Goal: Task Accomplishment & Management: Use online tool/utility

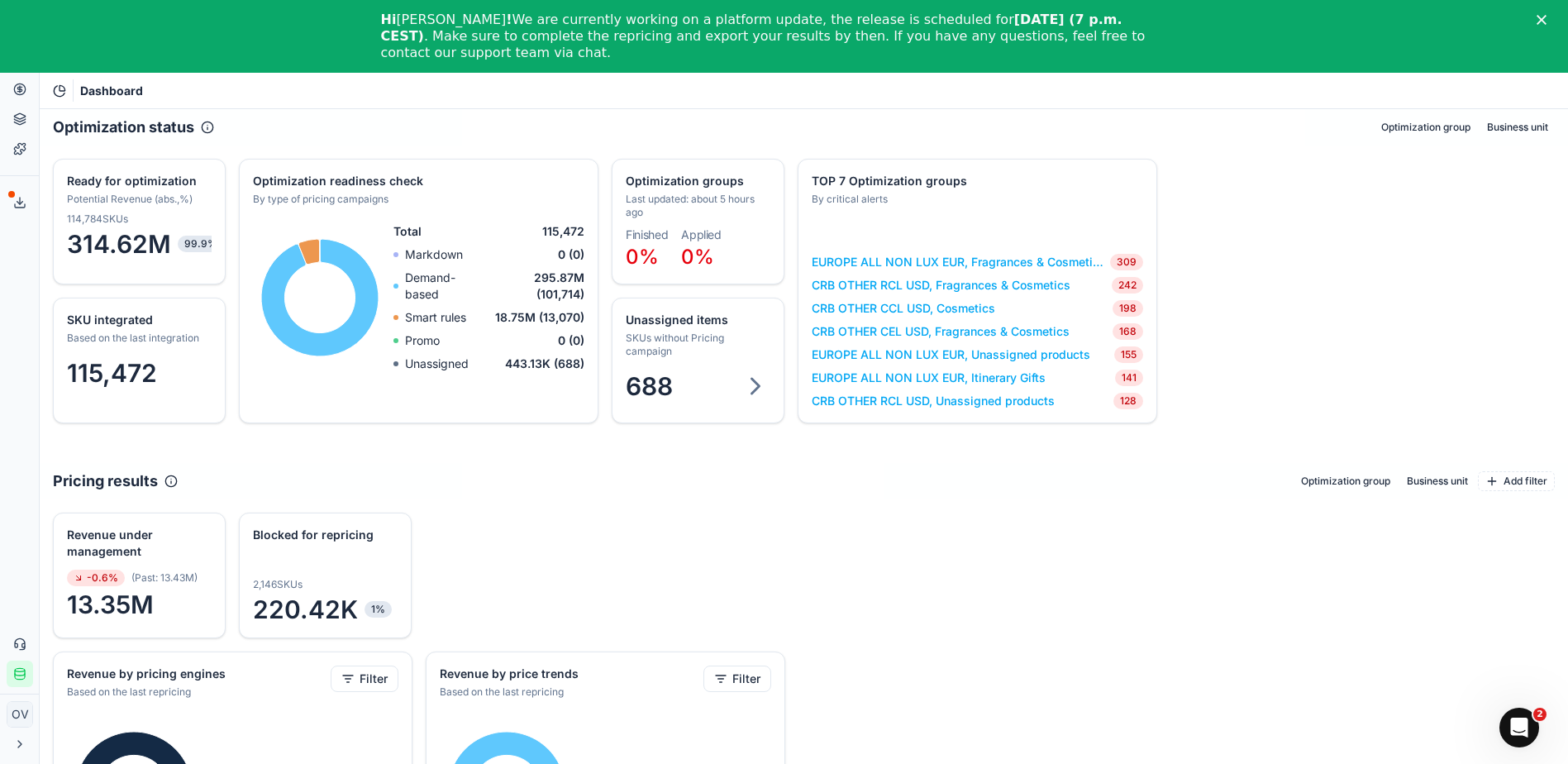
click at [1546, 20] on polygon "Close" at bounding box center [1542, 20] width 10 height 10
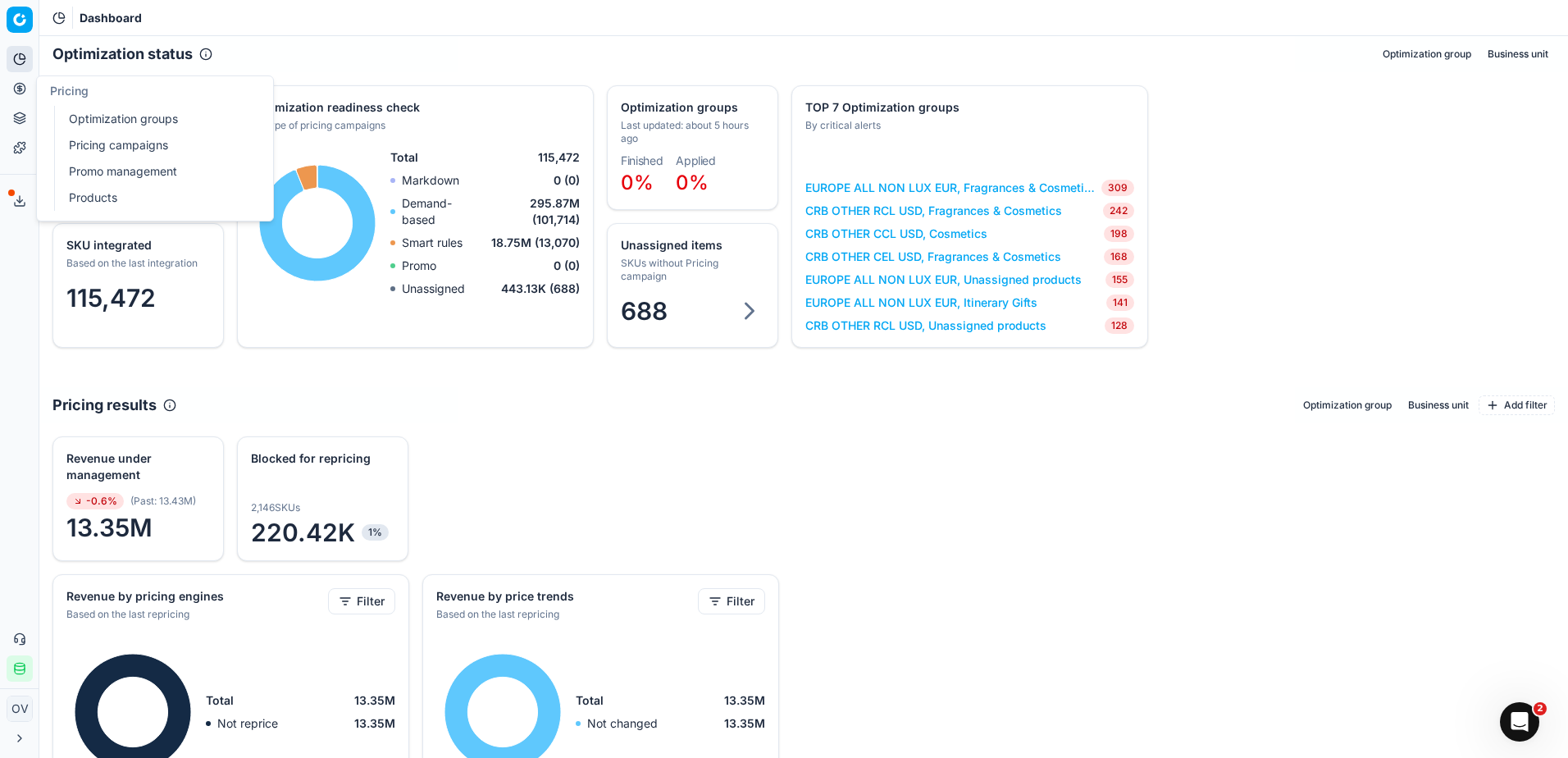
click at [122, 123] on link "Optimization groups" at bounding box center [158, 119] width 191 height 23
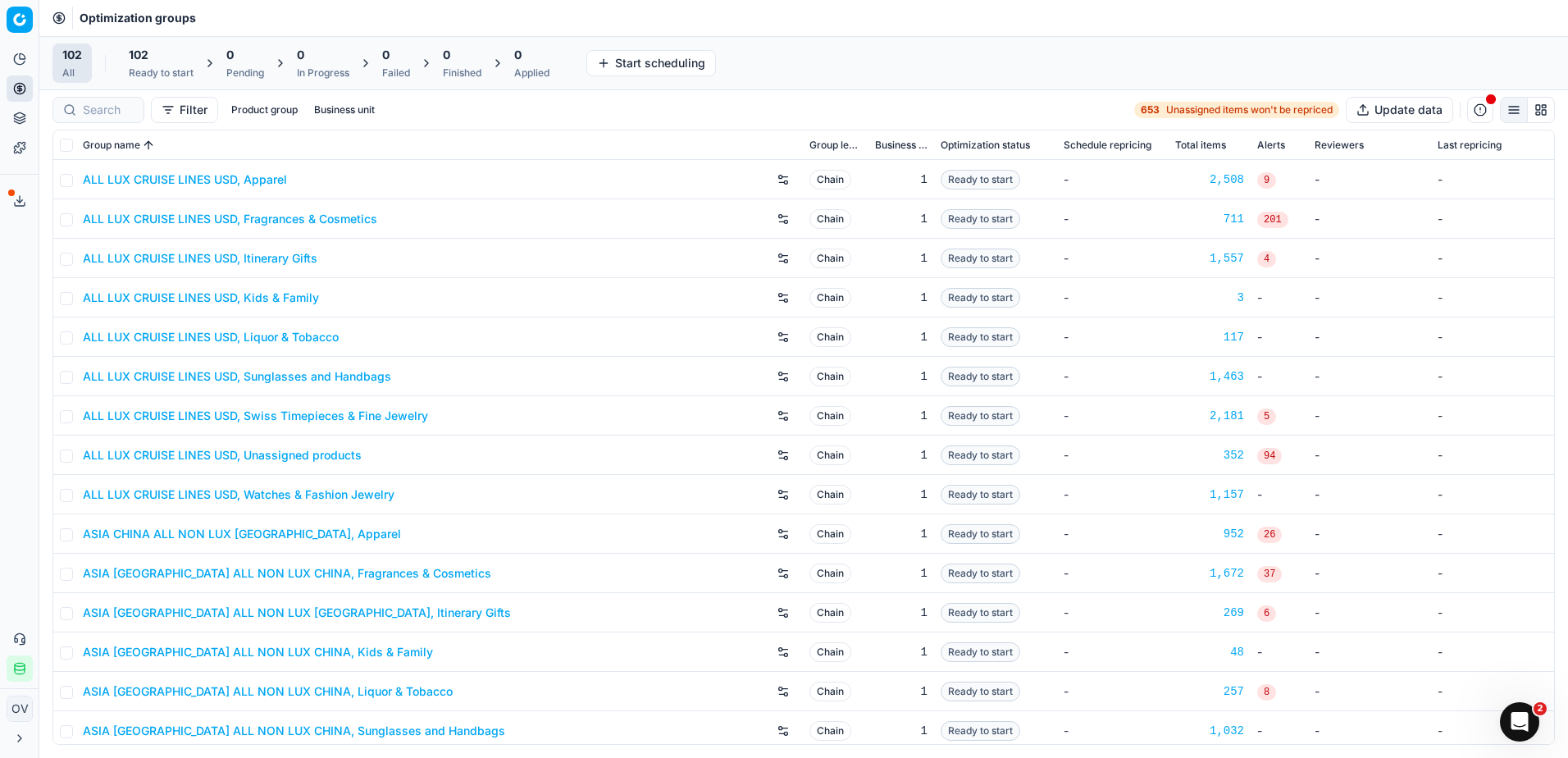
click at [13, 735] on icon at bounding box center [20, 738] width 13 height 13
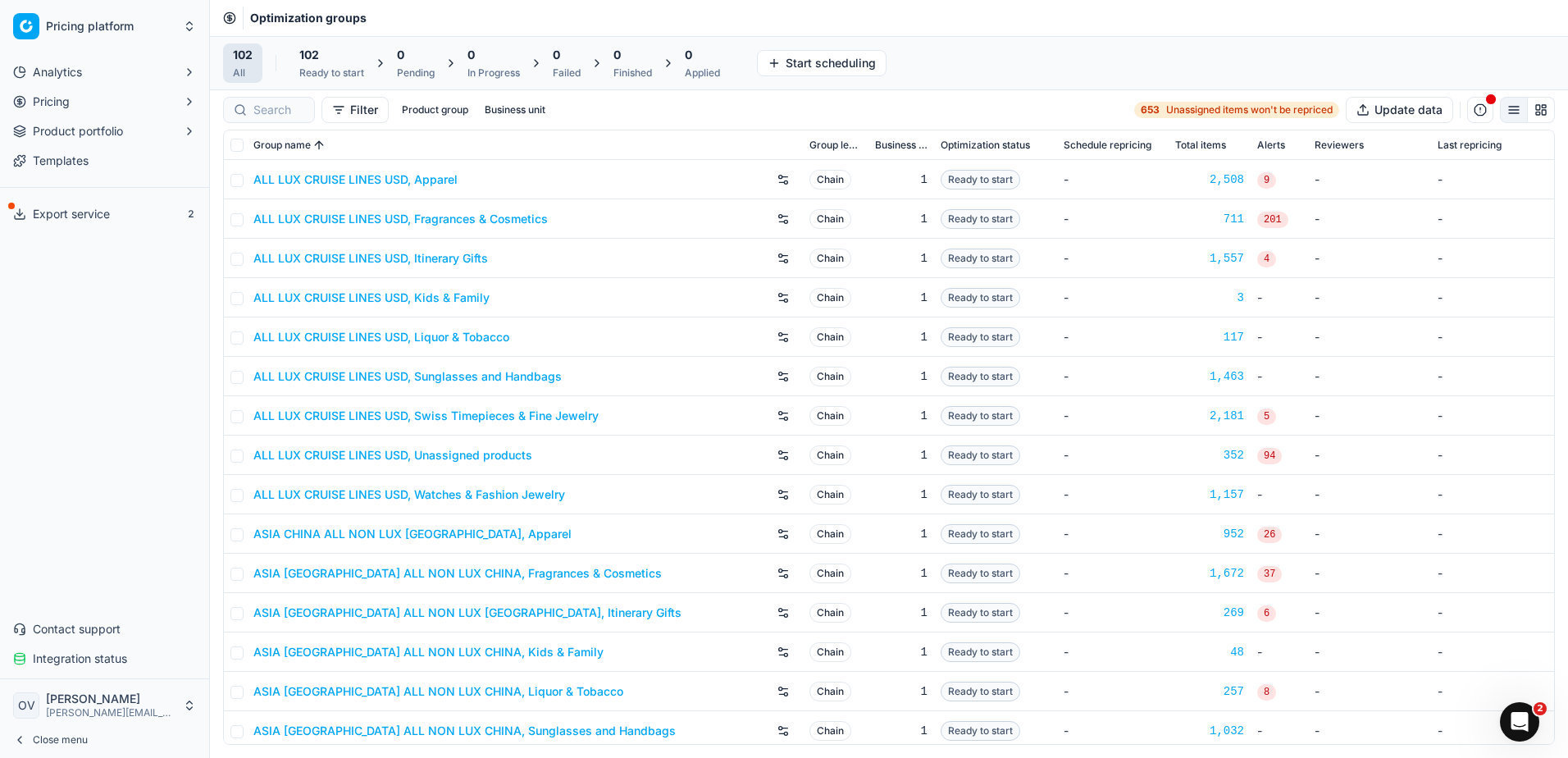
click at [192, 108] on icon "button" at bounding box center [190, 101] width 13 height 13
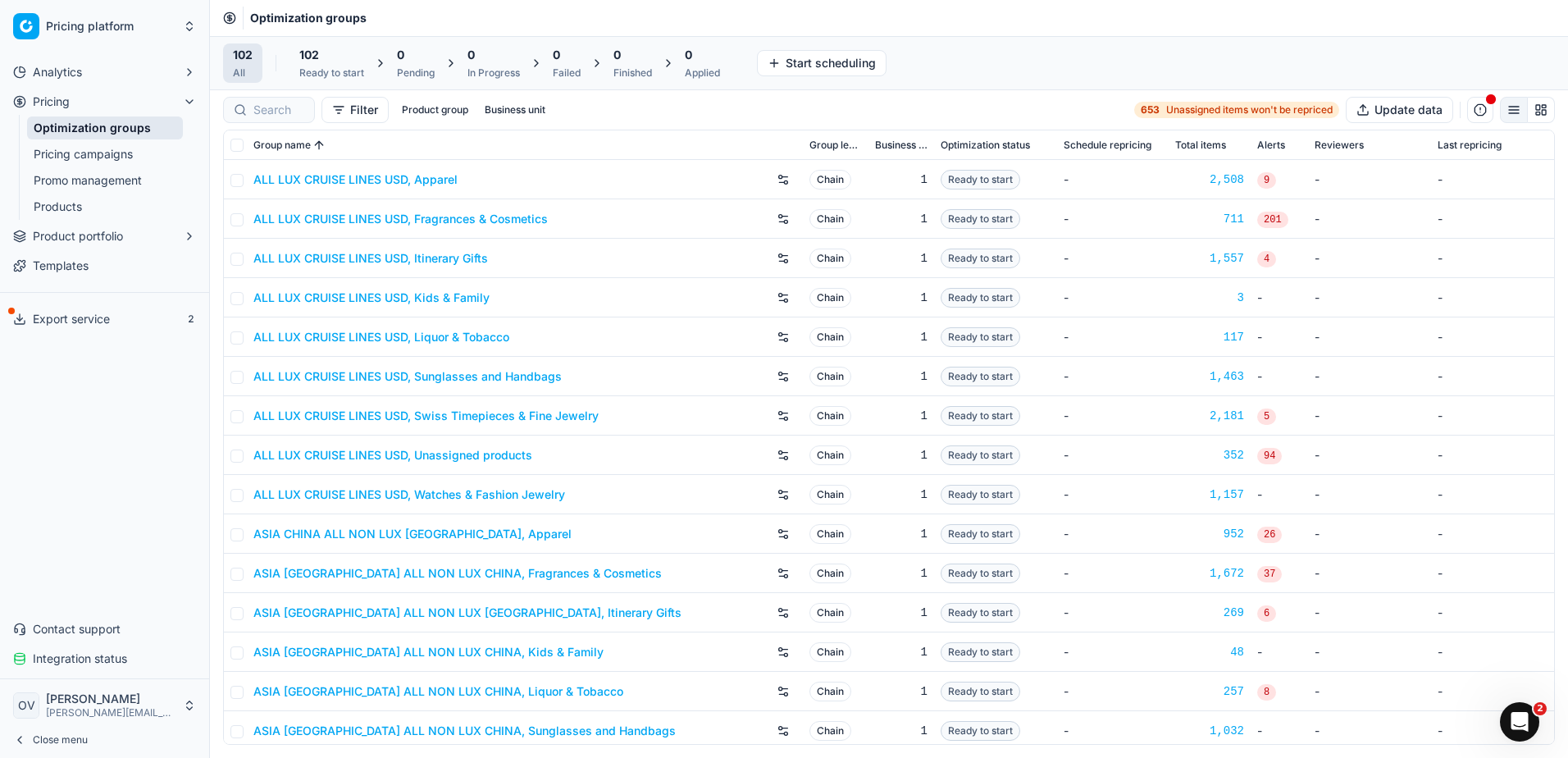
click at [195, 108] on icon "button" at bounding box center [190, 101] width 13 height 13
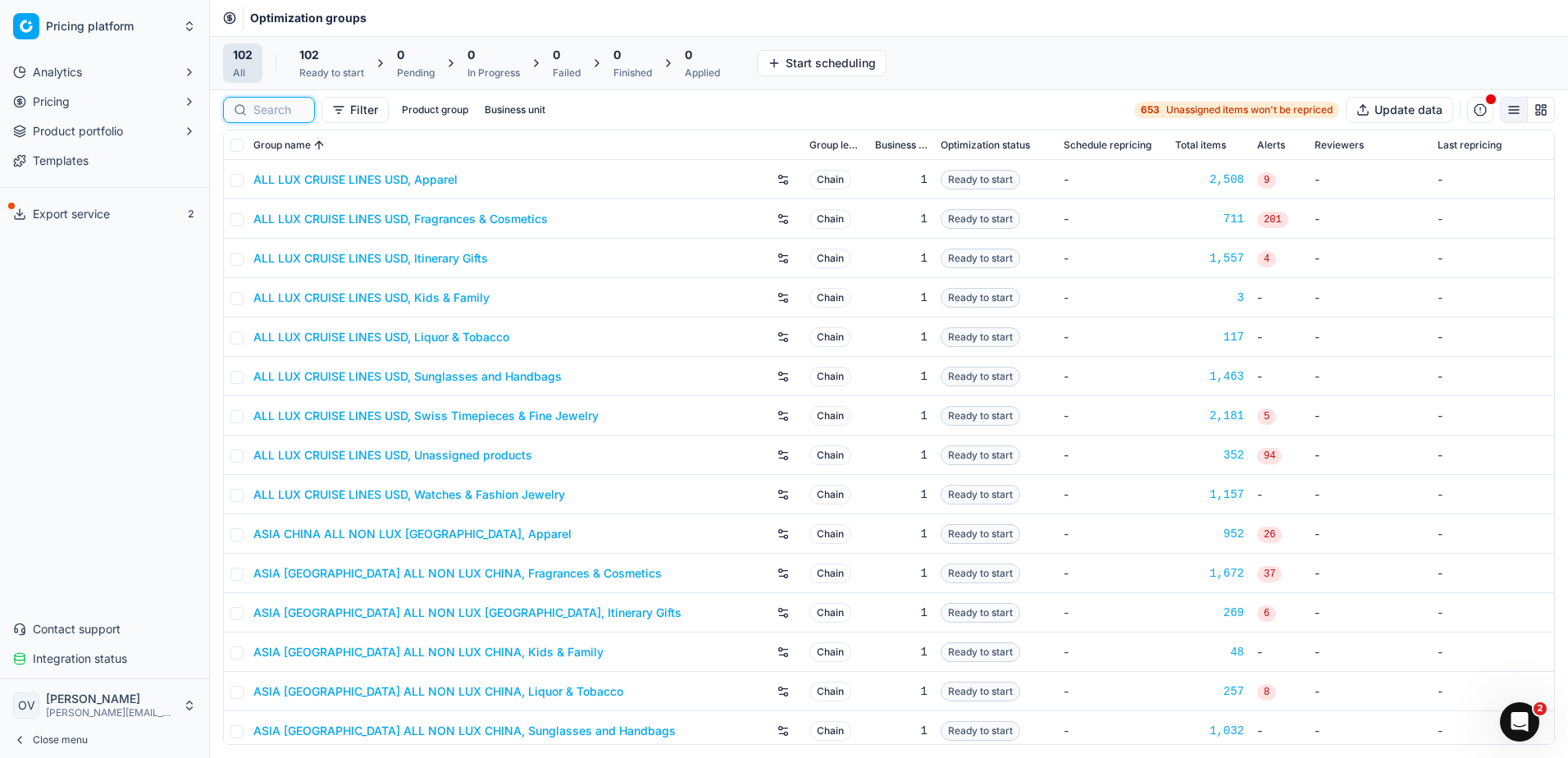
click at [282, 111] on input at bounding box center [279, 110] width 51 height 17
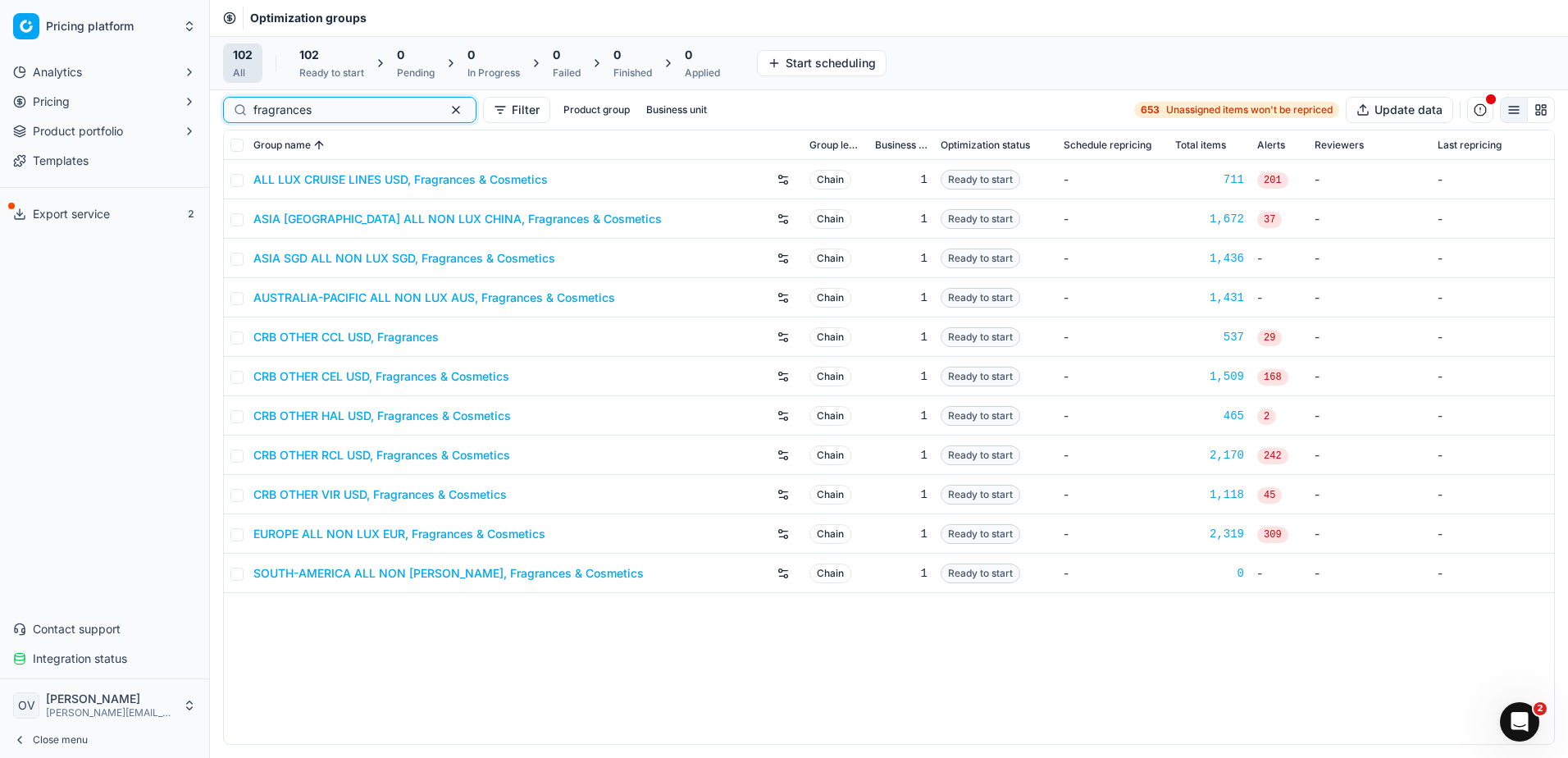
type input "fragrances"
click at [362, 637] on div "ALL LUX CRUISE LINES USD, Fragrances & Cosmetics Chain 1 Ready to start - 711 2…" at bounding box center [889, 452] width 1330 height 584
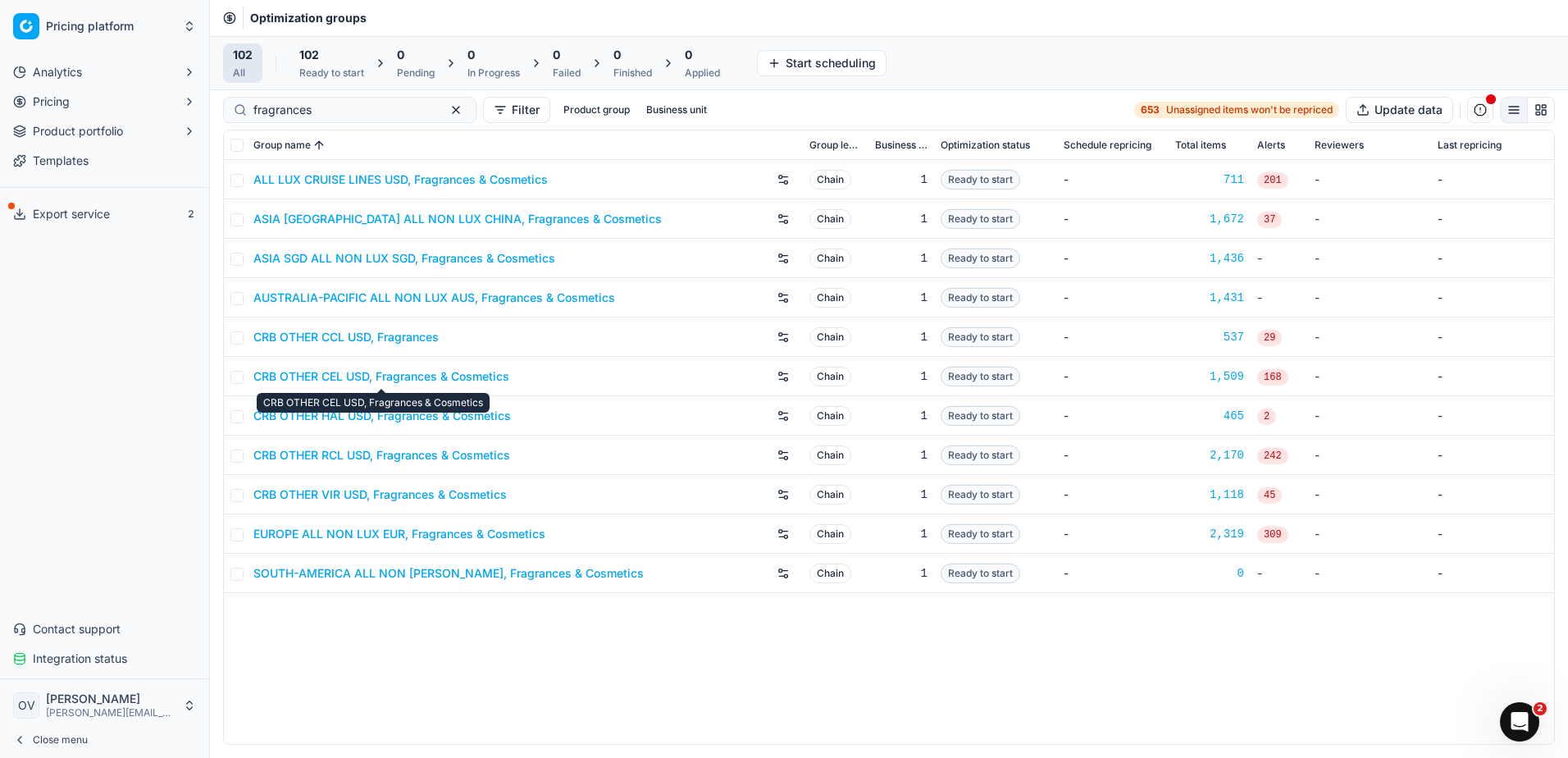
click at [428, 379] on link "CRB OTHER CEL USD, Fragrances & Cosmetics" at bounding box center [381, 377] width 256 height 17
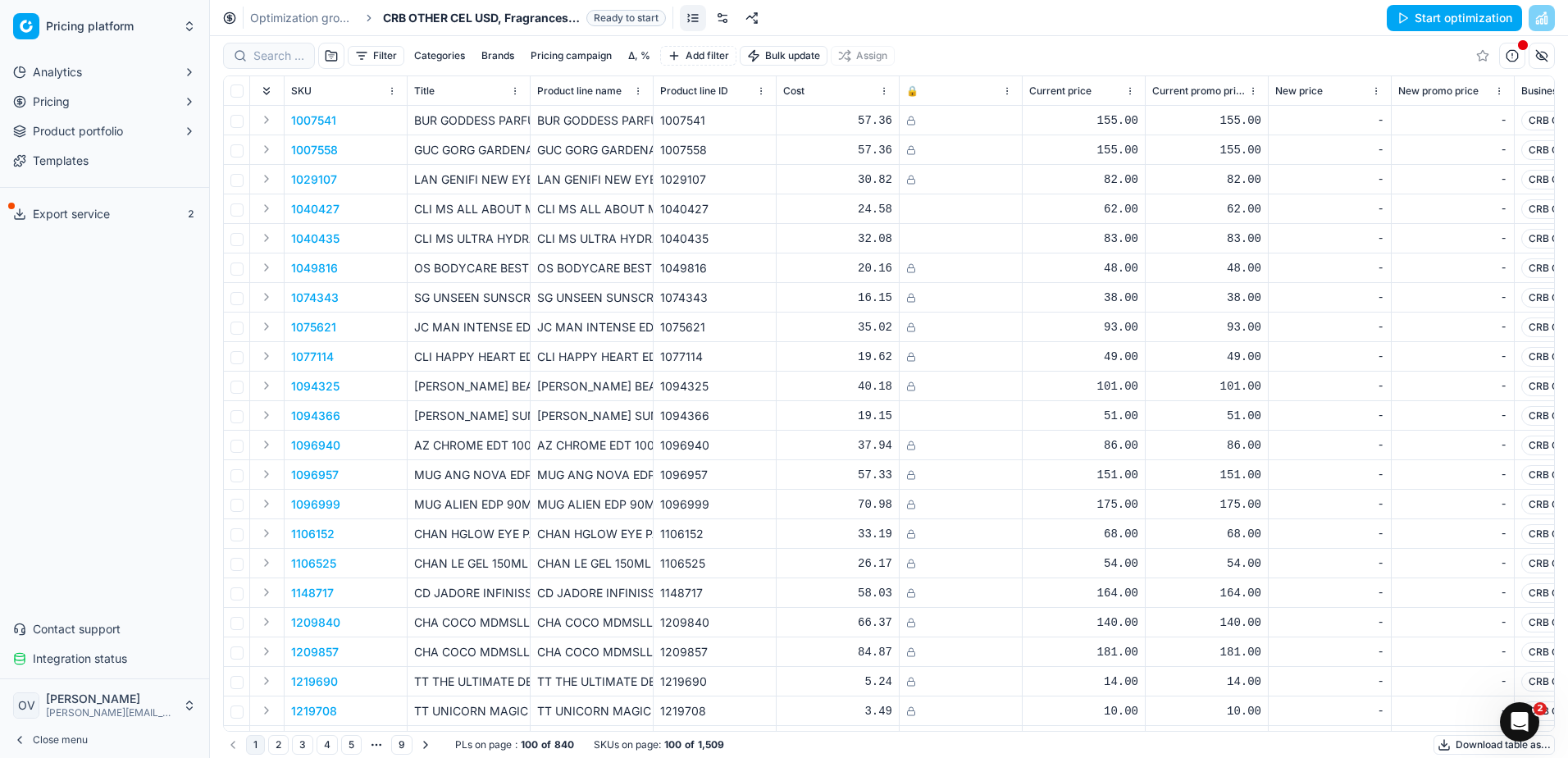
click at [720, 20] on link at bounding box center [722, 18] width 26 height 26
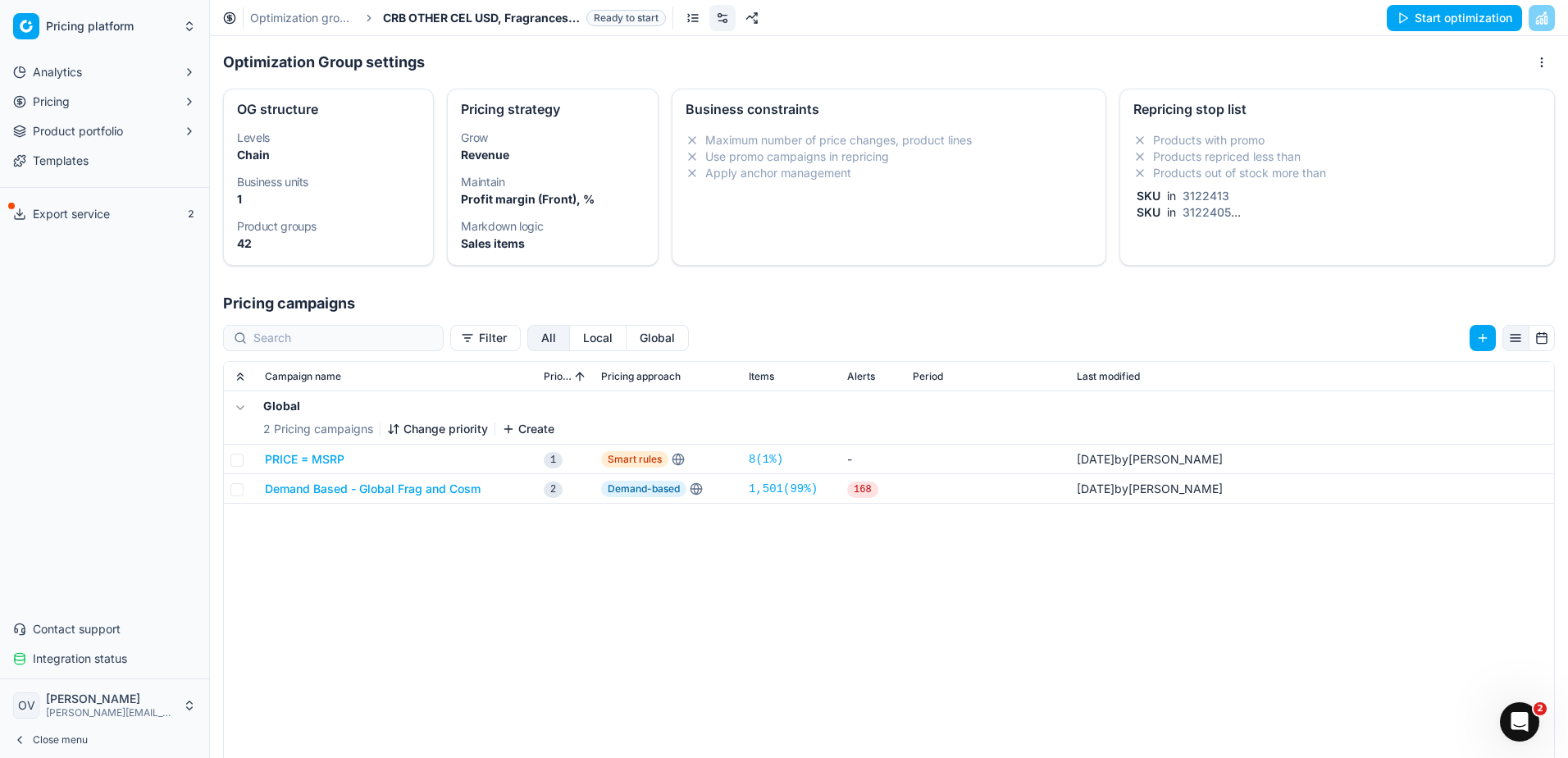
click at [1245, 226] on div "Products with promo Products repriced less than Products out of stock more than…" at bounding box center [1337, 180] width 434 height 108
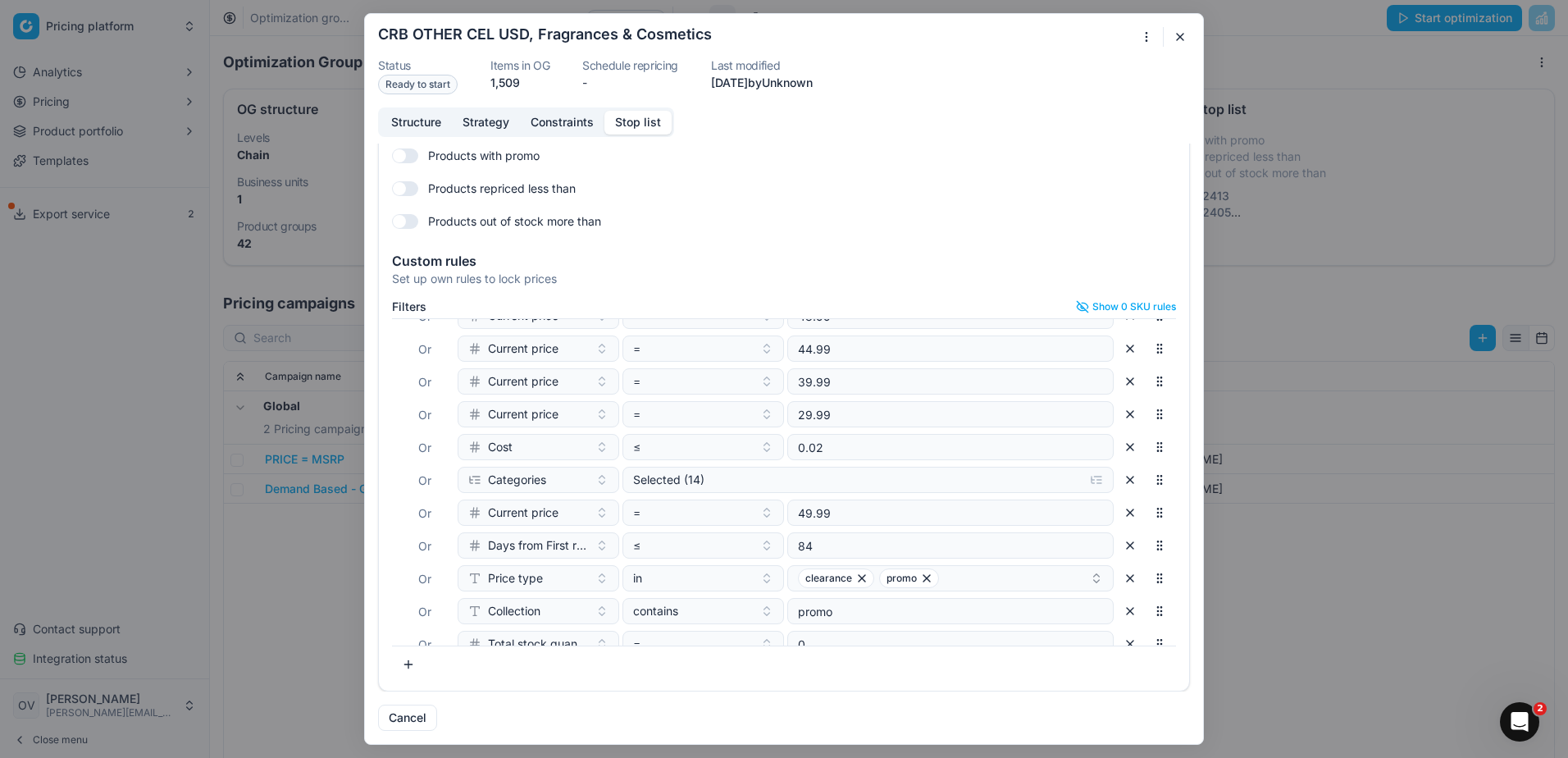
scroll to position [164, 0]
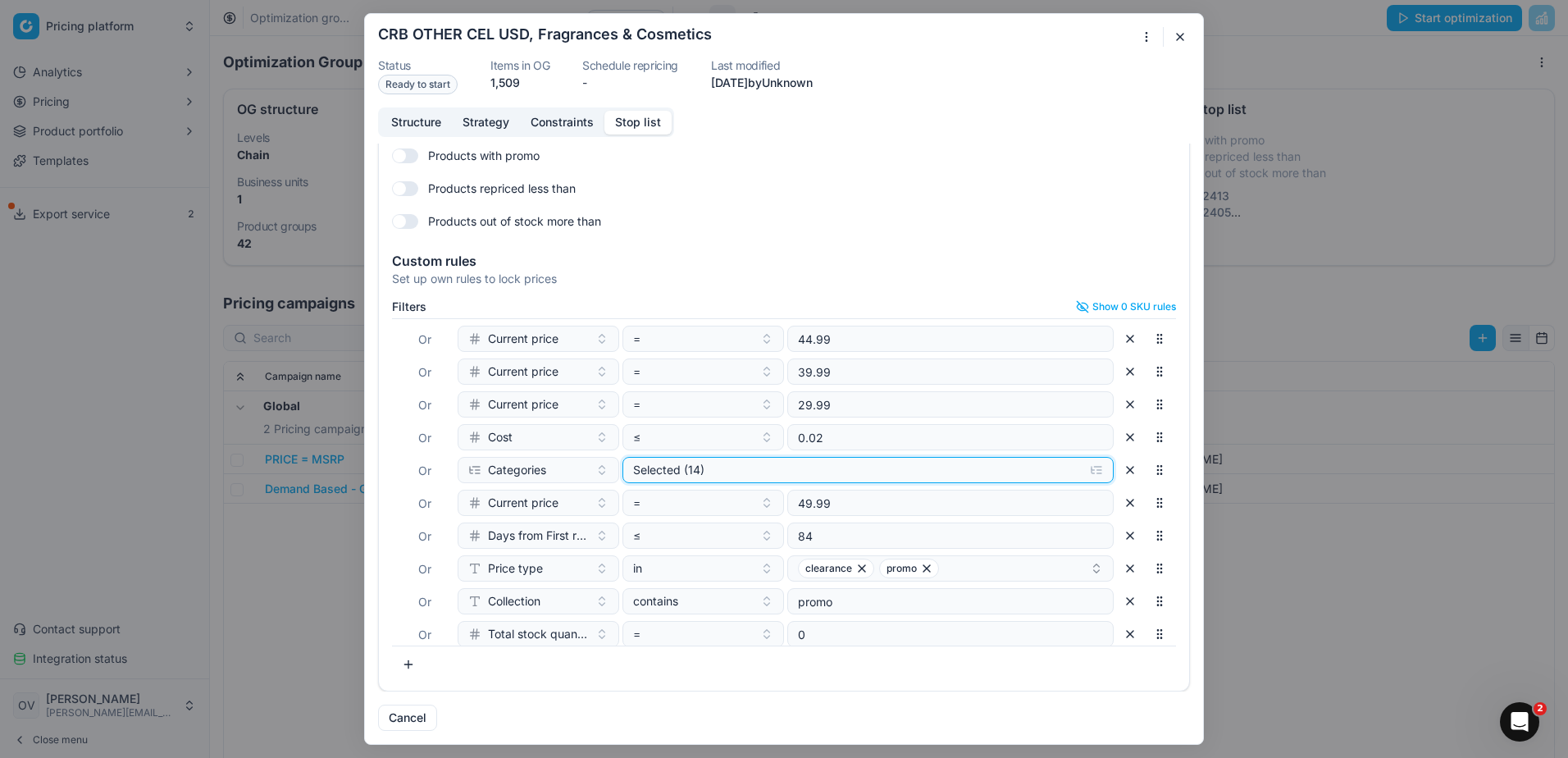
click at [734, 476] on div "Selected (14)" at bounding box center [854, 471] width 443 height 17
click at [650, 554] on input "Fragrances" at bounding box center [647, 555] width 13 height 13
checkbox input "false"
click at [647, 537] on input "Cosmetics" at bounding box center [647, 533] width 13 height 13
checkbox input "true"
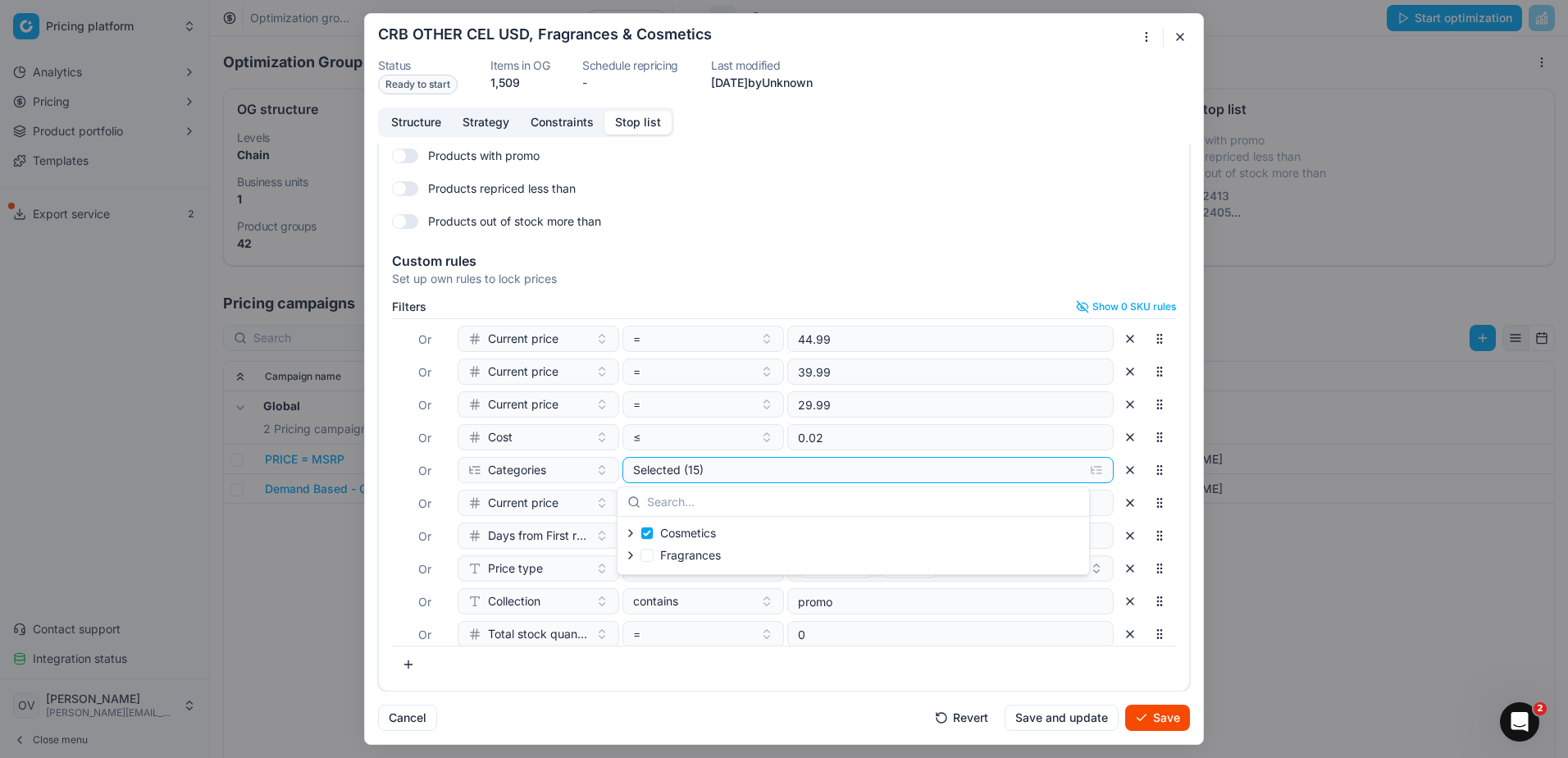
click at [747, 700] on div "Cancel Revert Save and update Save" at bounding box center [784, 711] width 811 height 39
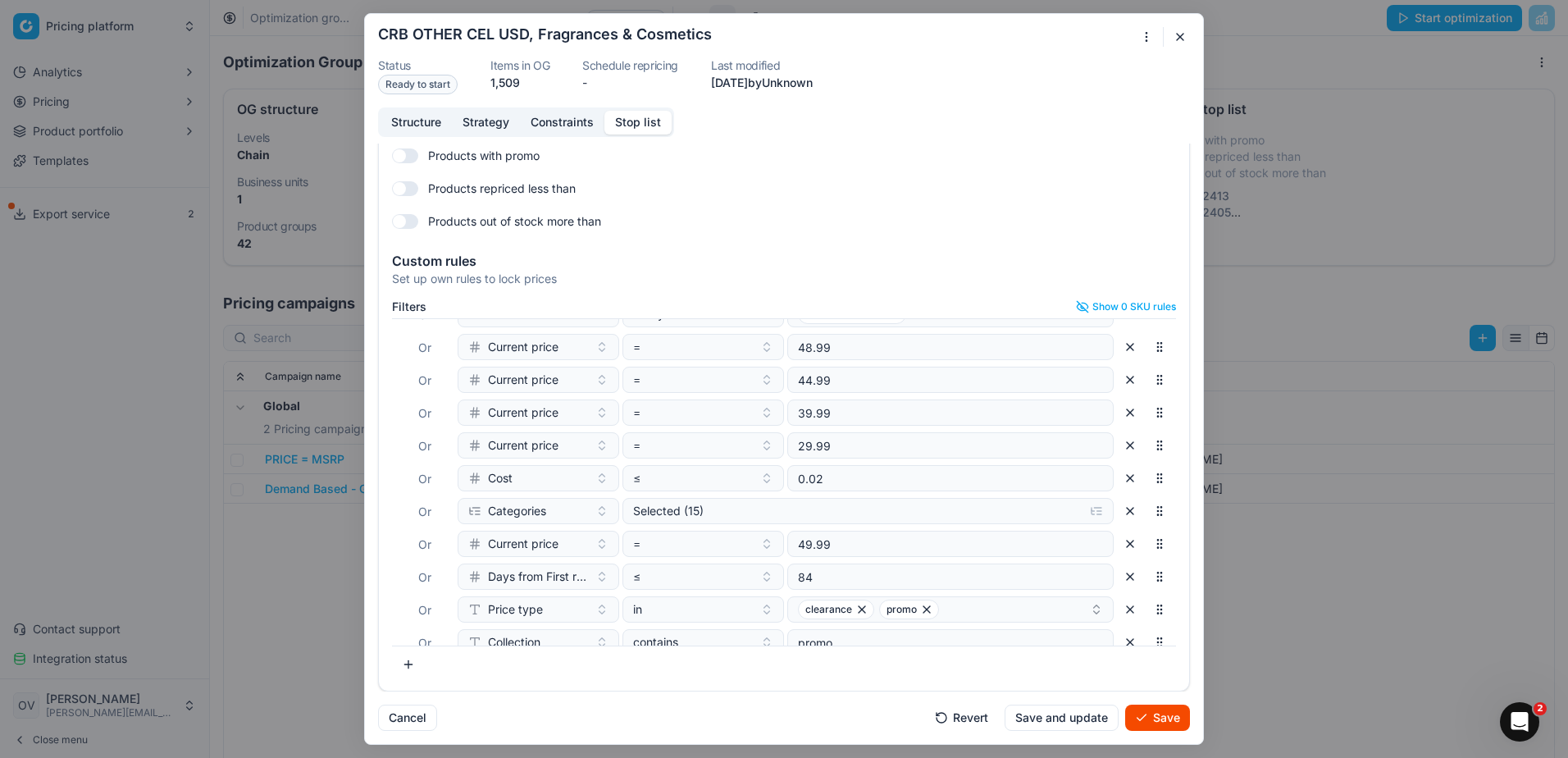
scroll to position [41, 0]
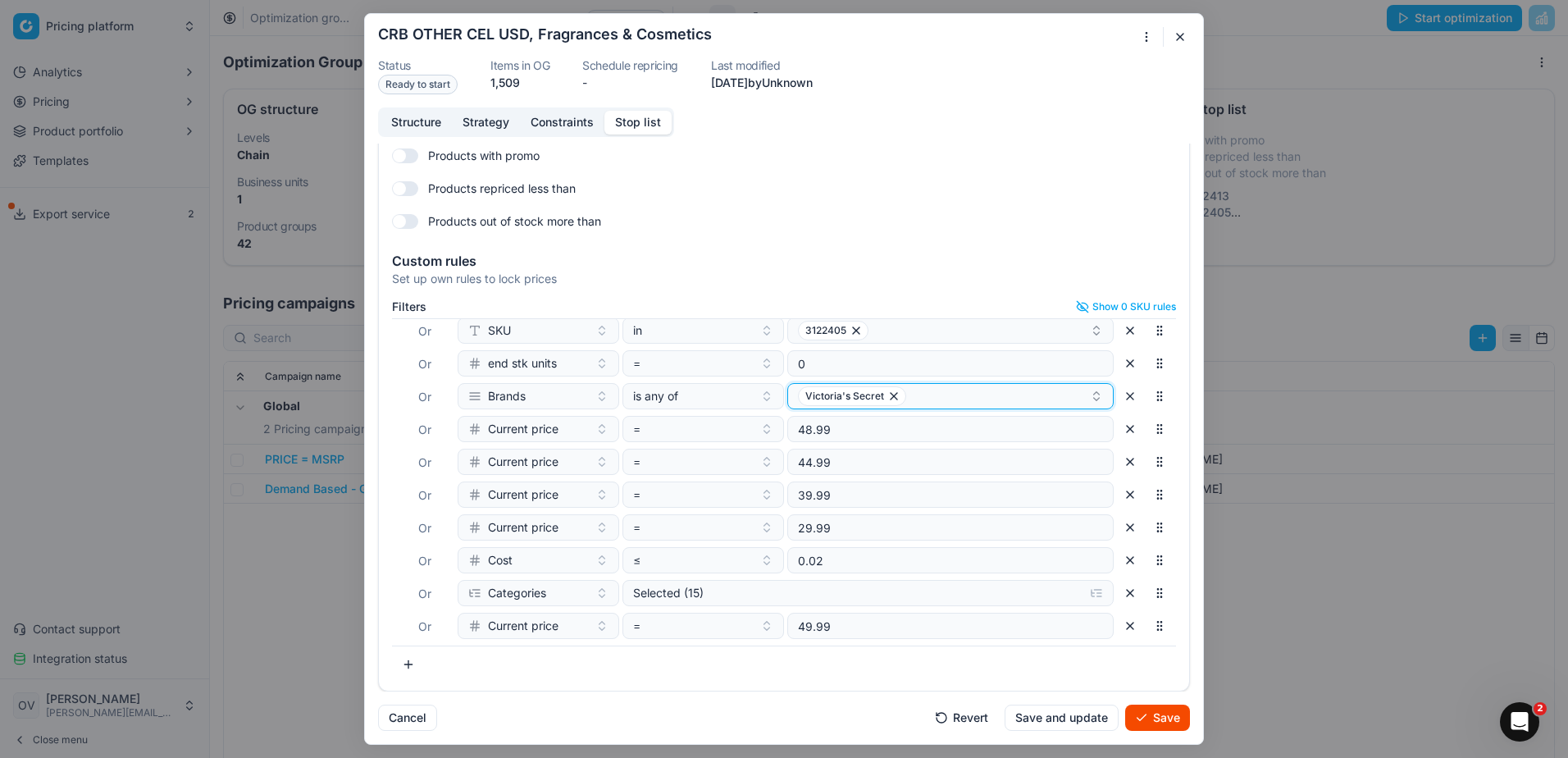
click at [974, 400] on div "Victoria's Secret" at bounding box center [943, 395] width 292 height 20
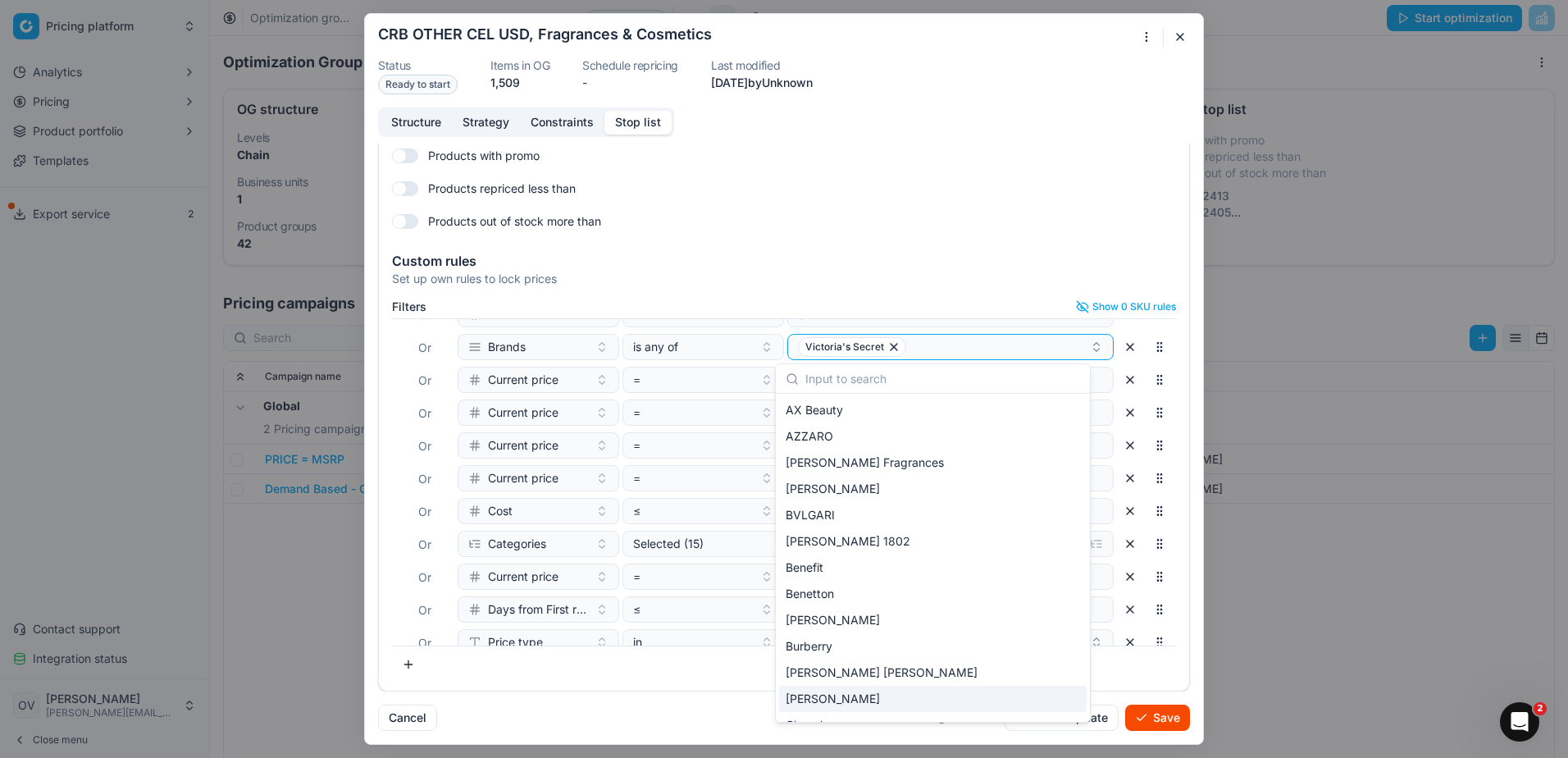
scroll to position [123, 0]
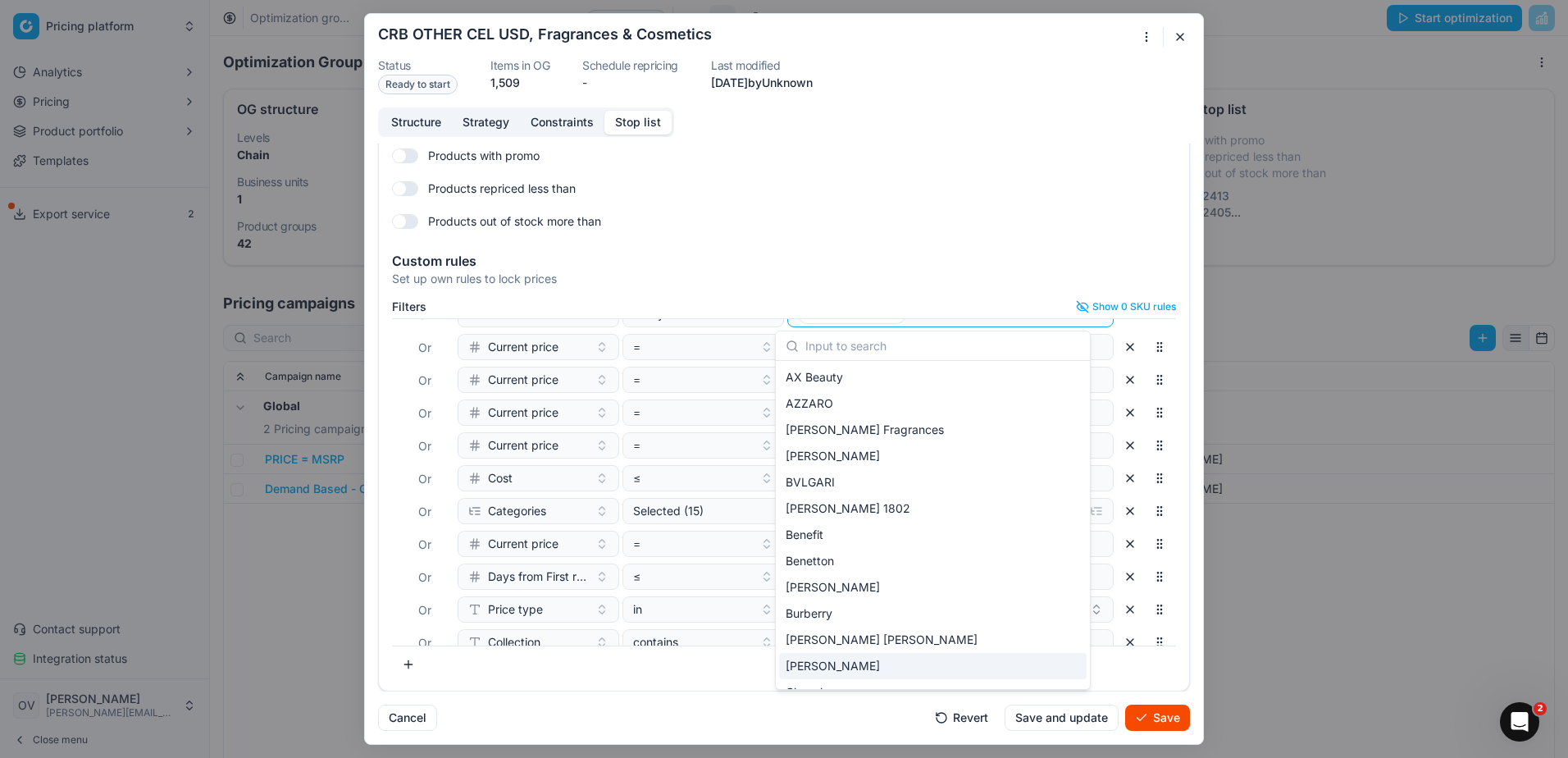
click at [692, 693] on div "Cancel Revert Save and update Save" at bounding box center [784, 711] width 811 height 39
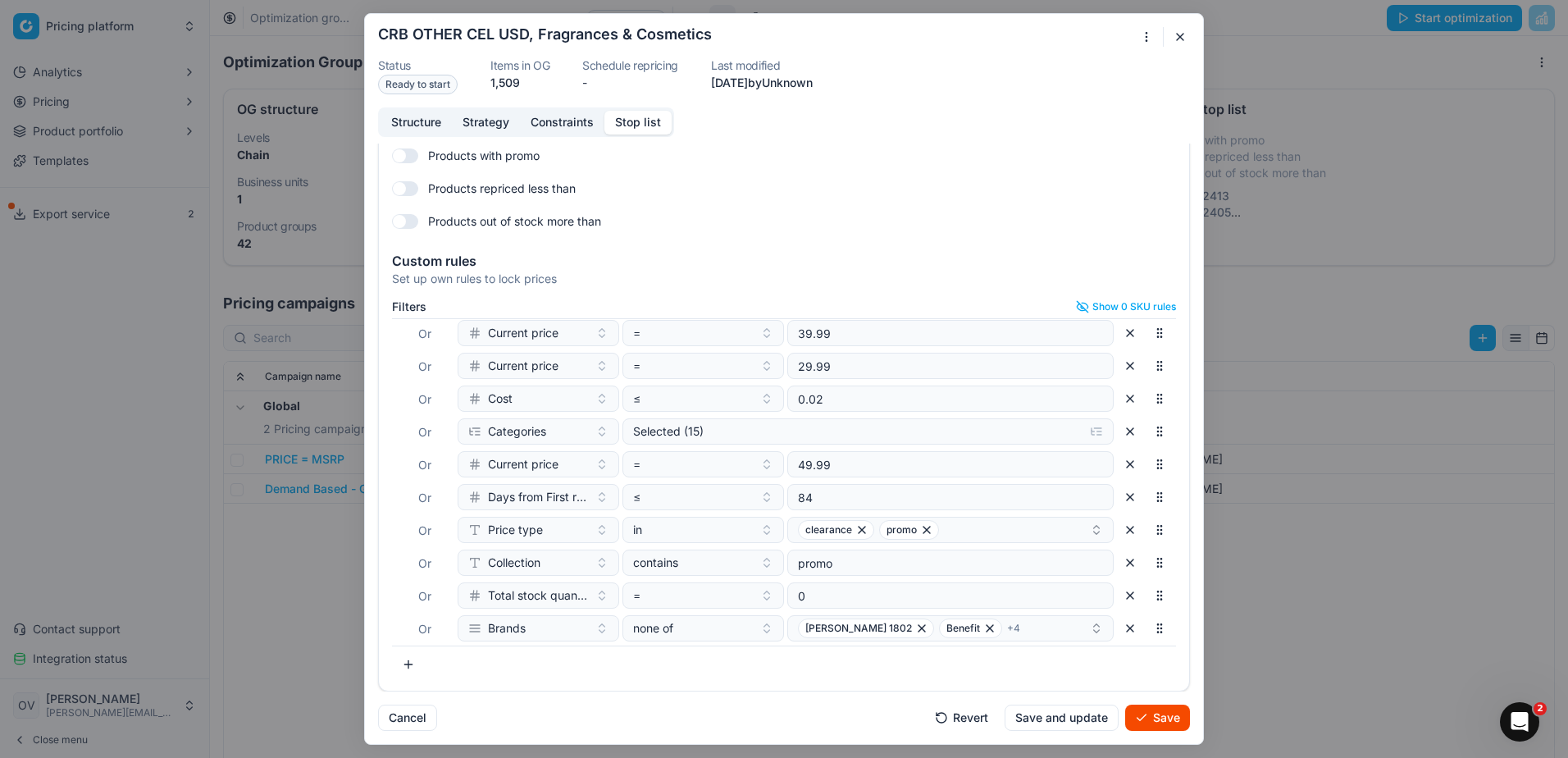
scroll to position [206, 0]
click at [1116, 630] on button "button" at bounding box center [1129, 626] width 26 height 26
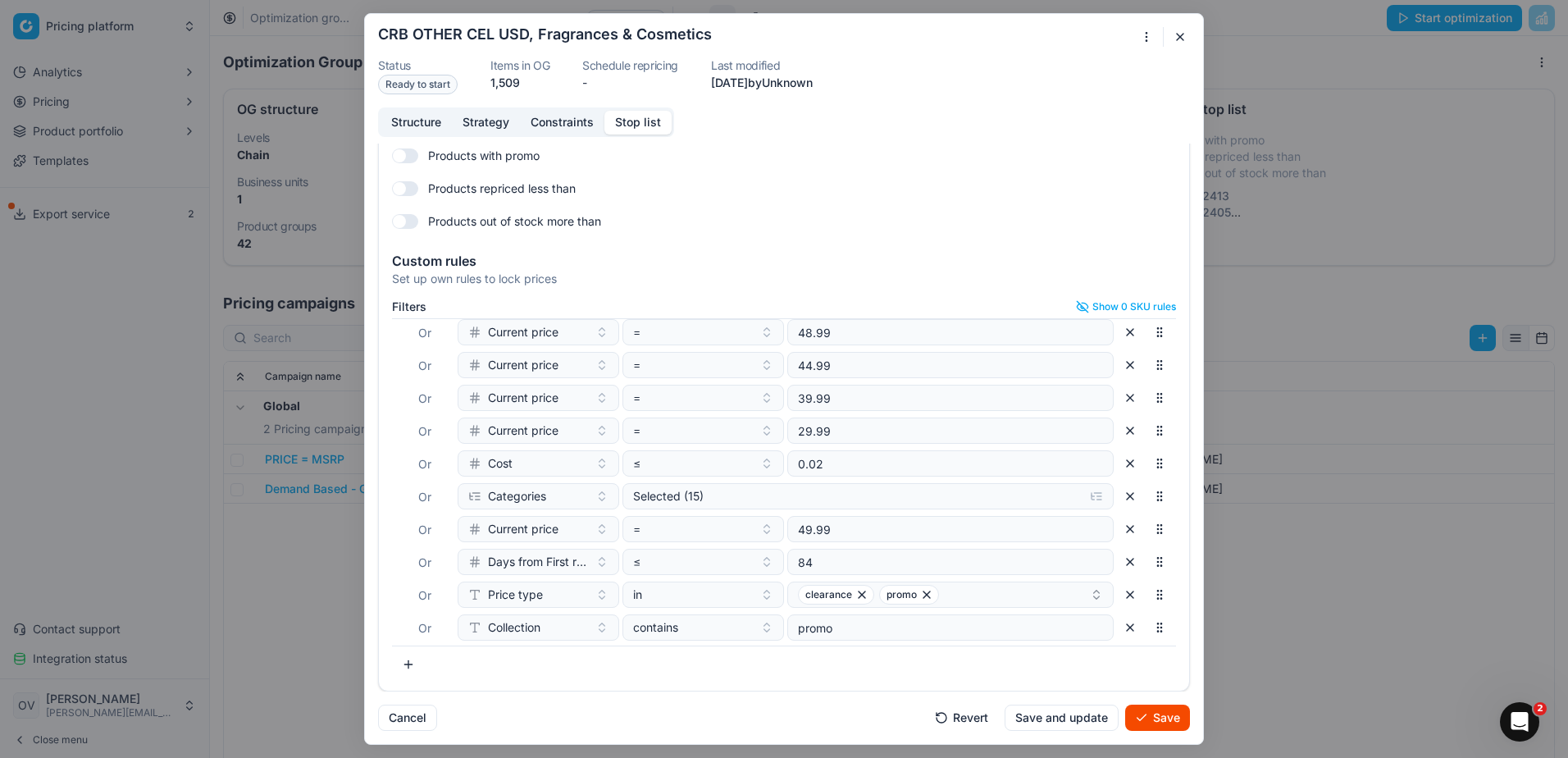
scroll to position [172, 0]
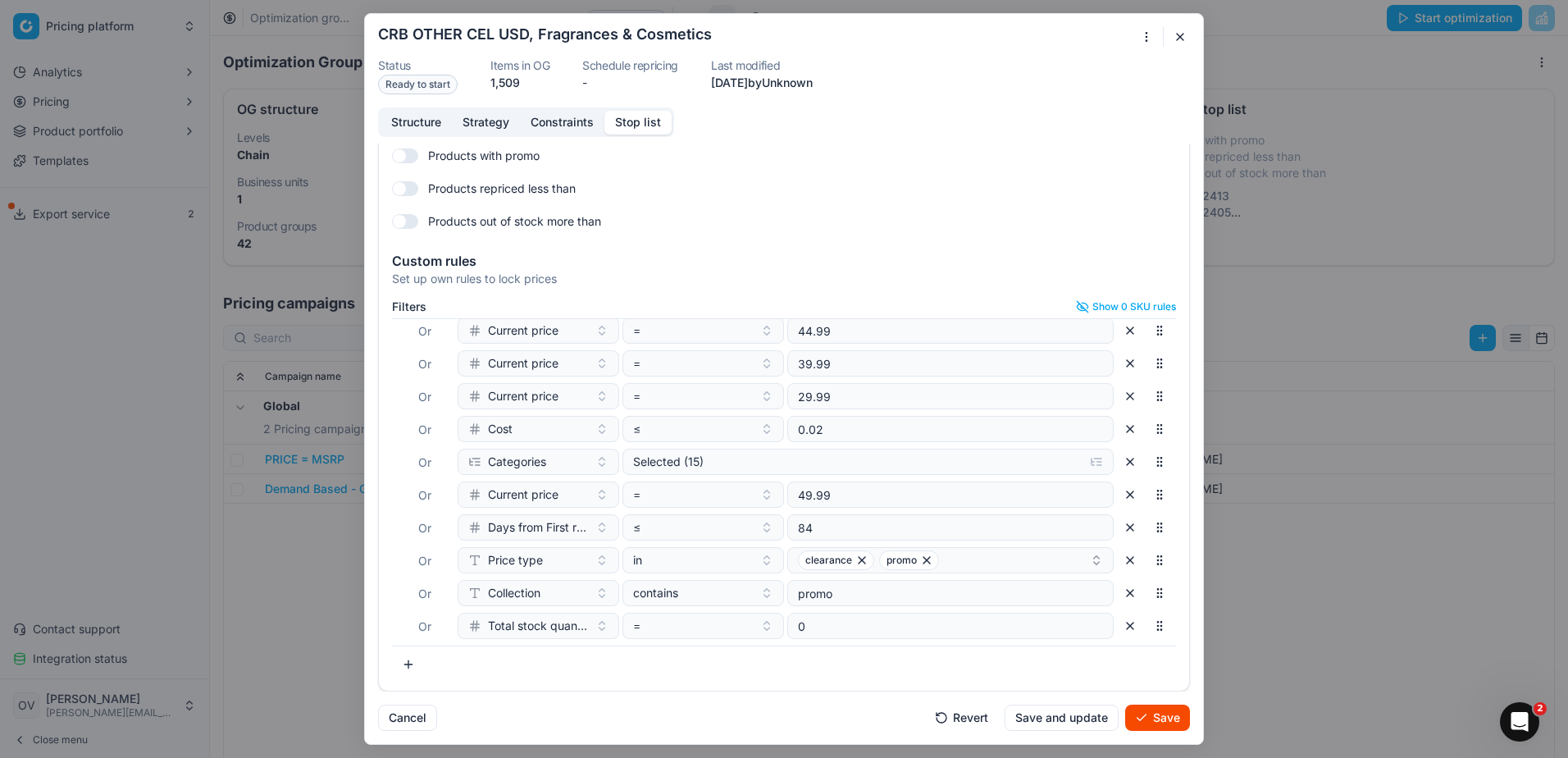
click at [1165, 728] on button "Save" at bounding box center [1157, 718] width 65 height 26
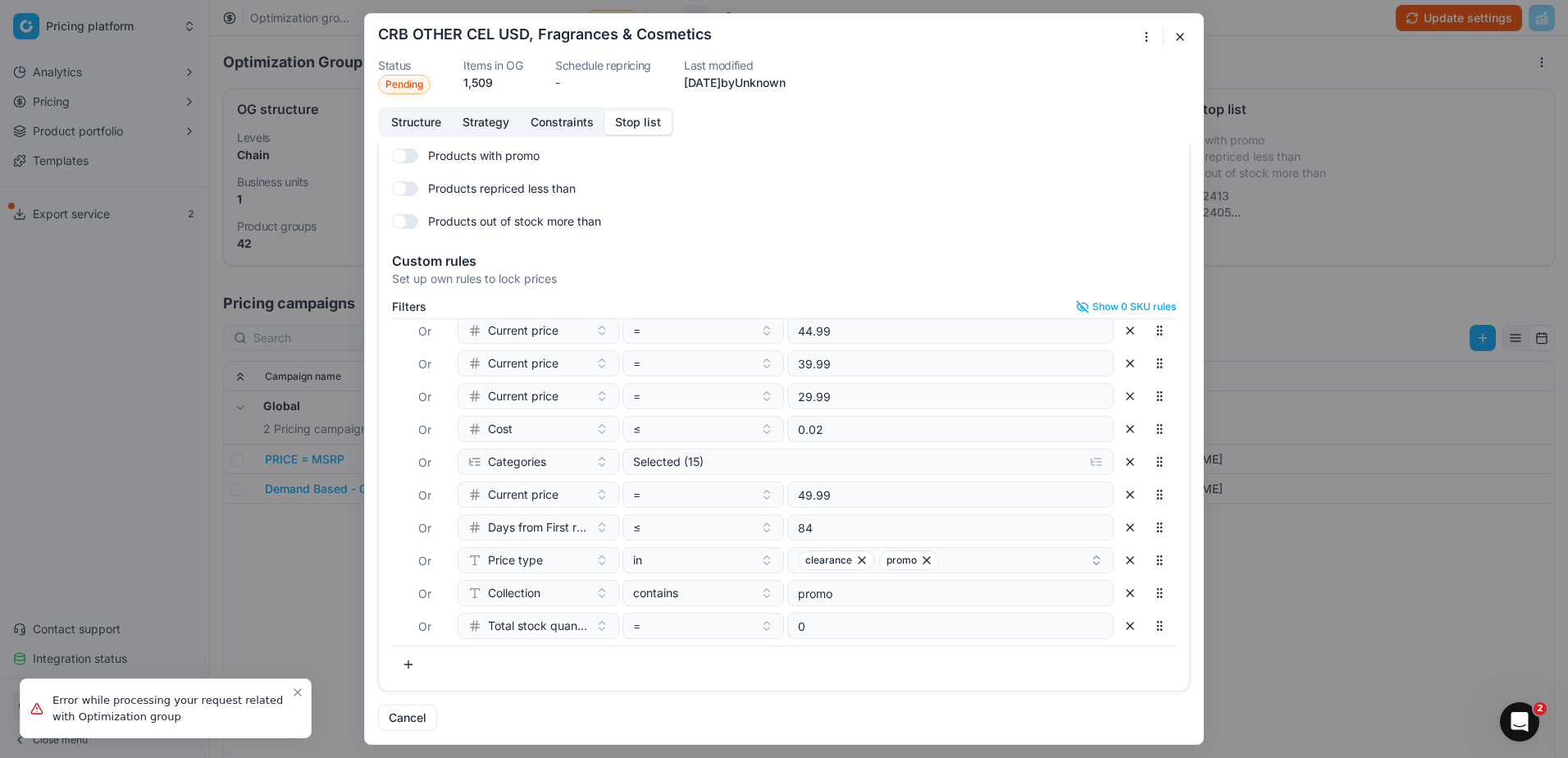
click at [1184, 32] on button "button" at bounding box center [1179, 36] width 20 height 20
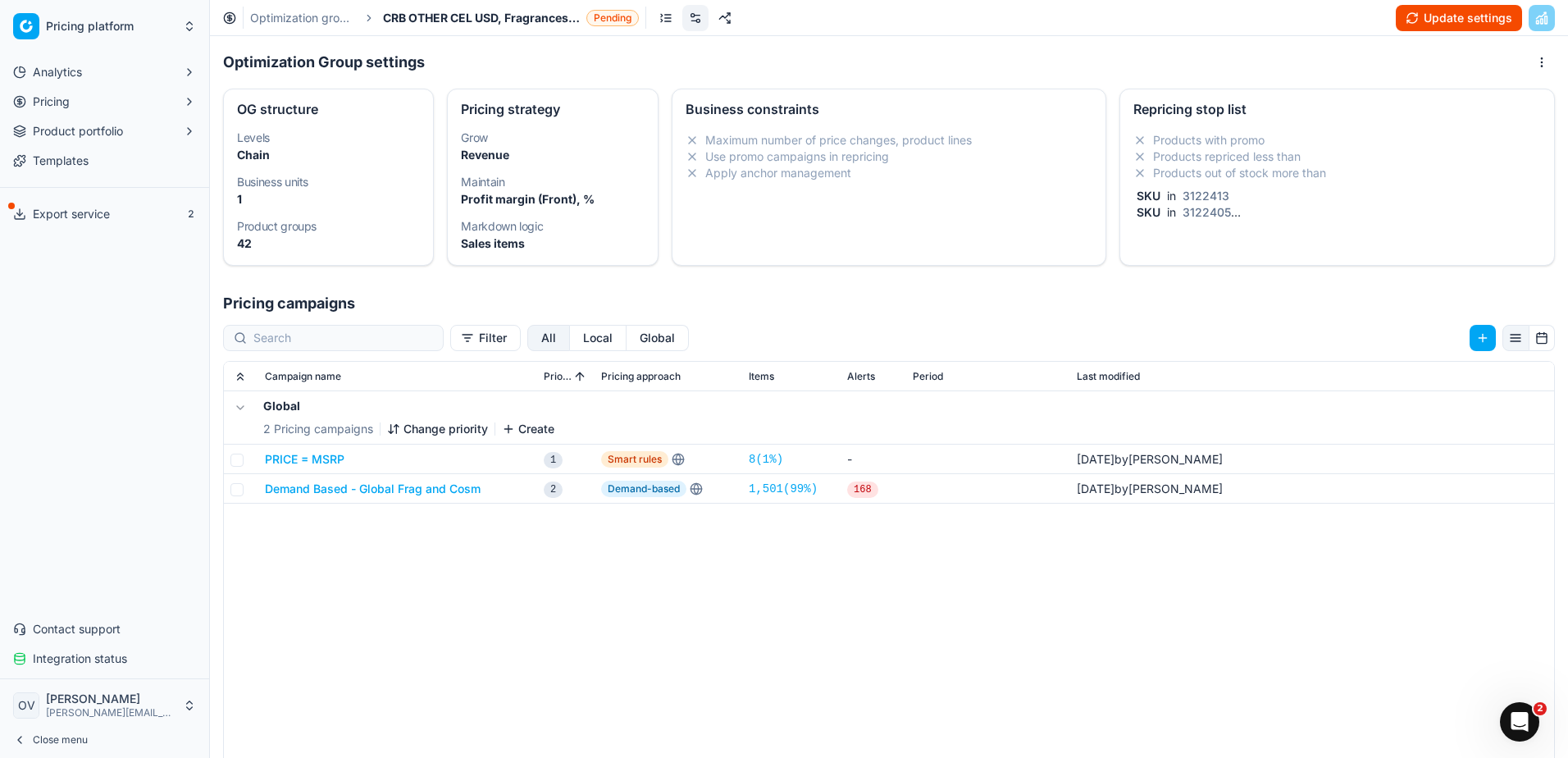
click at [1444, 24] on button "Update settings" at bounding box center [1458, 18] width 126 height 26
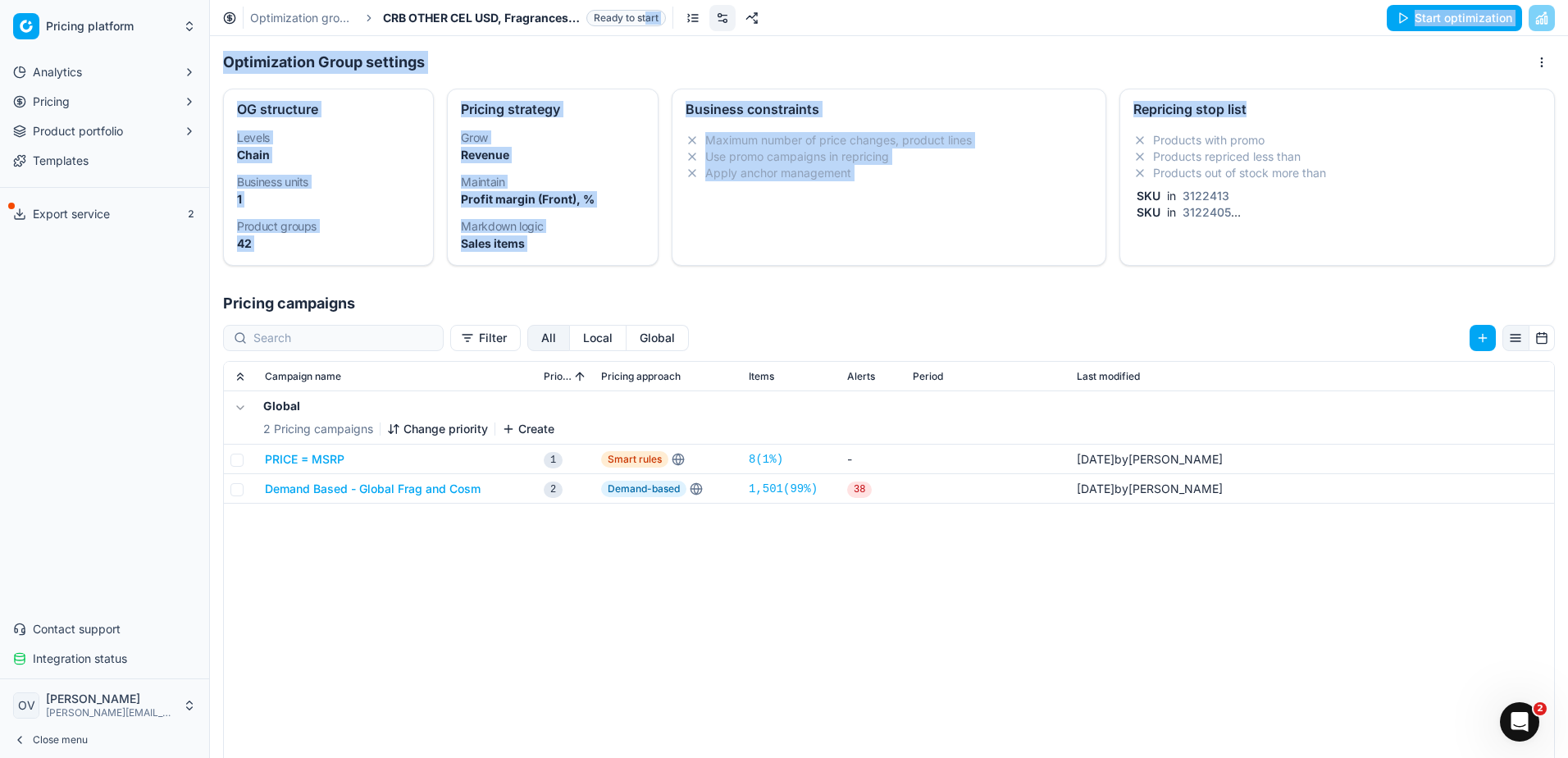
drag, startPoint x: 646, startPoint y: 19, endPoint x: 1269, endPoint y: 100, distance: 628.2
click at [1269, 100] on div "Optimization groups CRB OTHER CEL USD, Fragrances & Cosmetics Ready to start St…" at bounding box center [889, 379] width 1358 height 758
drag, startPoint x: 1269, startPoint y: 100, endPoint x: 1443, endPoint y: 24, distance: 189.9
click at [1443, 24] on button "Start optimization" at bounding box center [1455, 18] width 136 height 26
click at [1242, 23] on div "Optimization groups CRB OTHER CEL USD, Fragrances & Cosmetics Ready to start St…" at bounding box center [889, 18] width 1358 height 36
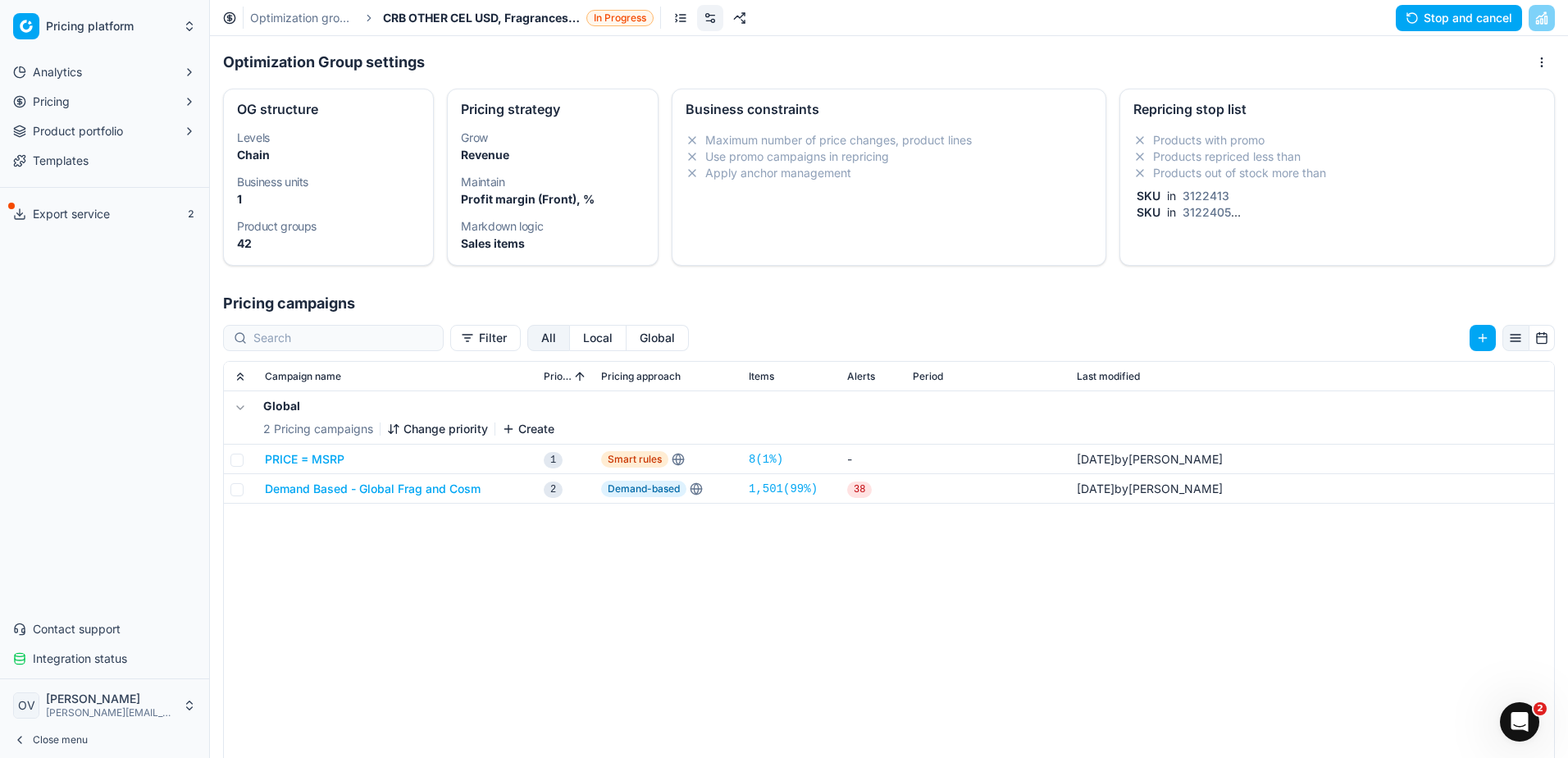
click at [300, 17] on link "Optimization groups" at bounding box center [302, 19] width 105 height 17
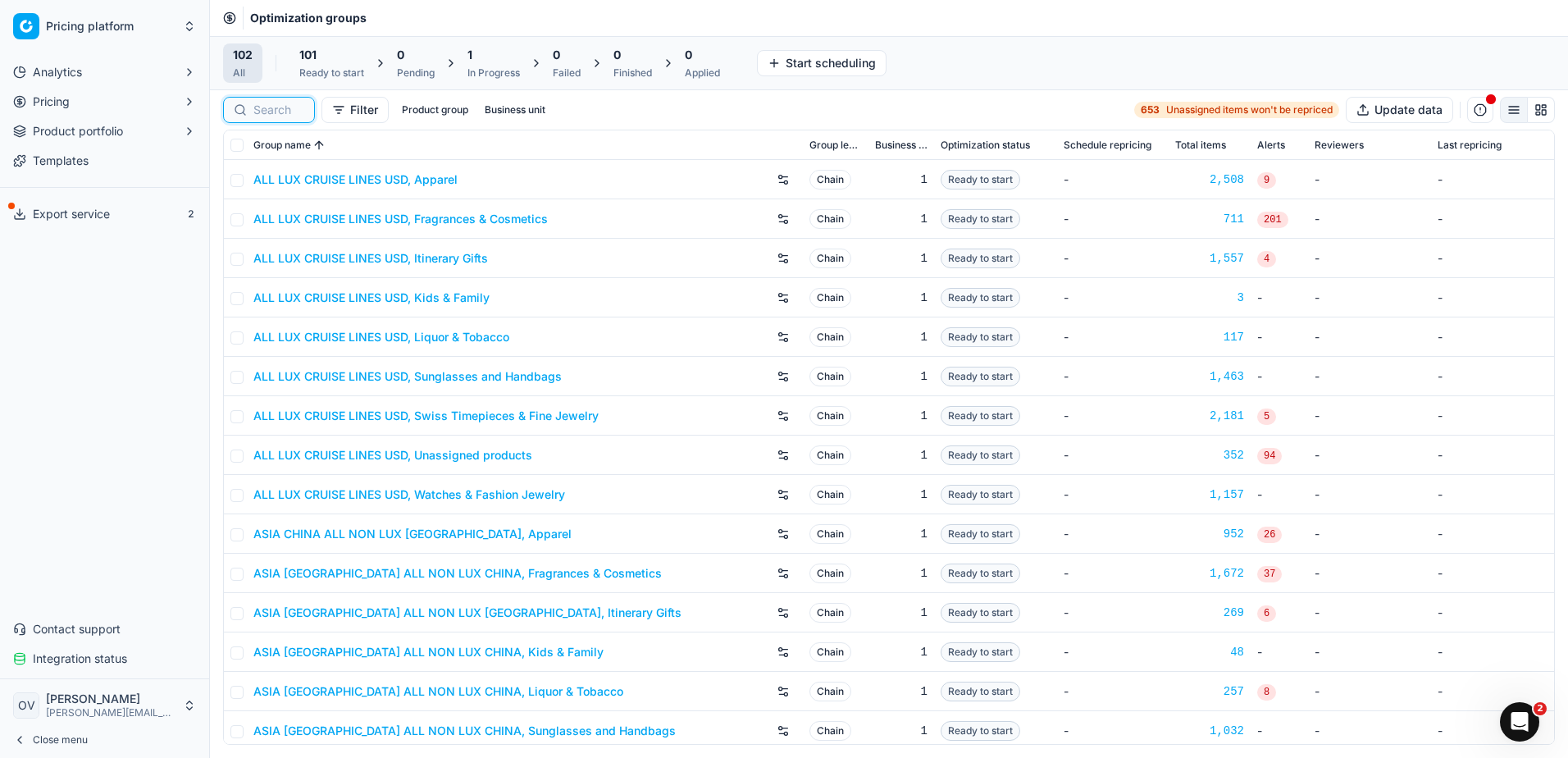
click at [273, 101] on input at bounding box center [279, 110] width 51 height 17
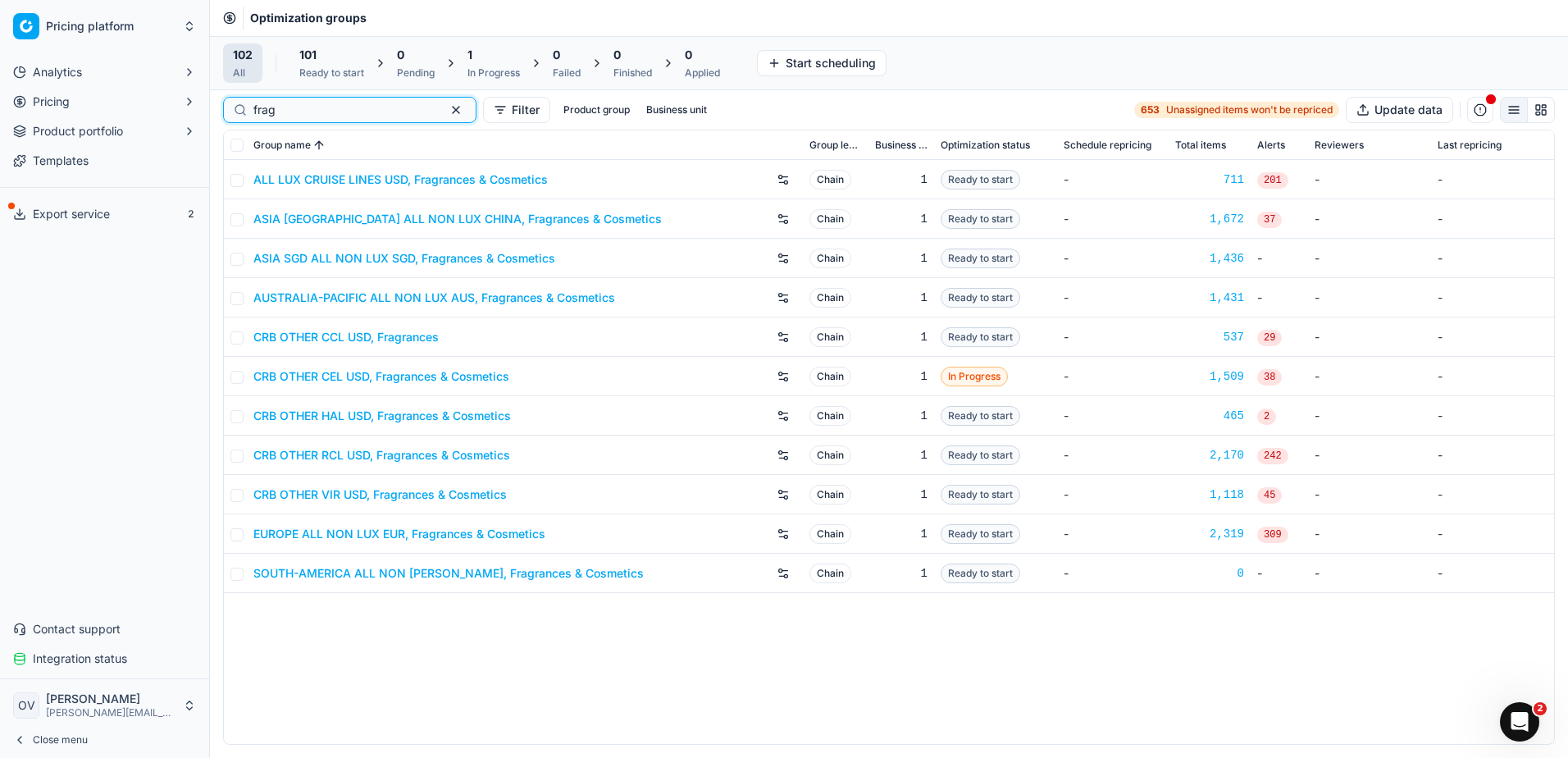
type input "frag"
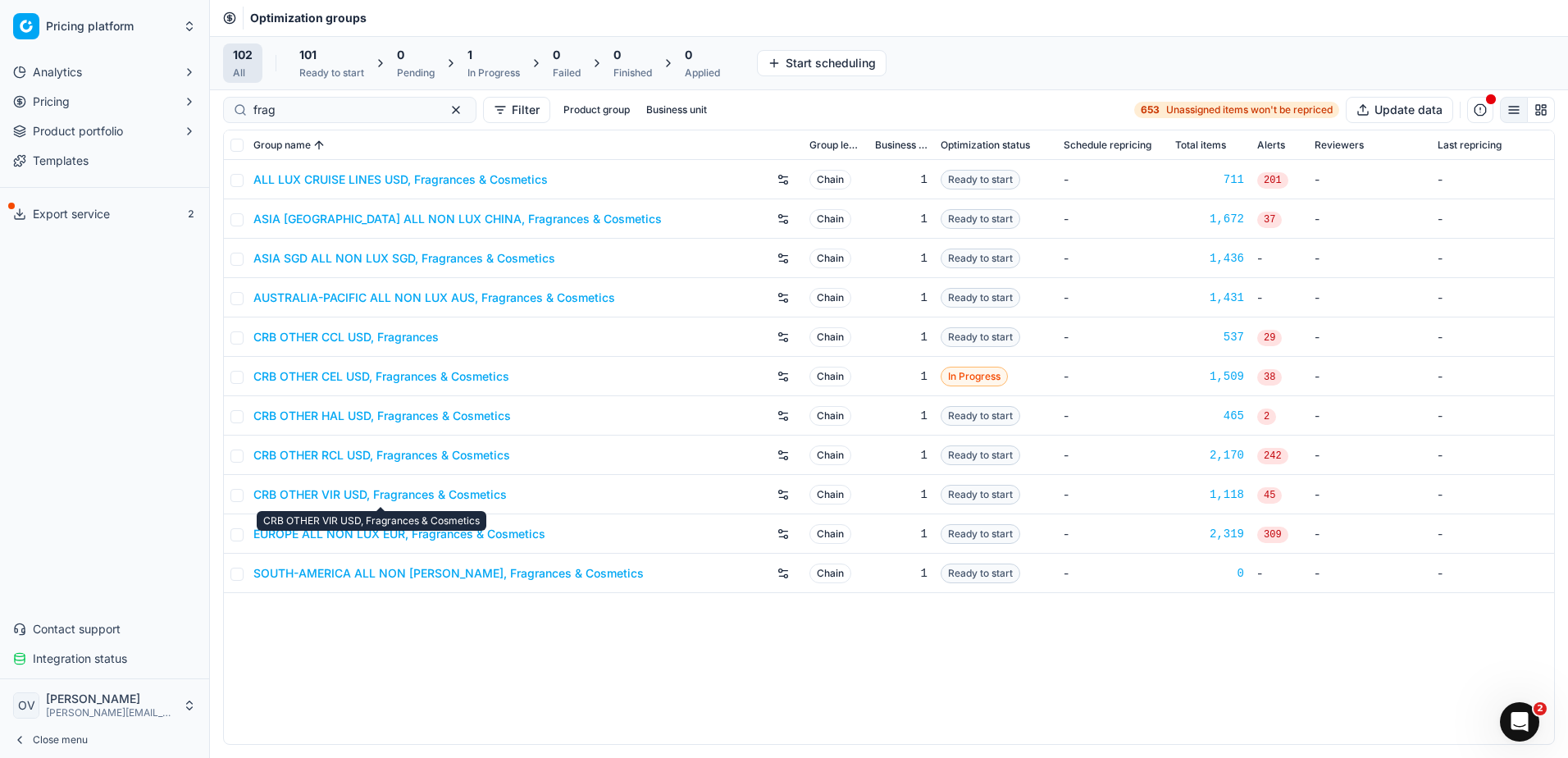
click at [402, 489] on link "CRB OTHER VIR USD, Fragrances & Cosmetics" at bounding box center [380, 495] width 254 height 17
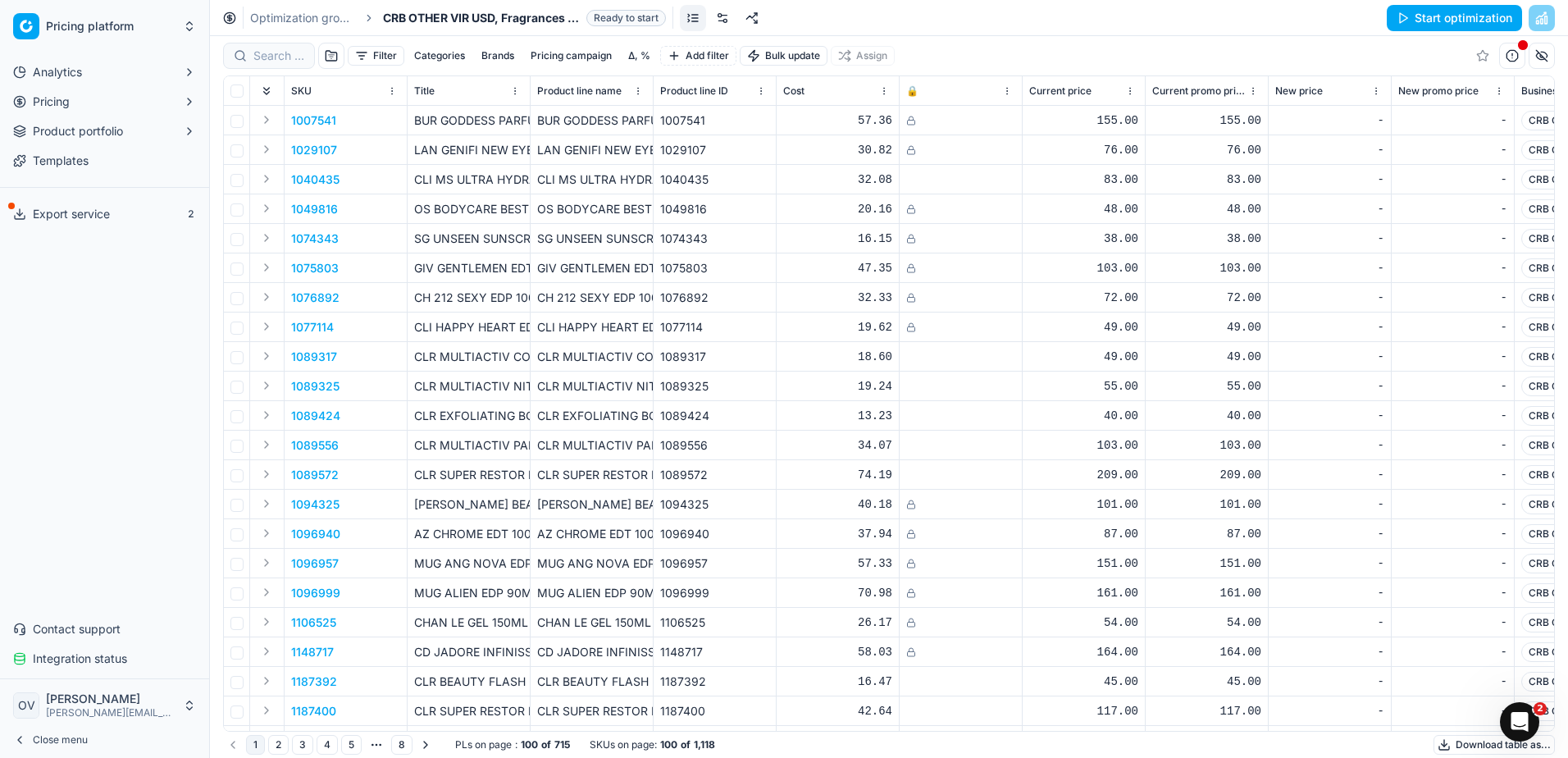
click at [720, 26] on link at bounding box center [722, 18] width 26 height 26
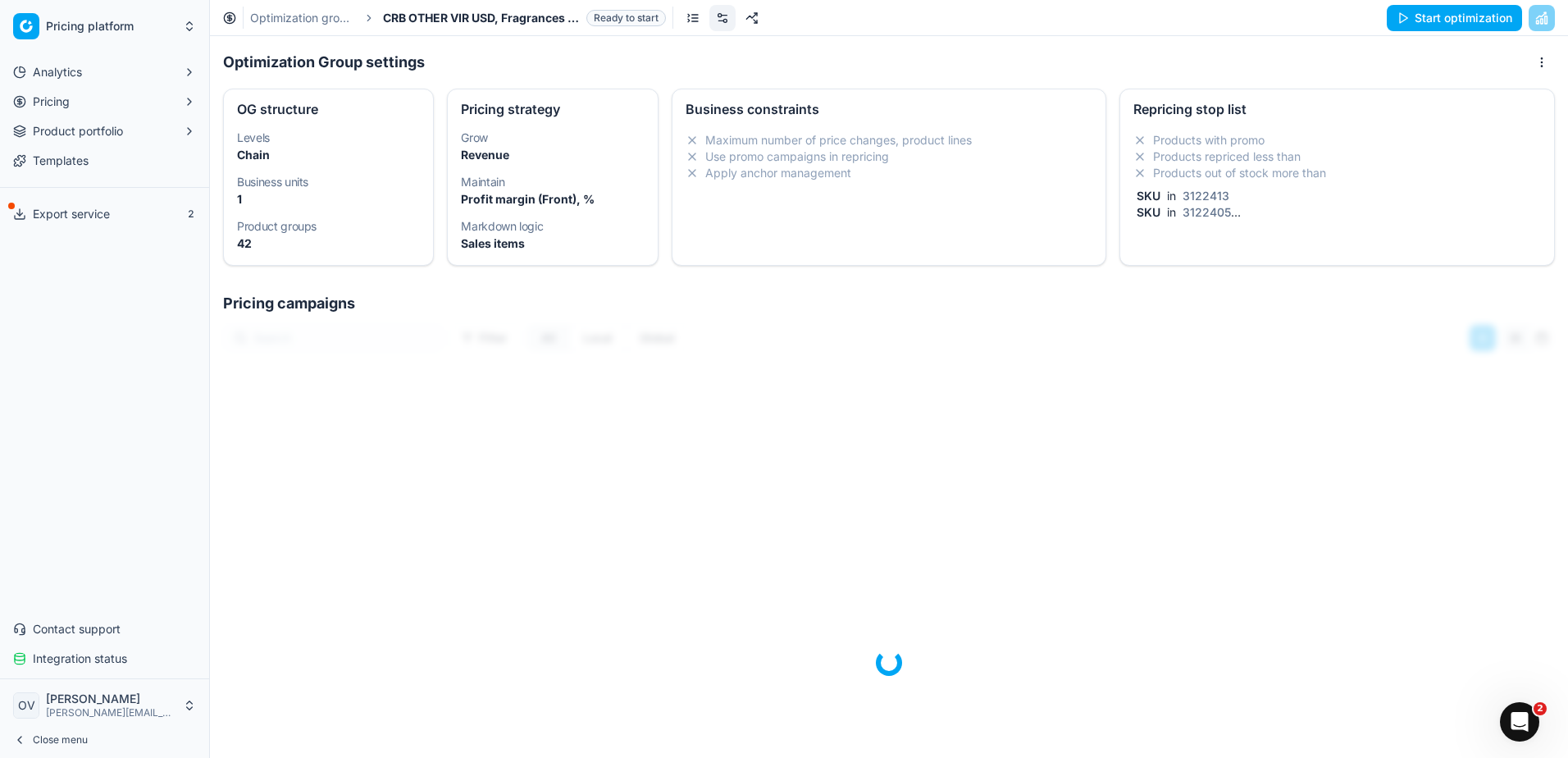
click at [1228, 163] on li "Products repriced less than" at bounding box center [1337, 157] width 407 height 17
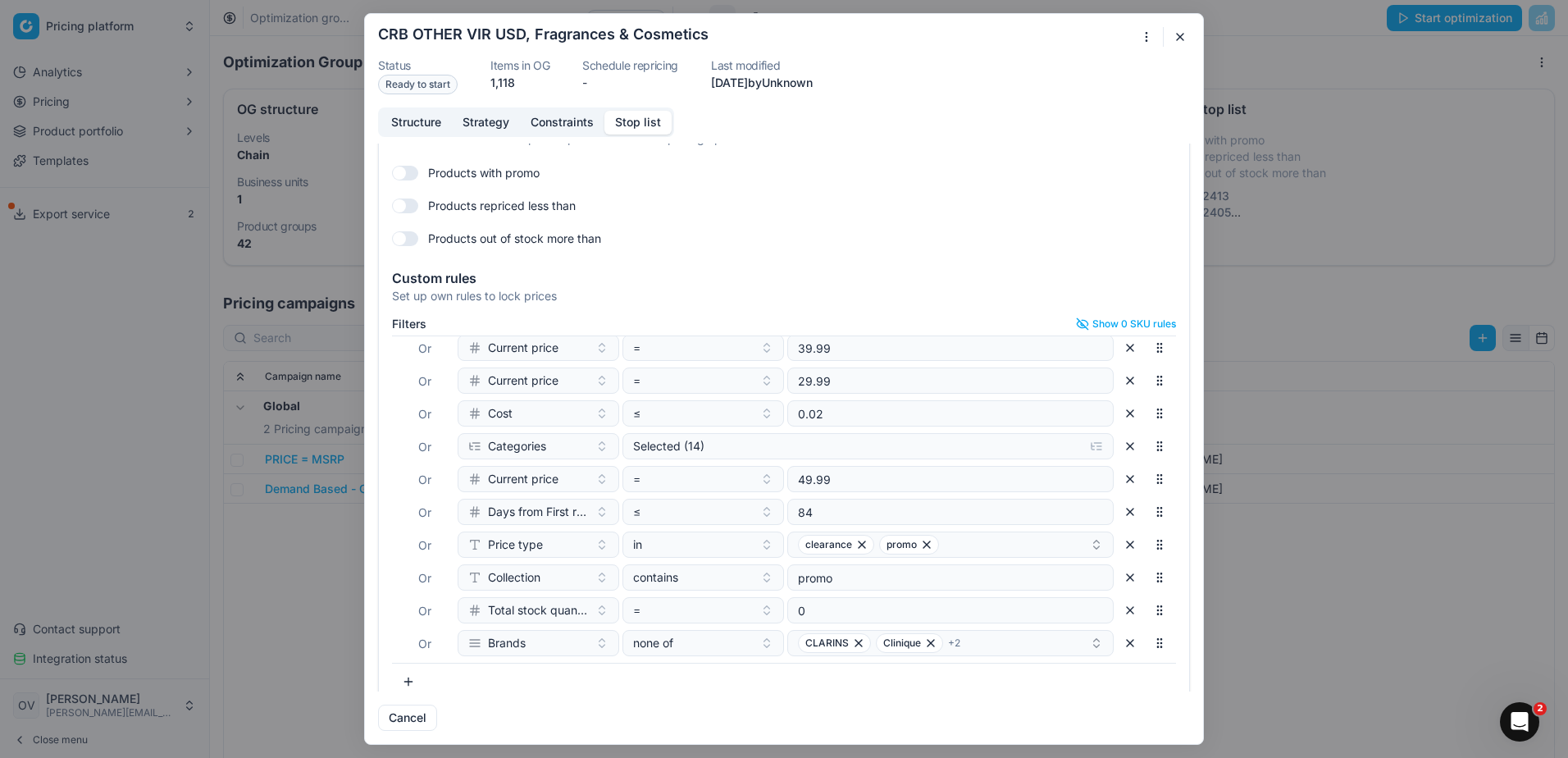
scroll to position [60, 0]
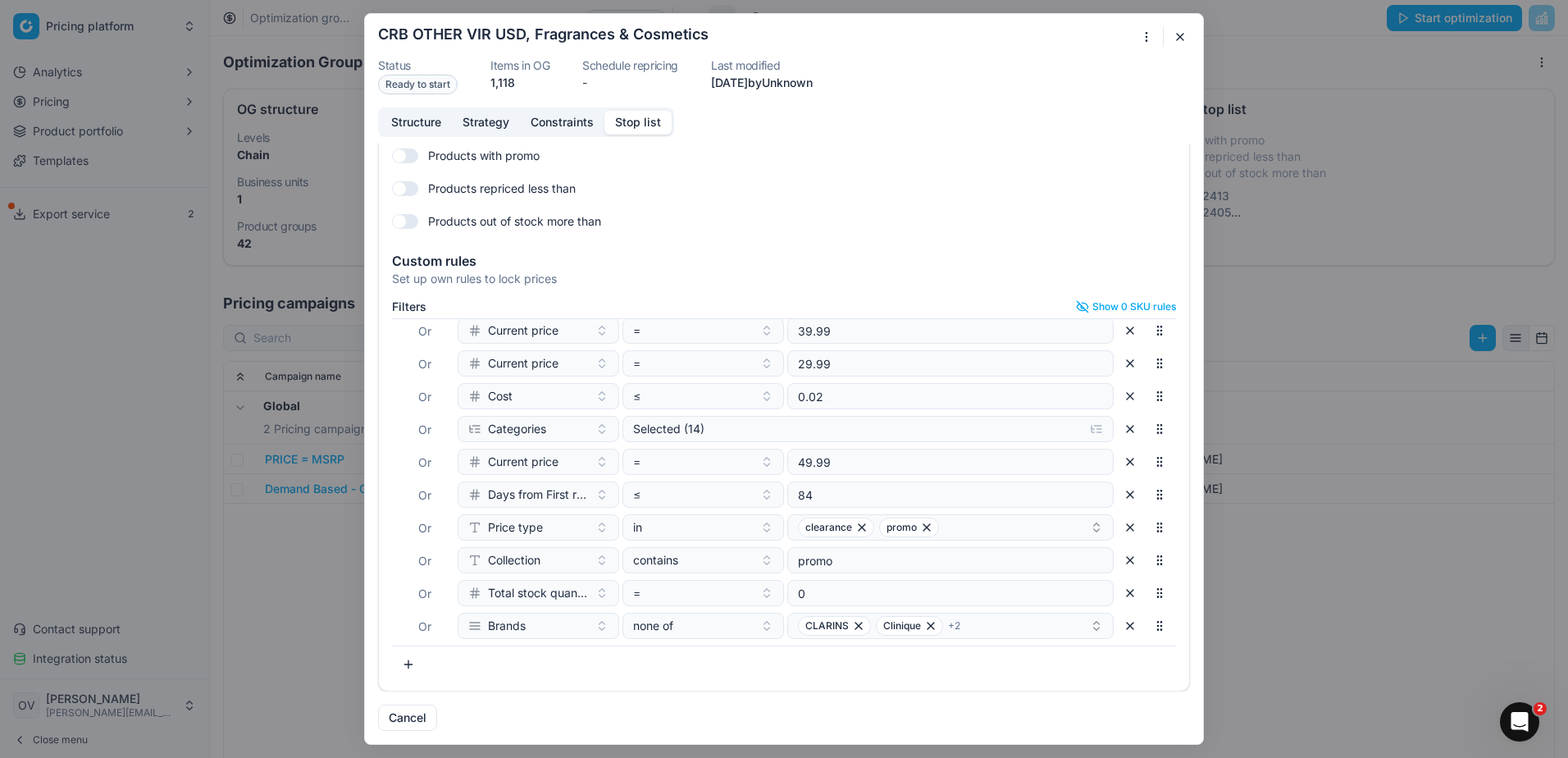
click at [1116, 627] on button "button" at bounding box center [1129, 626] width 26 height 26
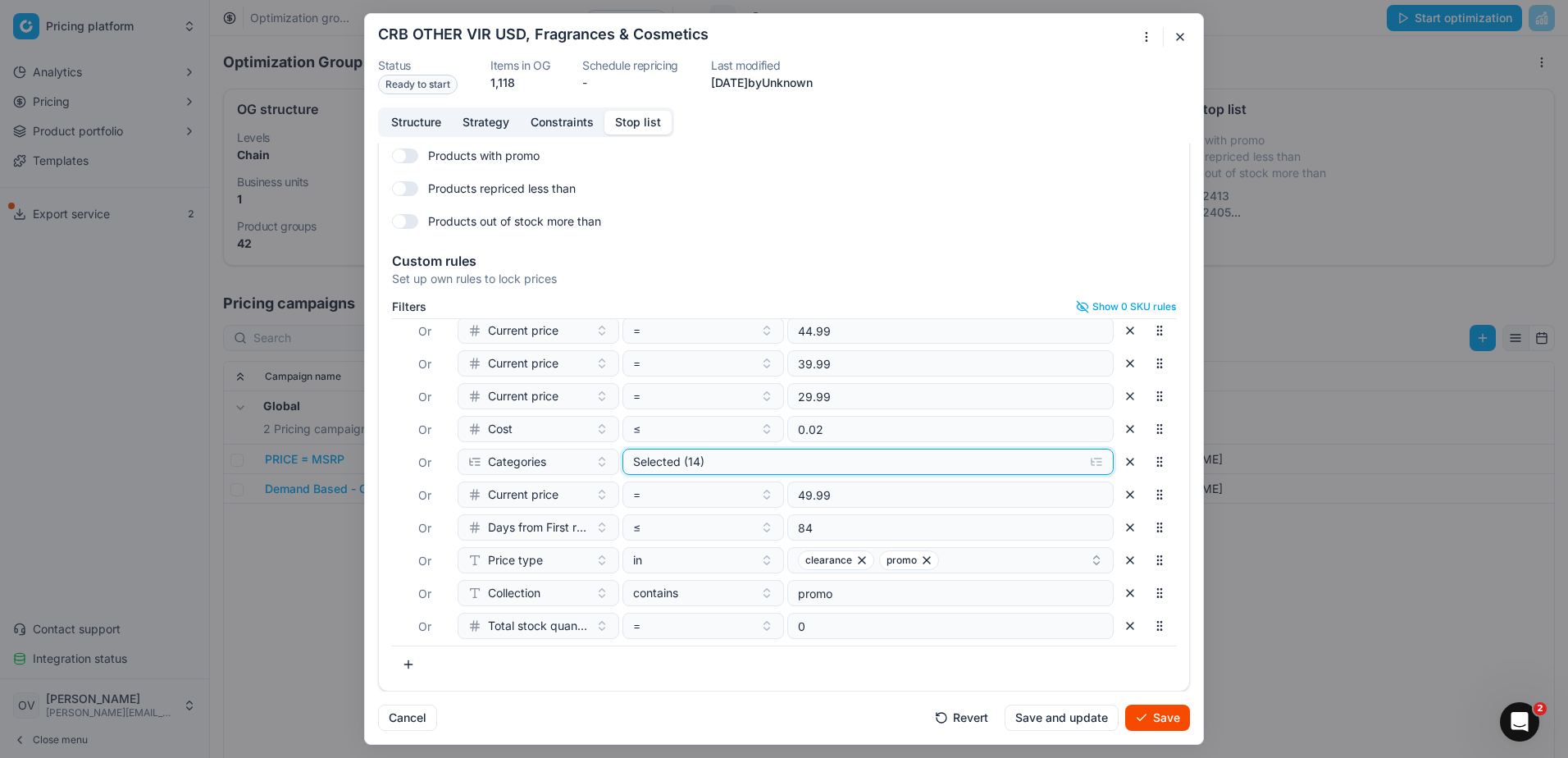
click at [800, 463] on div "Selected (14)" at bounding box center [854, 462] width 443 height 17
click at [645, 542] on label "Fragrances" at bounding box center [680, 548] width 80 height 17
click at [645, 542] on input "Fragrances" at bounding box center [647, 547] width 13 height 13
checkbox input "false"
click at [641, 519] on input "Cosmetics" at bounding box center [647, 525] width 13 height 13
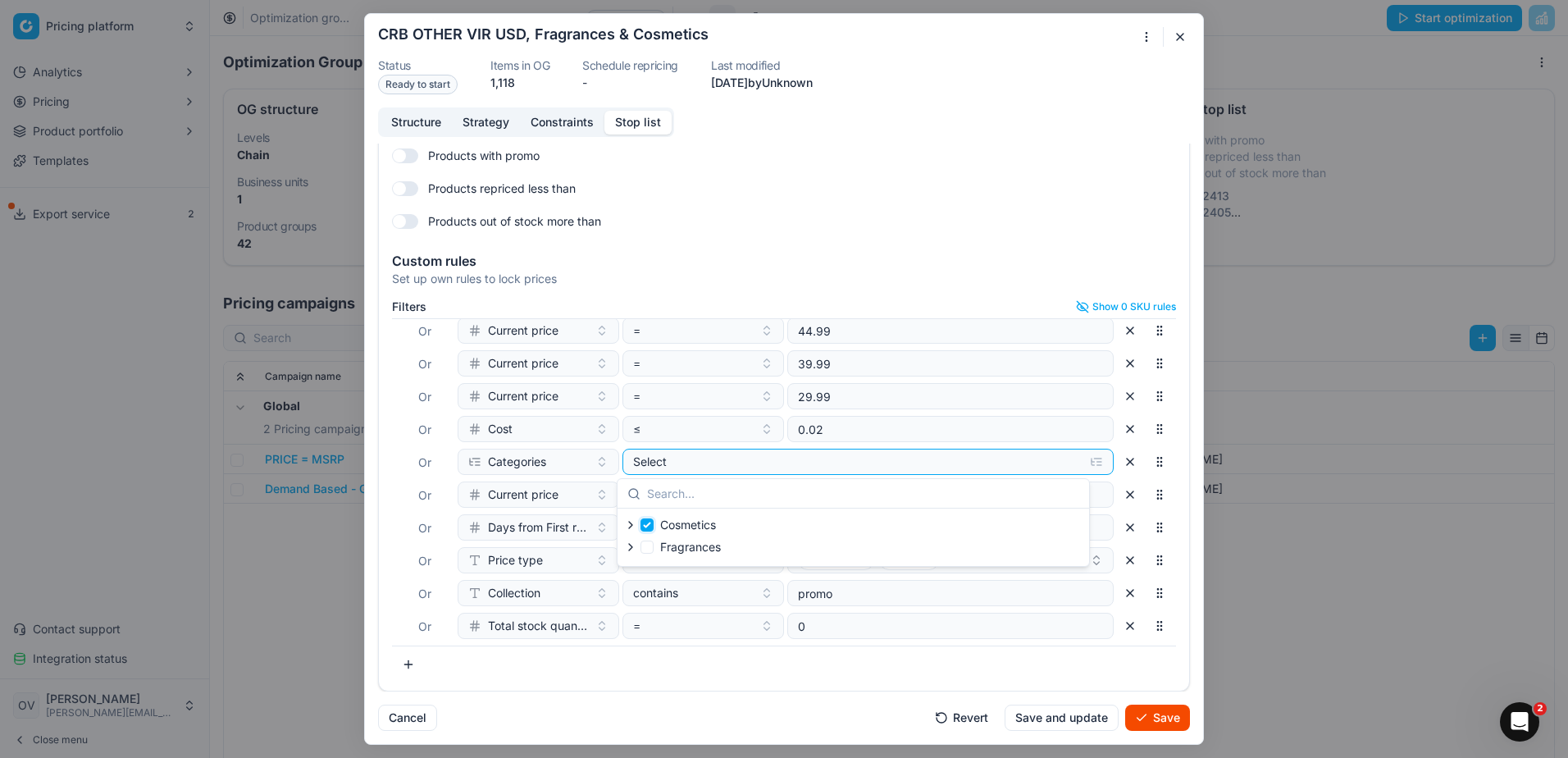
checkbox input "true"
click at [1172, 721] on button "Save" at bounding box center [1157, 718] width 65 height 26
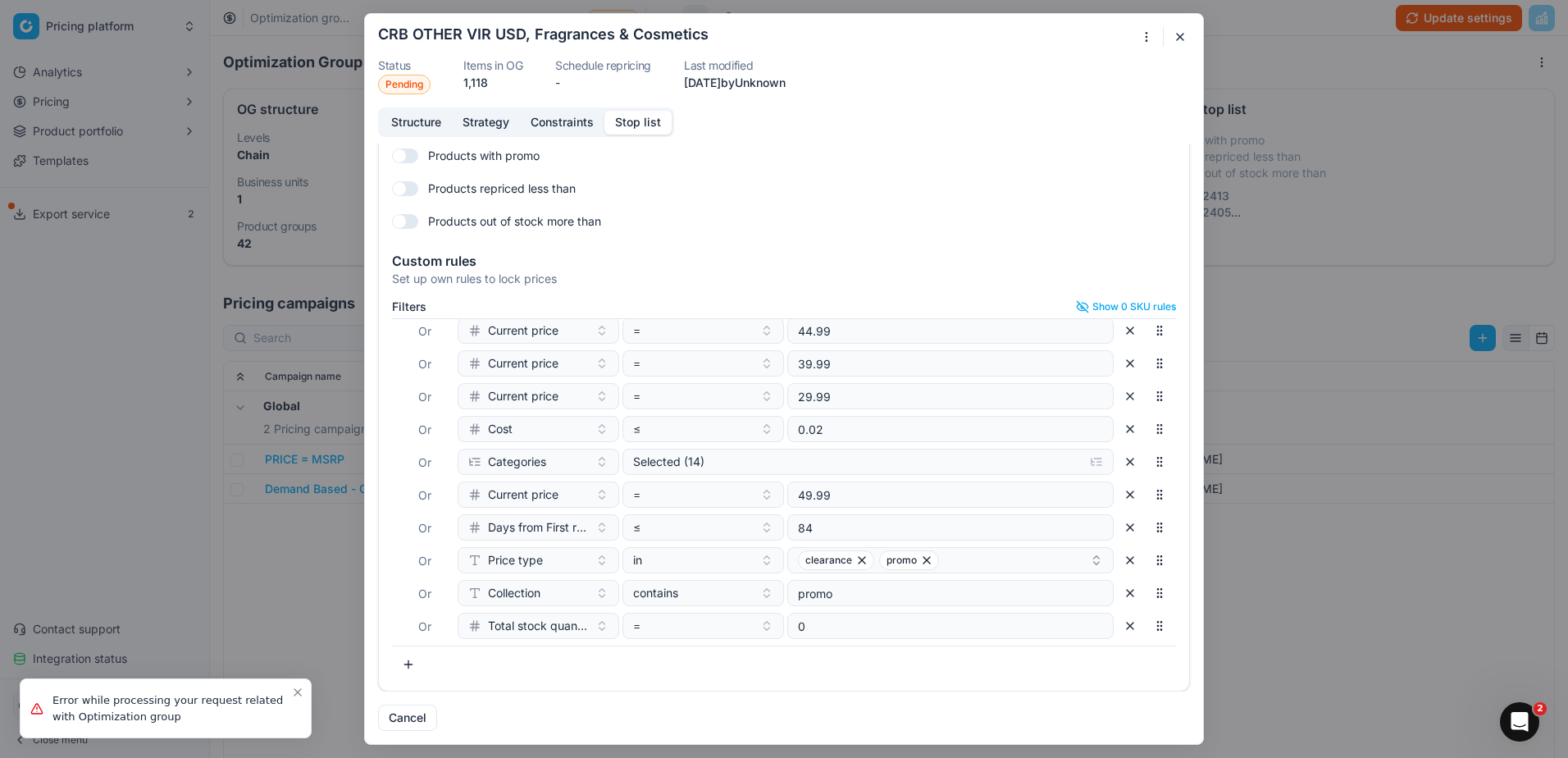
click at [1182, 42] on button "button" at bounding box center [1179, 36] width 20 height 20
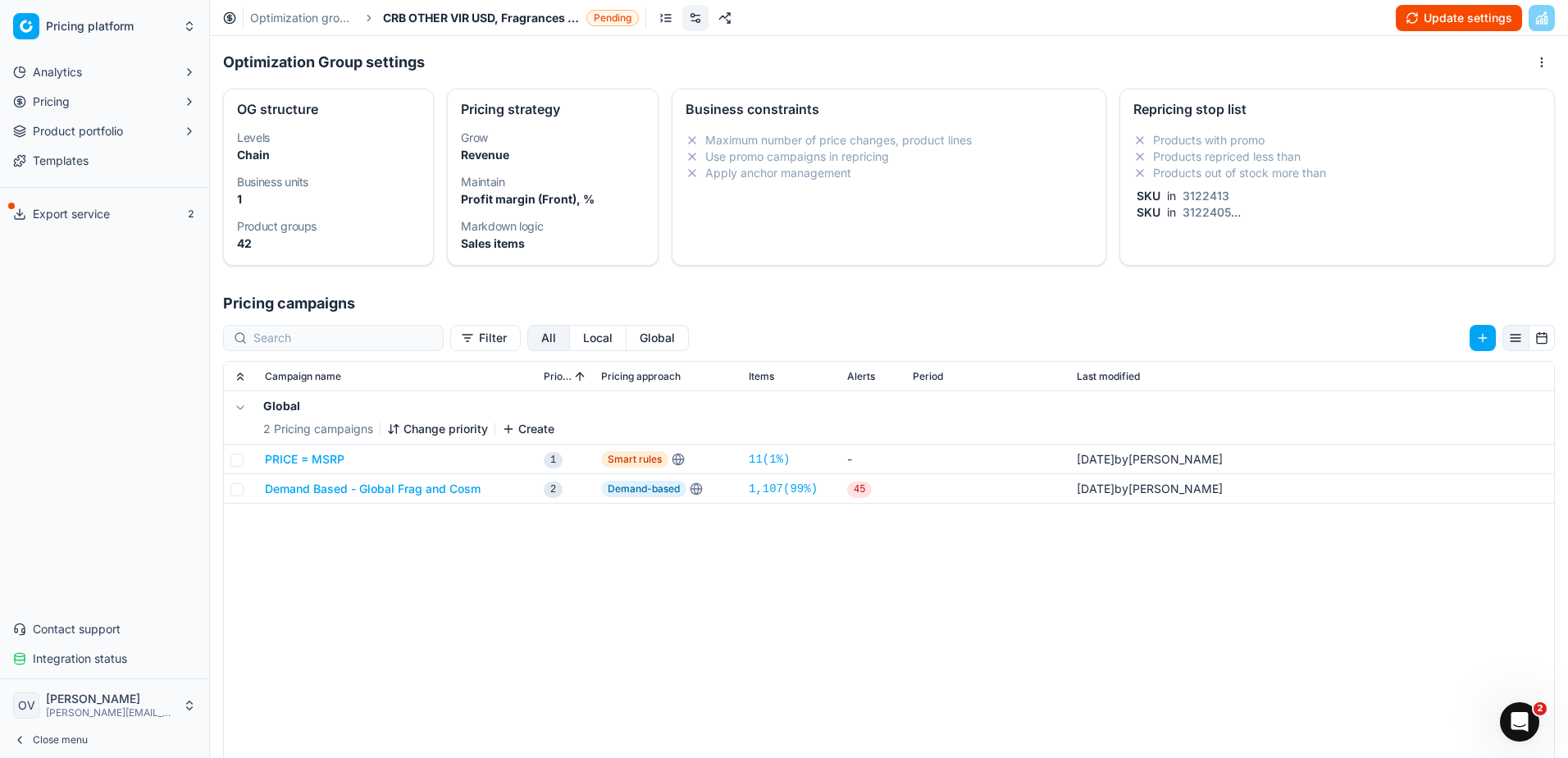
click at [1456, 21] on button "Update settings" at bounding box center [1458, 18] width 126 height 26
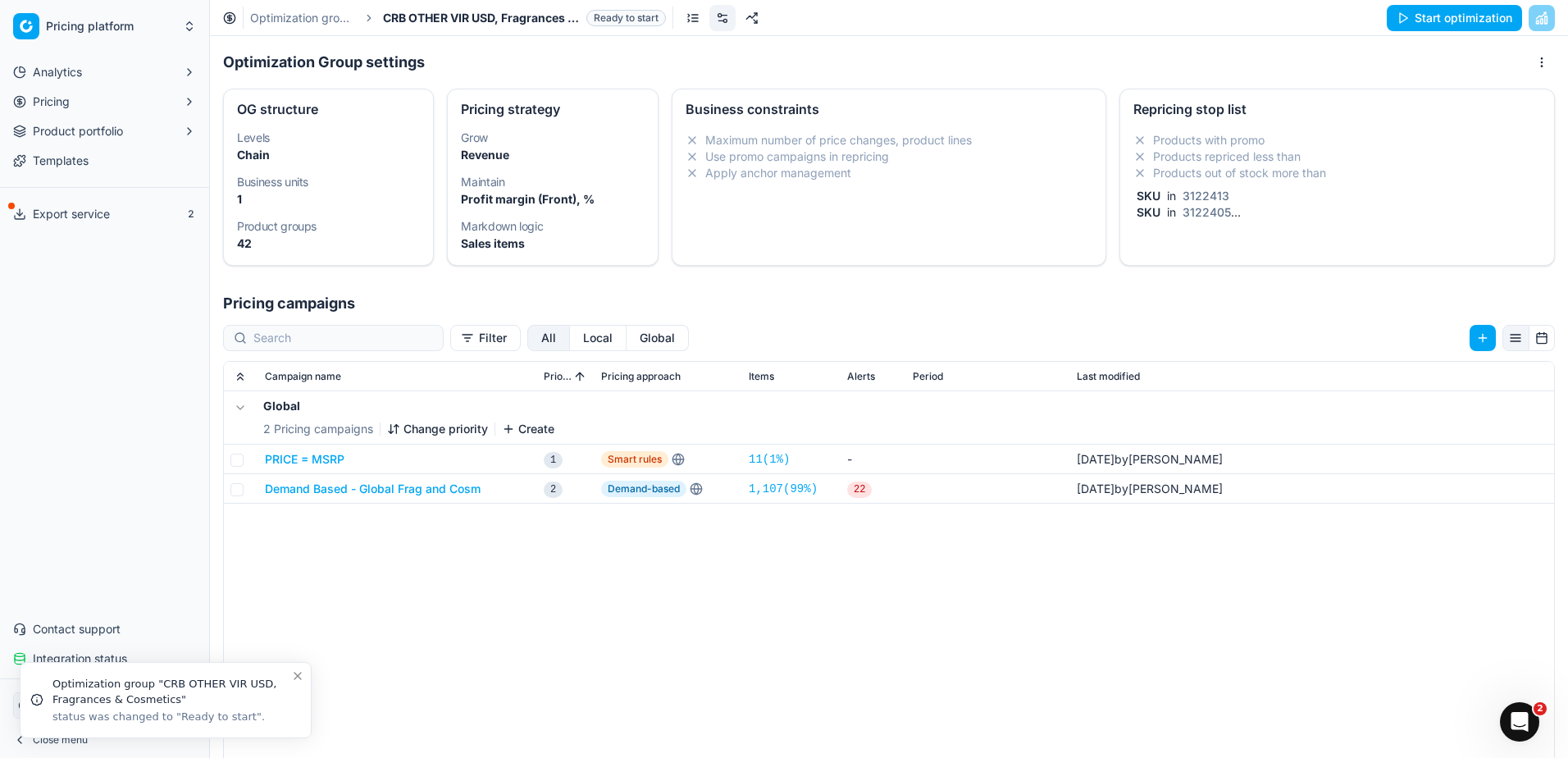
click at [1446, 7] on button "Start optimization" at bounding box center [1455, 18] width 136 height 26
click at [328, 22] on link "Optimization groups" at bounding box center [302, 19] width 105 height 17
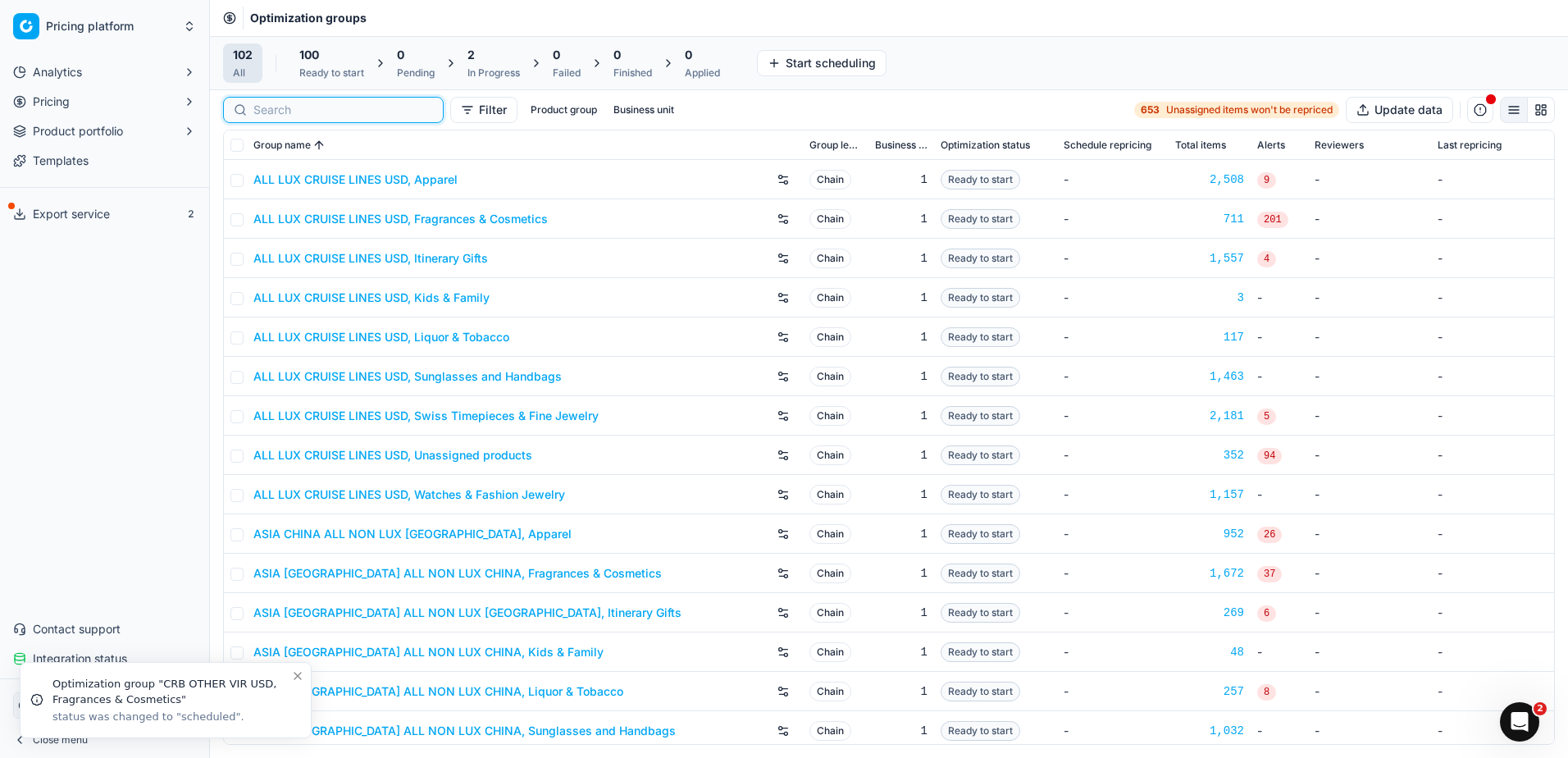
click at [292, 114] on input at bounding box center [343, 110] width 179 height 17
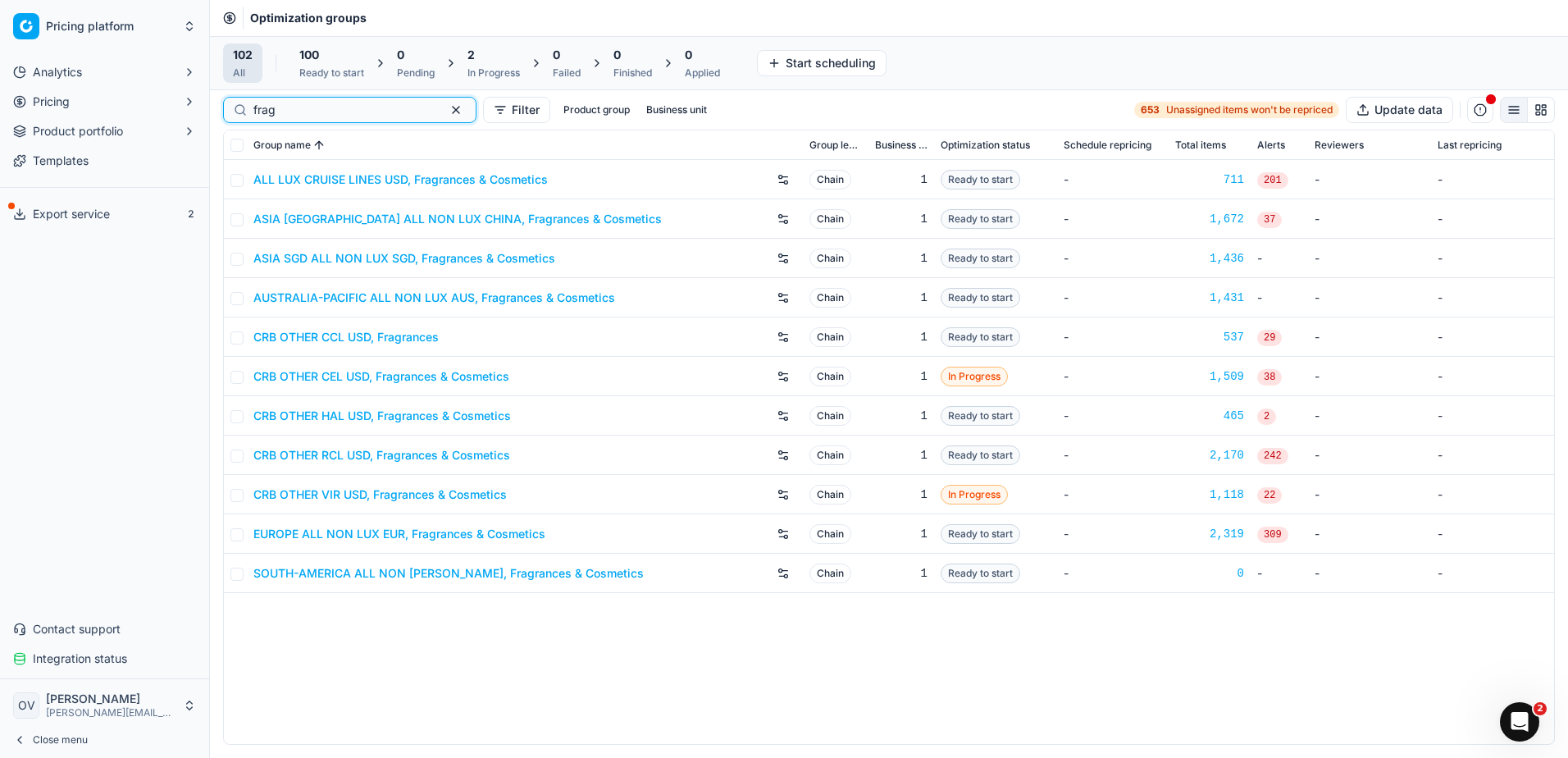
type input "frag"
click at [366, 458] on link "CRB OTHER RCL USD, Fragrances & Cosmetics" at bounding box center [382, 456] width 257 height 17
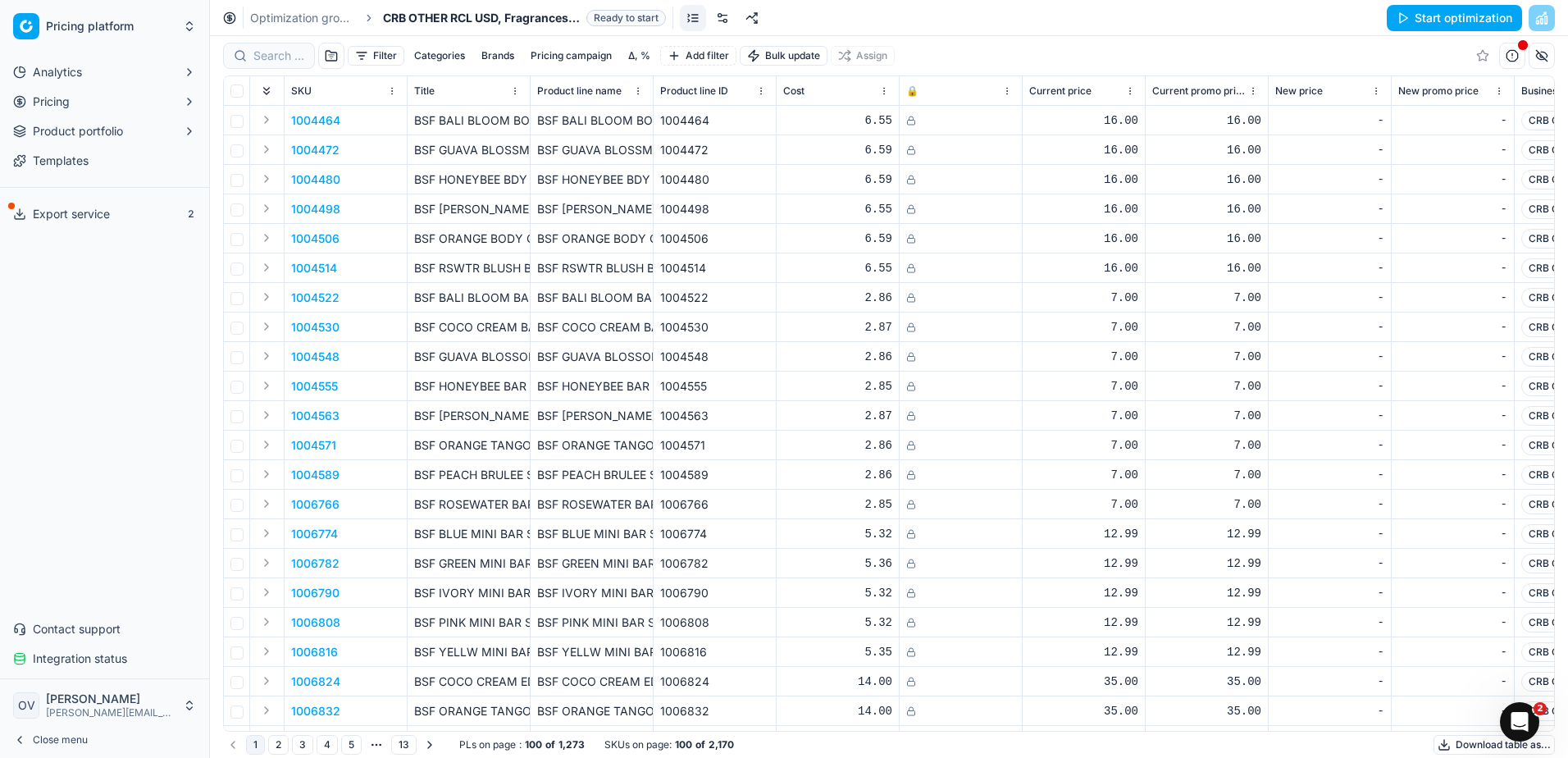
click at [722, 20] on link at bounding box center [722, 18] width 26 height 26
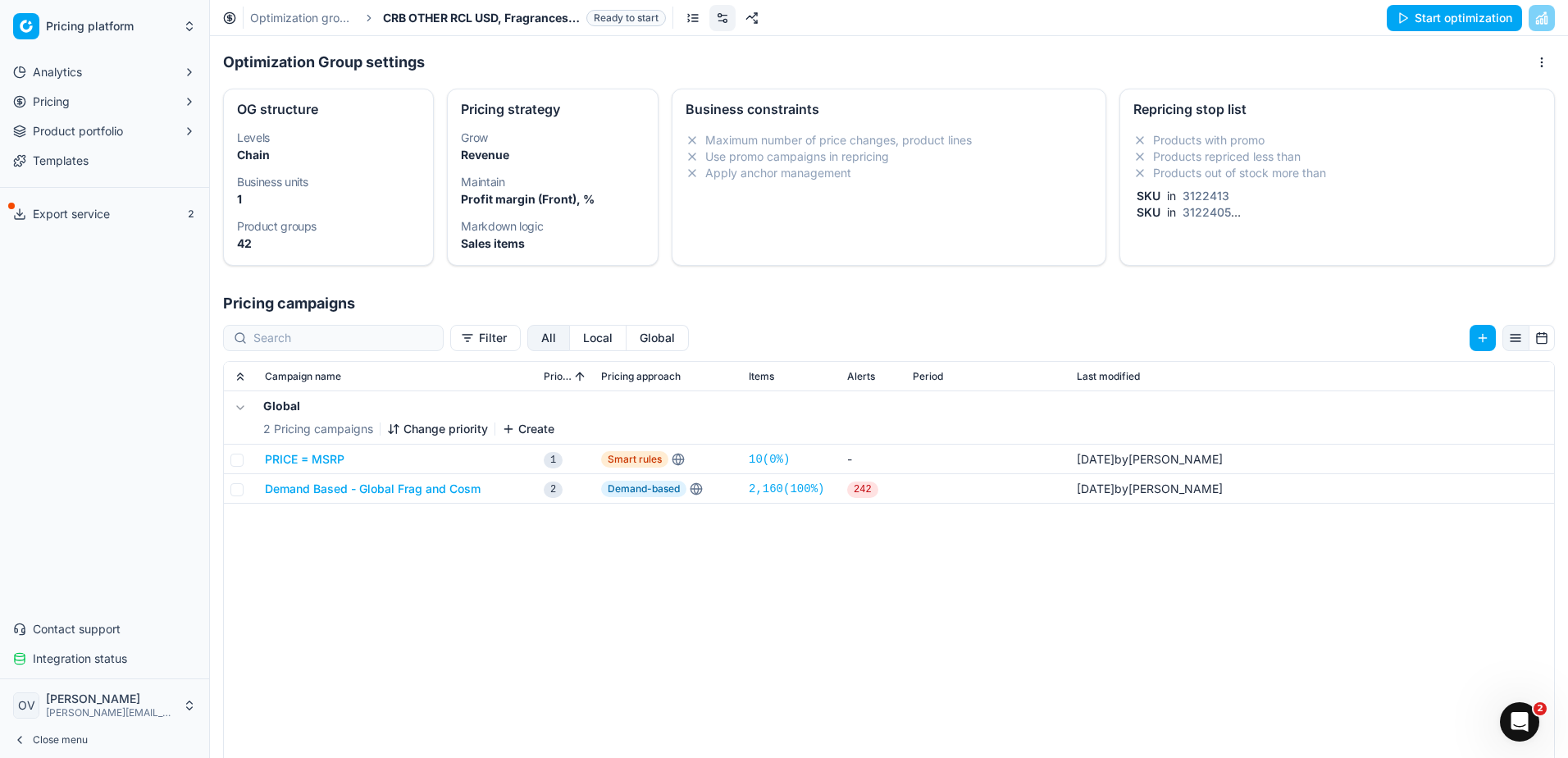
click at [1237, 186] on div "Products with promo Products repriced less than Products out of stock more than…" at bounding box center [1337, 176] width 407 height 88
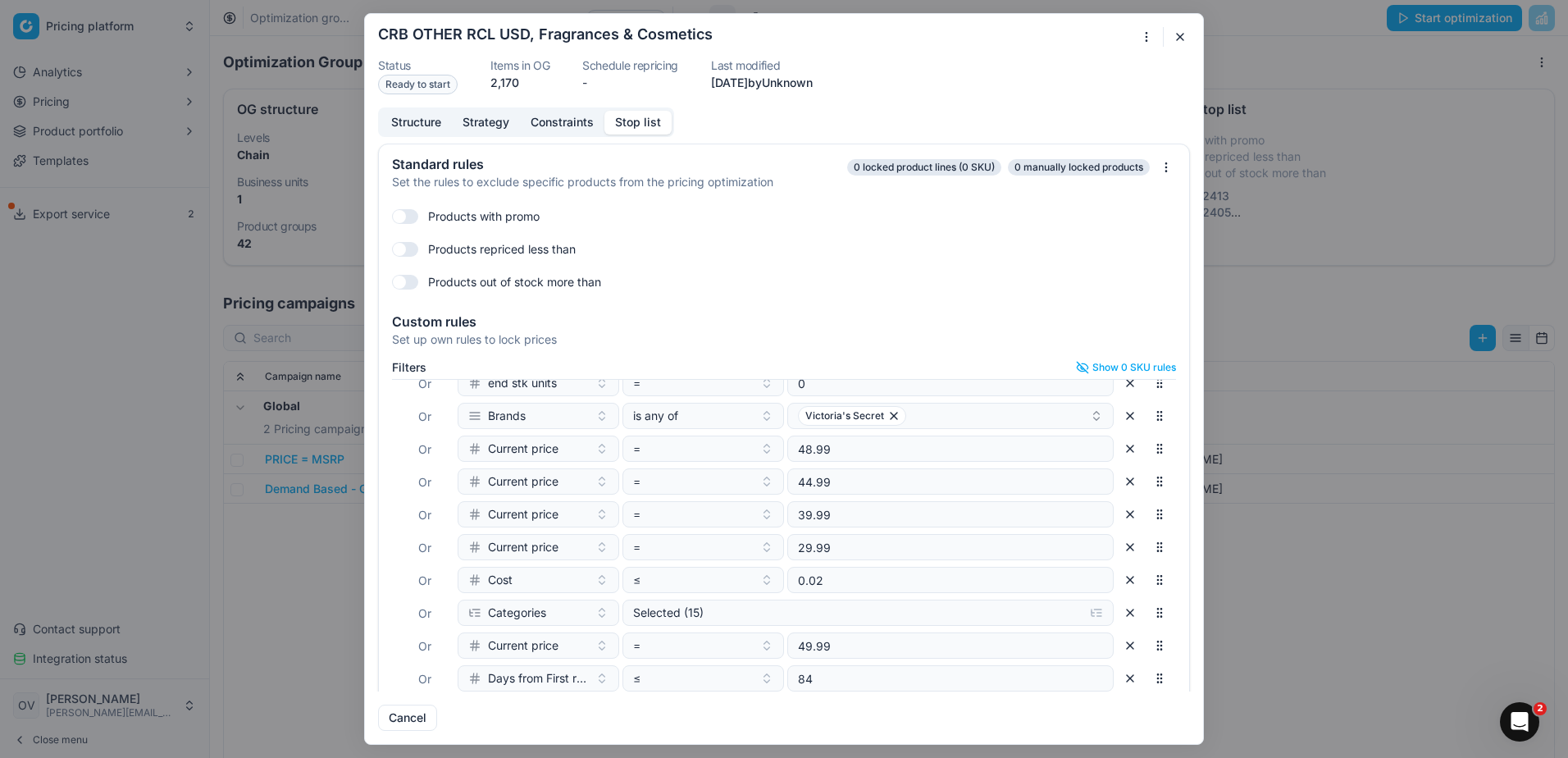
scroll to position [164, 0]
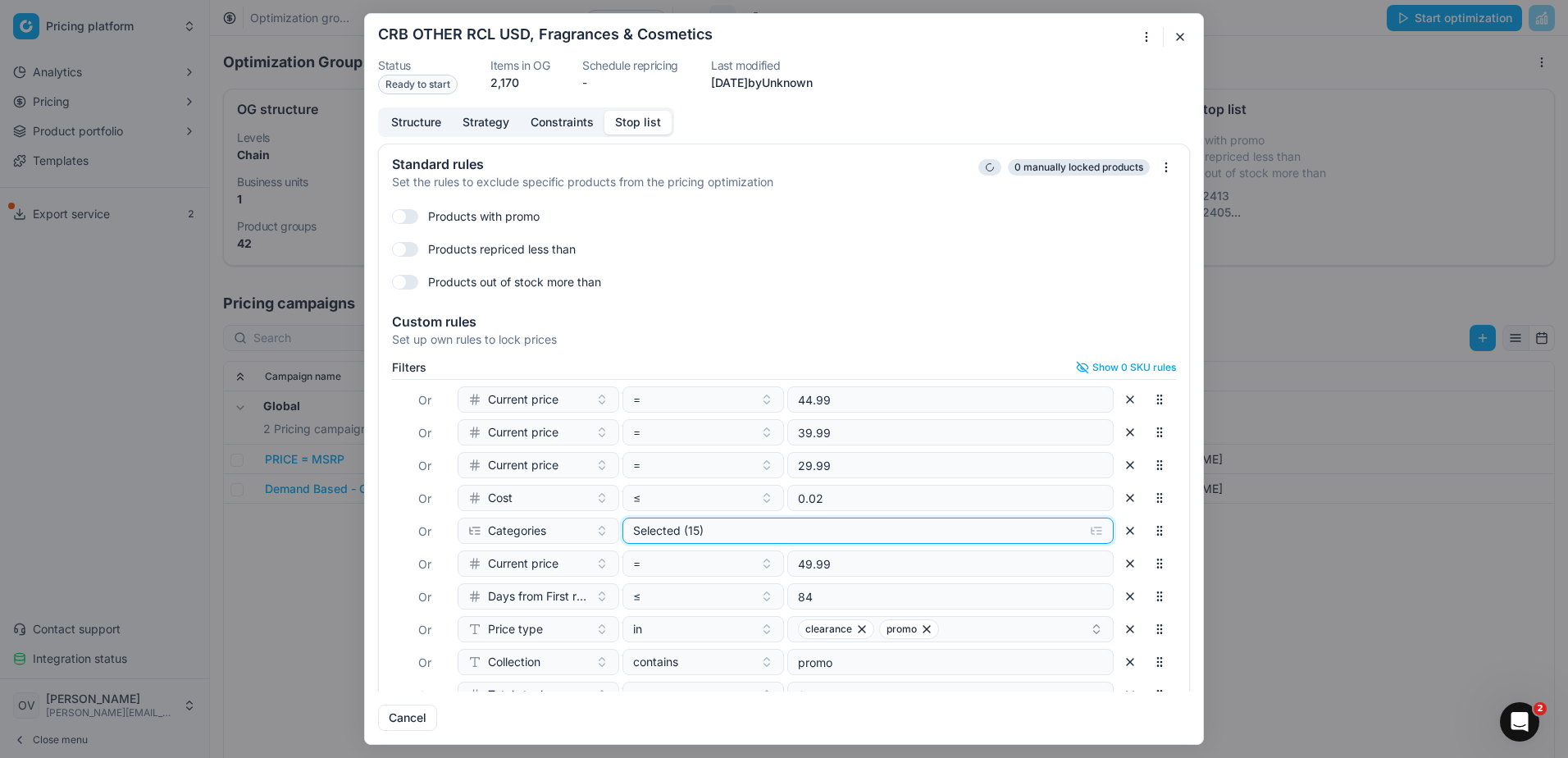
drag, startPoint x: 709, startPoint y: 525, endPoint x: 703, endPoint y: 533, distance: 10.0
click at [708, 525] on div "Selected (15)" at bounding box center [854, 531] width 443 height 17
click at [651, 595] on input "Cosmetics" at bounding box center [647, 594] width 13 height 13
checkbox input "true"
click at [650, 619] on input "Fragrances" at bounding box center [647, 616] width 13 height 13
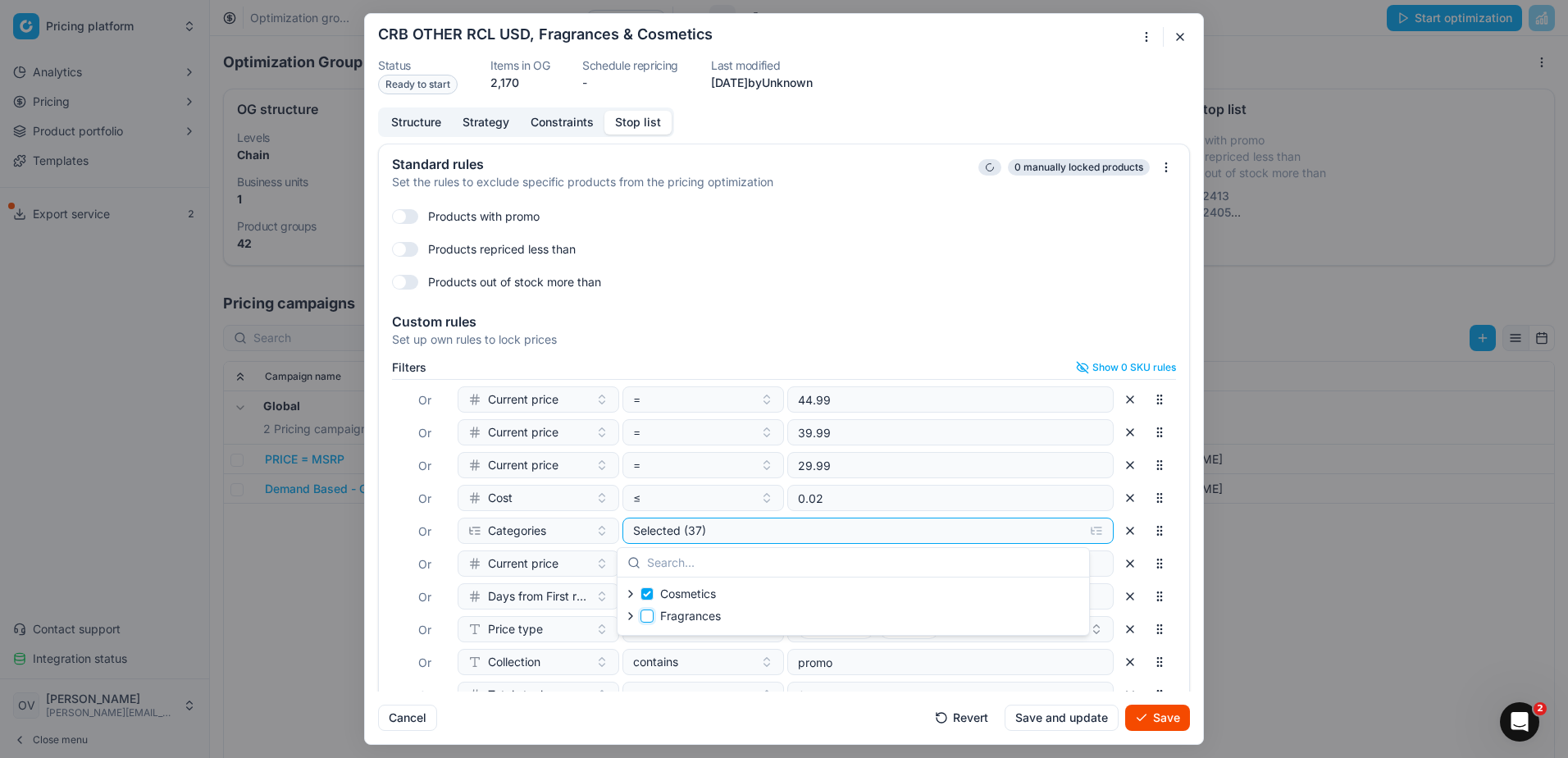
checkbox input "false"
click at [759, 731] on form "Oprimization group is saving... CRB OTHER RCL USD, Fragrances & Cosmetics Statu…" at bounding box center [784, 379] width 838 height 730
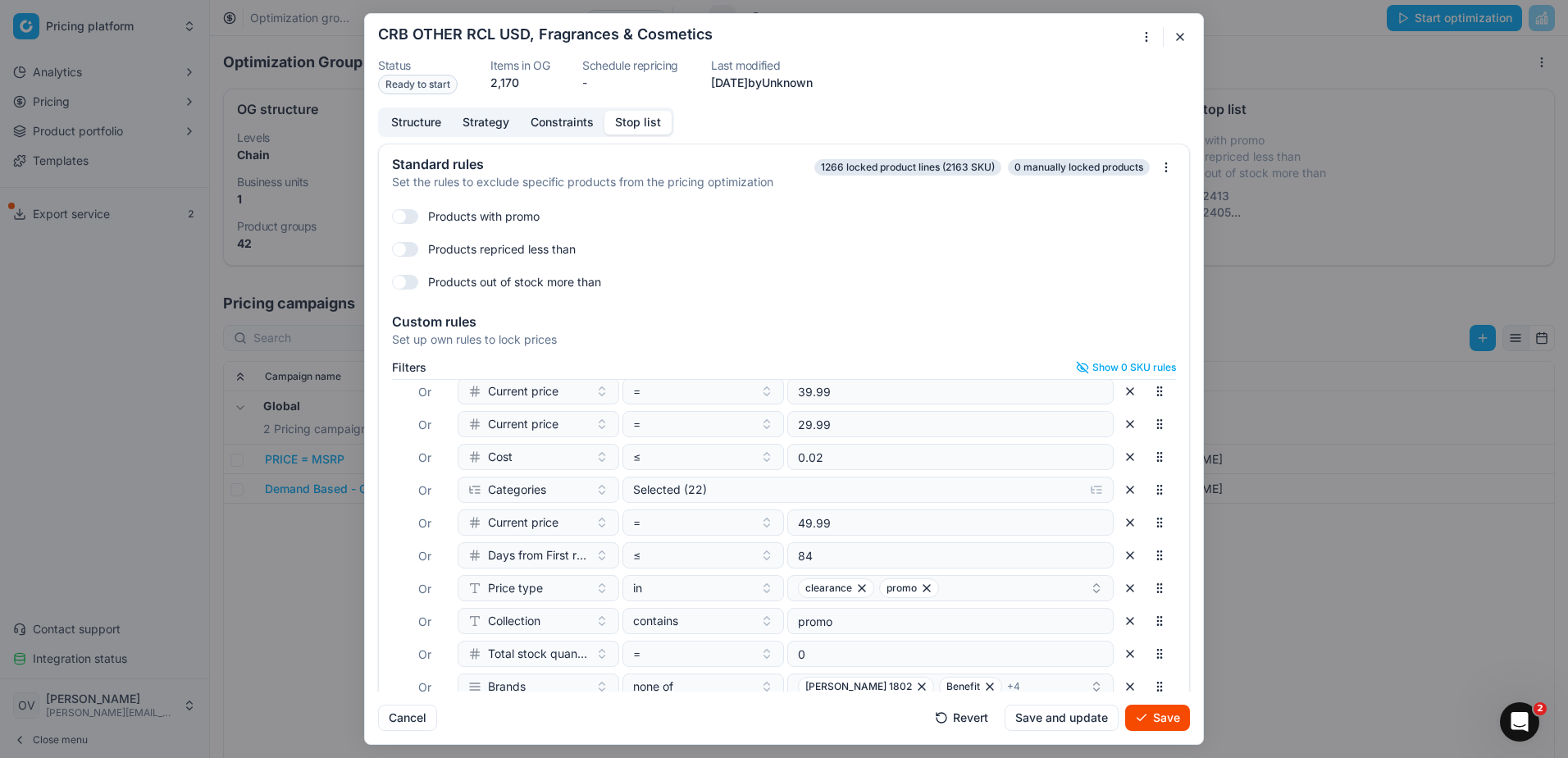
scroll to position [60, 0]
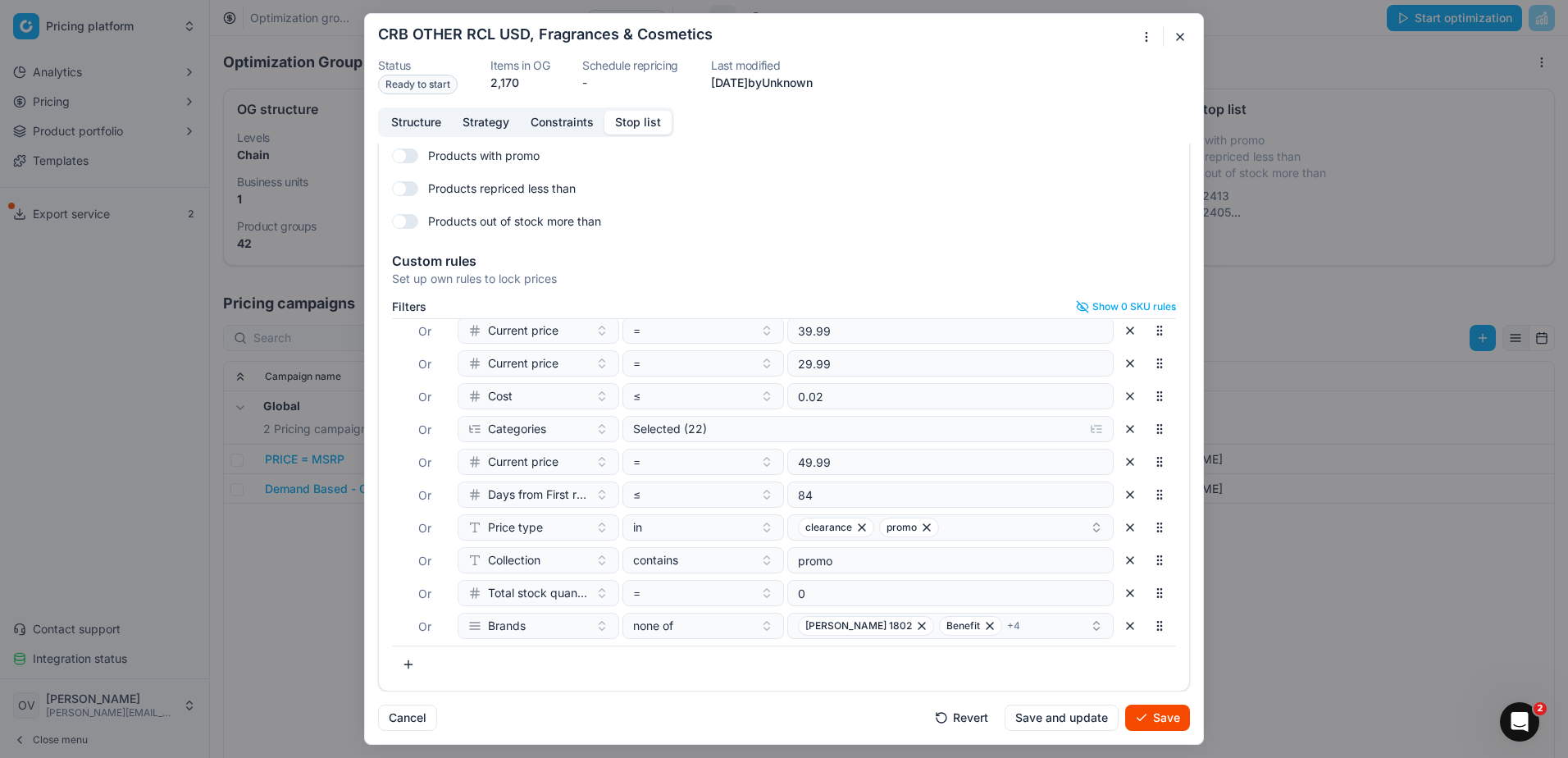
click at [1116, 634] on button "button" at bounding box center [1129, 626] width 26 height 26
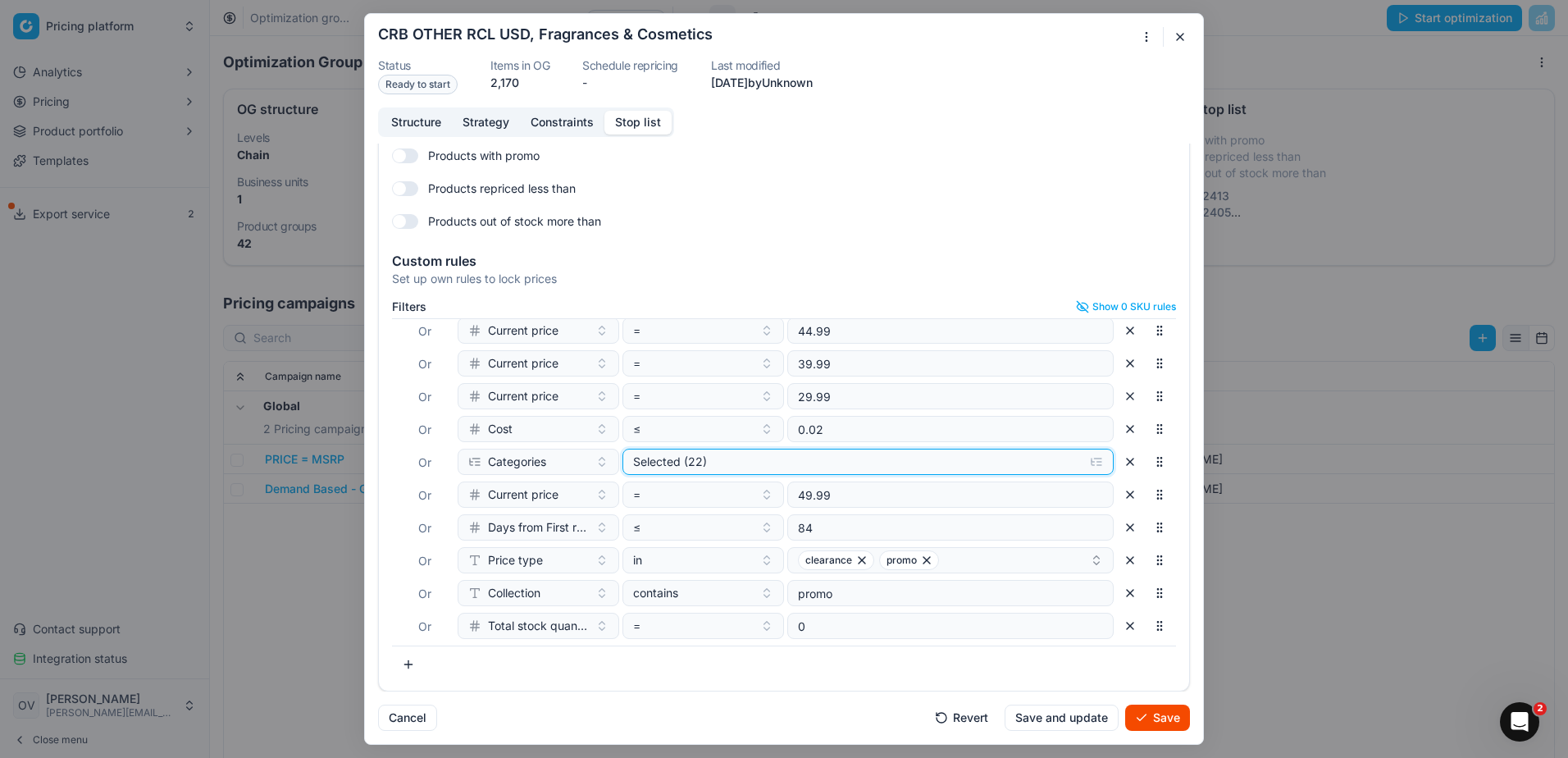
click at [841, 467] on div "Selected (22)" at bounding box center [854, 462] width 443 height 17
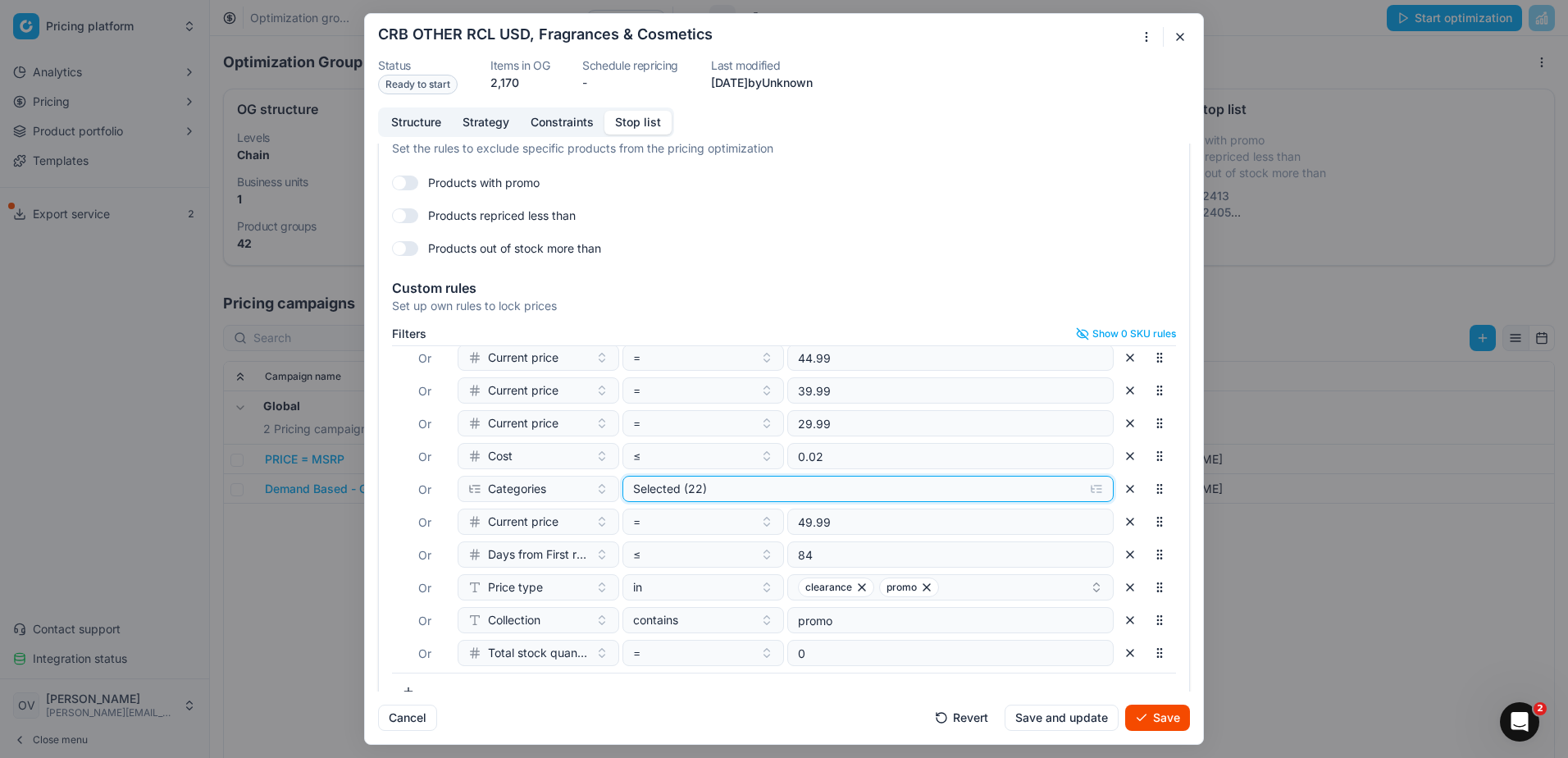
scroll to position [60, 0]
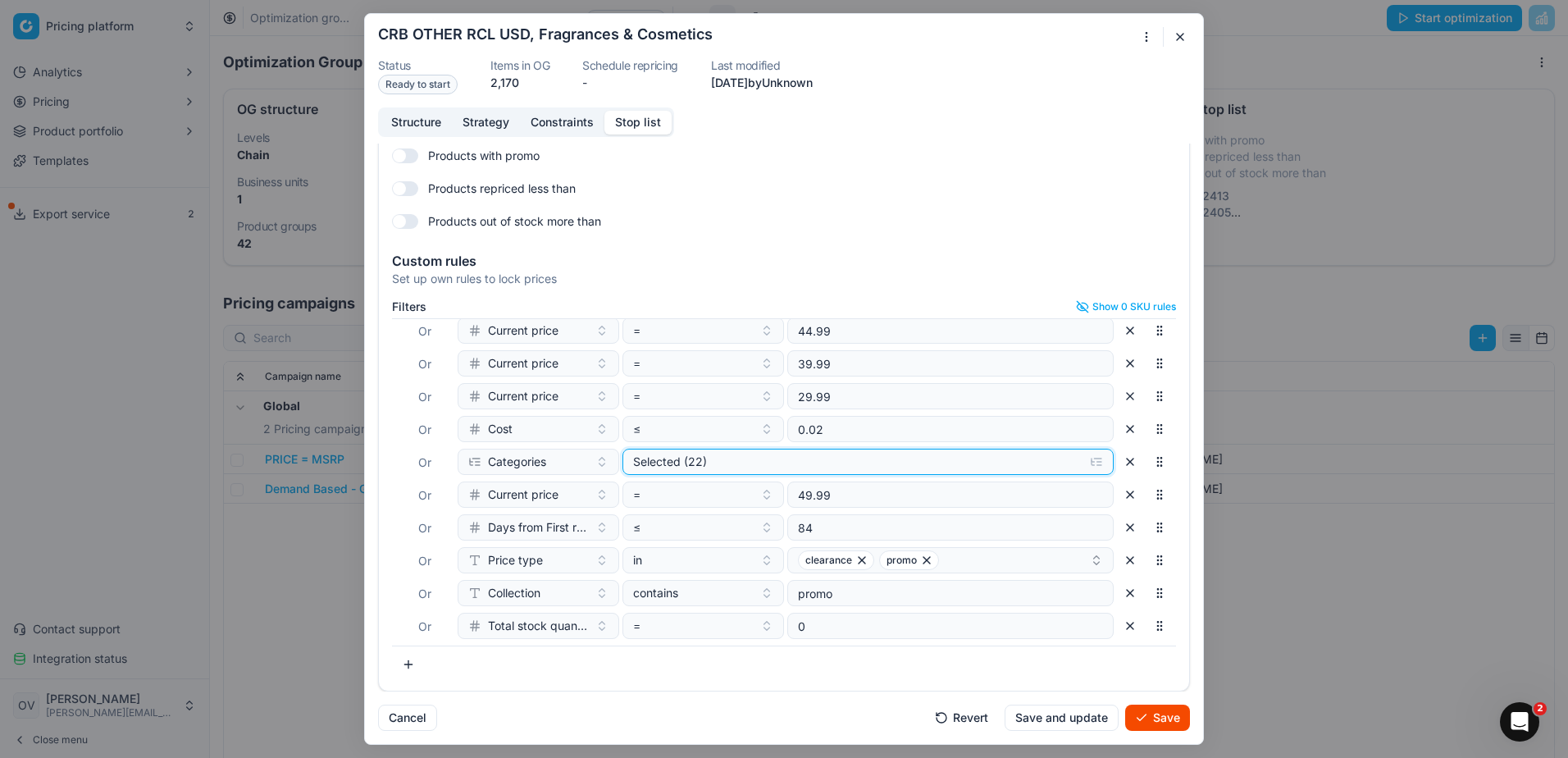
click at [1020, 462] on div "Selected (22)" at bounding box center [854, 462] width 443 height 17
click at [714, 723] on div "Cancel Revert Save and update Save" at bounding box center [784, 711] width 811 height 39
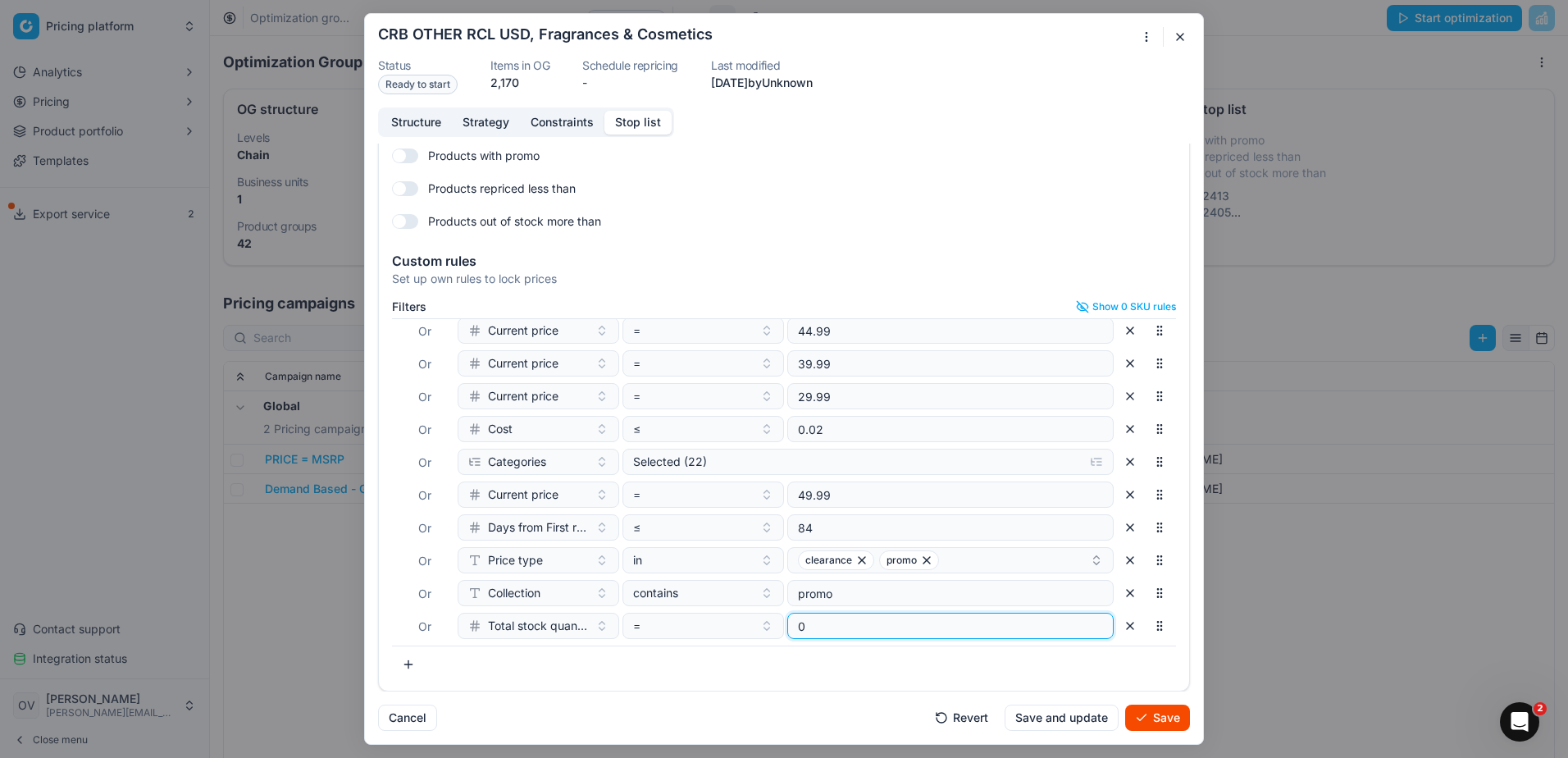
click at [957, 625] on input "0" at bounding box center [950, 626] width 311 height 24
click at [1074, 630] on input "3" at bounding box center [950, 626] width 311 height 24
click at [1074, 630] on input "2" at bounding box center [950, 626] width 311 height 24
click at [1074, 630] on input "1" at bounding box center [950, 626] width 311 height 24
type input "0"
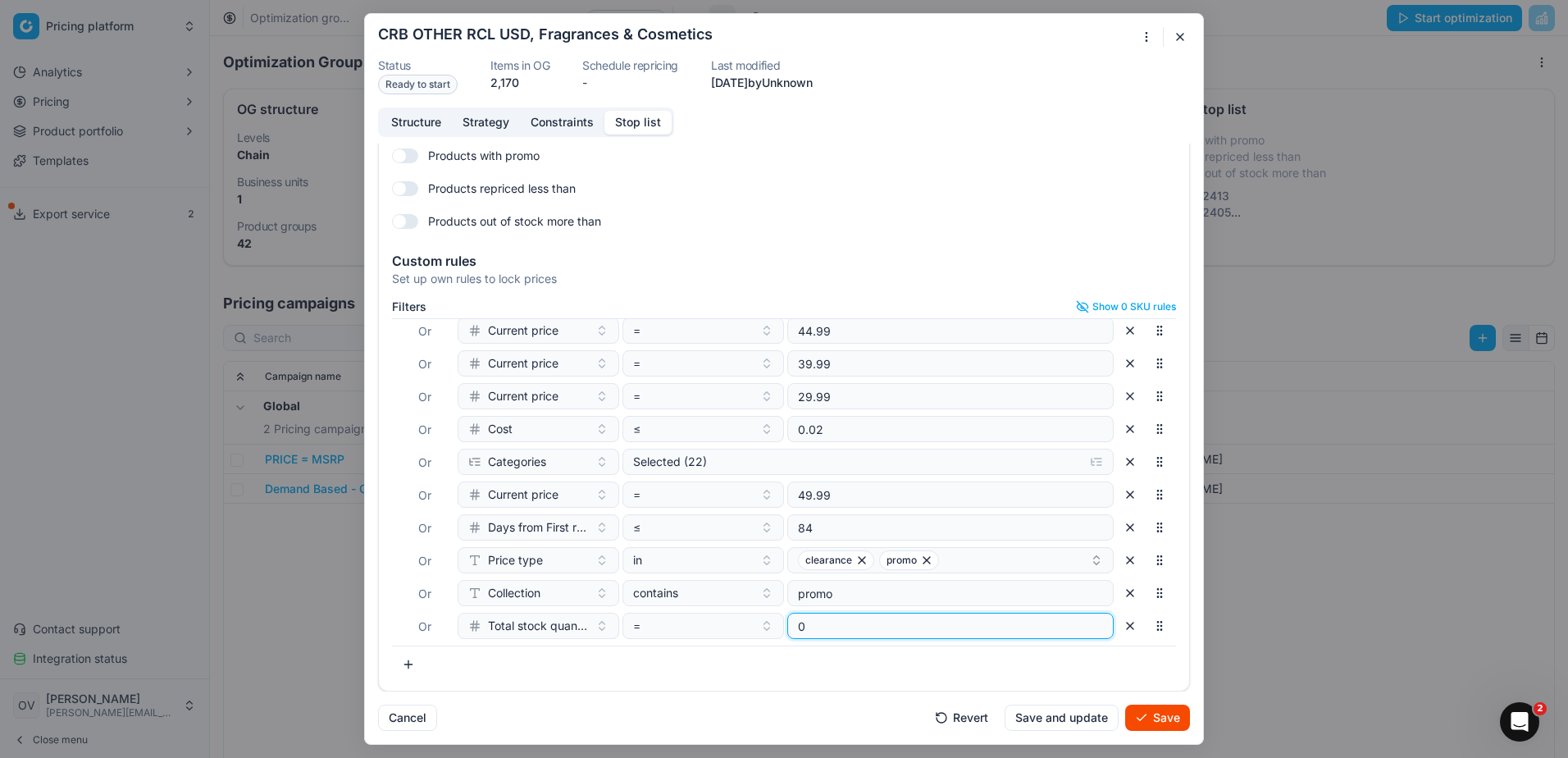
click at [1074, 630] on input "0" at bounding box center [950, 626] width 311 height 24
click at [996, 662] on div "Filters Show 0 SKU rules Where SKU in 3122413 Or SKU in 3122405 Or end stk unit…" at bounding box center [784, 489] width 784 height 378
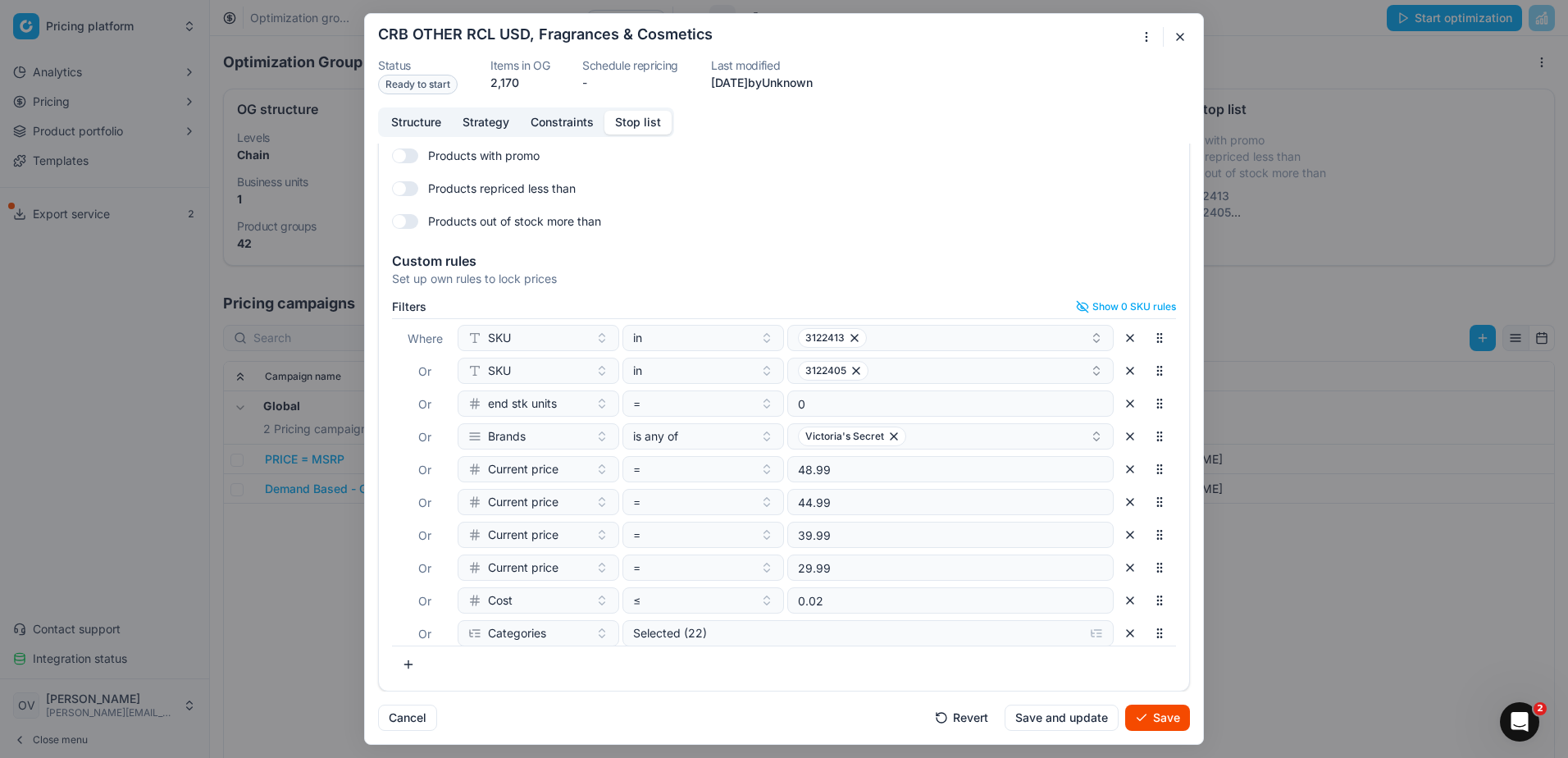
scroll to position [0, 0]
click at [1161, 711] on button "Save" at bounding box center [1157, 718] width 65 height 26
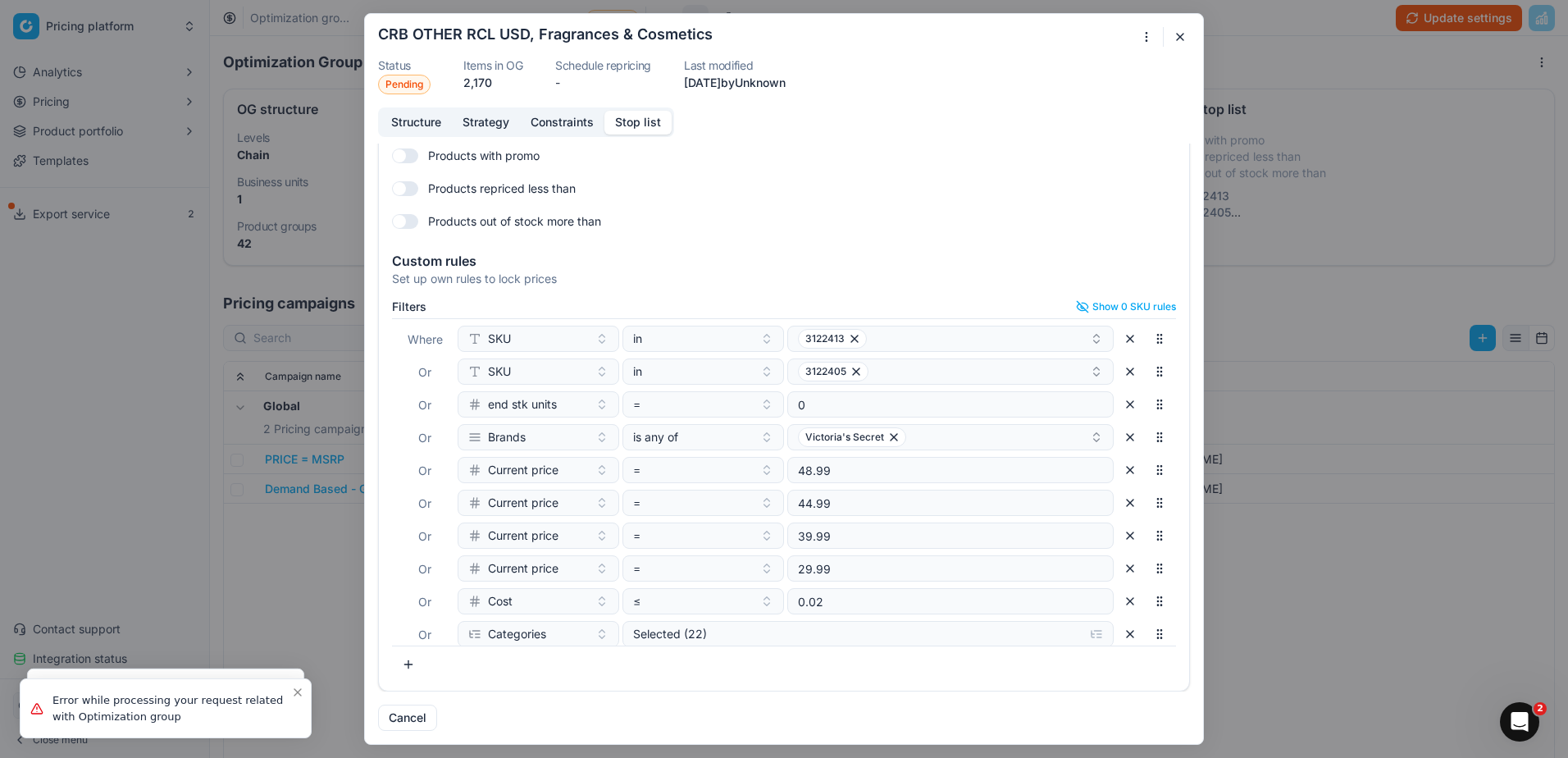
click at [1182, 33] on button "button" at bounding box center [1179, 36] width 20 height 20
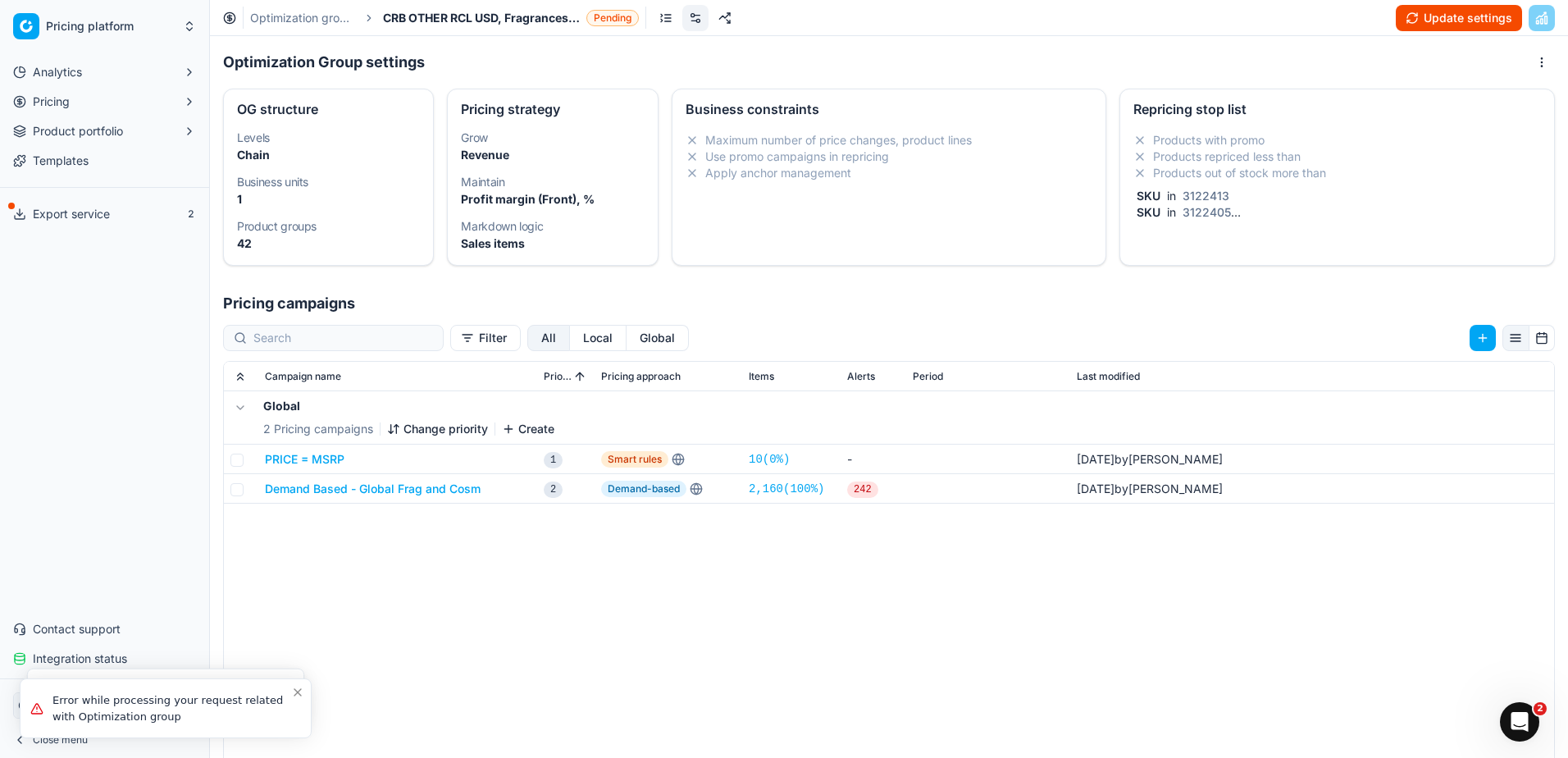
click at [1446, 21] on button "Update settings" at bounding box center [1458, 18] width 126 height 26
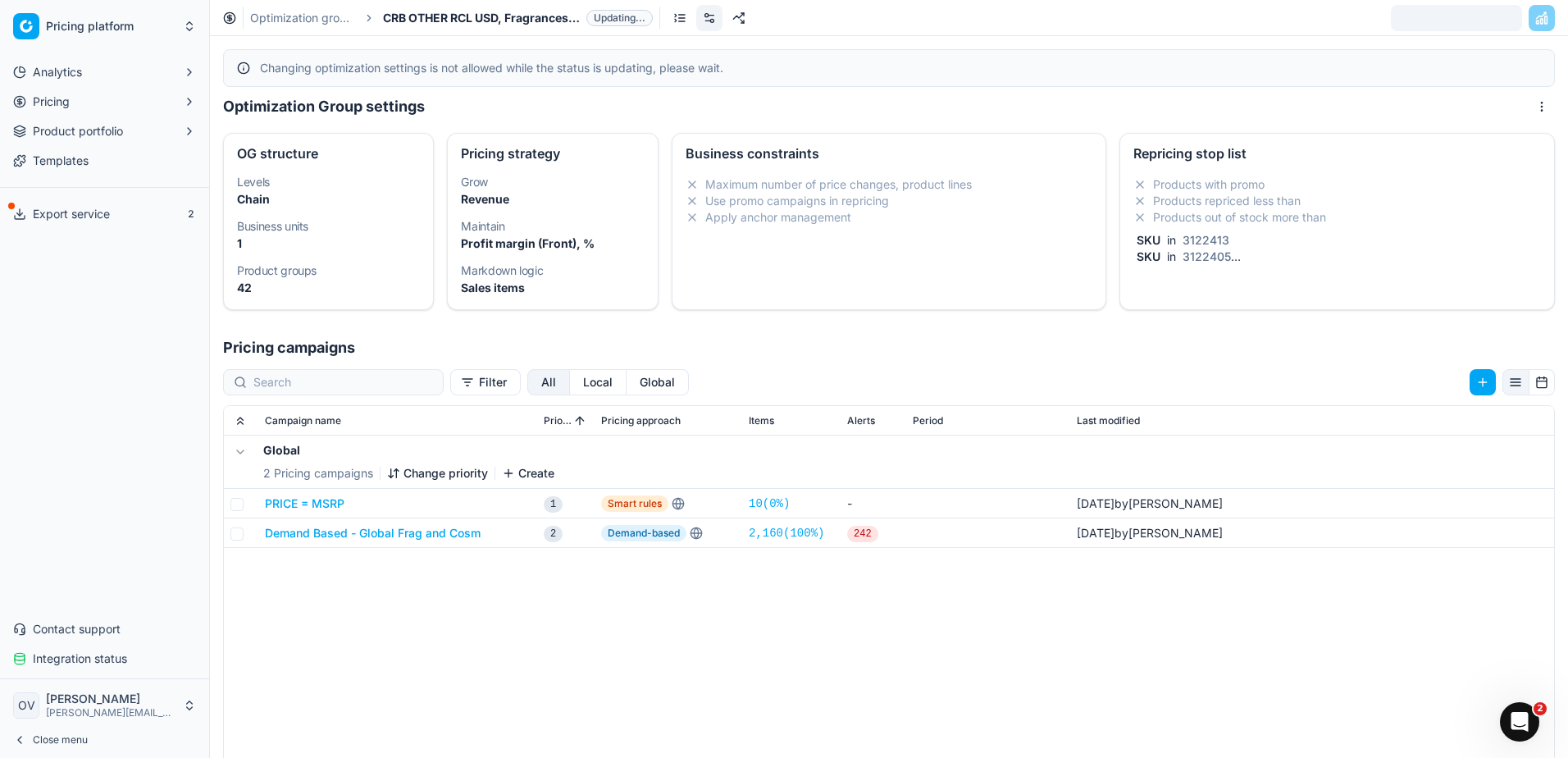
click at [1360, 81] on div "Changing optimization settings is not allowed while the status is updating, ple…" at bounding box center [889, 68] width 1332 height 38
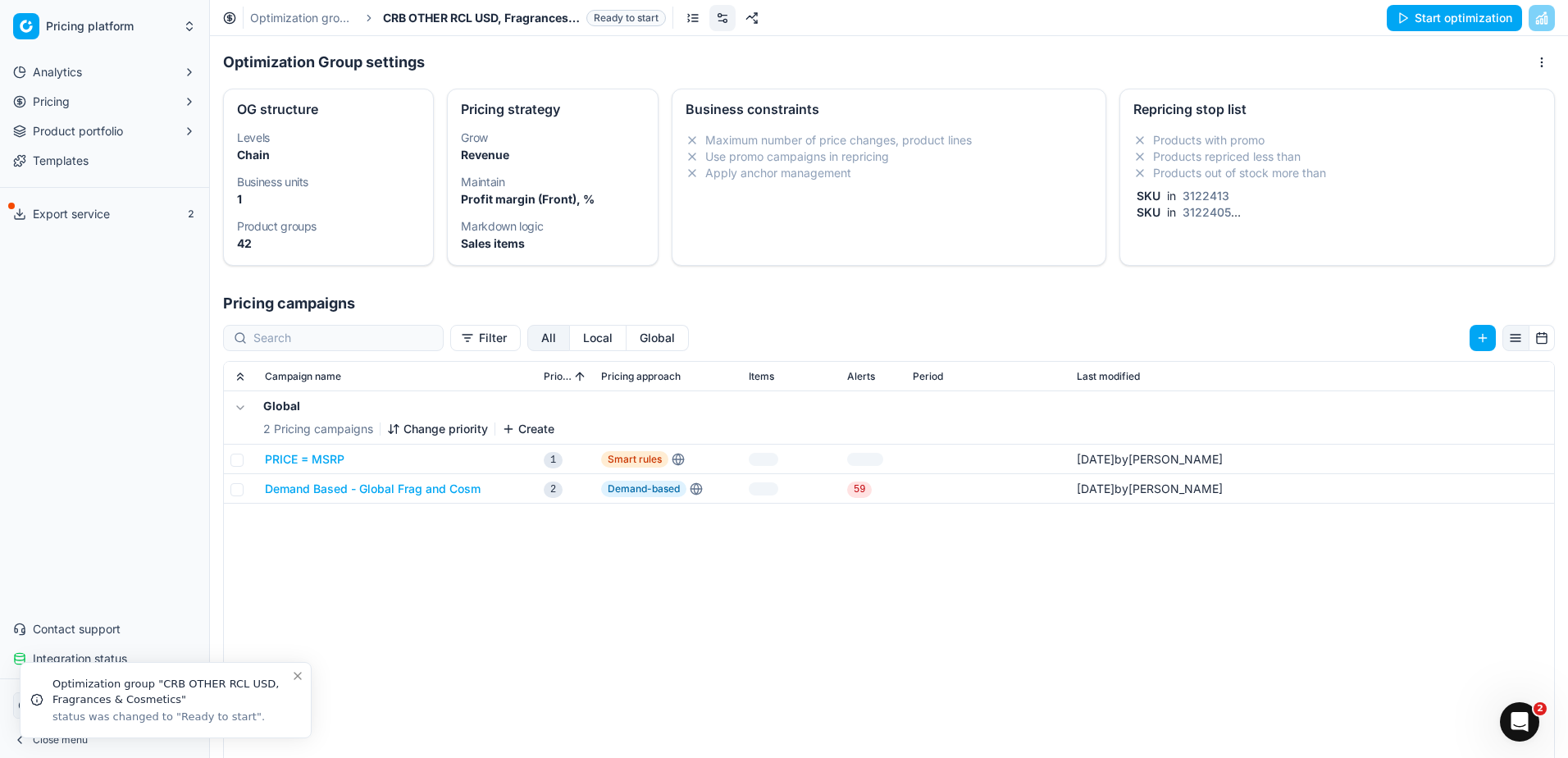
click at [1423, 23] on button "Start optimization" at bounding box center [1455, 18] width 136 height 26
drag, startPoint x: 310, startPoint y: 15, endPoint x: 309, endPoint y: 28, distance: 13.0
click at [310, 15] on link "Optimization groups" at bounding box center [302, 19] width 105 height 17
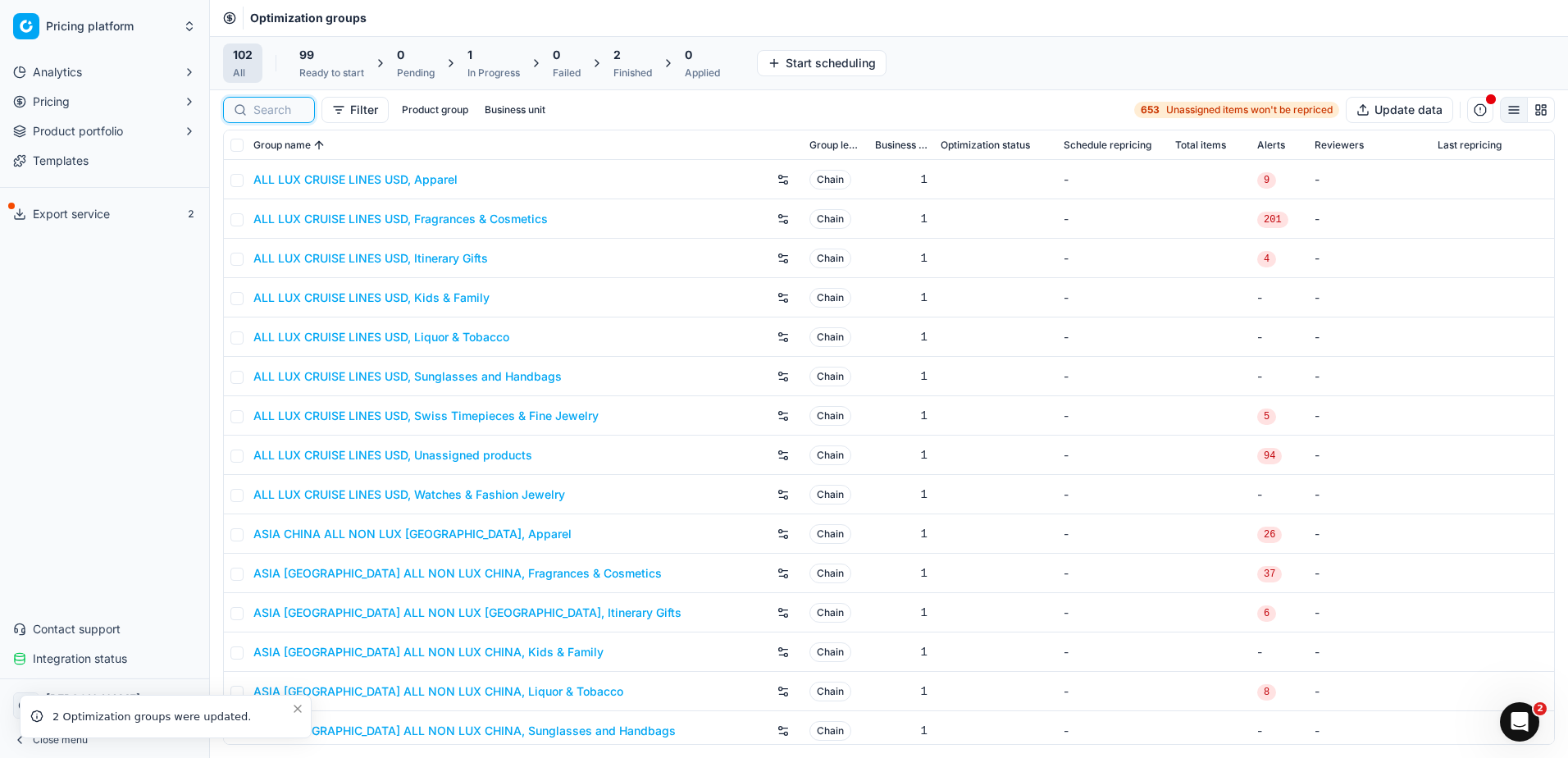
click at [274, 114] on input at bounding box center [279, 110] width 51 height 17
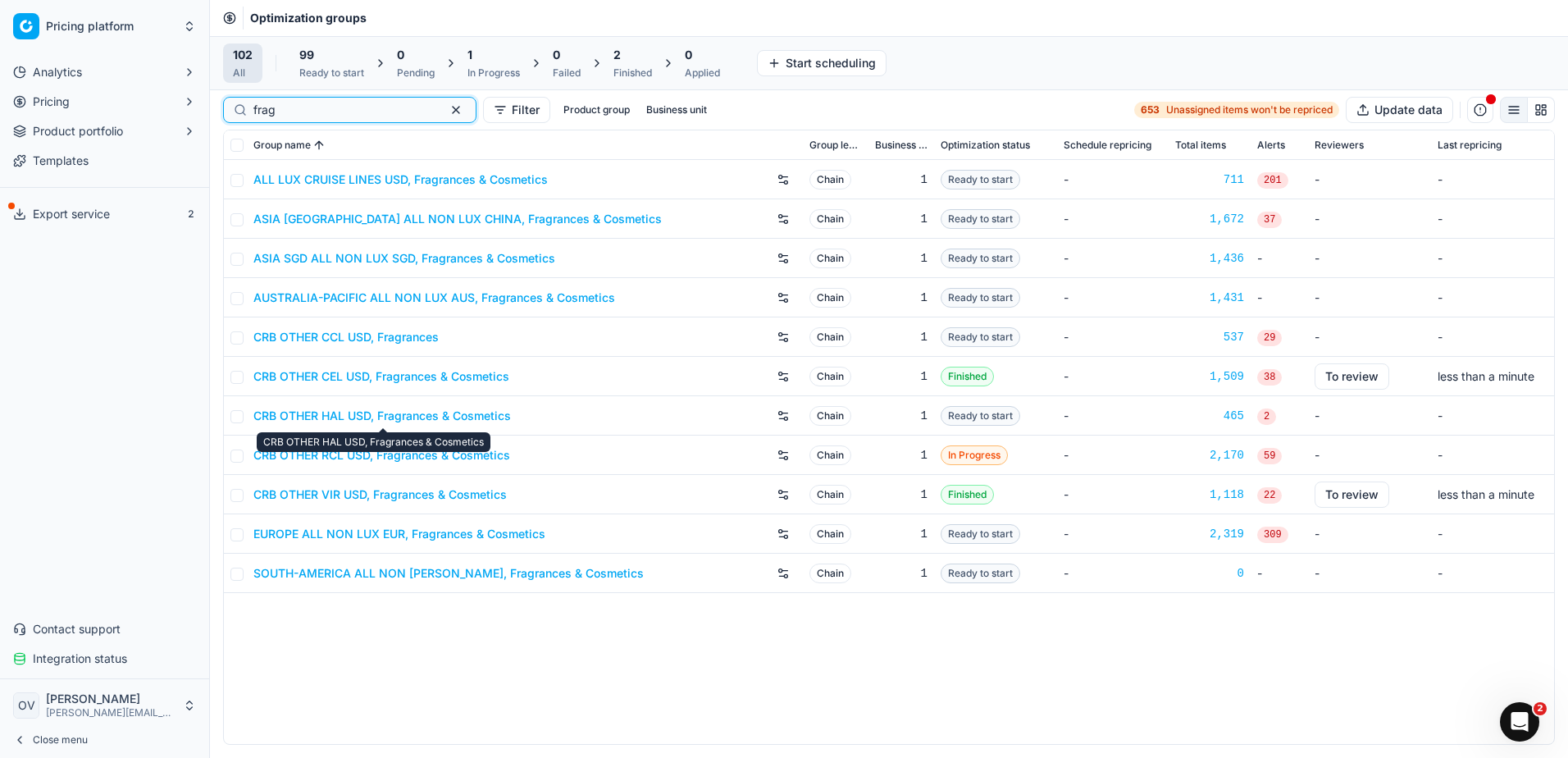
type input "frag"
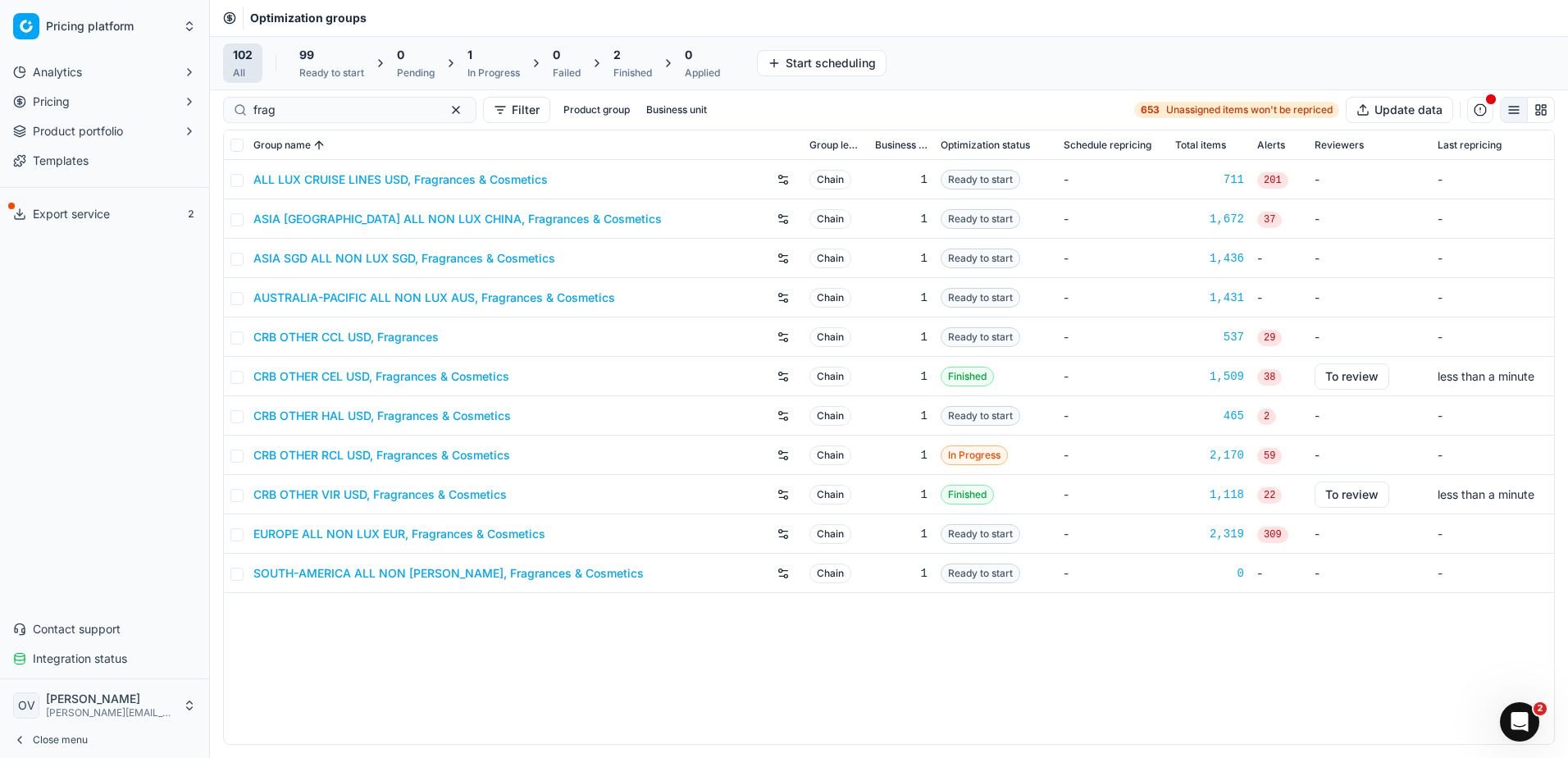
click at [383, 336] on link "CRB OTHER CCL USD, Fragrances" at bounding box center [346, 338] width 185 height 17
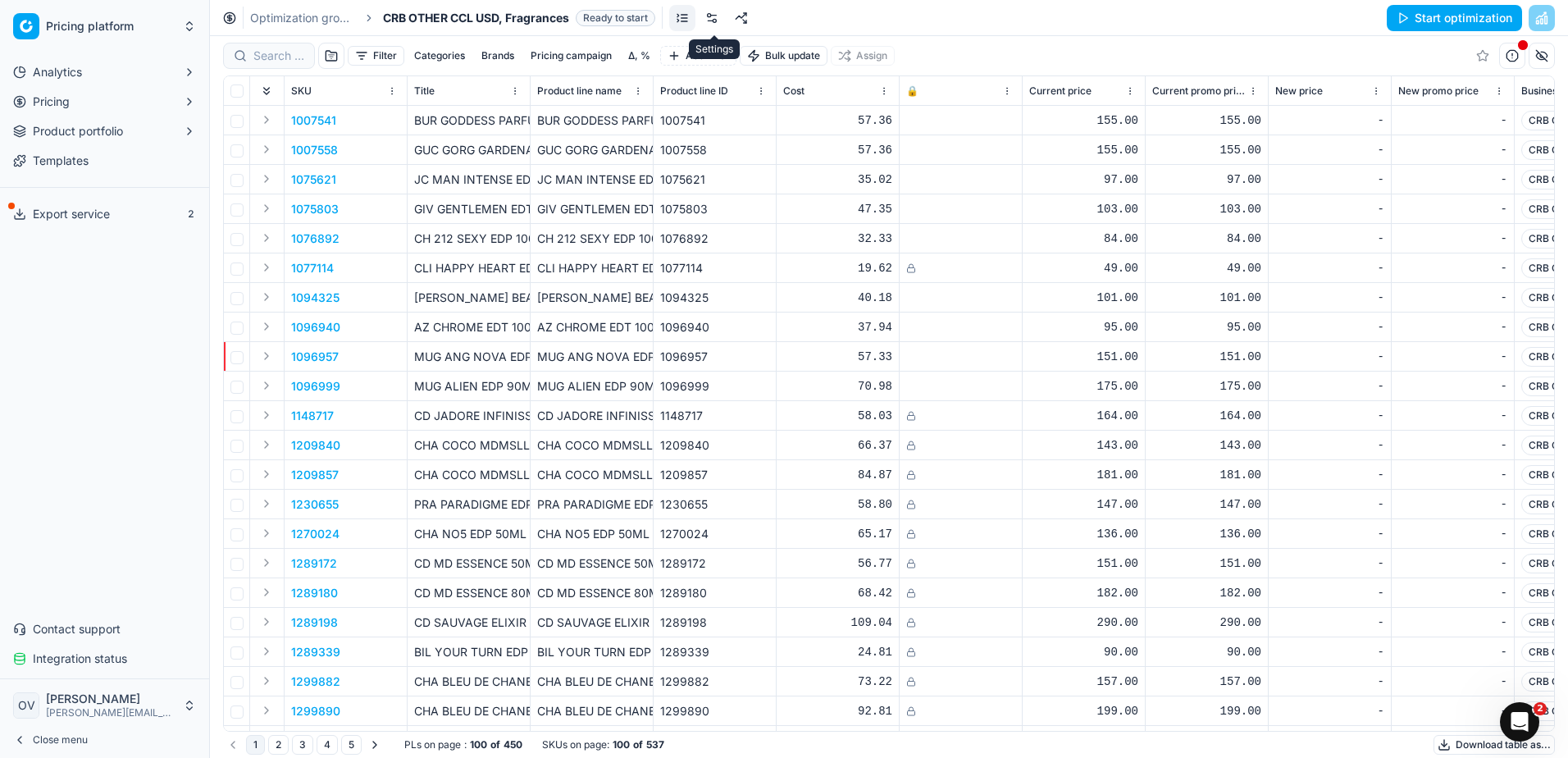
click at [720, 25] on link at bounding box center [712, 18] width 26 height 26
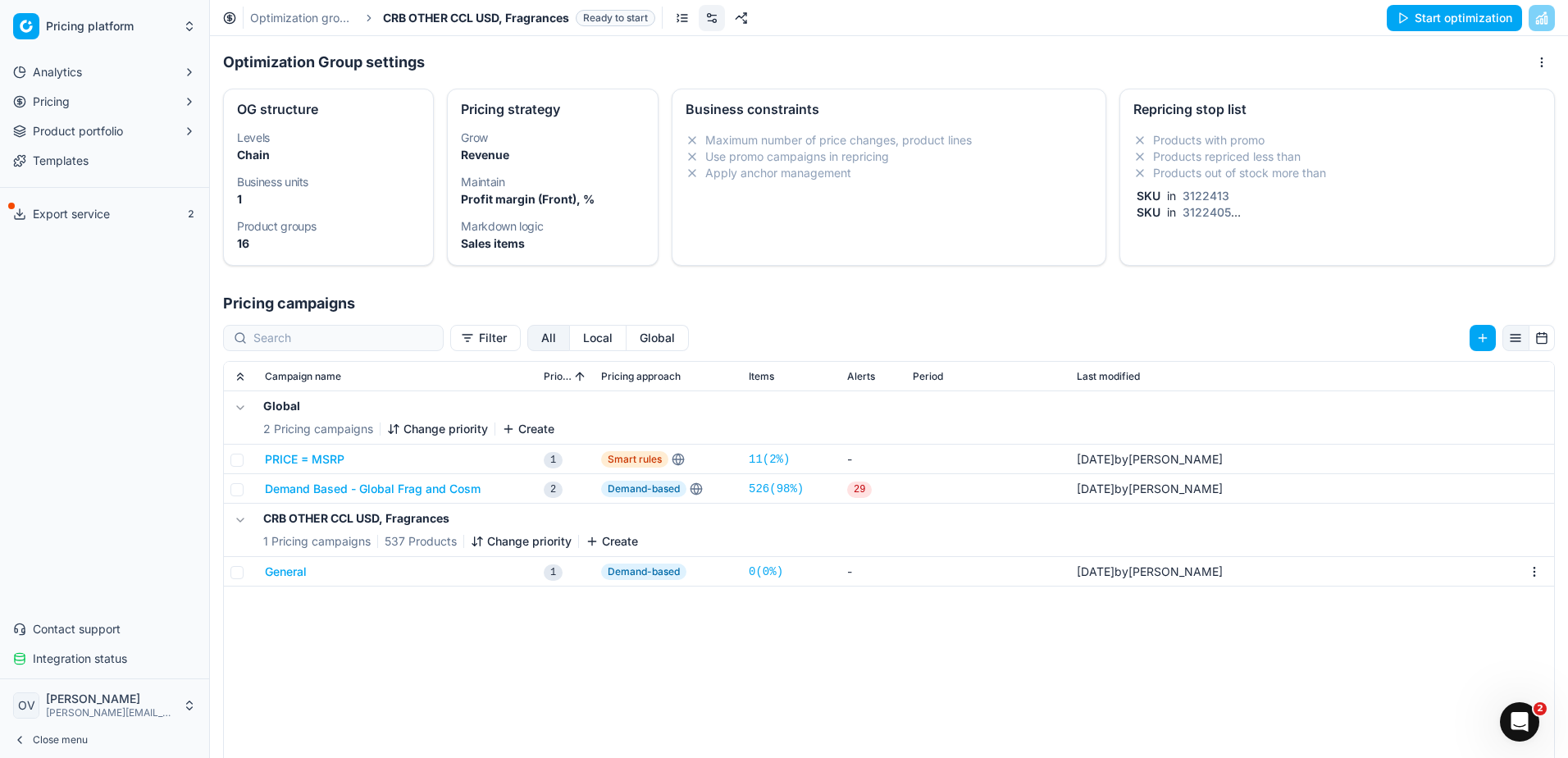
click at [1240, 186] on div "Products with promo Products repriced less than Products out of stock more than…" at bounding box center [1337, 176] width 407 height 88
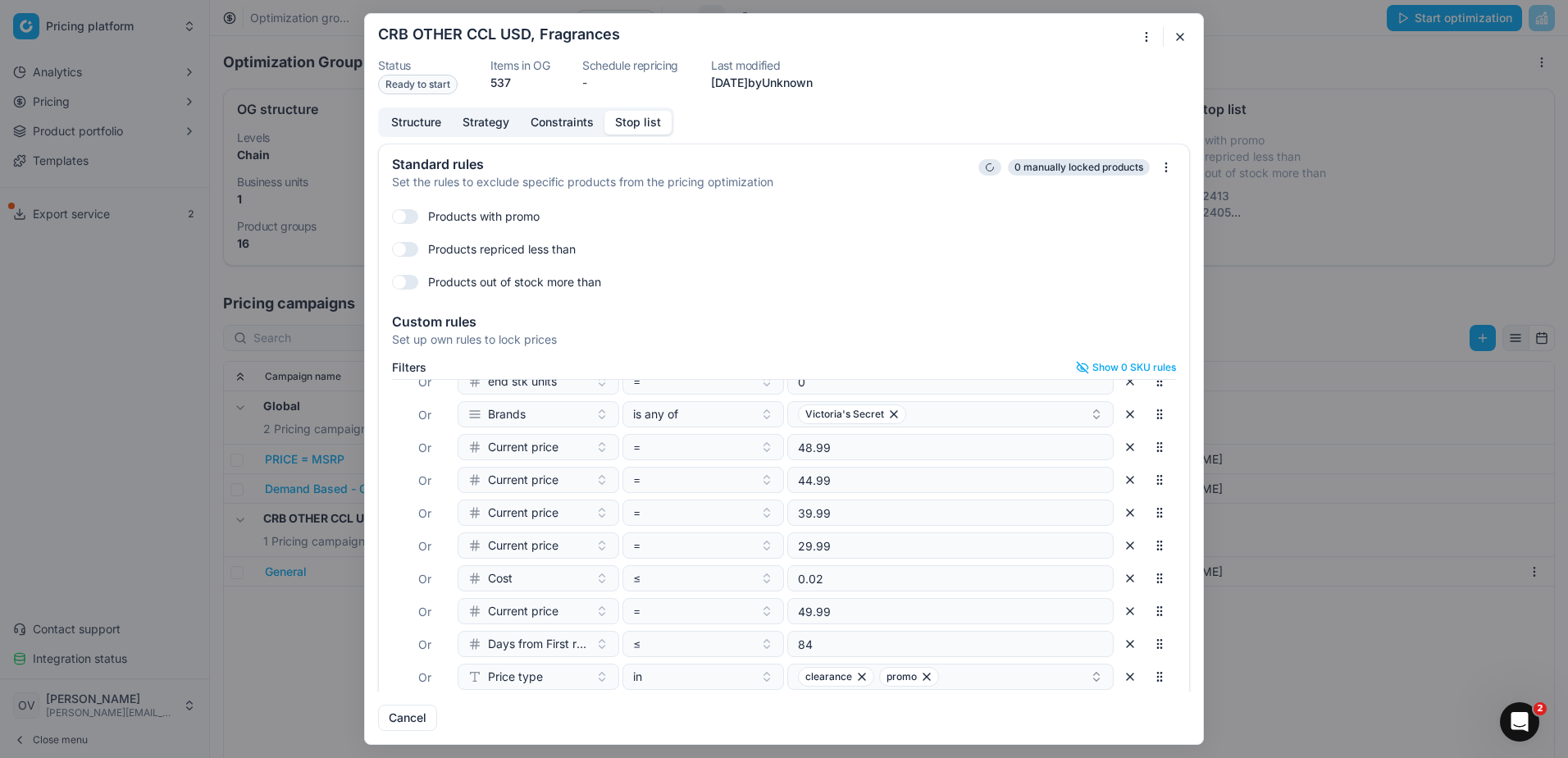
scroll to position [172, 0]
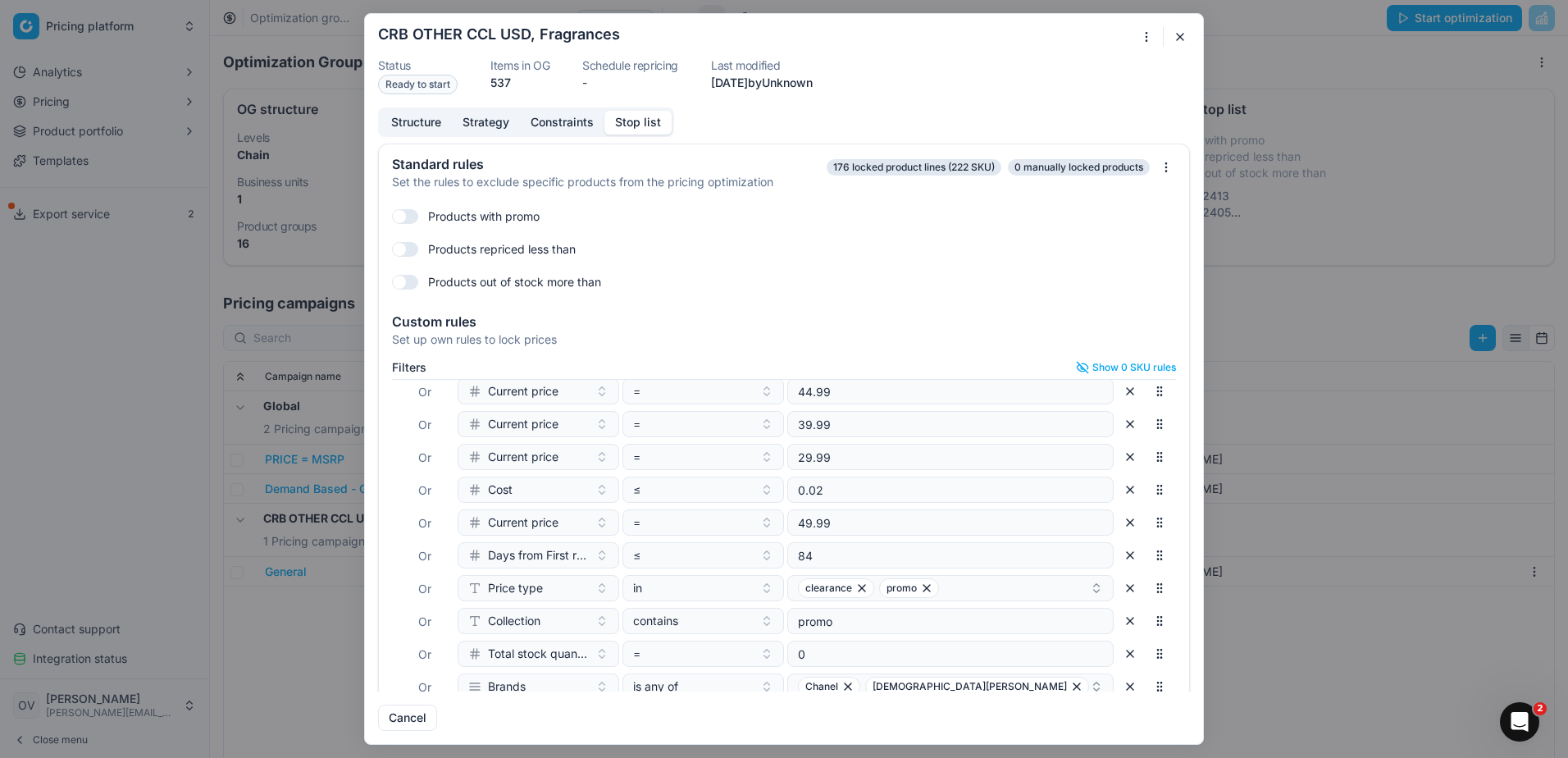
click at [1116, 684] on button "button" at bounding box center [1129, 686] width 26 height 26
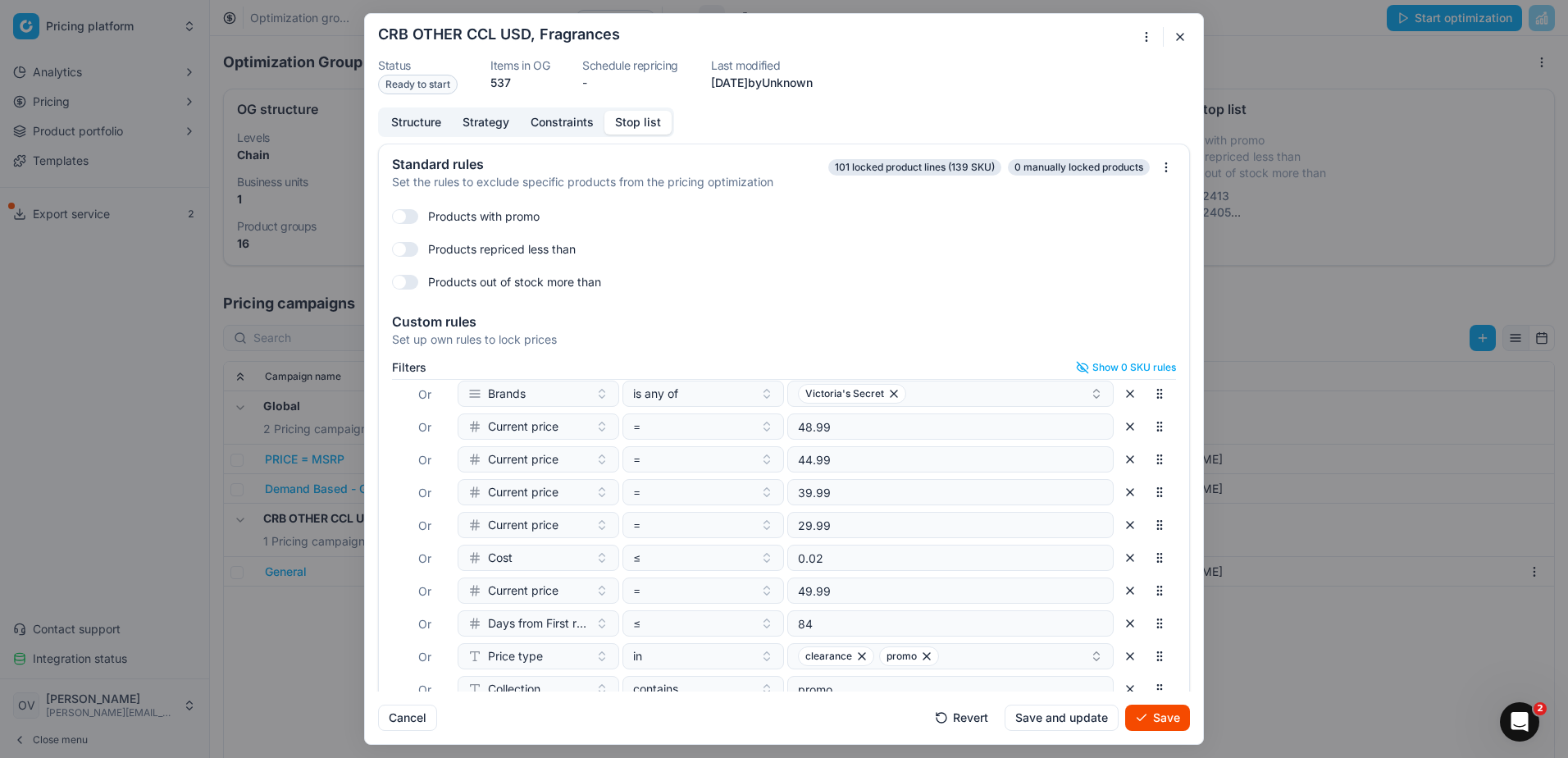
scroll to position [140, 0]
click at [1158, 723] on button "Save" at bounding box center [1157, 718] width 65 height 26
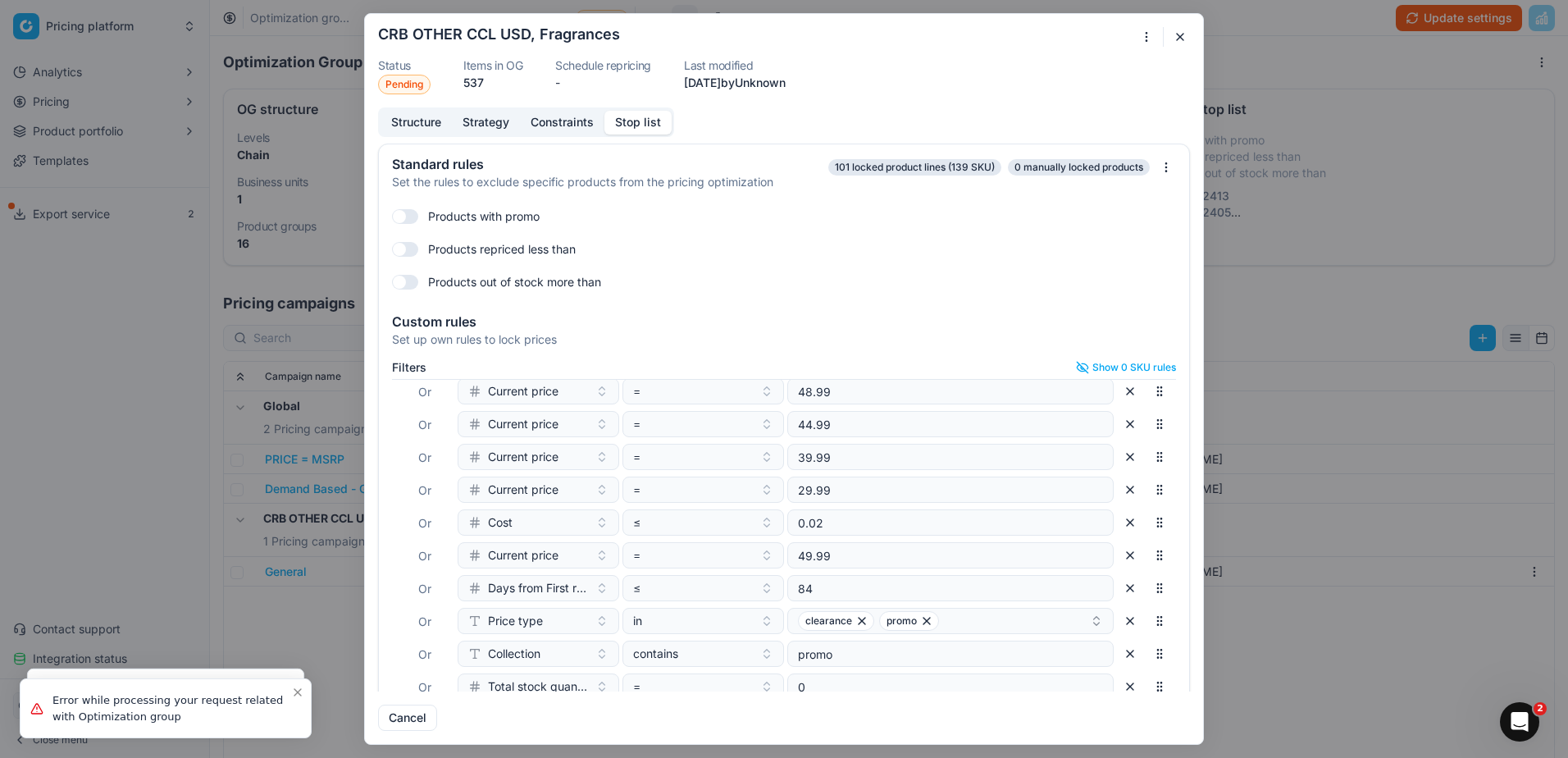
click at [1181, 40] on button "button" at bounding box center [1179, 36] width 20 height 20
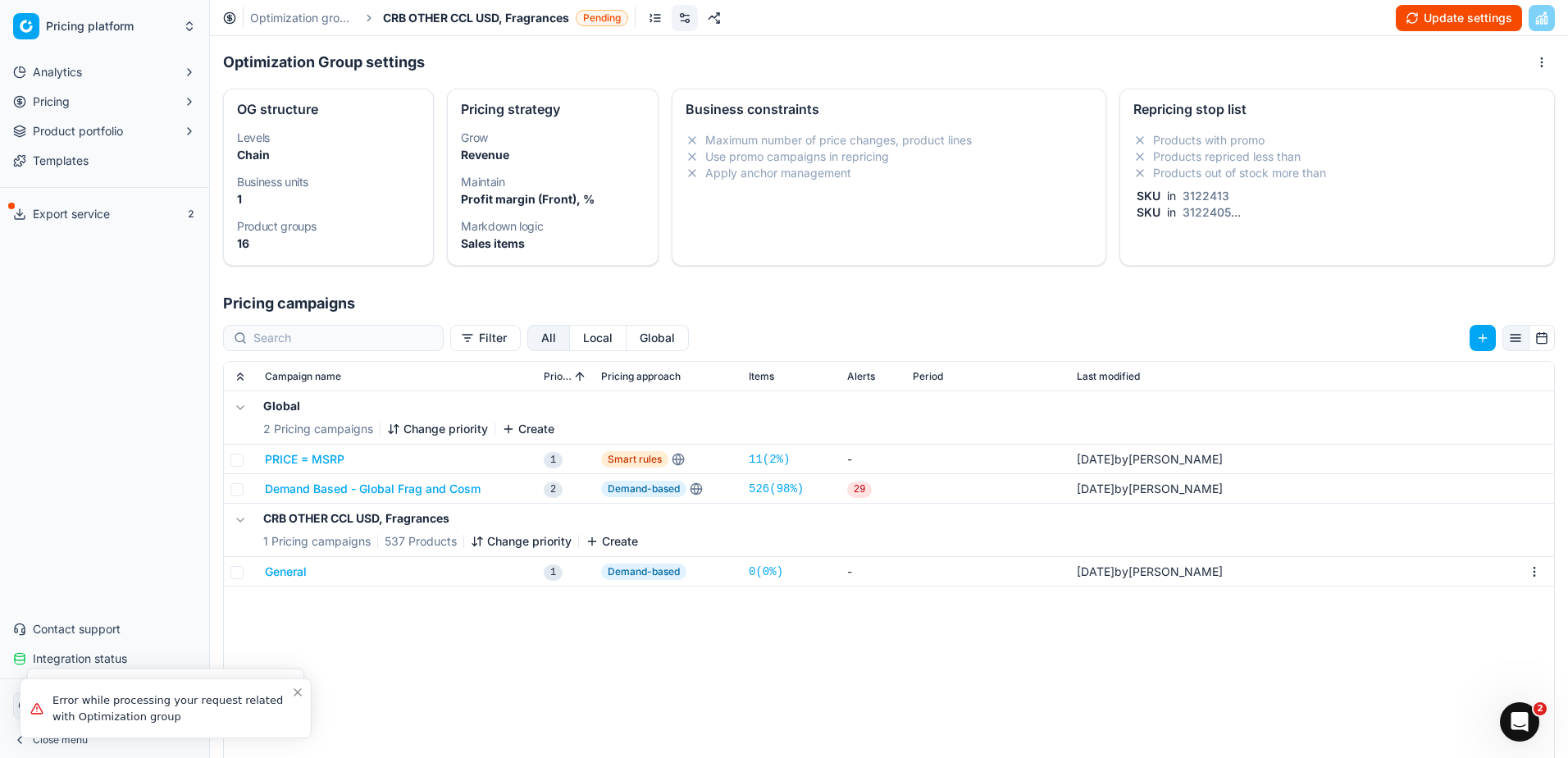
click at [1451, 13] on button "Update settings" at bounding box center [1458, 18] width 126 height 26
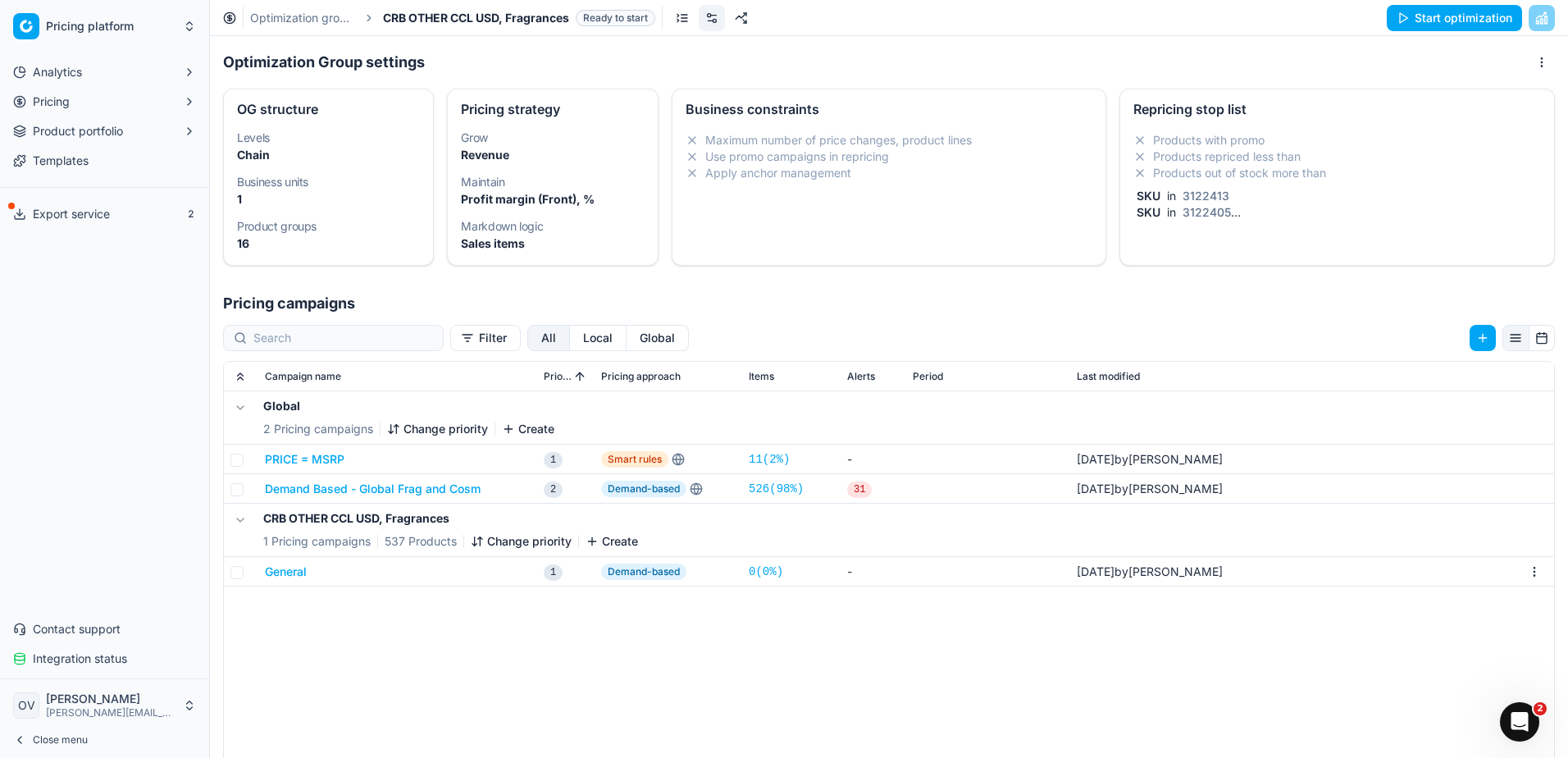
click at [1439, 10] on button "Start optimization" at bounding box center [1455, 18] width 136 height 26
click at [113, 665] on span "Integration status" at bounding box center [79, 659] width 94 height 17
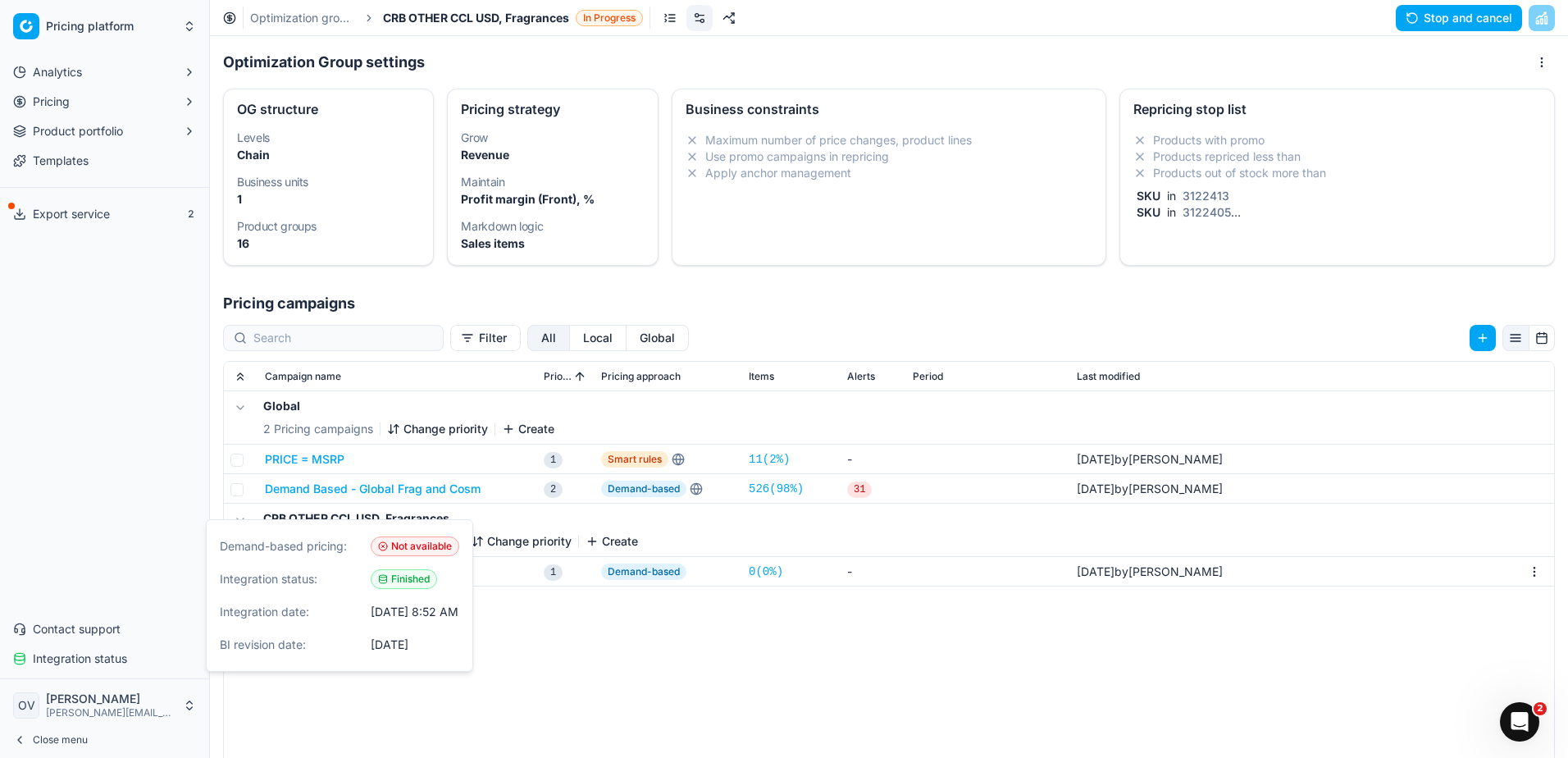
click at [630, 281] on div "Optimization Group settings OG structure Levels Chain Business units 1 Product …" at bounding box center [889, 170] width 1358 height 243
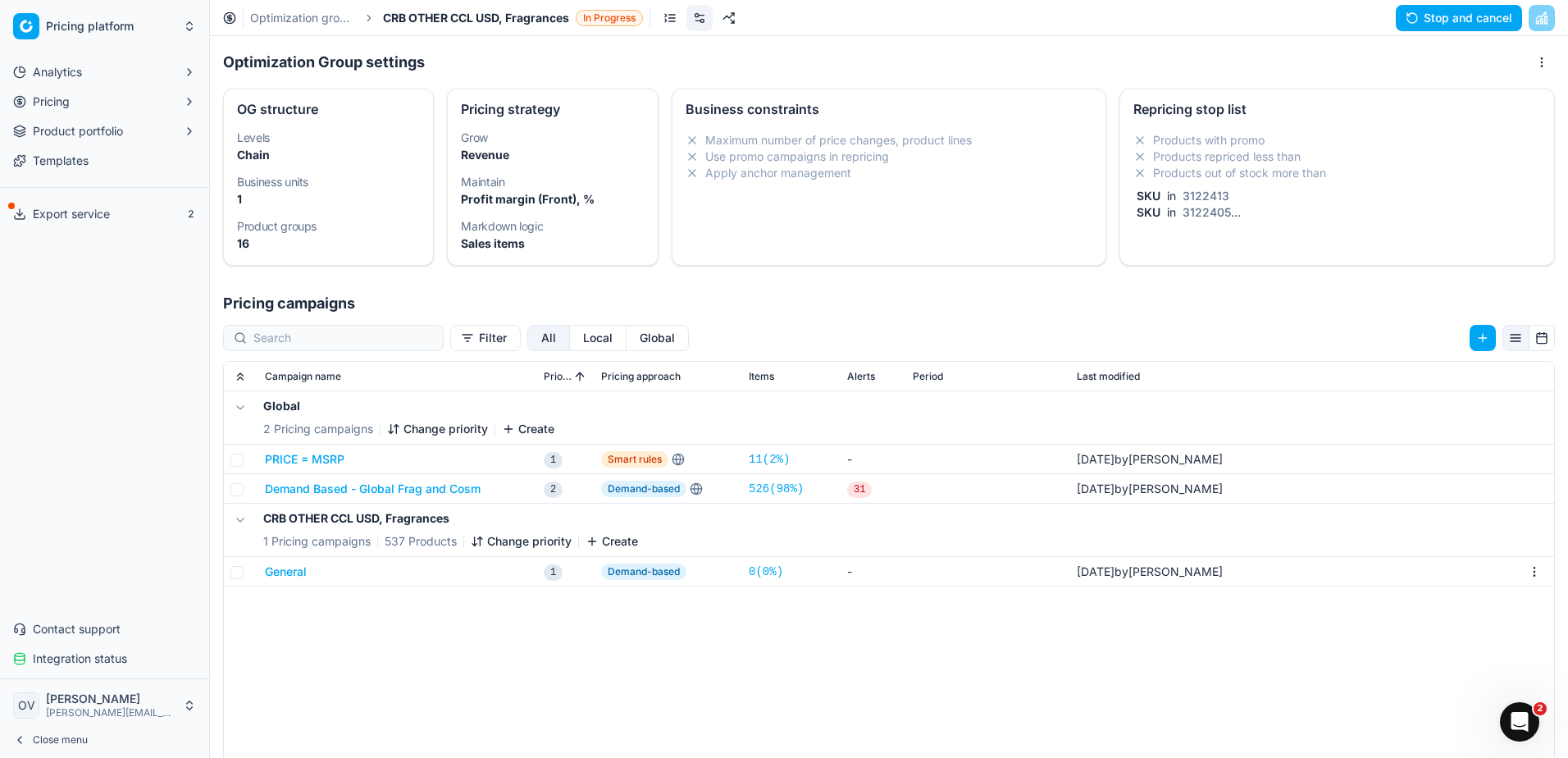
click at [129, 97] on button "Pricing" at bounding box center [104, 101] width 196 height 26
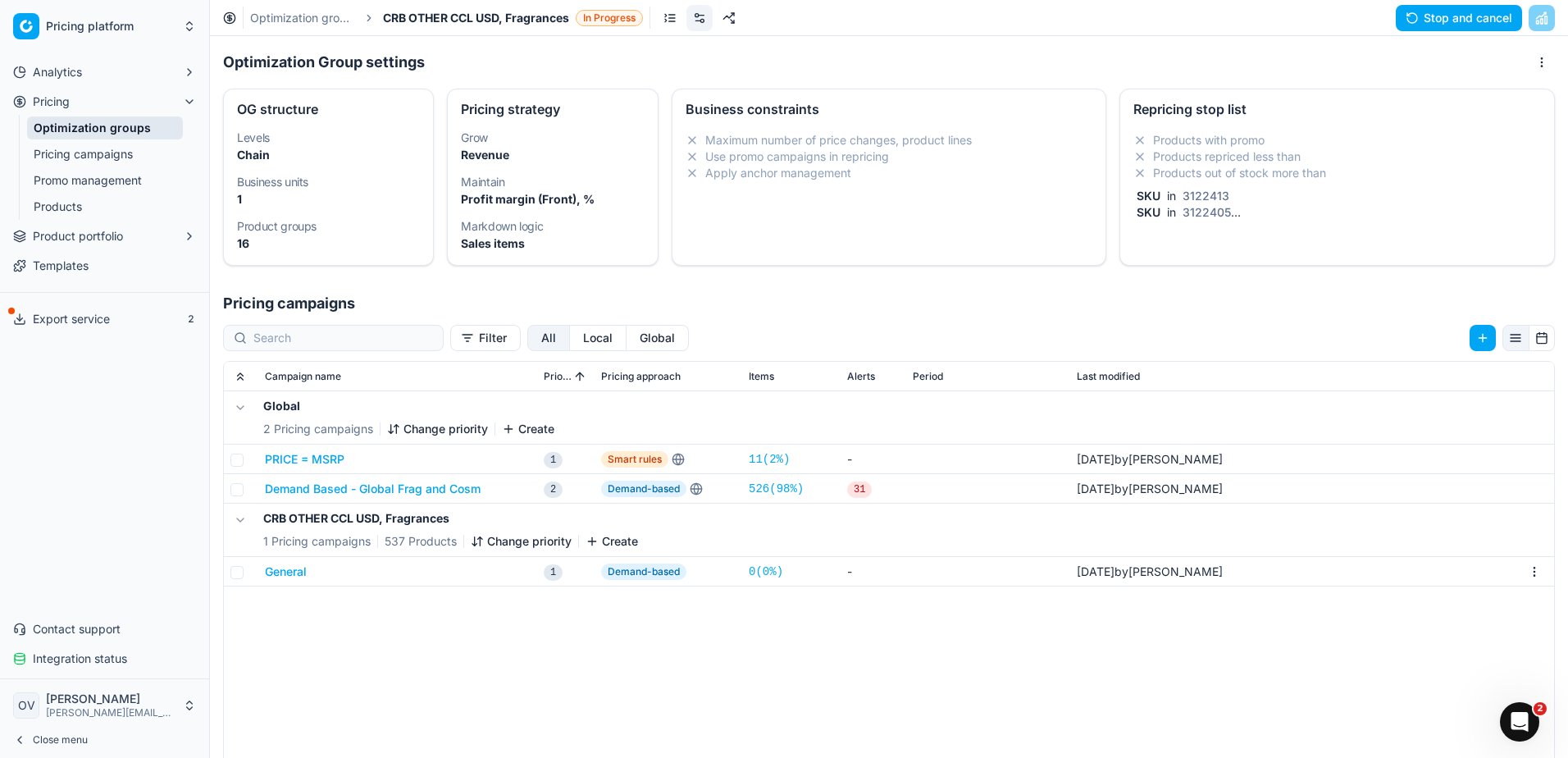
click at [114, 164] on link "Pricing campaigns" at bounding box center [105, 153] width 156 height 23
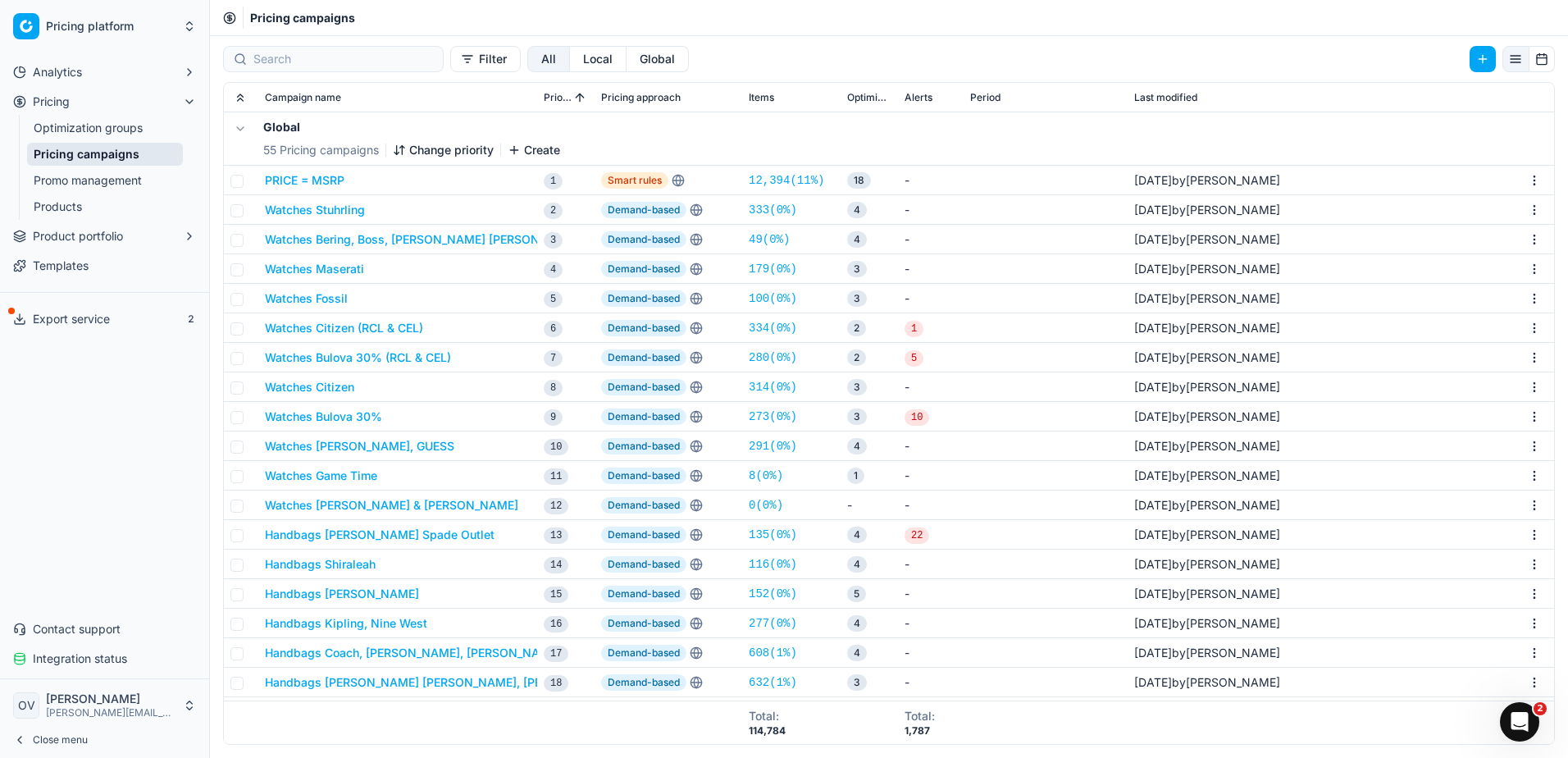
scroll to position [82, 0]
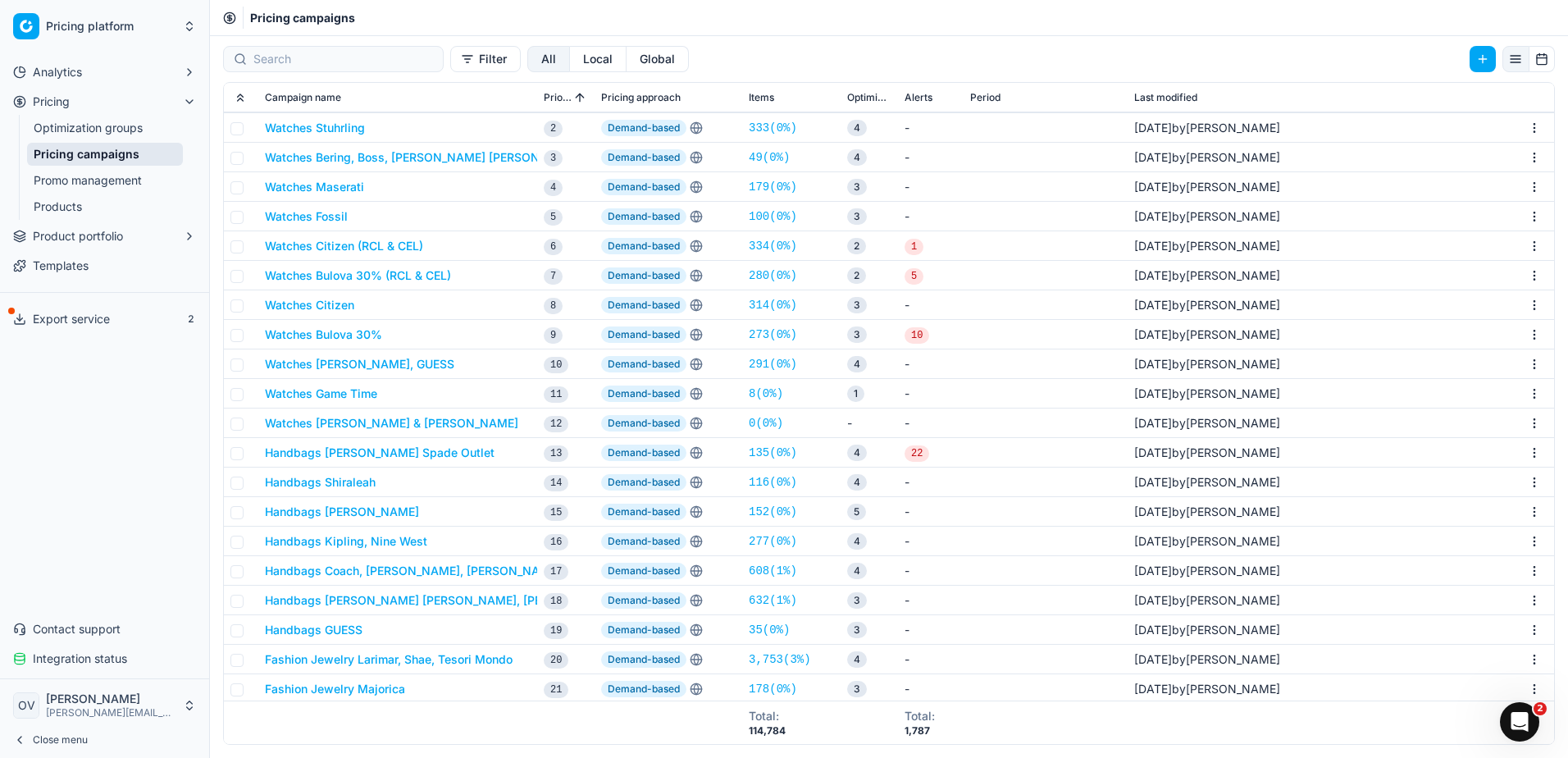
click at [125, 122] on link "Optimization groups" at bounding box center [105, 127] width 156 height 23
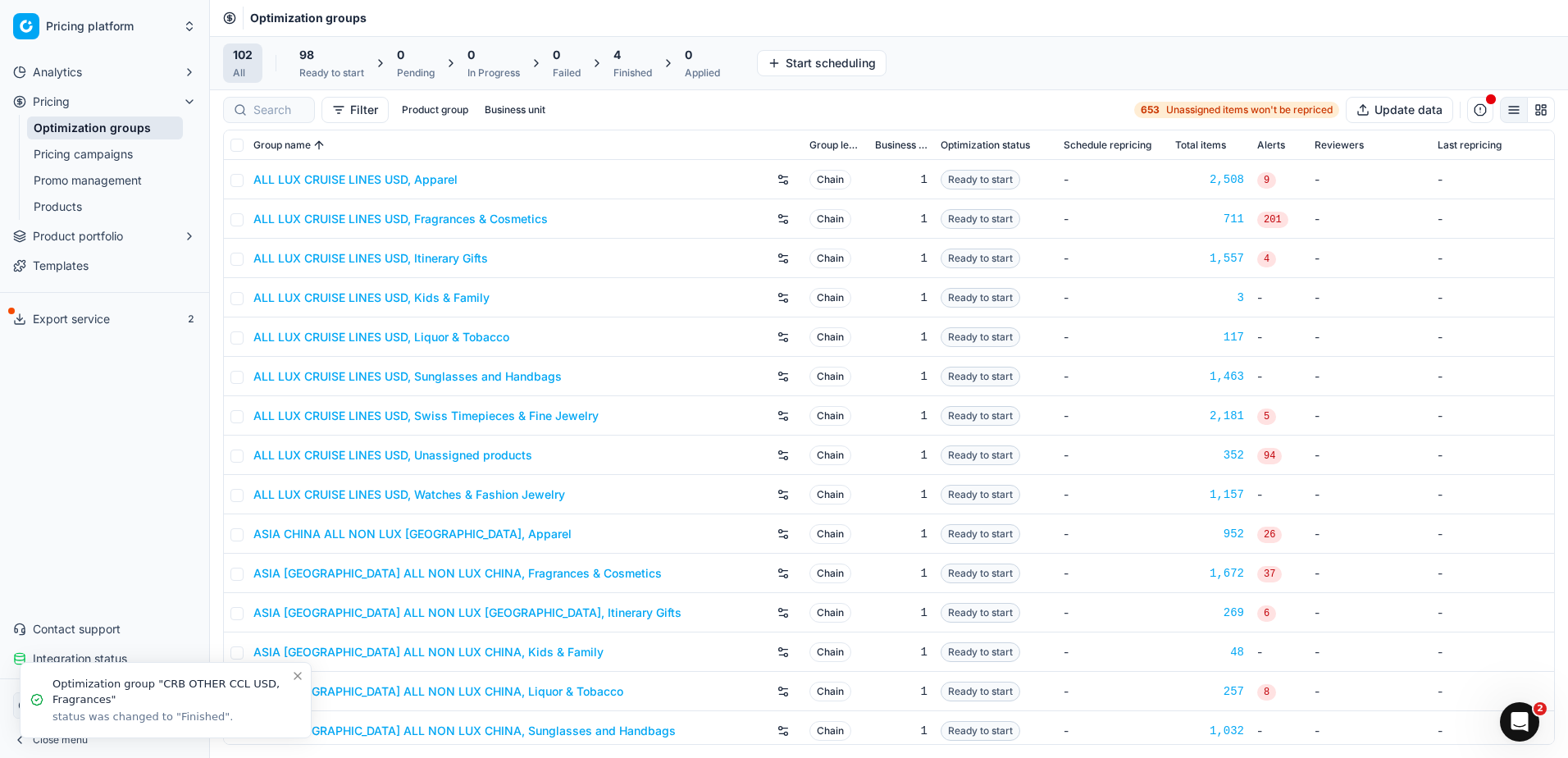
click at [639, 51] on div "4" at bounding box center [632, 55] width 38 height 17
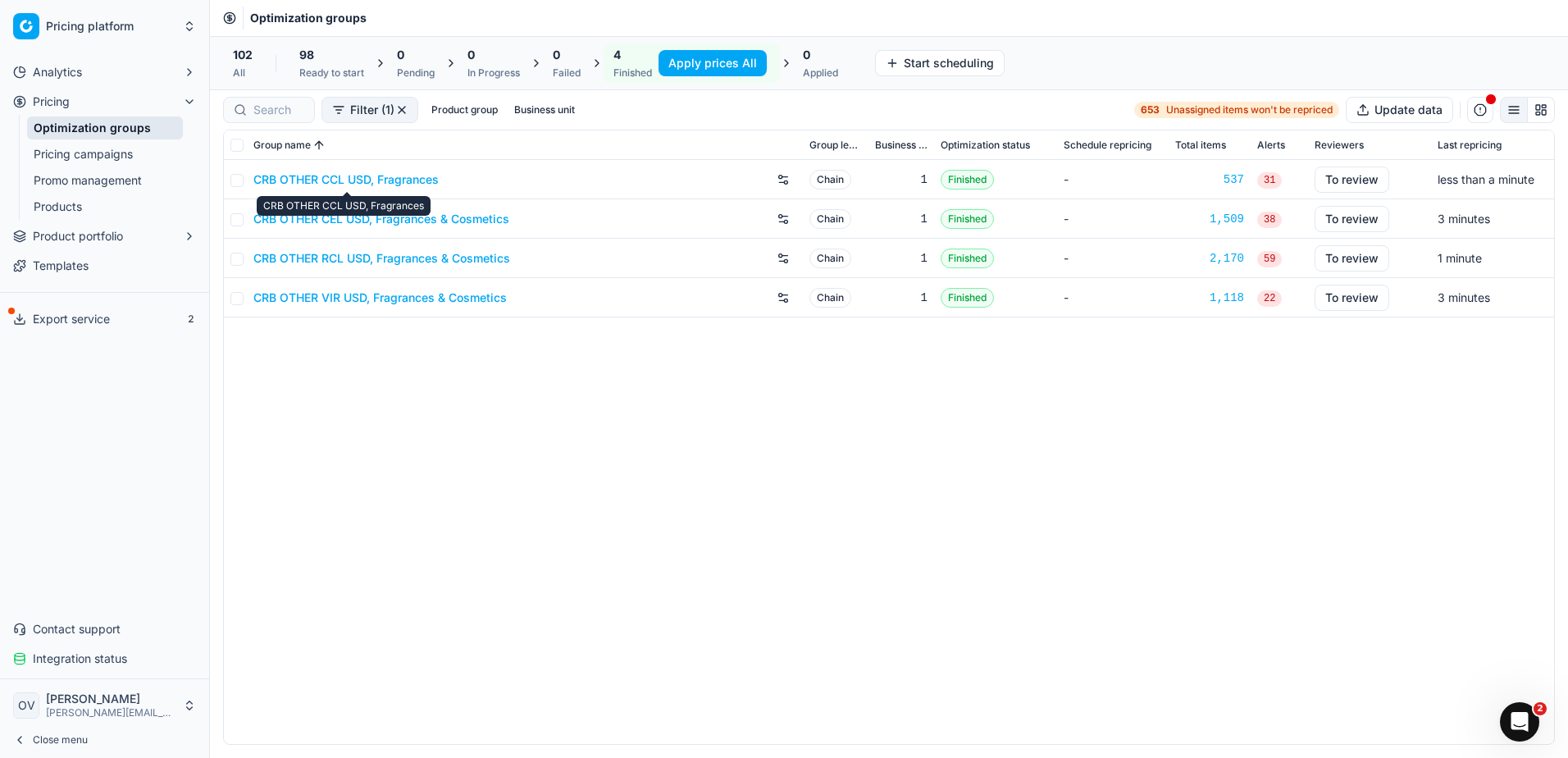
click at [375, 173] on link "CRB OTHER CCL USD, Fragrances" at bounding box center [346, 180] width 185 height 17
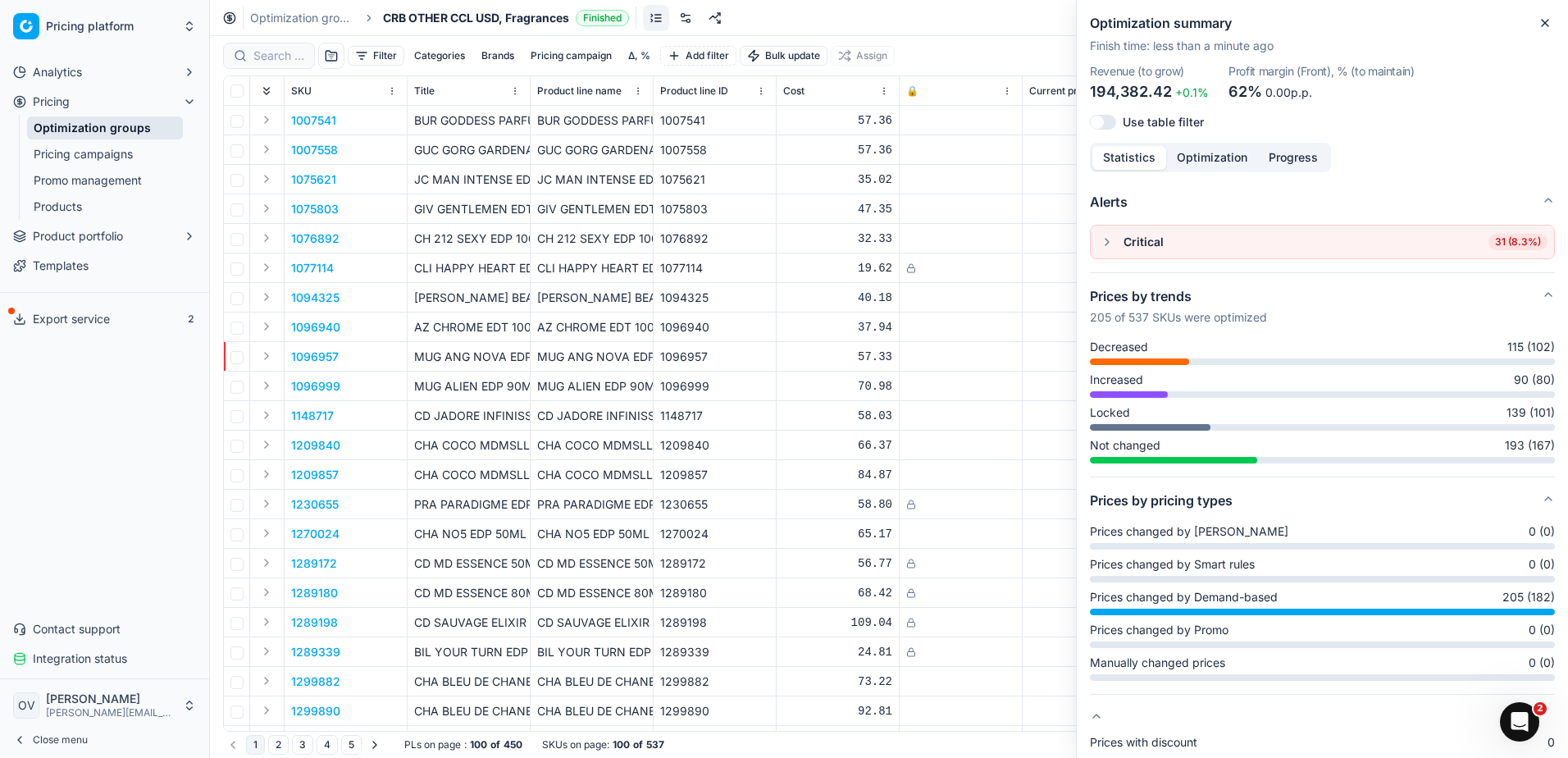
click at [1099, 240] on button "button" at bounding box center [1106, 242] width 20 height 20
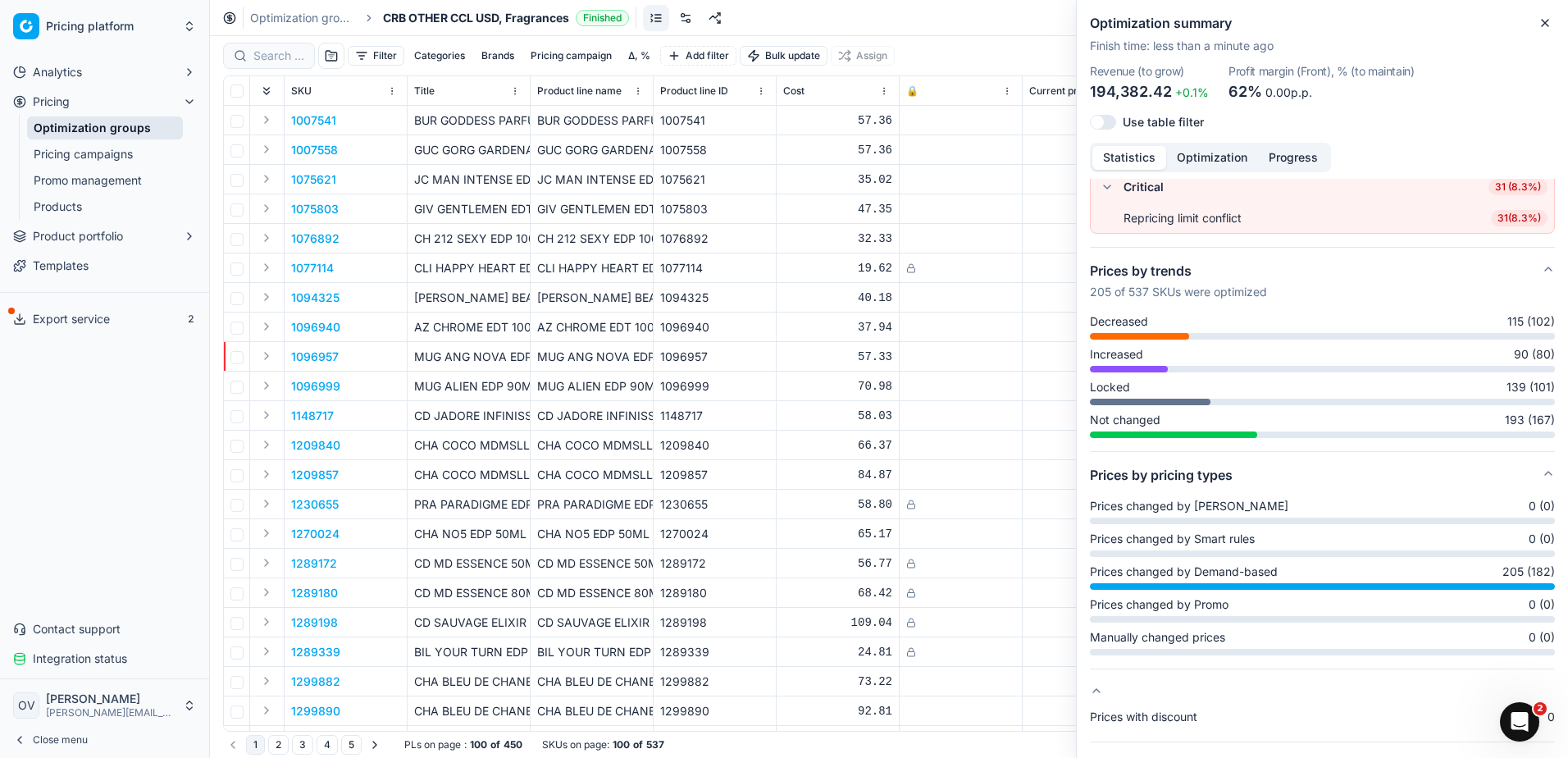
scroll to position [82, 0]
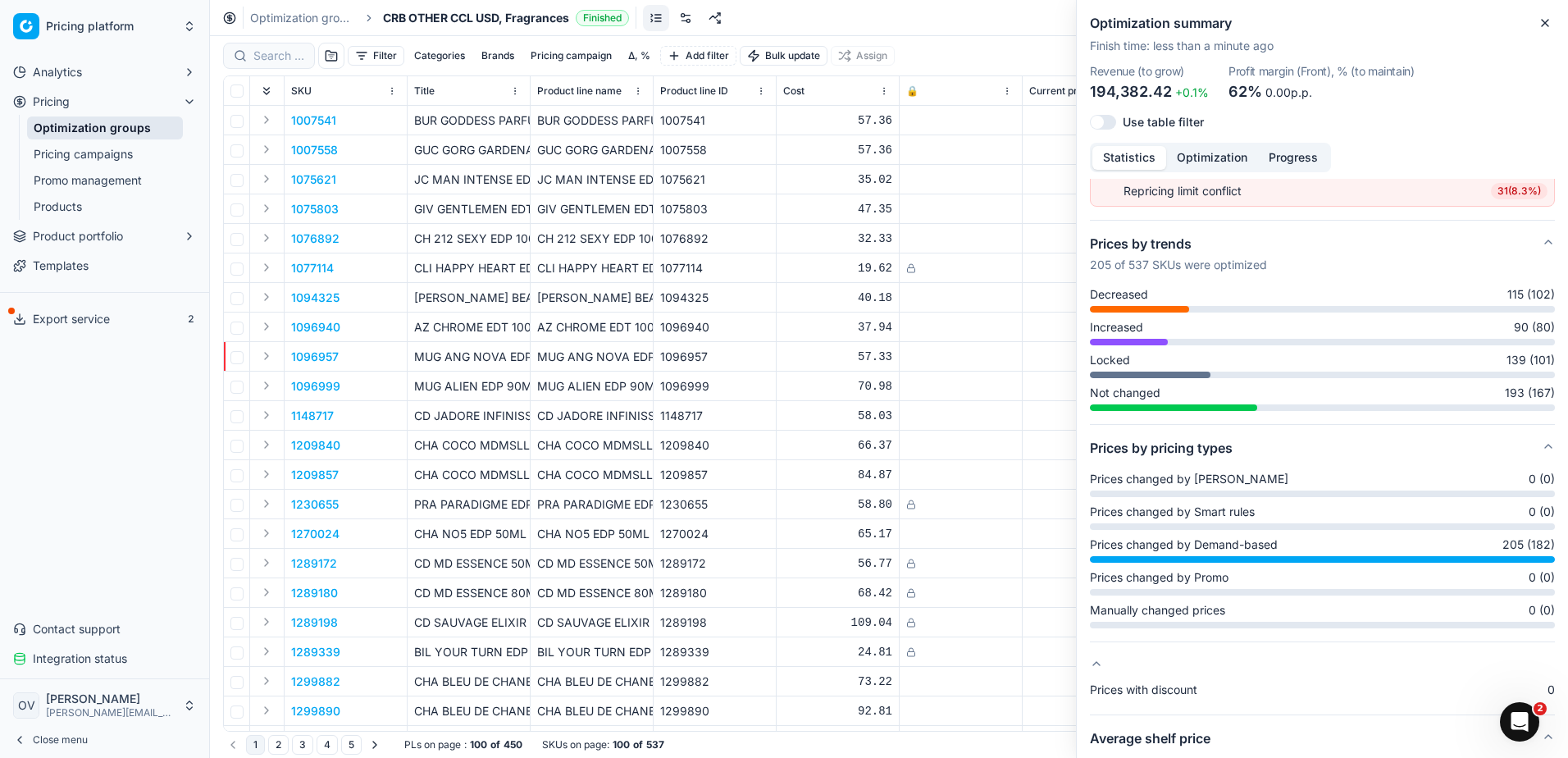
click at [581, 217] on td "GIV GENTLEMEN EDT 100ML" at bounding box center [592, 209] width 123 height 30
click at [1535, 21] on button "Close" at bounding box center [1544, 22] width 20 height 20
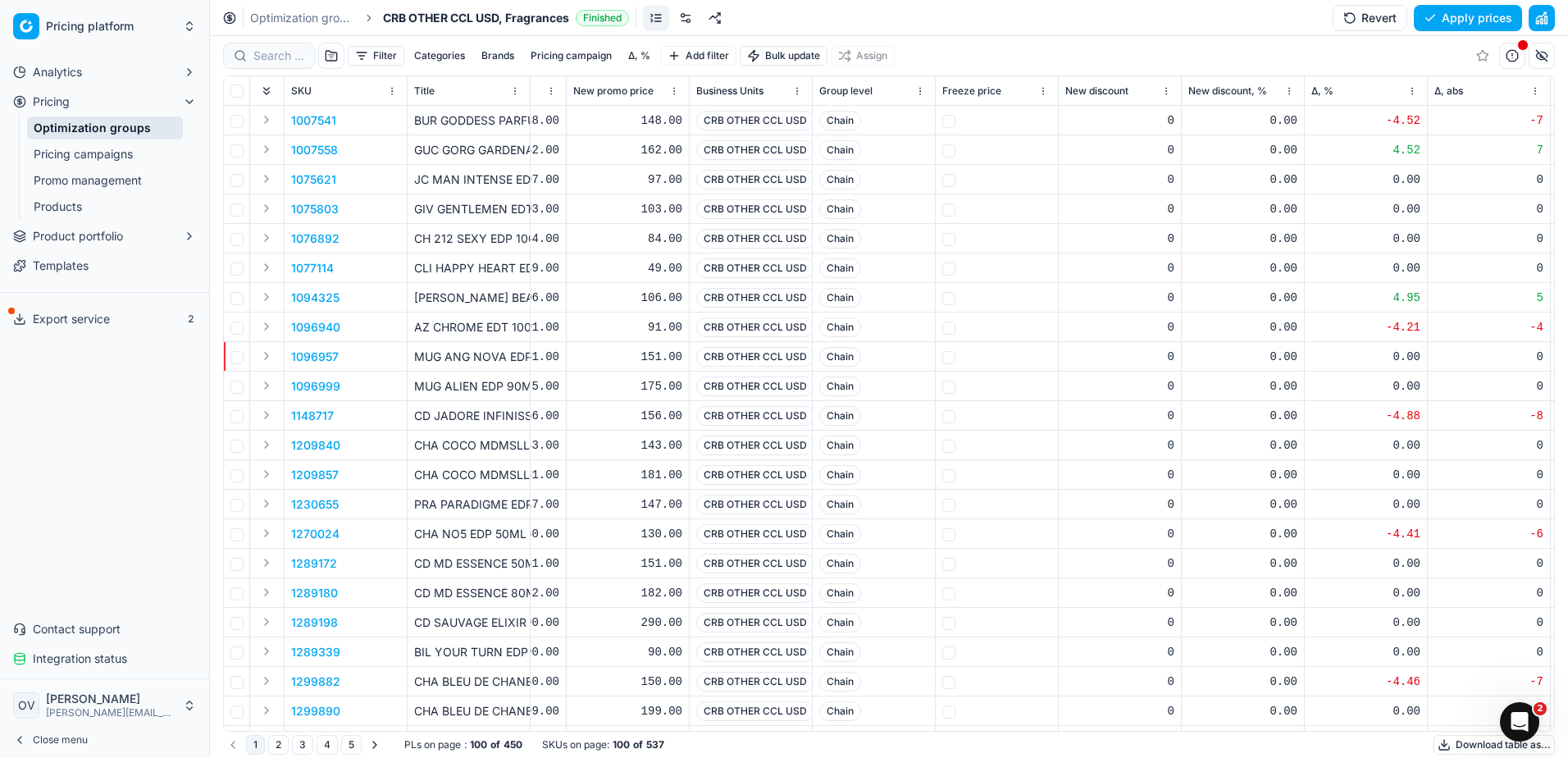
scroll to position [0, 869]
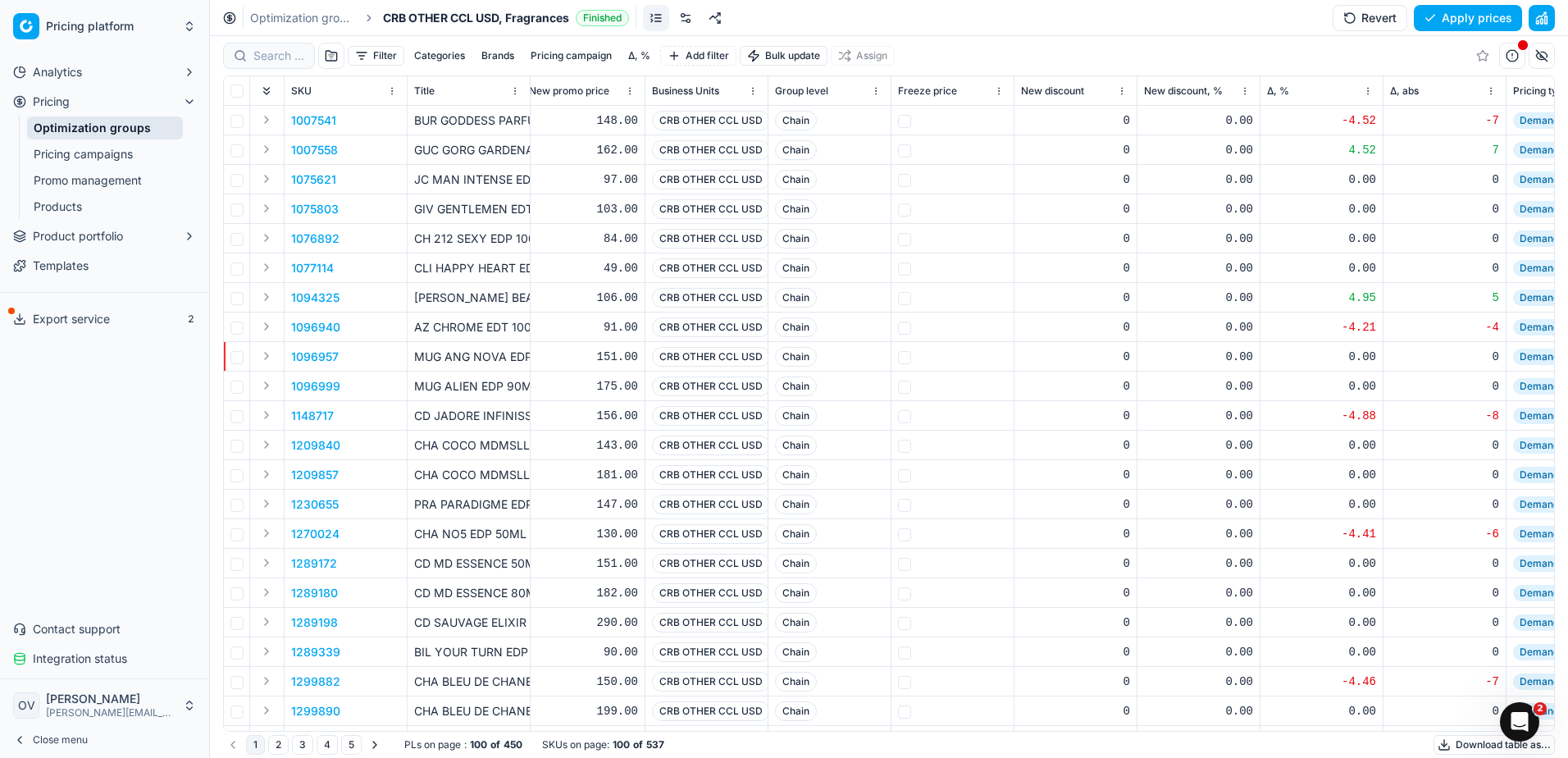
click at [1309, 91] on div "Δ, %" at bounding box center [1321, 91] width 109 height 17
click at [1273, 90] on span "Δ, %" at bounding box center [1278, 91] width 22 height 13
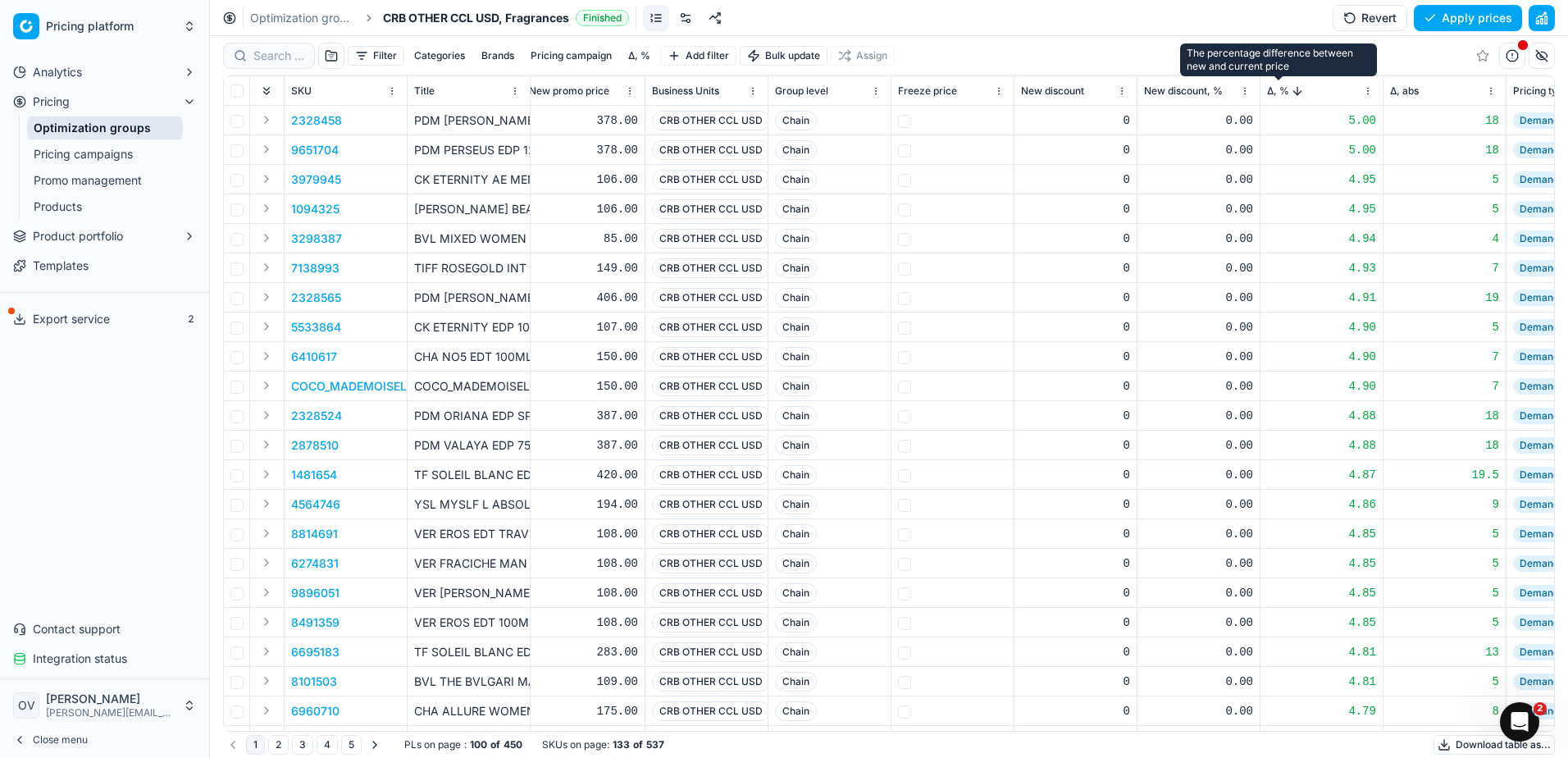
click at [1273, 90] on span "Δ, %" at bounding box center [1278, 91] width 22 height 13
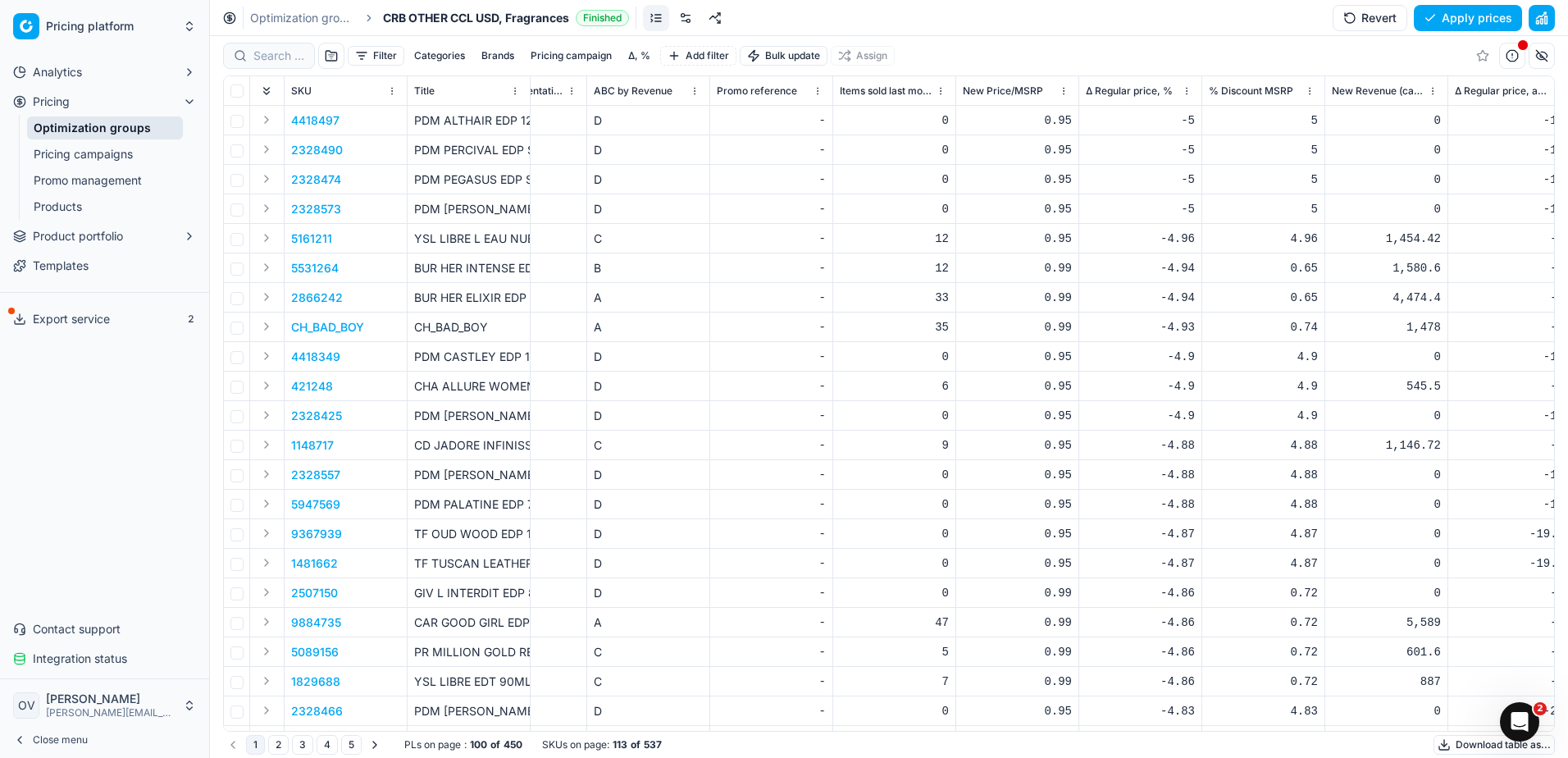
scroll to position [0, 4031]
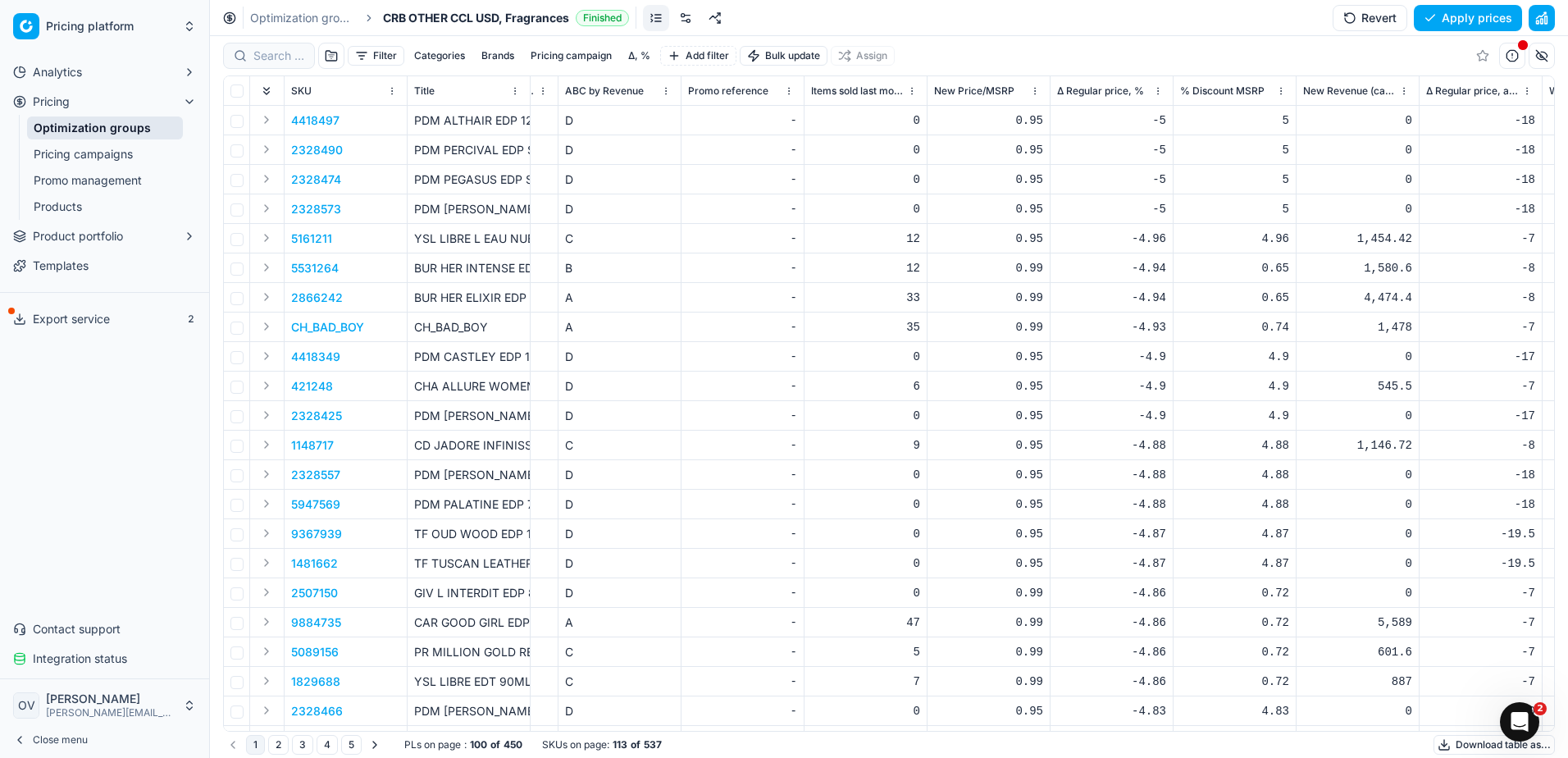
click at [1194, 80] on th "% Discount MSRP" at bounding box center [1234, 91] width 123 height 30
click at [1209, 87] on span "% Discount MSRP" at bounding box center [1221, 91] width 85 height 13
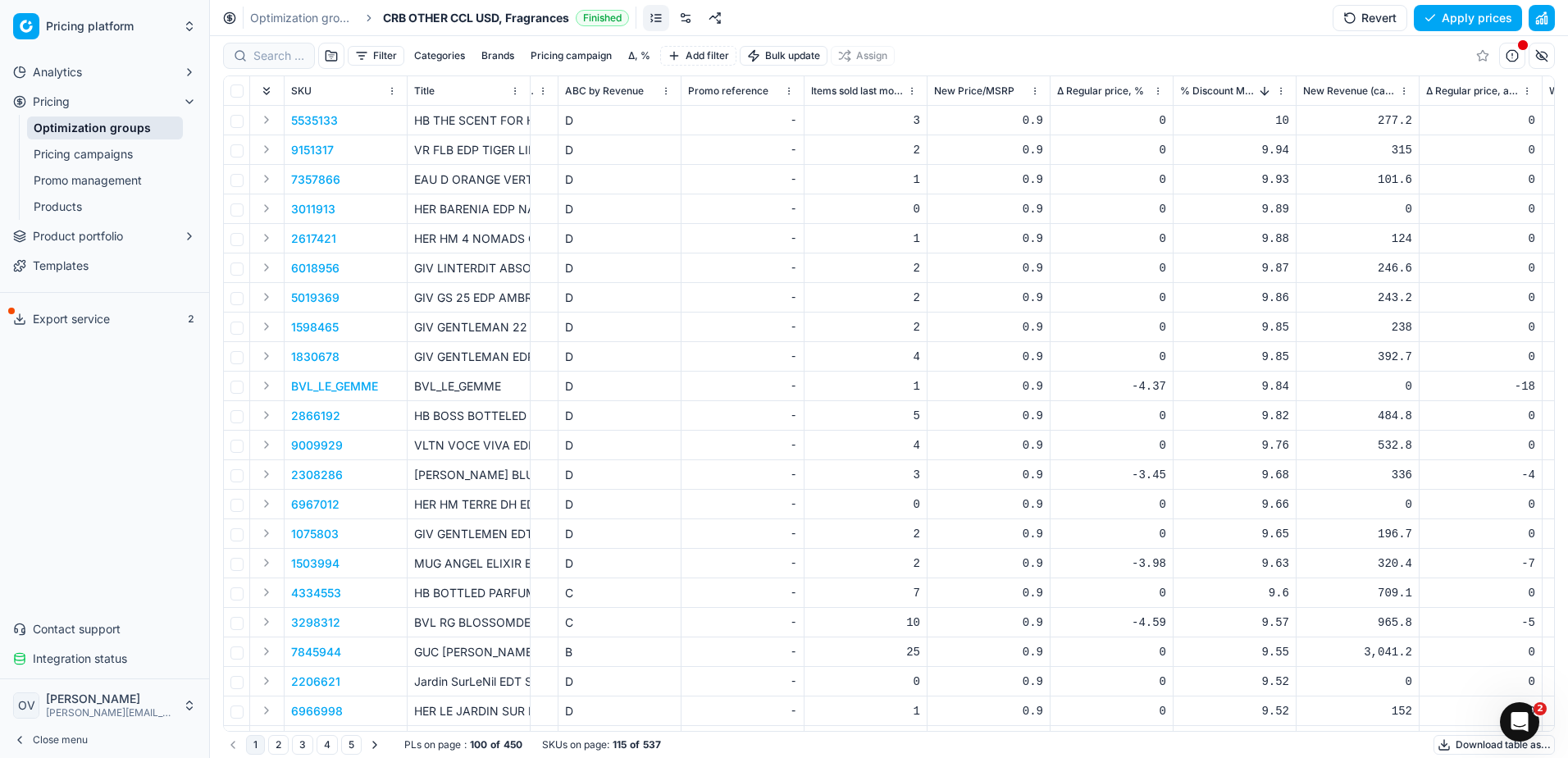
click at [1242, 83] on div "% Discount MSRP" at bounding box center [1226, 91] width 93 height 17
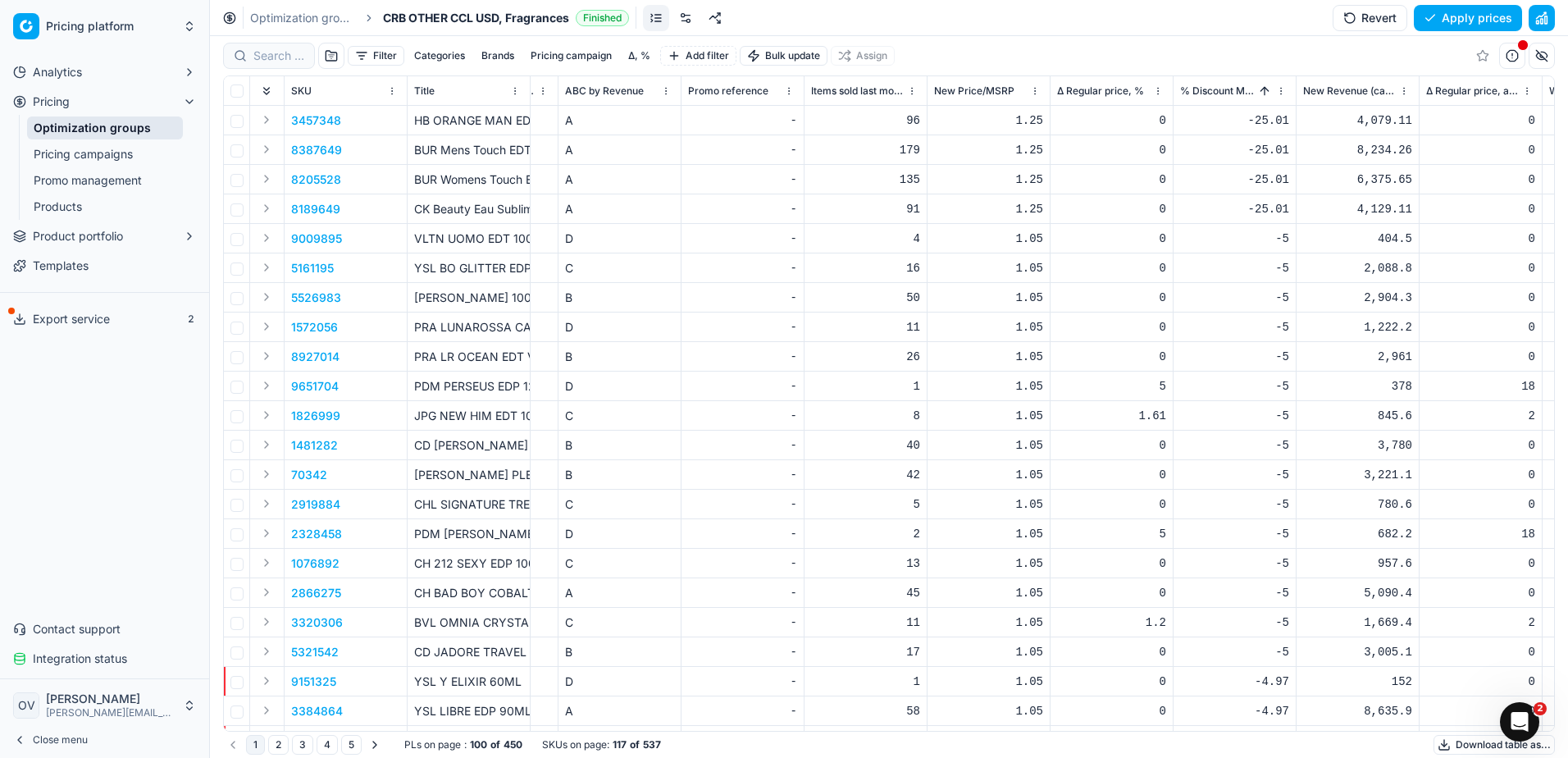
click at [370, 51] on button "Filter" at bounding box center [376, 55] width 57 height 20
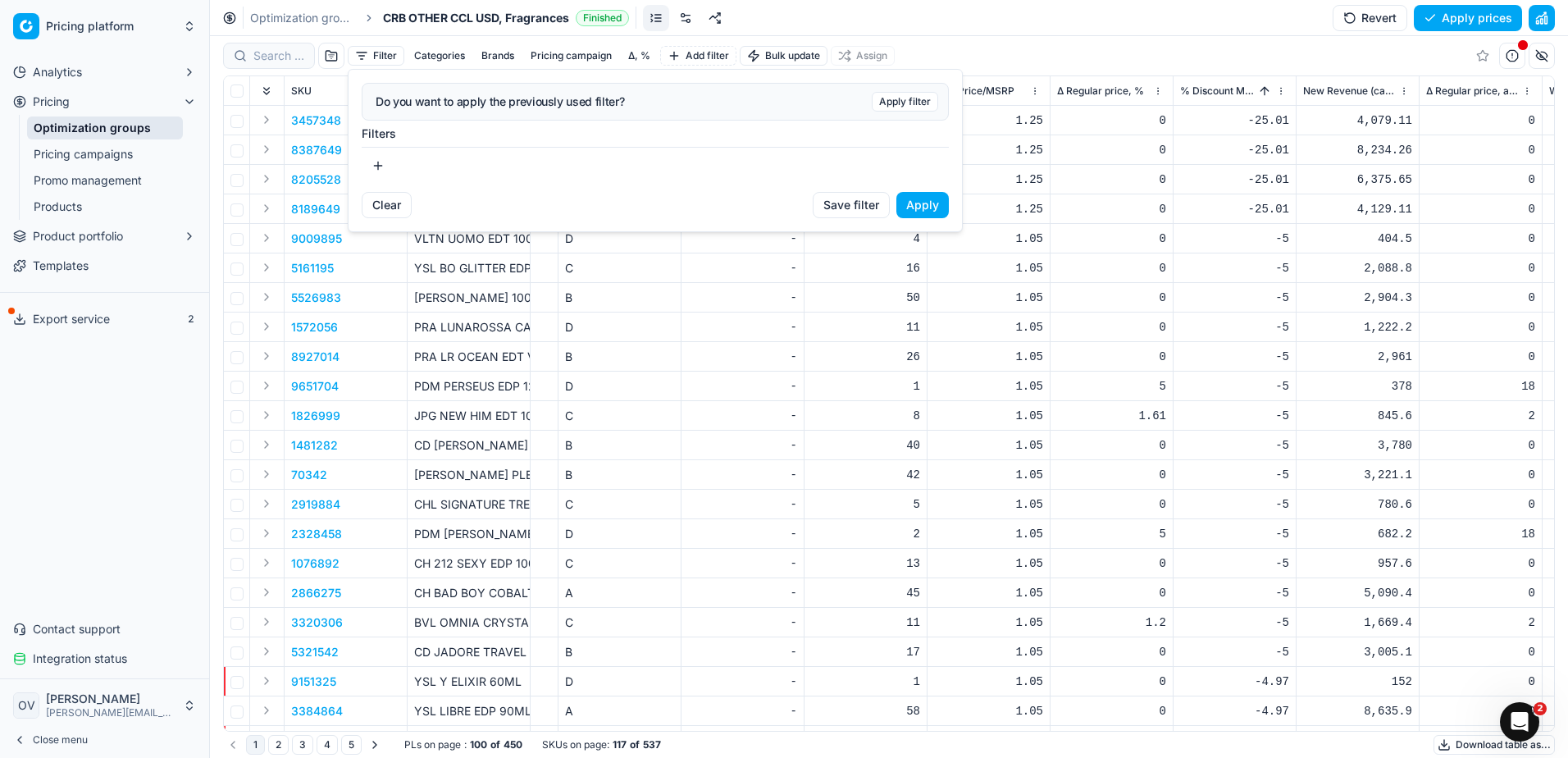
click at [383, 169] on button "button" at bounding box center [377, 166] width 33 height 26
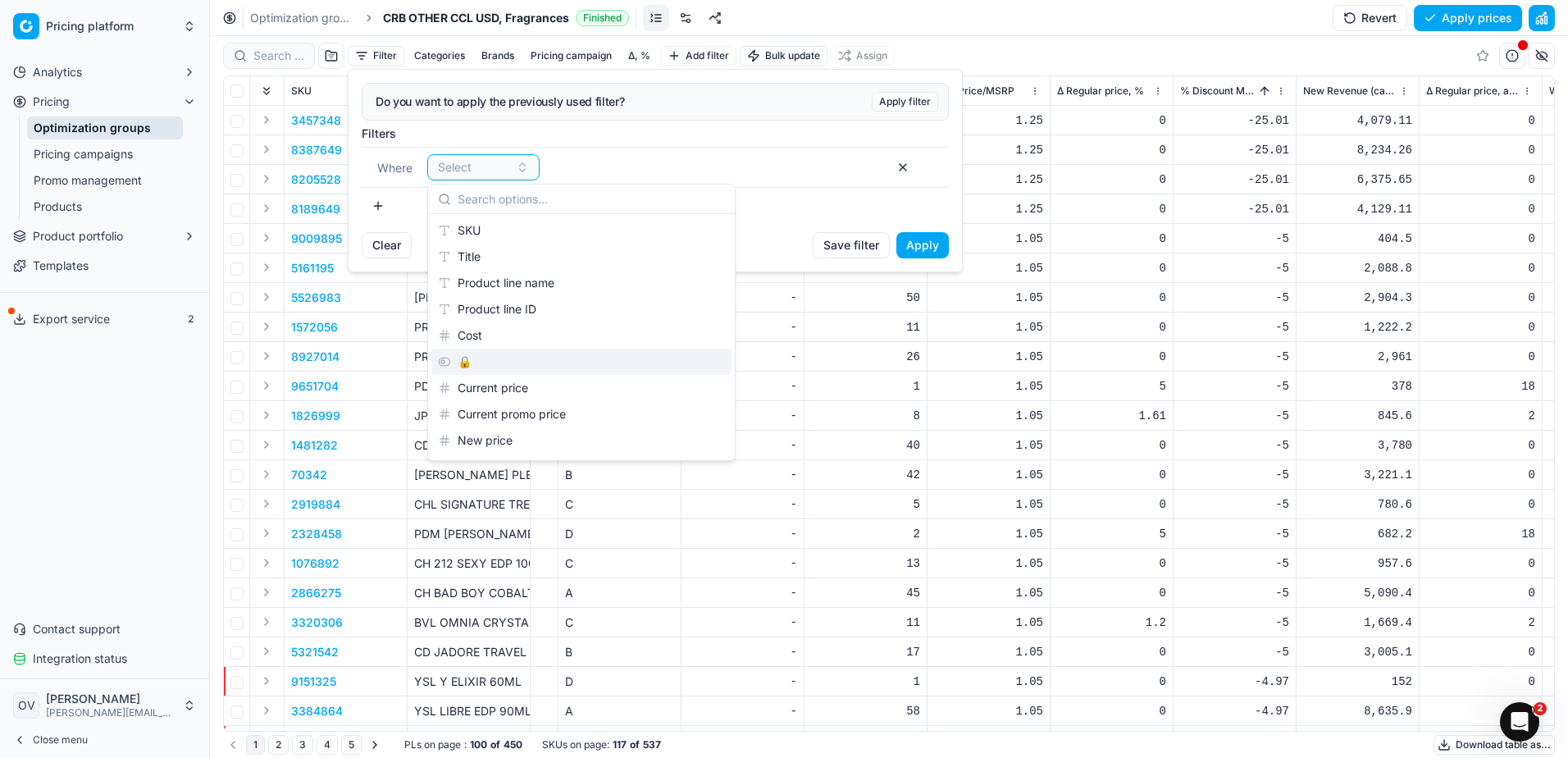
click at [463, 366] on div "🔒" at bounding box center [581, 362] width 300 height 26
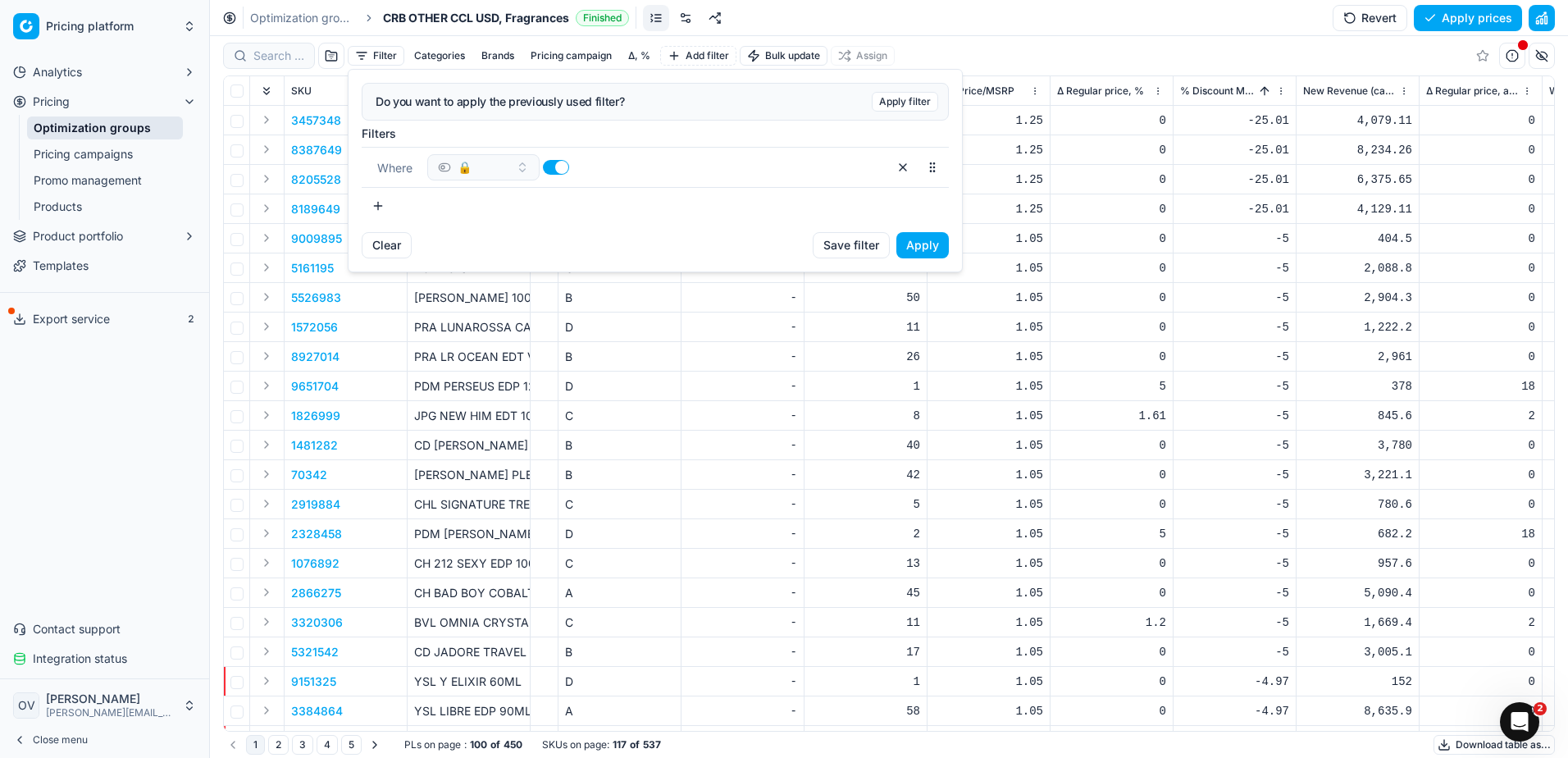
click at [562, 166] on button "button" at bounding box center [556, 167] width 26 height 15
click at [374, 205] on button "button" at bounding box center [377, 206] width 33 height 26
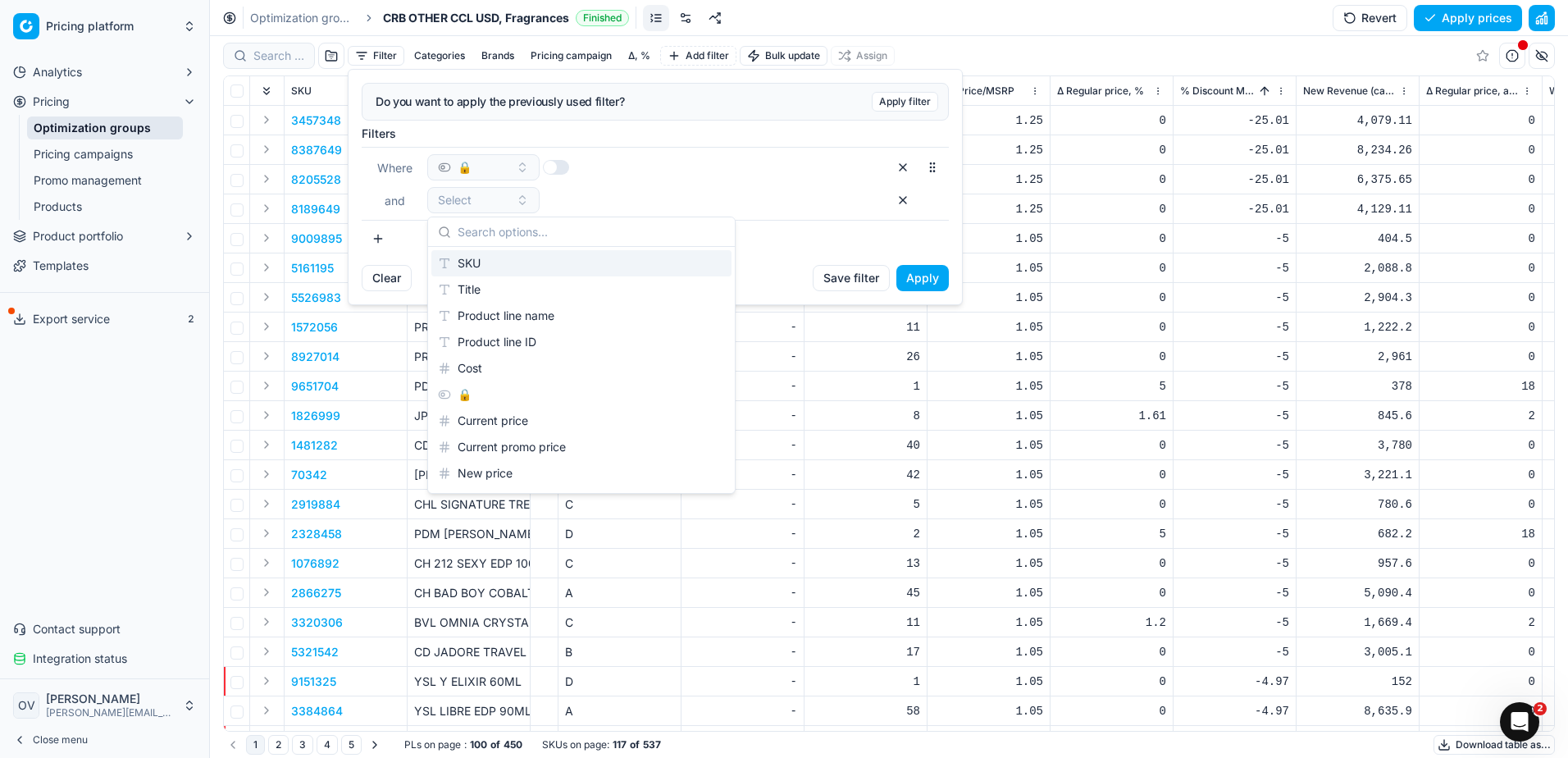
click at [638, 49] on html "Pricing platform Analytics Pricing Optimization groups Pricing campaigns Promo …" at bounding box center [784, 379] width 1568 height 758
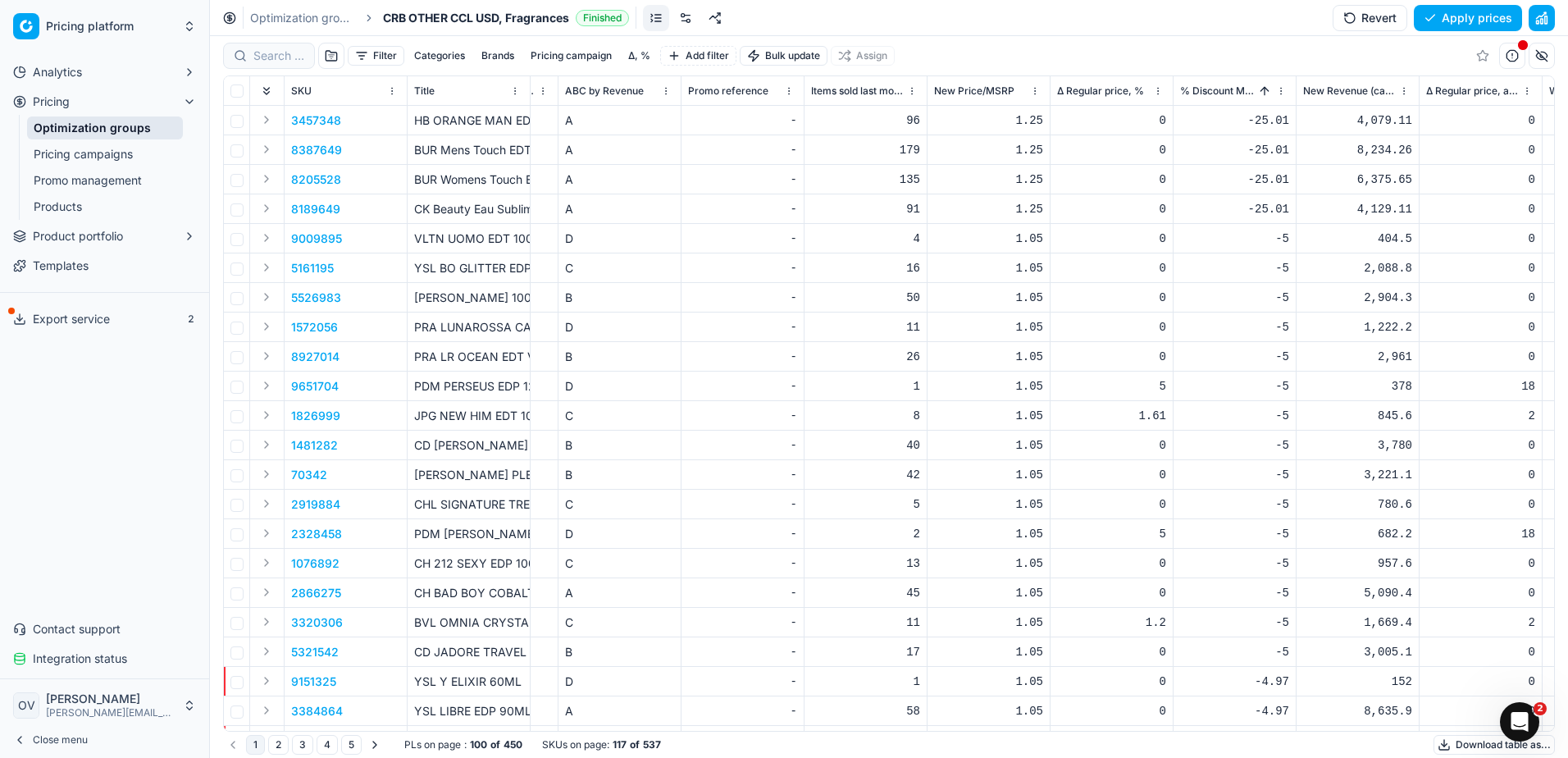
click at [638, 49] on button "Δ, %" at bounding box center [639, 55] width 35 height 20
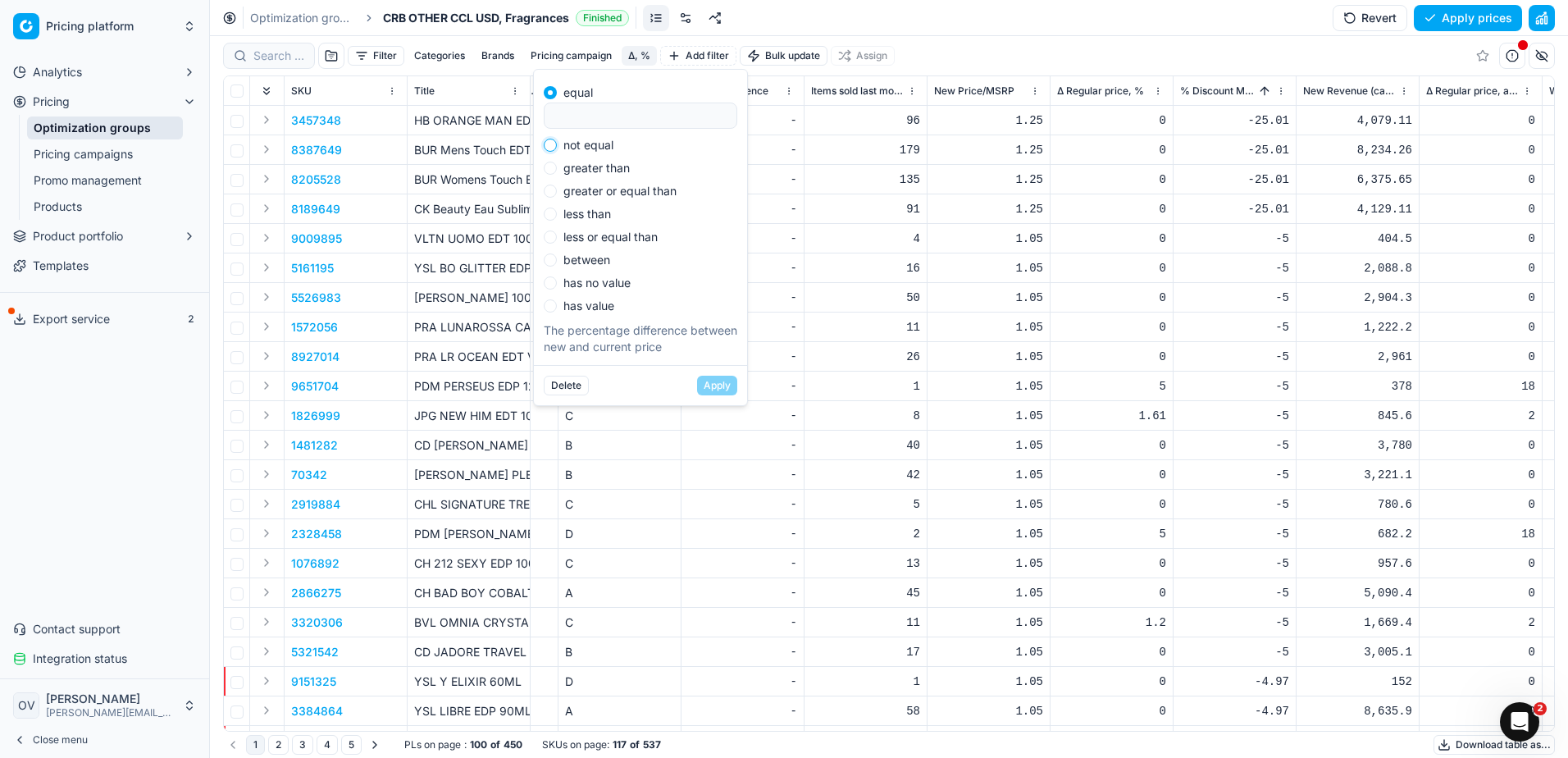
click at [553, 146] on input "not equal" at bounding box center [550, 145] width 13 height 13
radio input "true"
type input "0"
click at [703, 384] on button "Apply" at bounding box center [717, 385] width 40 height 20
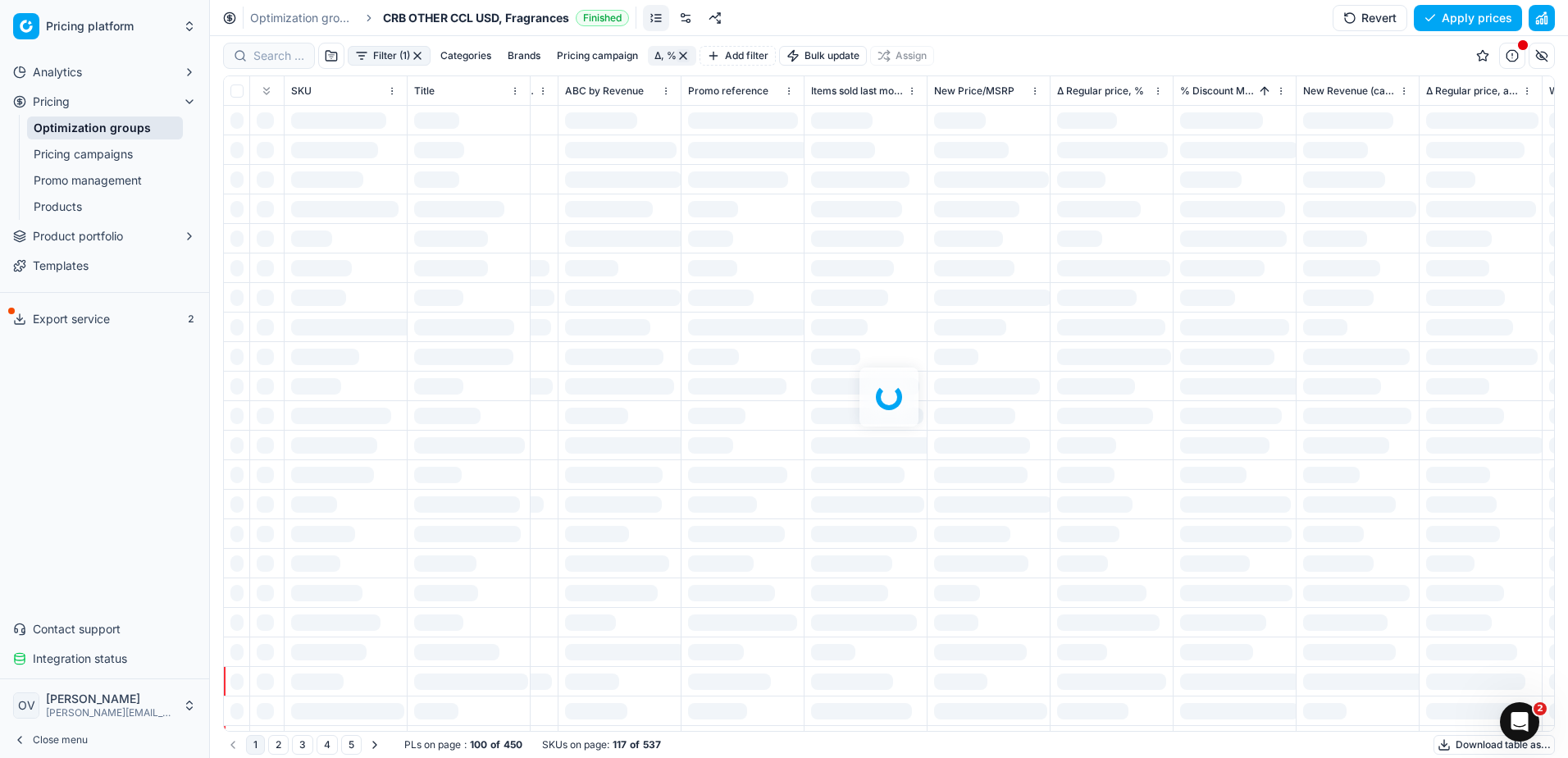
click at [361, 54] on div at bounding box center [889, 397] width 1358 height 722
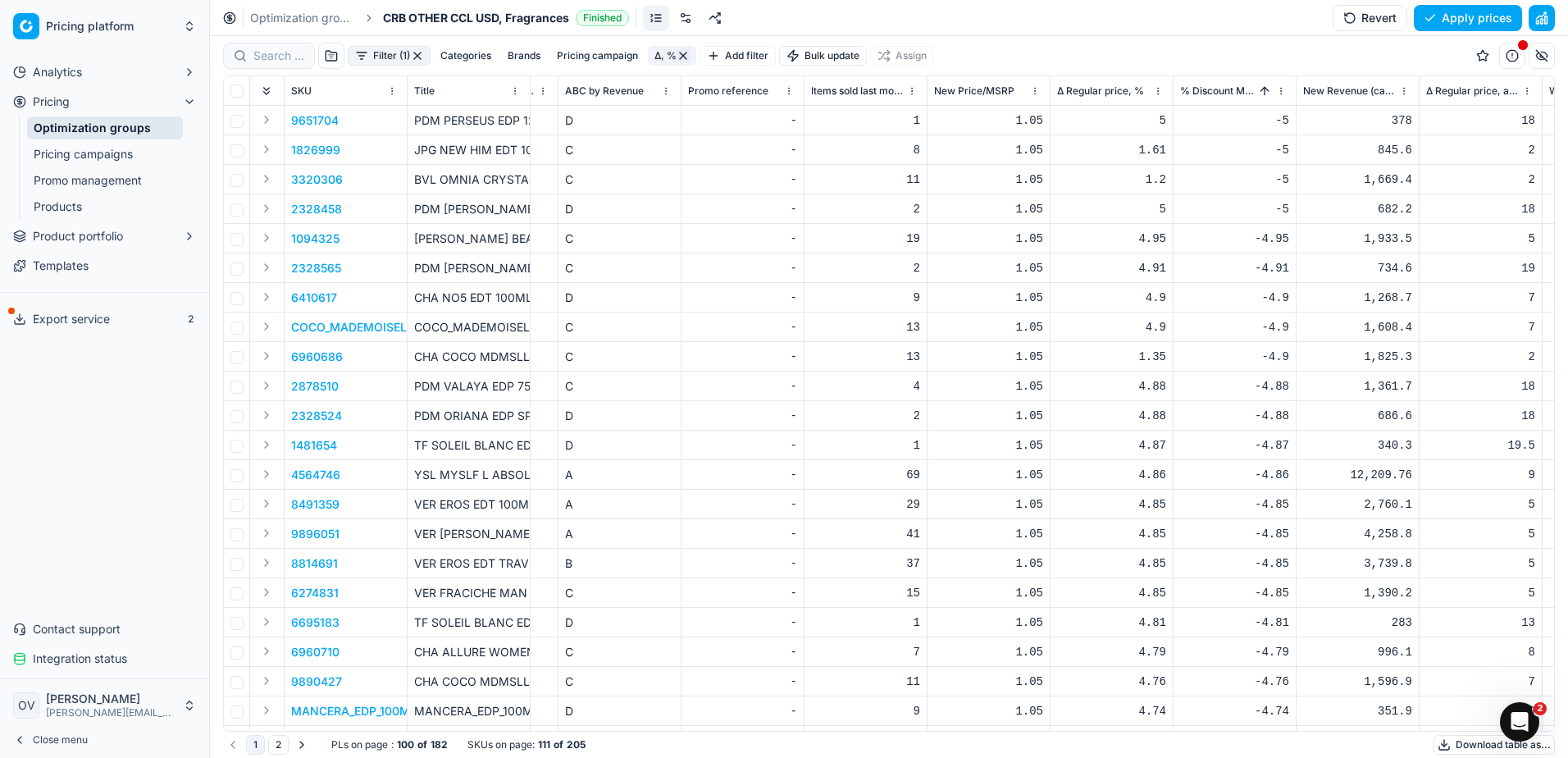
click at [376, 60] on button "Filter (1)" at bounding box center [389, 55] width 83 height 20
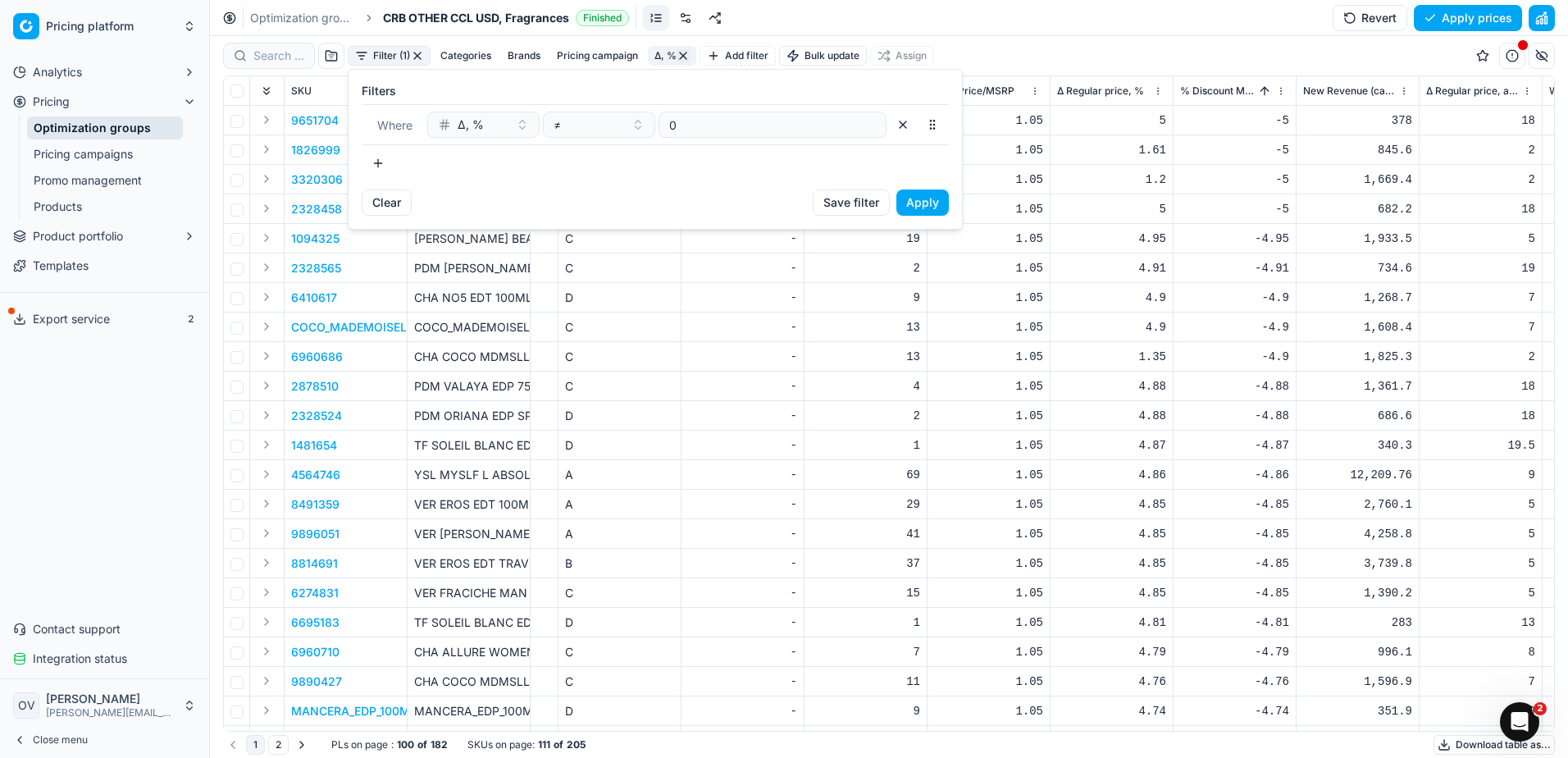
click at [389, 166] on button "button" at bounding box center [377, 163] width 33 height 26
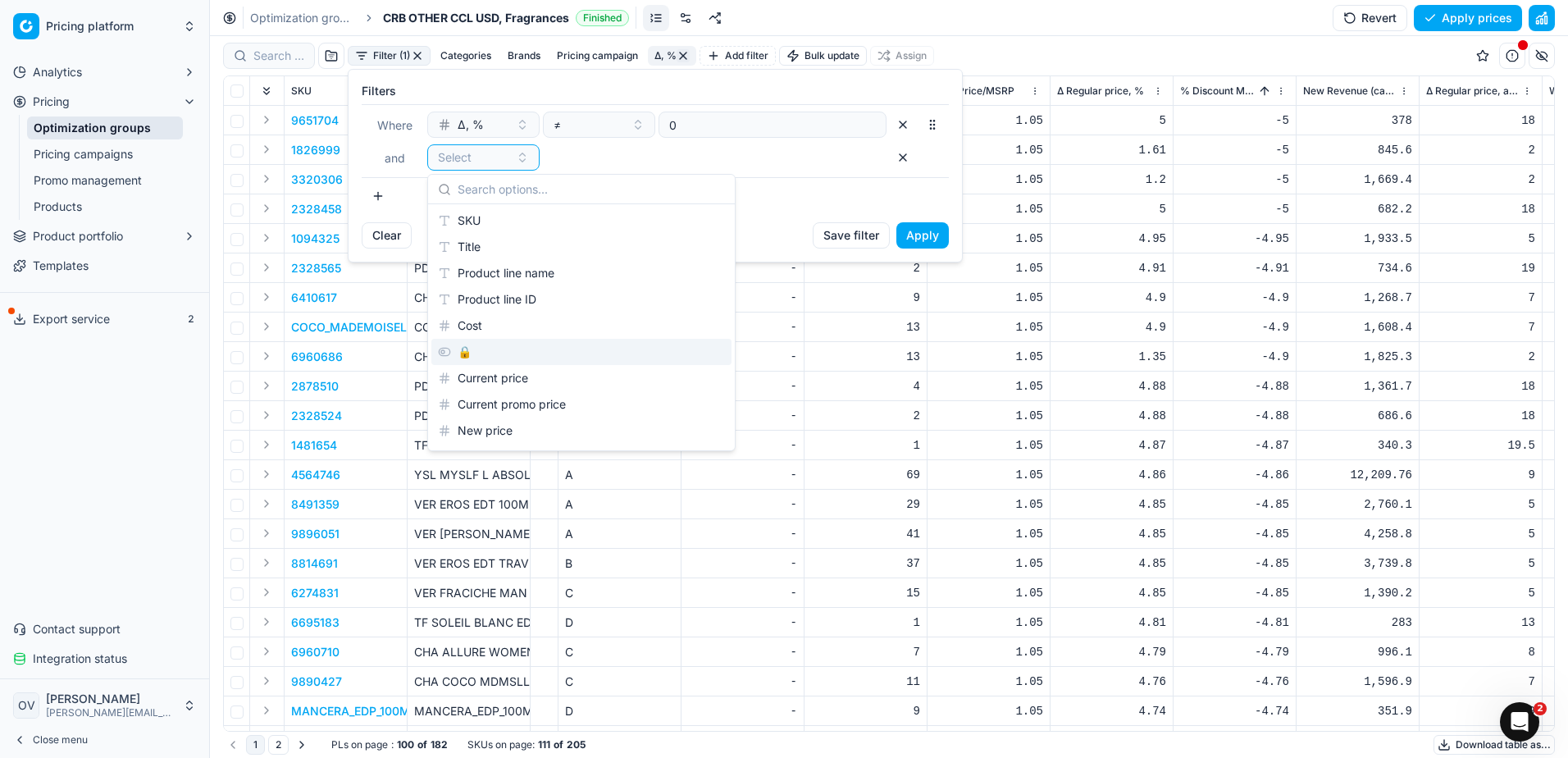
click at [526, 352] on div "🔒" at bounding box center [581, 352] width 300 height 26
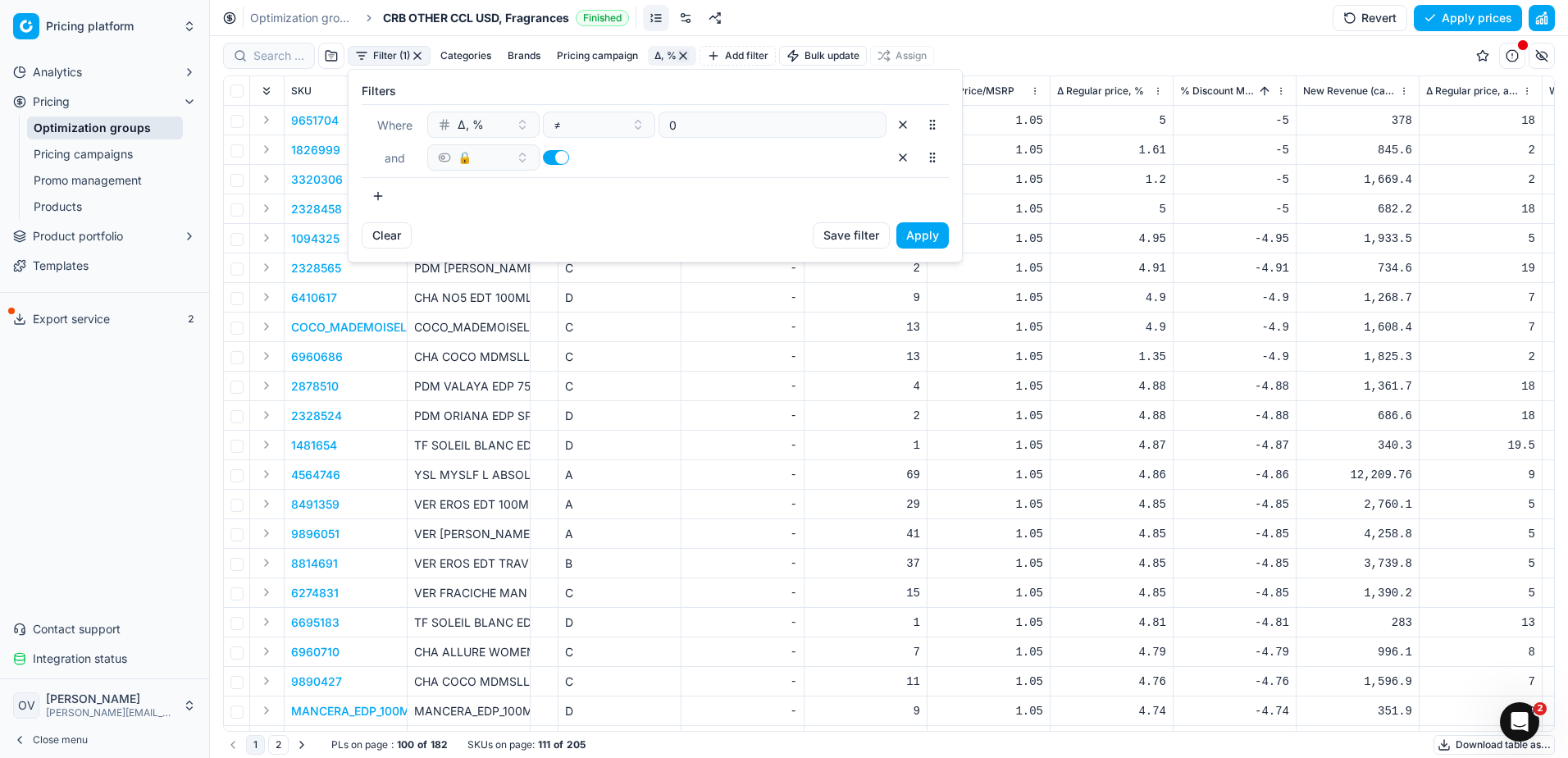
click at [553, 157] on button "button" at bounding box center [556, 157] width 26 height 15
click at [909, 238] on button "Apply" at bounding box center [922, 235] width 52 height 26
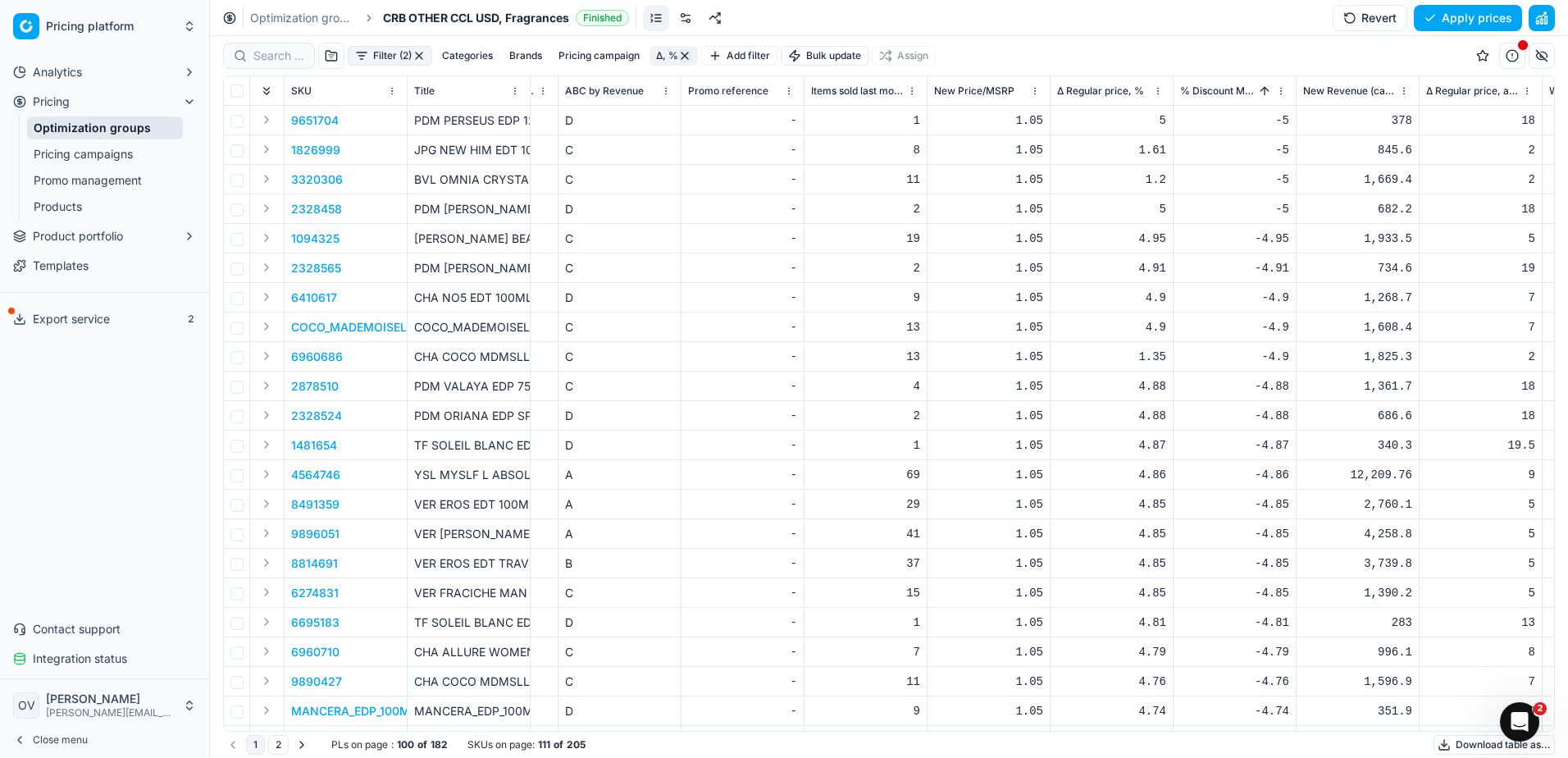
click at [1018, 246] on div "1.05" at bounding box center [988, 239] width 109 height 17
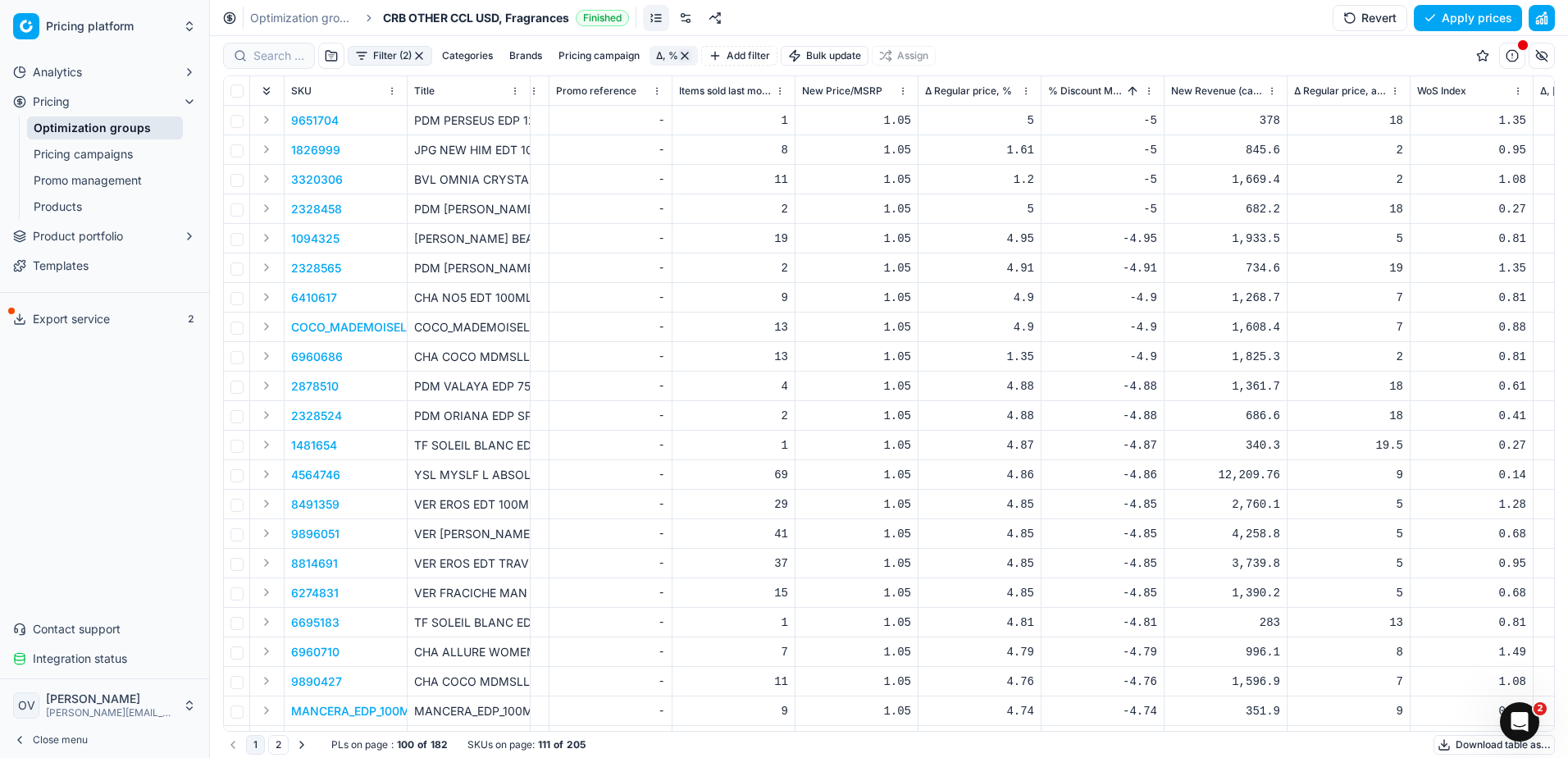
scroll to position [0, 4177]
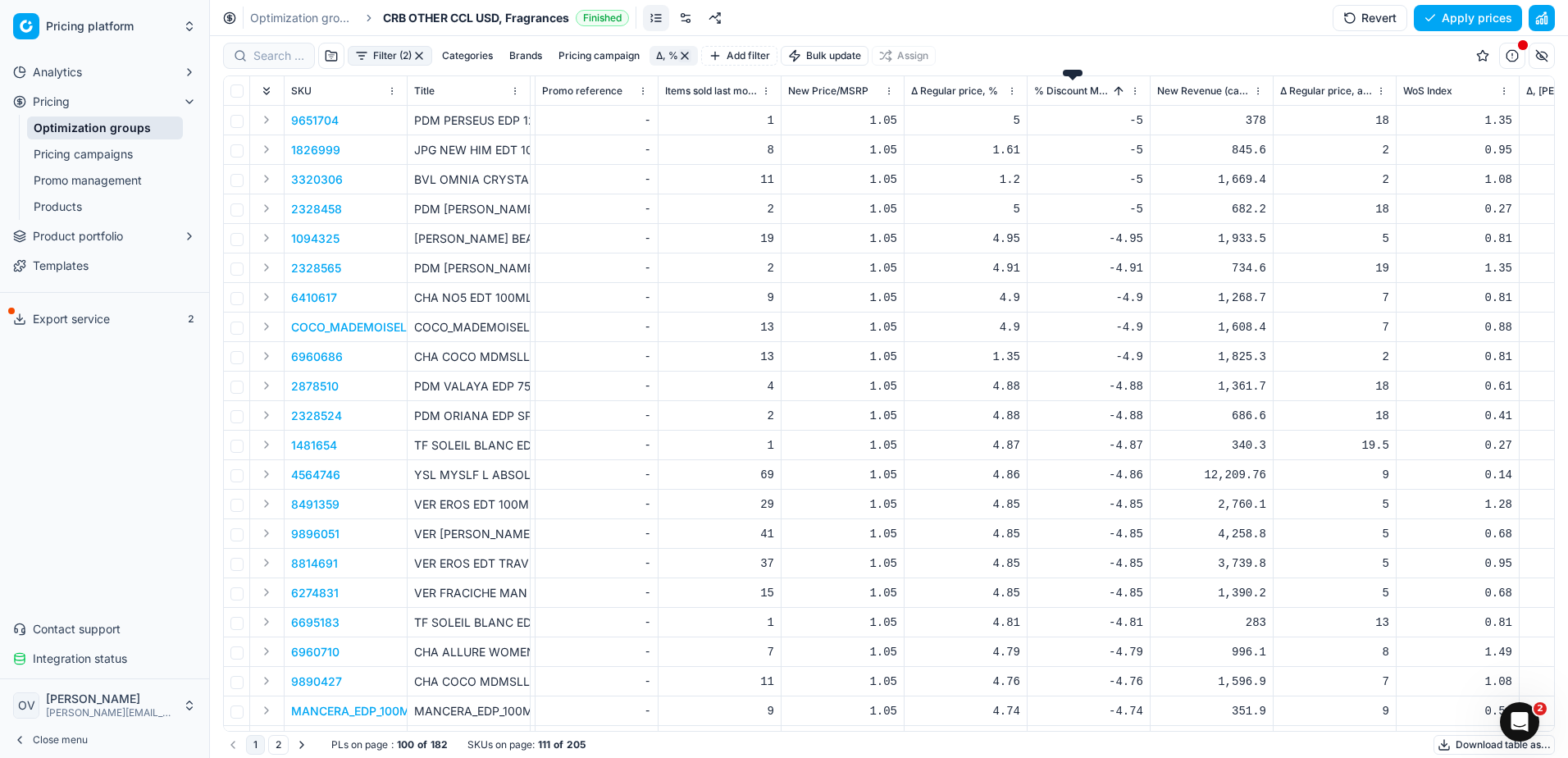
click at [1104, 93] on span "% Discount MSRP" at bounding box center [1072, 91] width 76 height 13
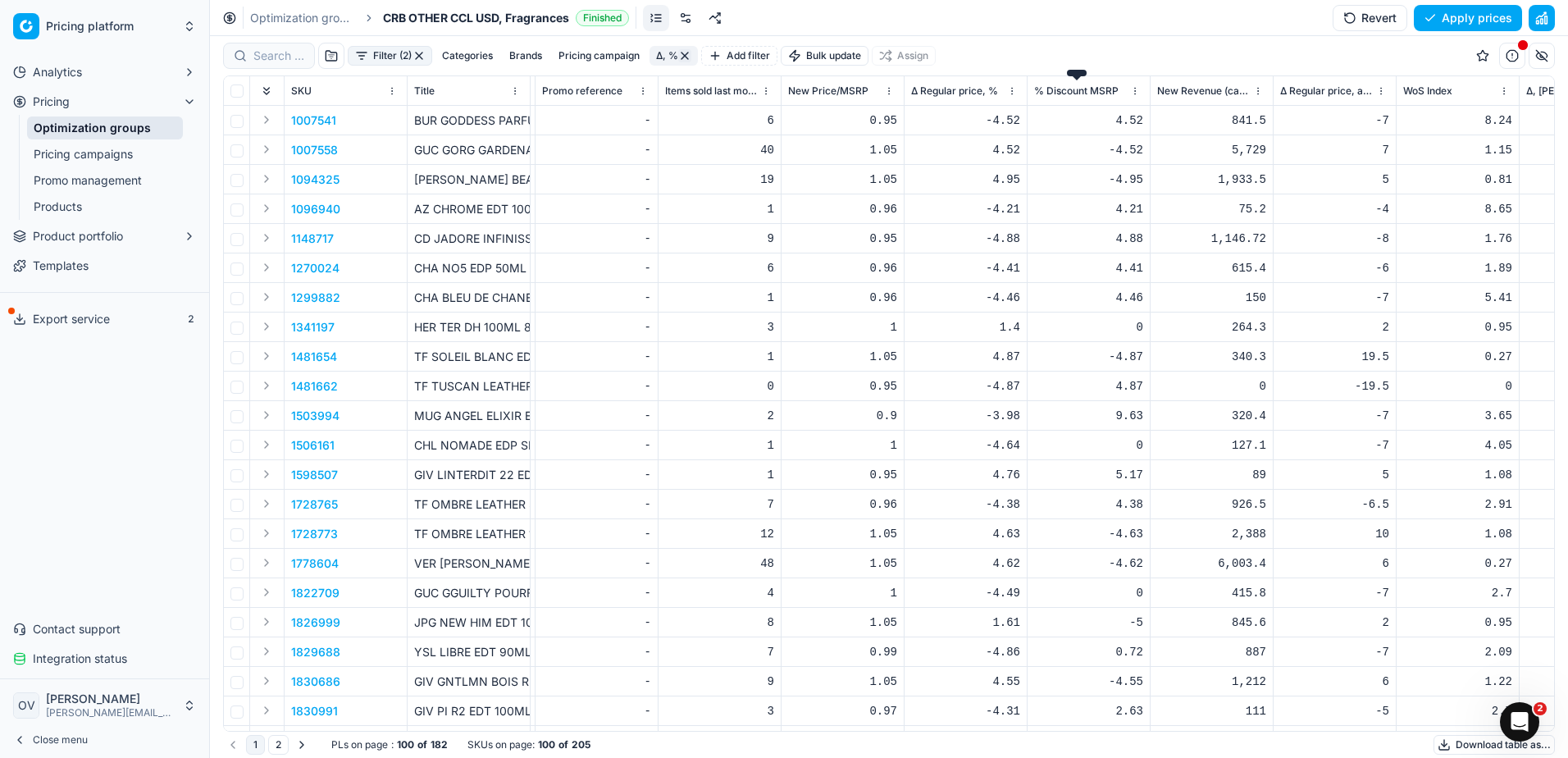
click at [1104, 93] on span "% Discount MSRP" at bounding box center [1075, 91] width 85 height 13
click at [1087, 92] on span "% Discount MSRP" at bounding box center [1072, 91] width 76 height 13
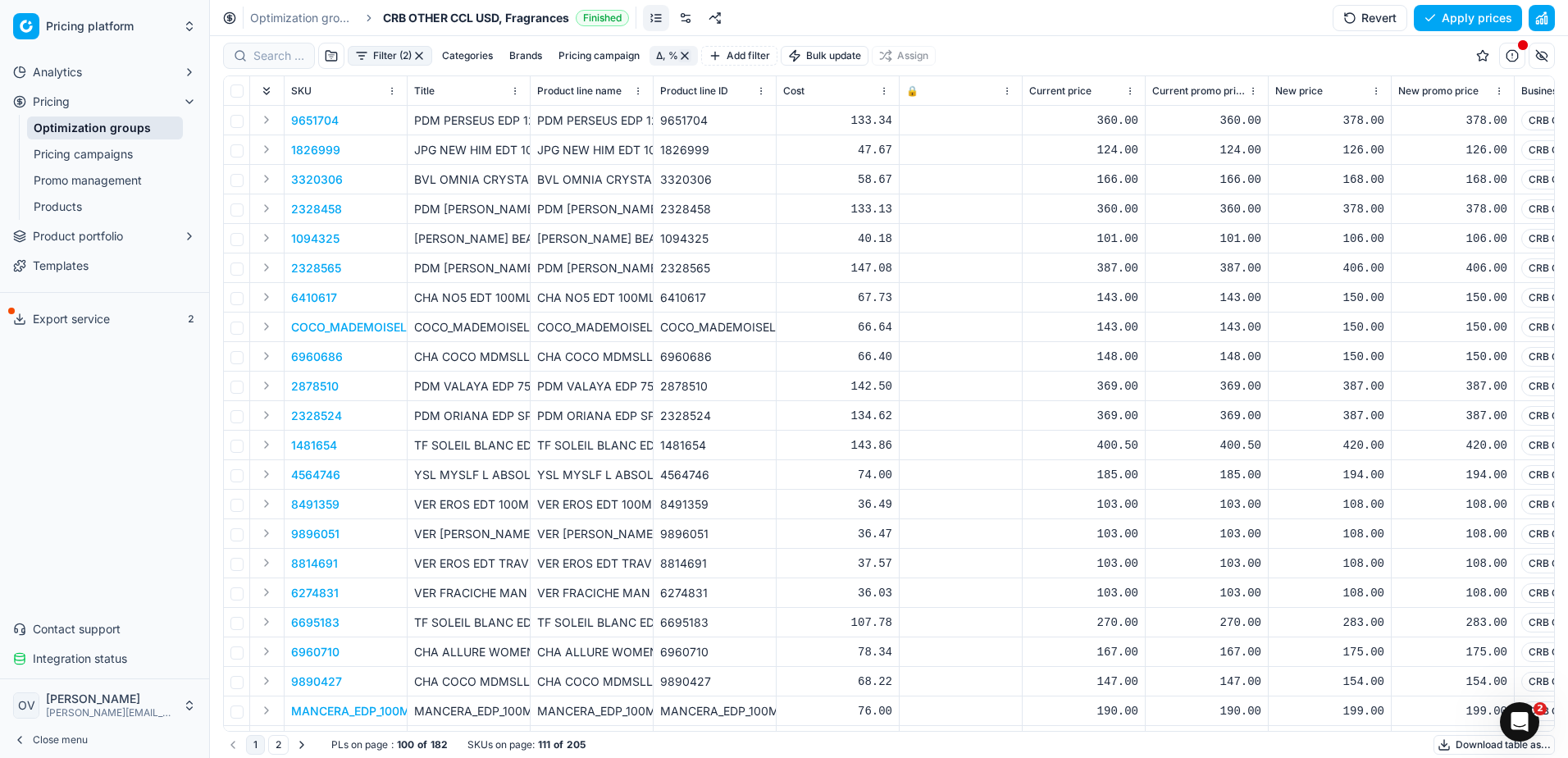
click at [178, 237] on button "Product portfolio" at bounding box center [104, 236] width 196 height 26
click at [124, 309] on link "Dynamic reports" at bounding box center [105, 314] width 156 height 23
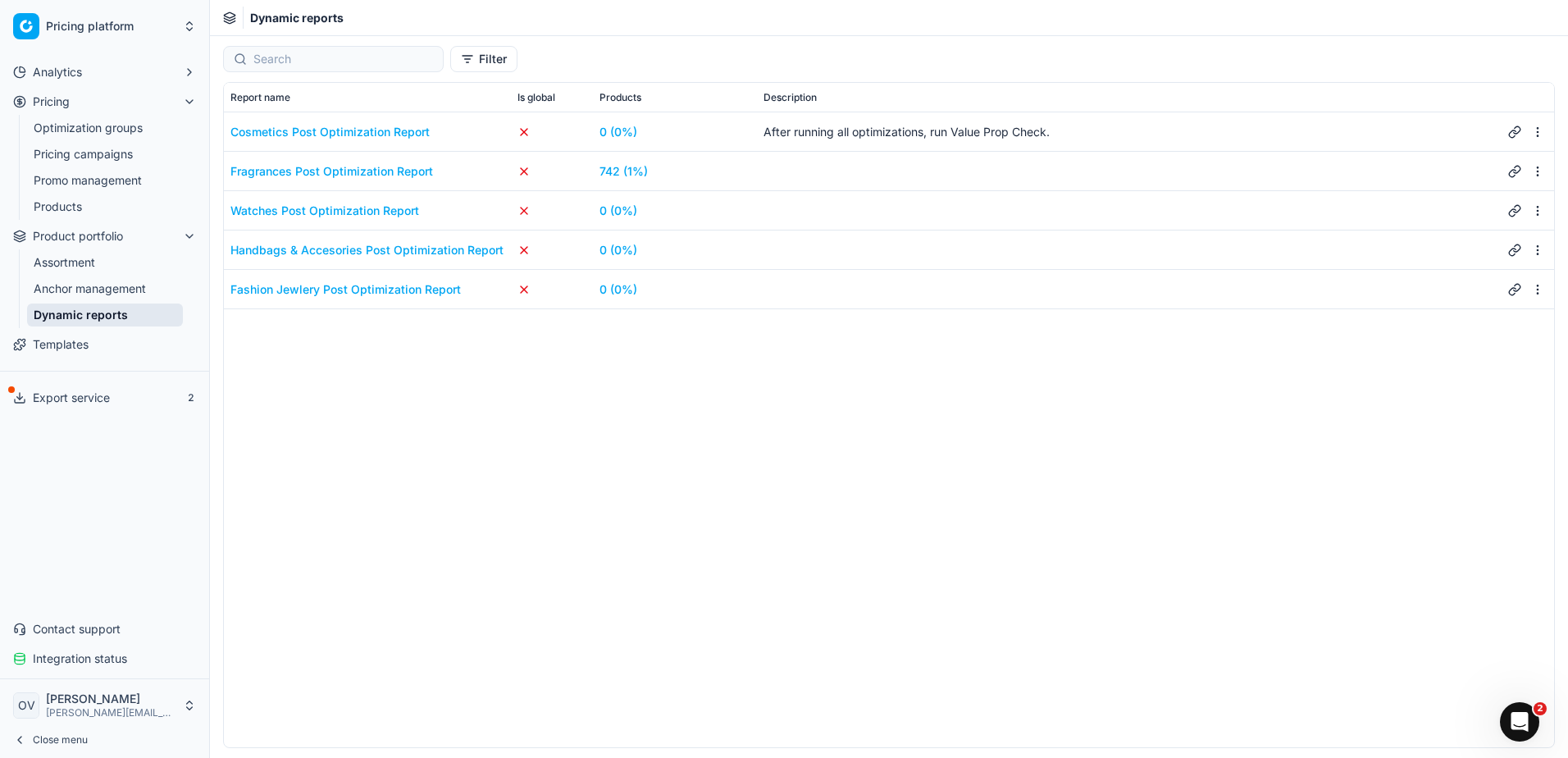
click at [633, 175] on link "742 (1%)" at bounding box center [624, 172] width 48 height 17
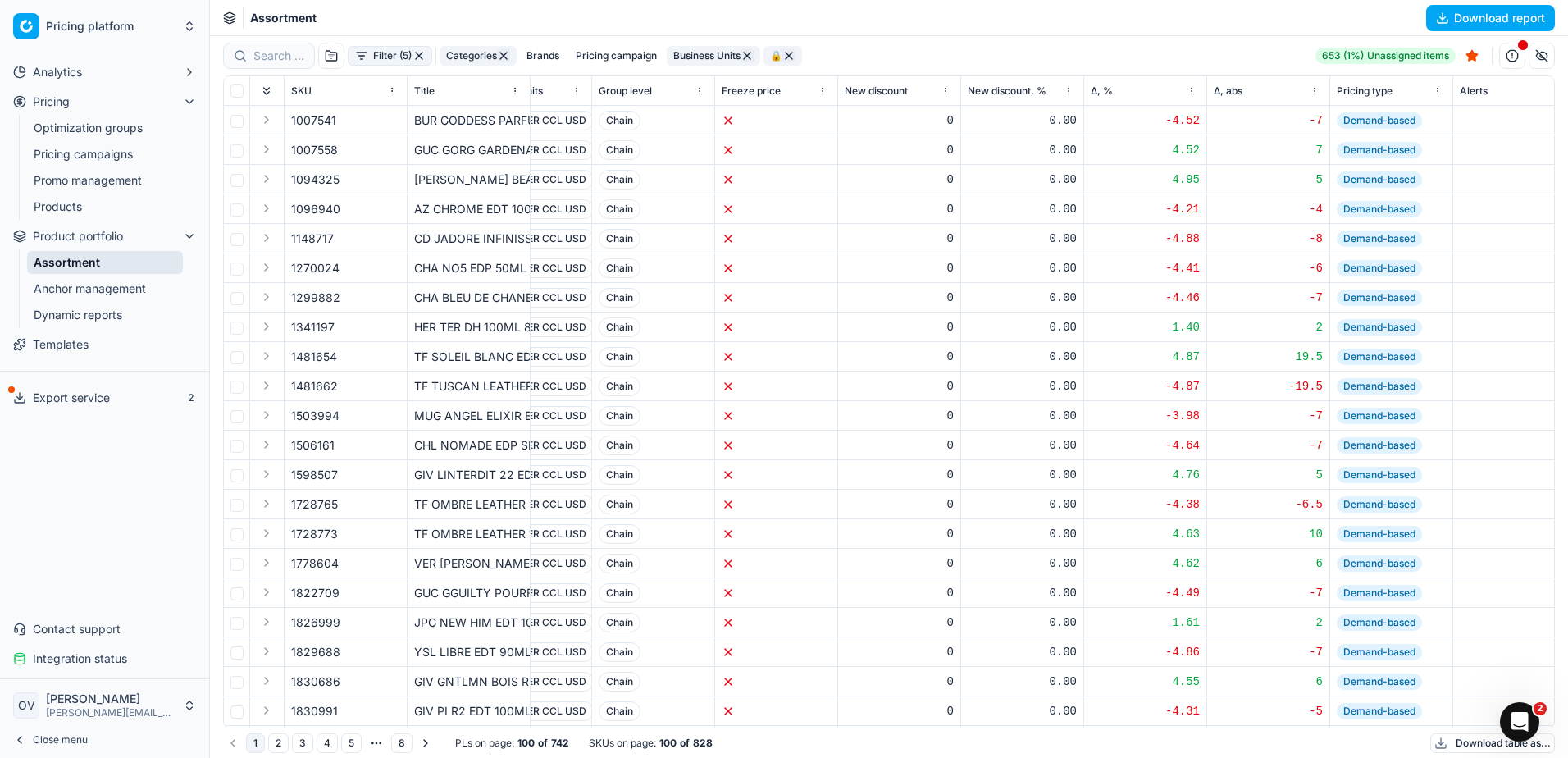
scroll to position [0, 1418]
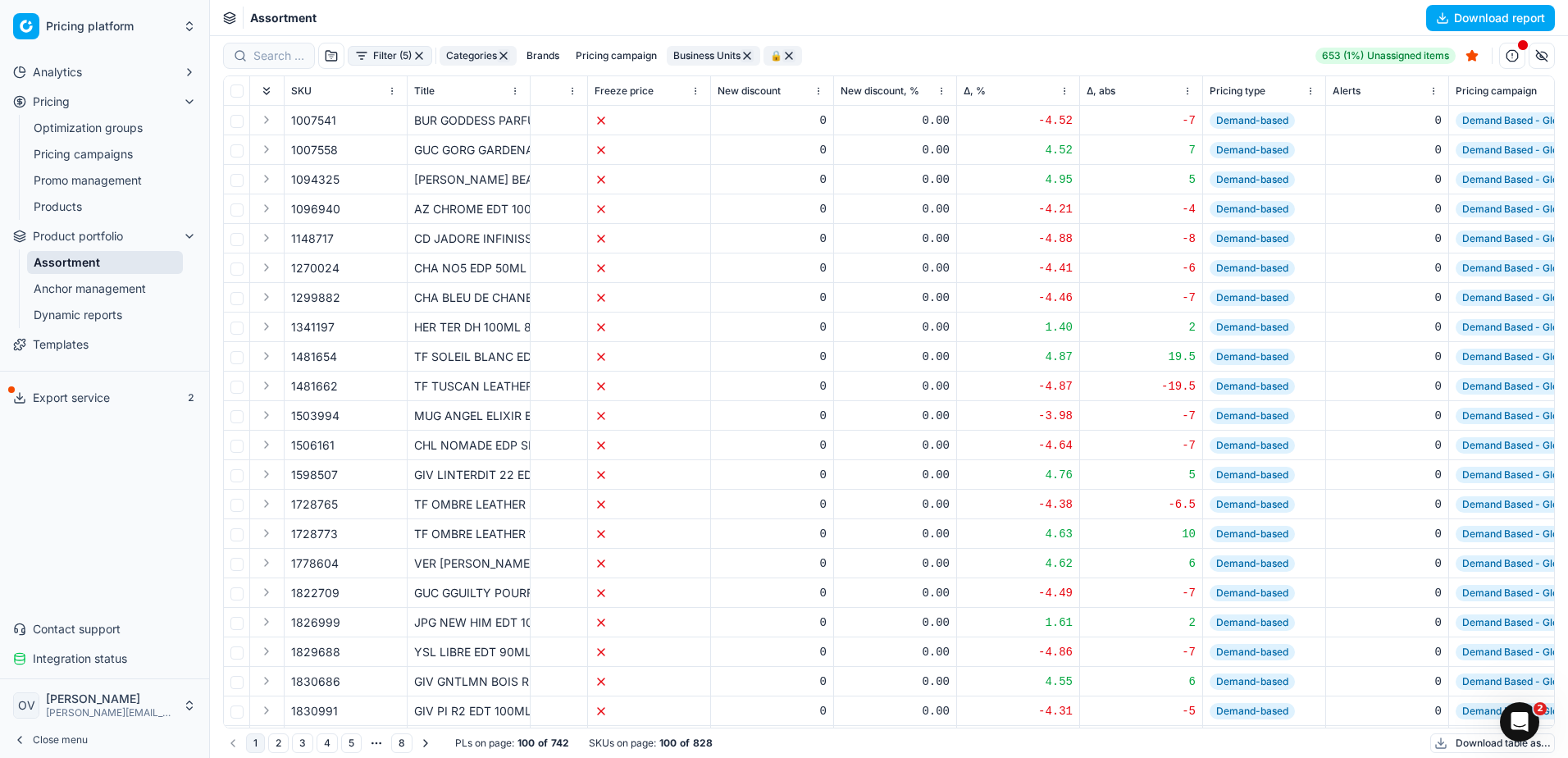
click at [998, 91] on div "Δ, %" at bounding box center [1018, 91] width 109 height 17
click at [970, 91] on span "Δ, %" at bounding box center [975, 91] width 22 height 13
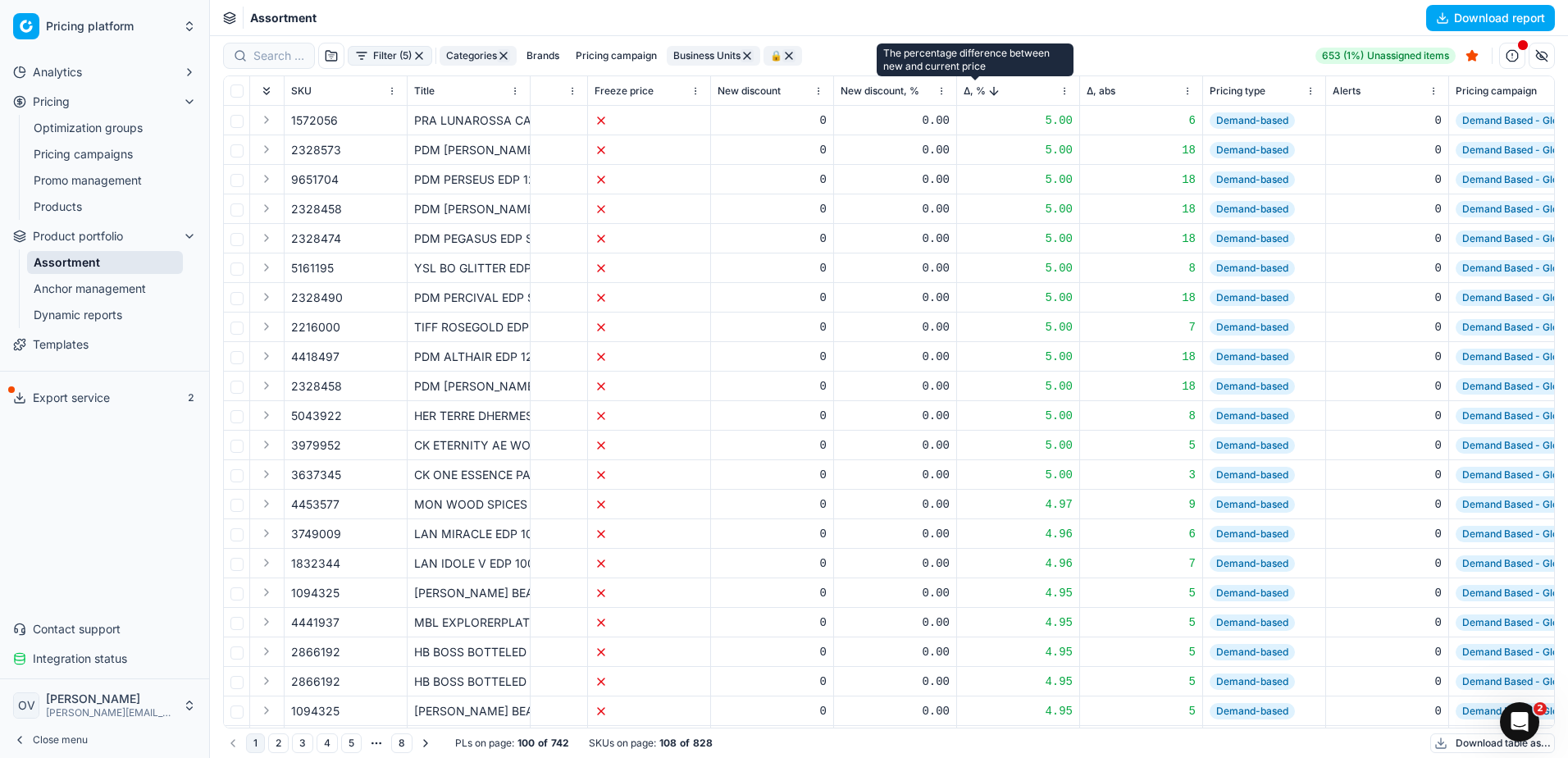
click at [976, 91] on span "Δ, %" at bounding box center [975, 91] width 22 height 13
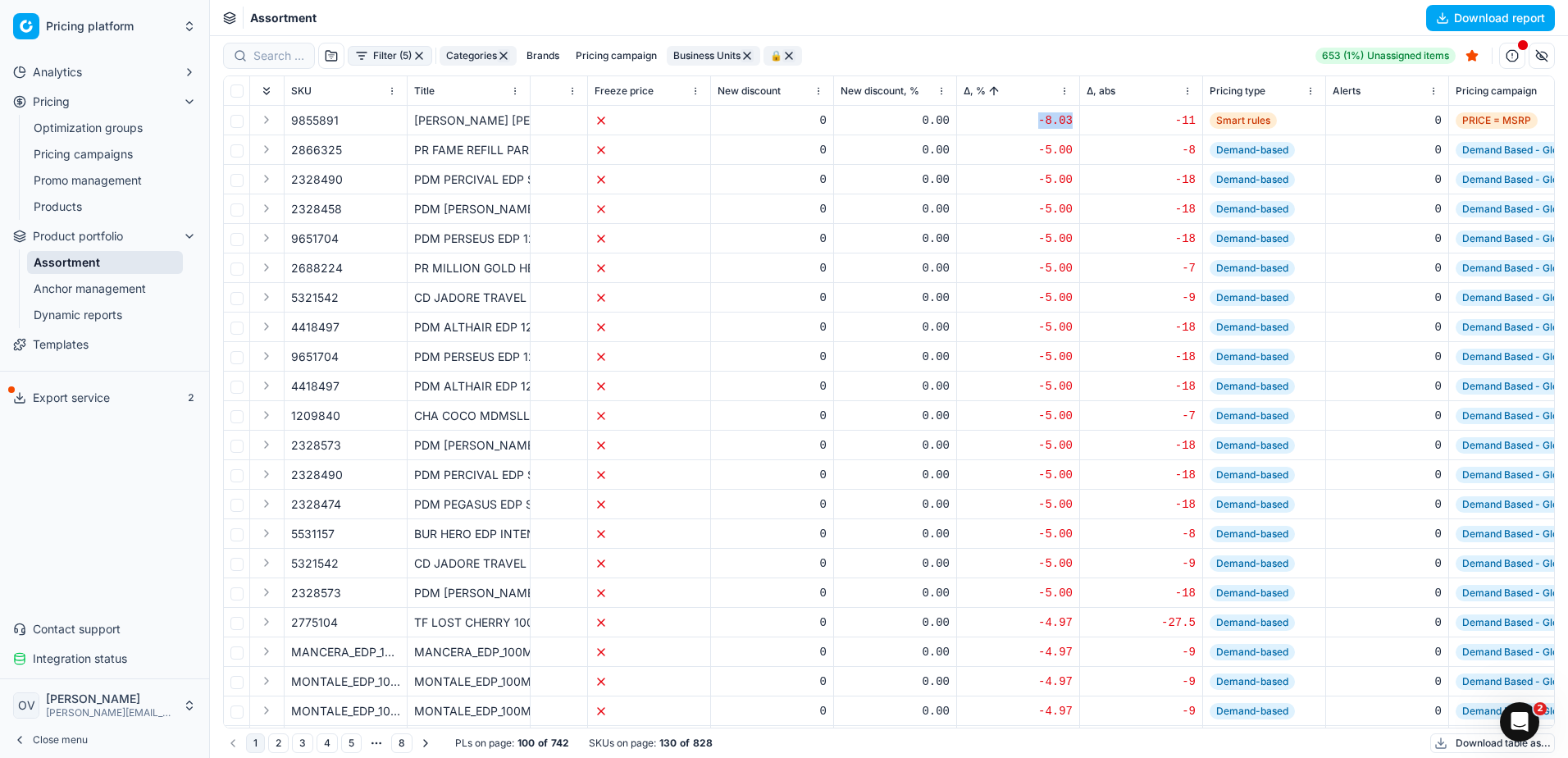
drag, startPoint x: 1042, startPoint y: 126, endPoint x: 1074, endPoint y: 129, distance: 32.1
click at [1074, 129] on td "-8.03" at bounding box center [1018, 121] width 123 height 30
click at [1127, 55] on div "Filter (5) Categories Brands Pricing campaign Business Units 🔒 653 (1%) Unassig…" at bounding box center [889, 56] width 1332 height 26
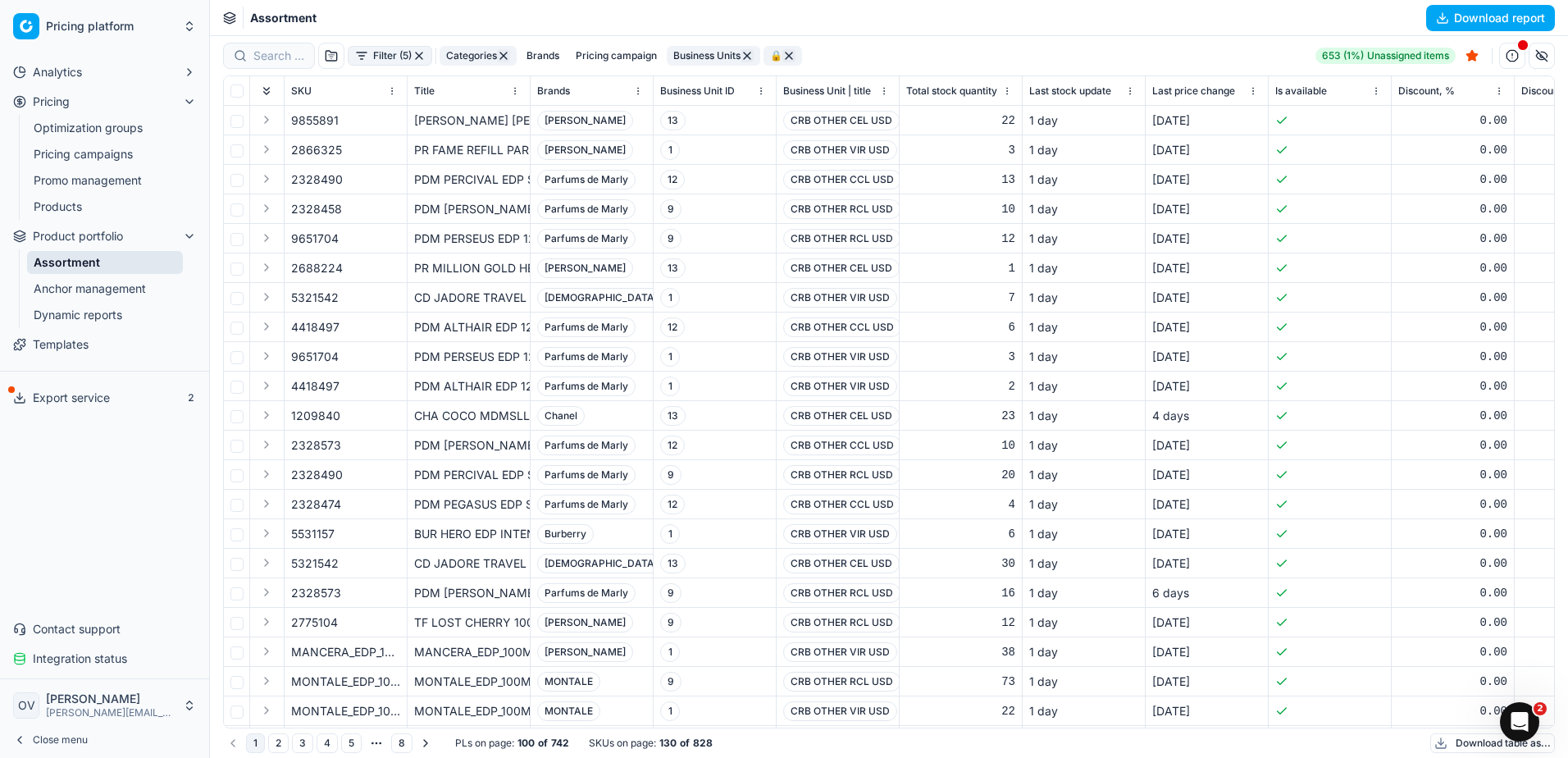
scroll to position [0, 2545]
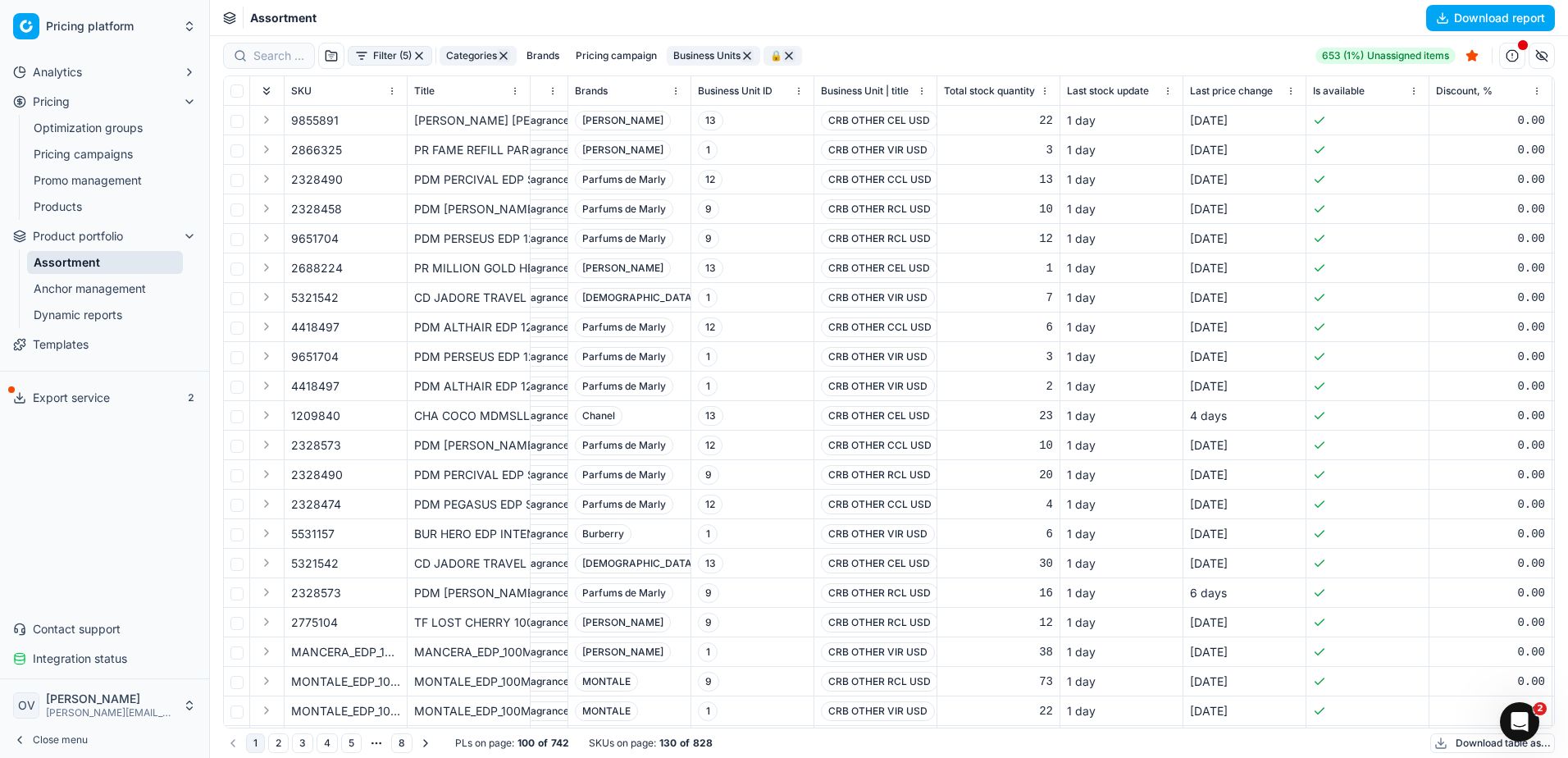
click at [150, 127] on link "Optimization groups" at bounding box center [105, 127] width 156 height 23
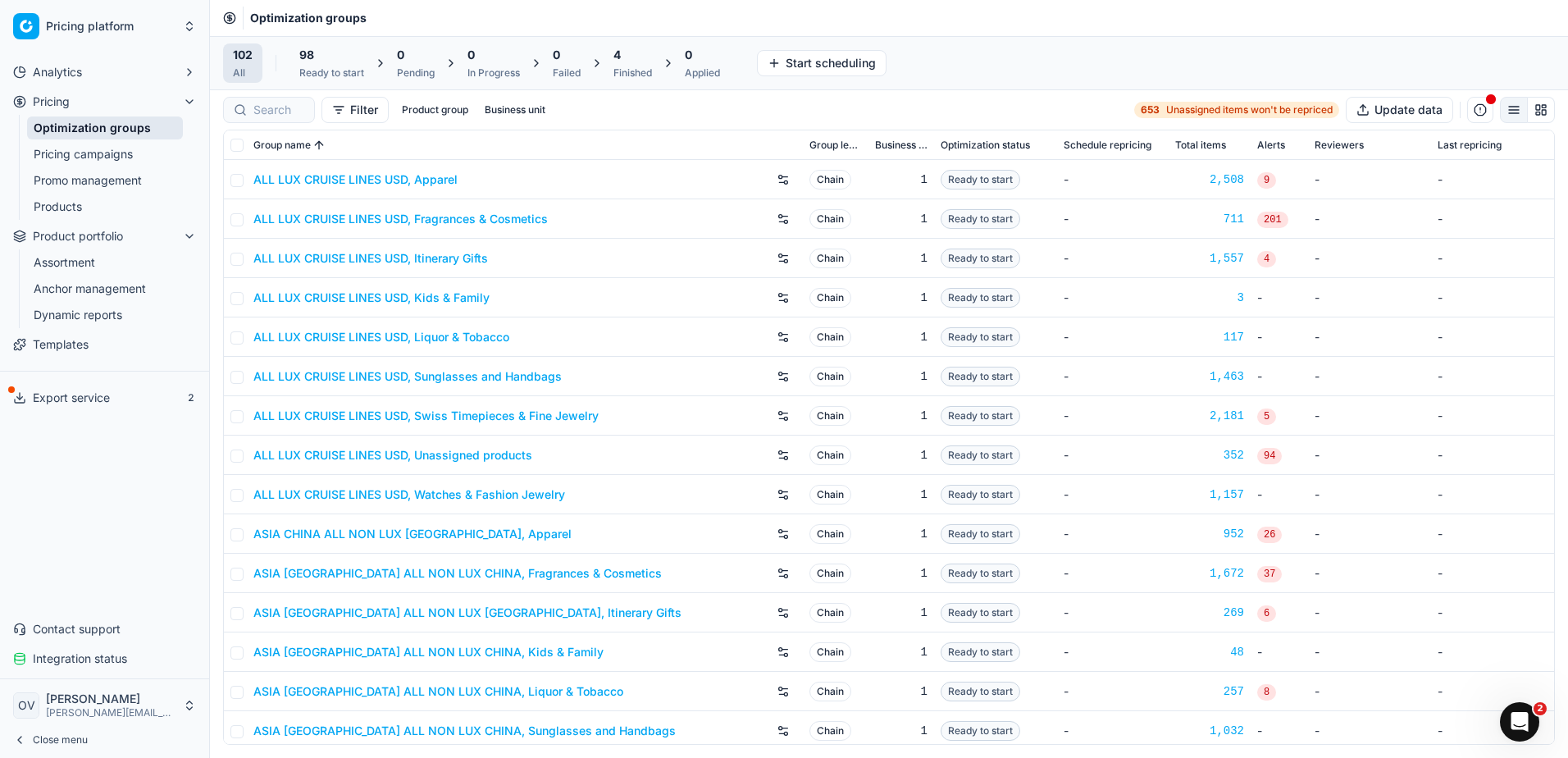
click at [645, 66] on div "4 Finished" at bounding box center [632, 62] width 38 height 33
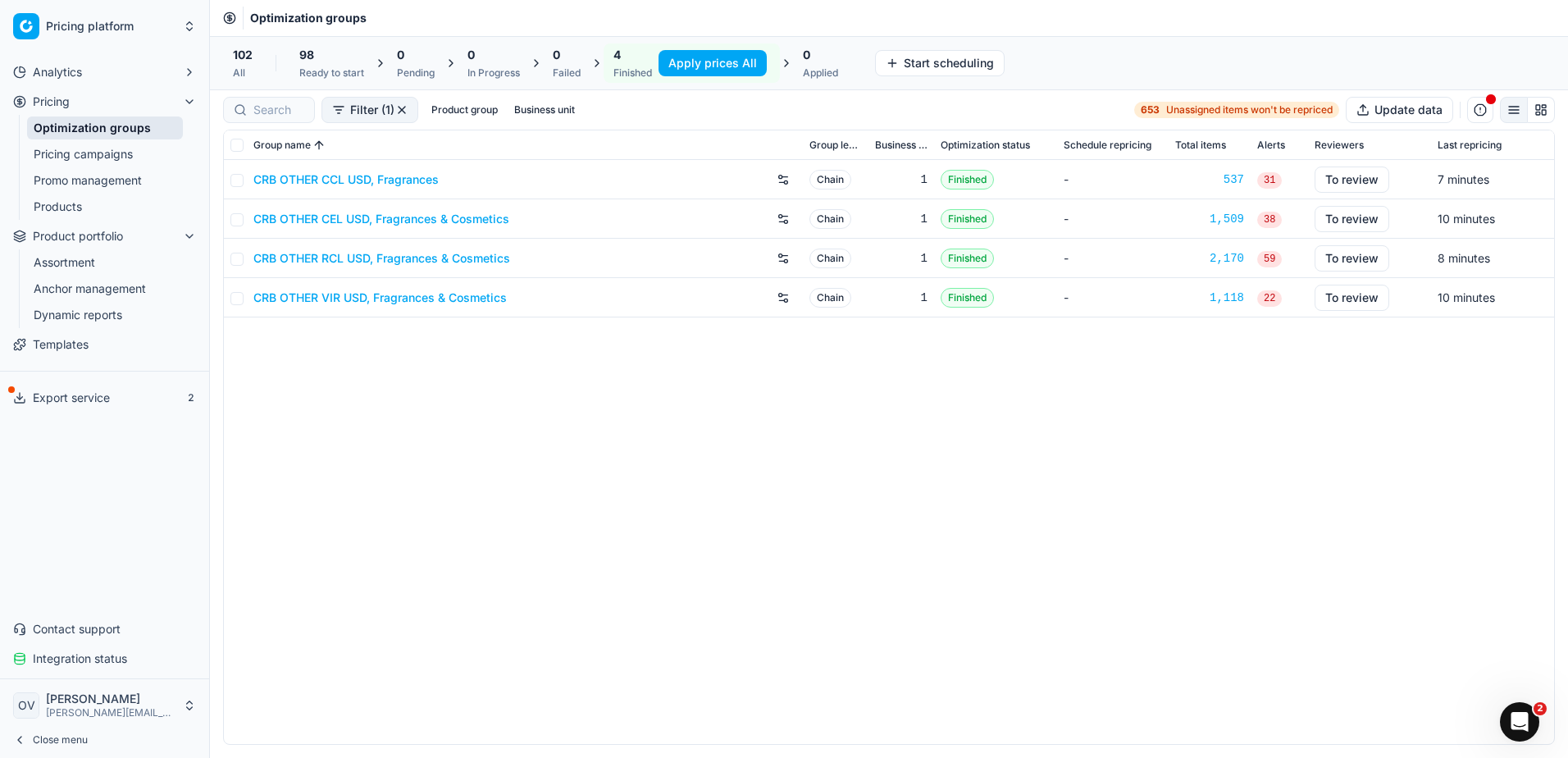
click at [406, 226] on link "CRB OTHER CEL USD, Fragrances & Cosmetics" at bounding box center [381, 219] width 256 height 17
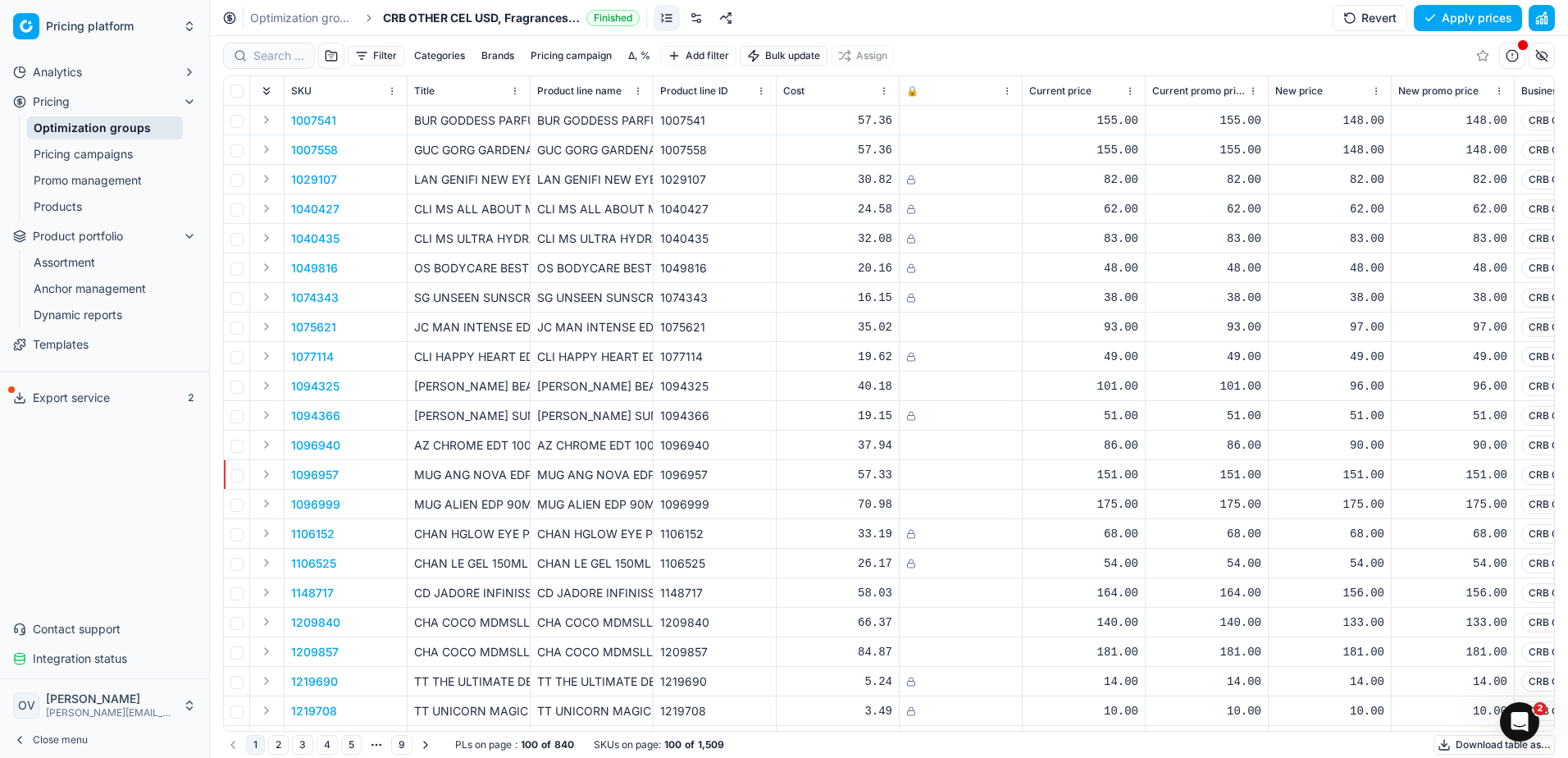
click at [392, 61] on button "Filter" at bounding box center [376, 55] width 57 height 20
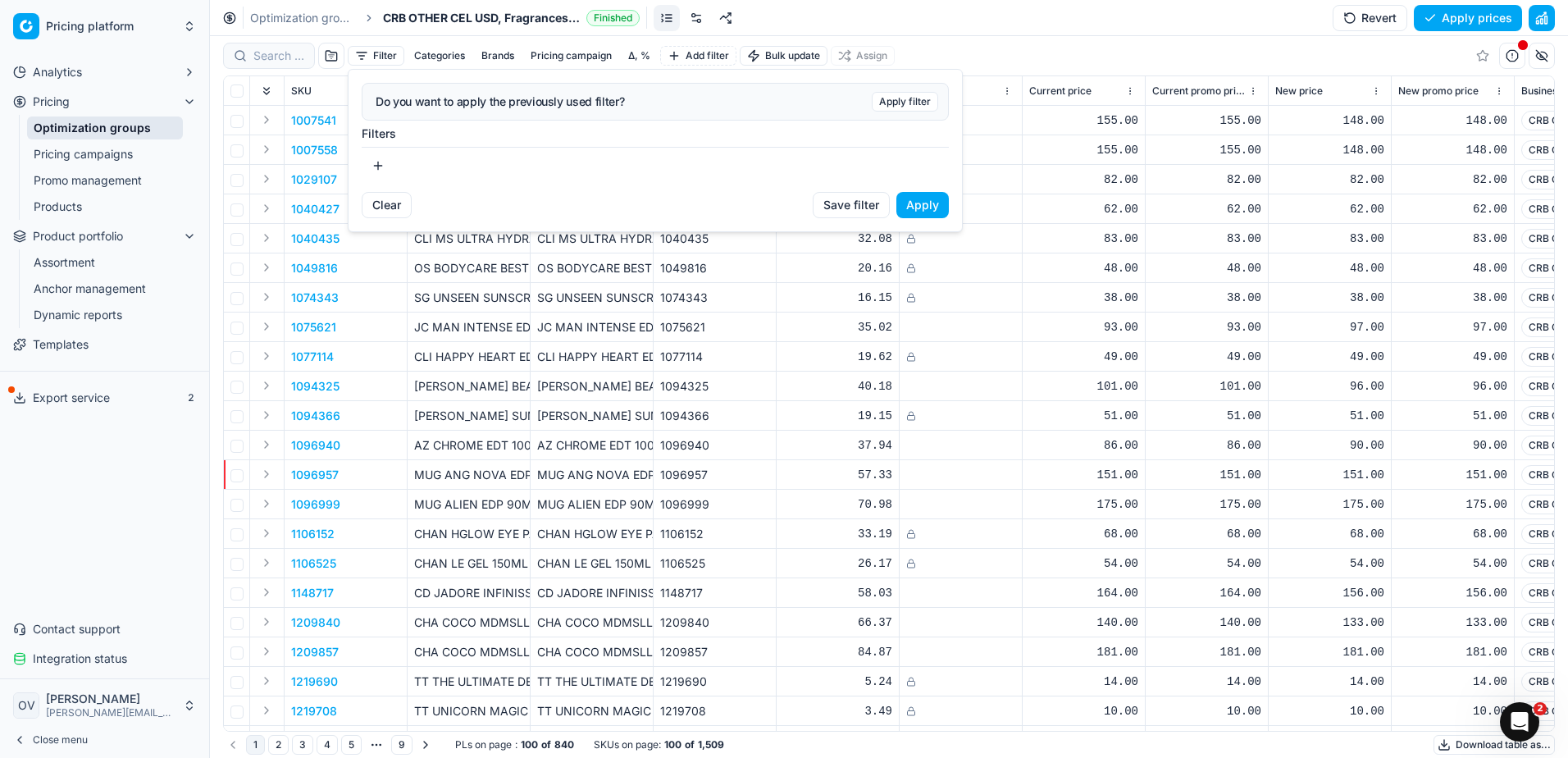
click at [391, 166] on button "button" at bounding box center [377, 166] width 33 height 26
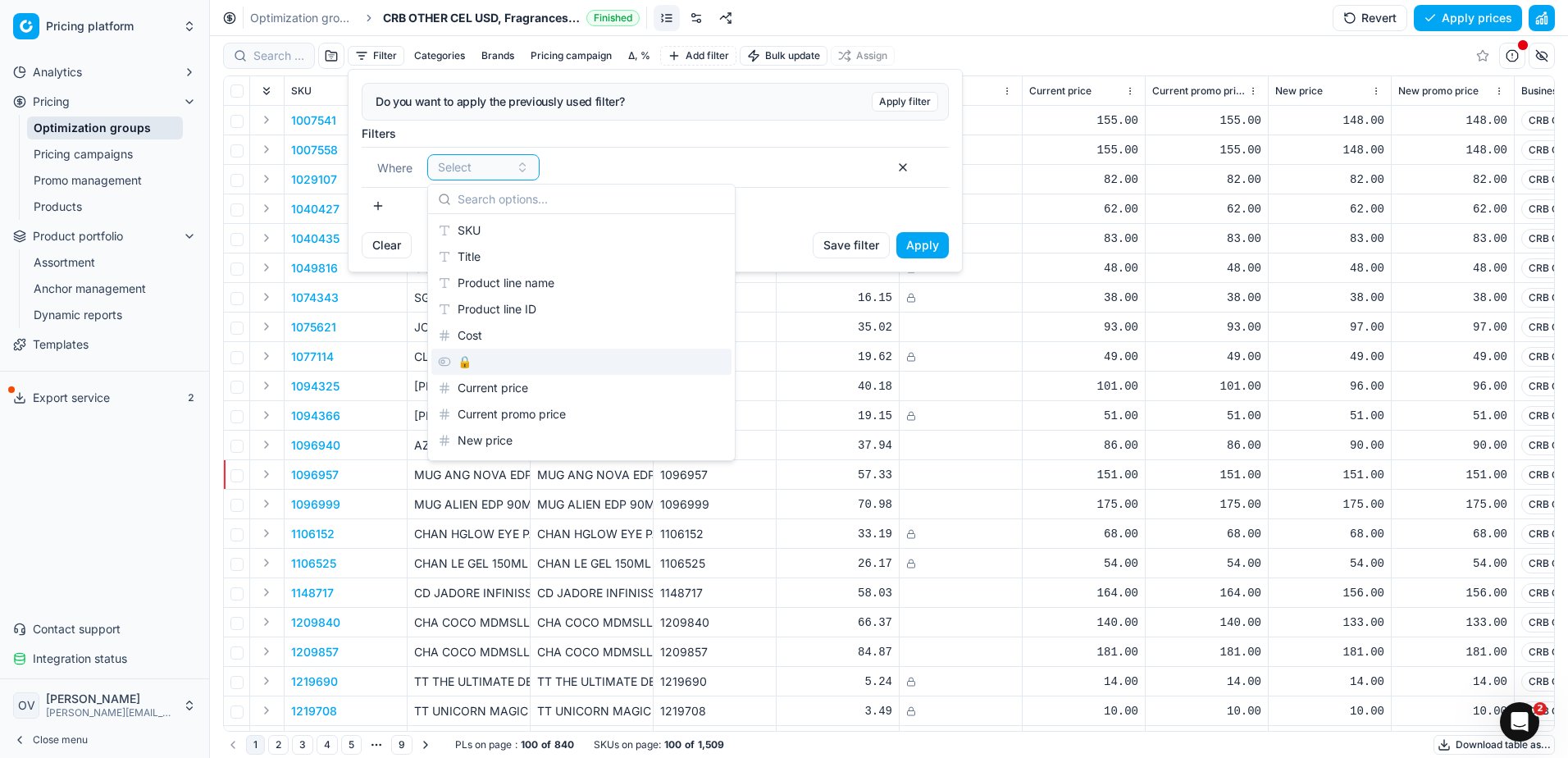
click at [494, 356] on div "🔒" at bounding box center [581, 362] width 300 height 26
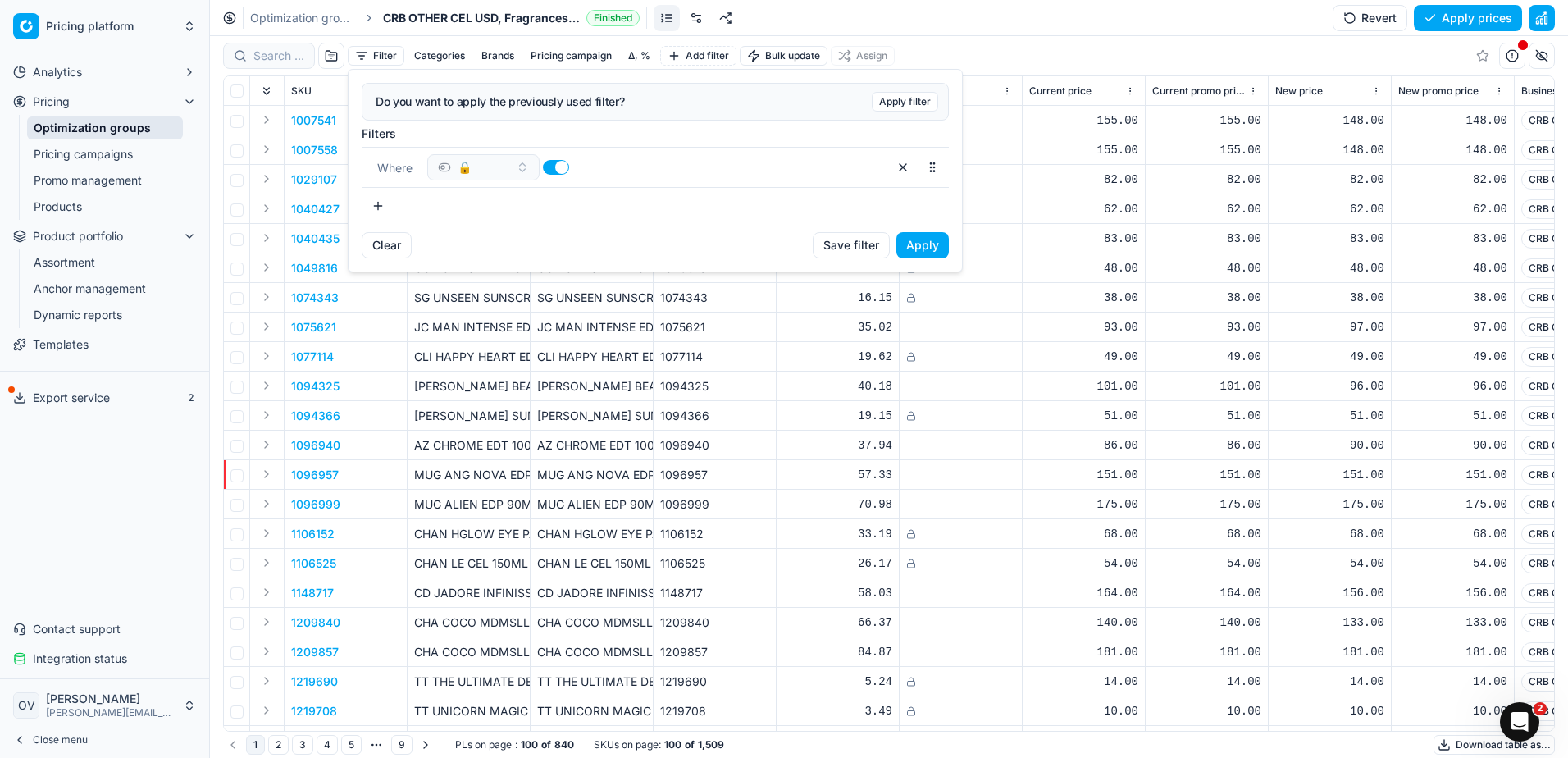
click at [554, 167] on button "button" at bounding box center [556, 167] width 26 height 15
click at [393, 206] on button "button" at bounding box center [377, 206] width 33 height 26
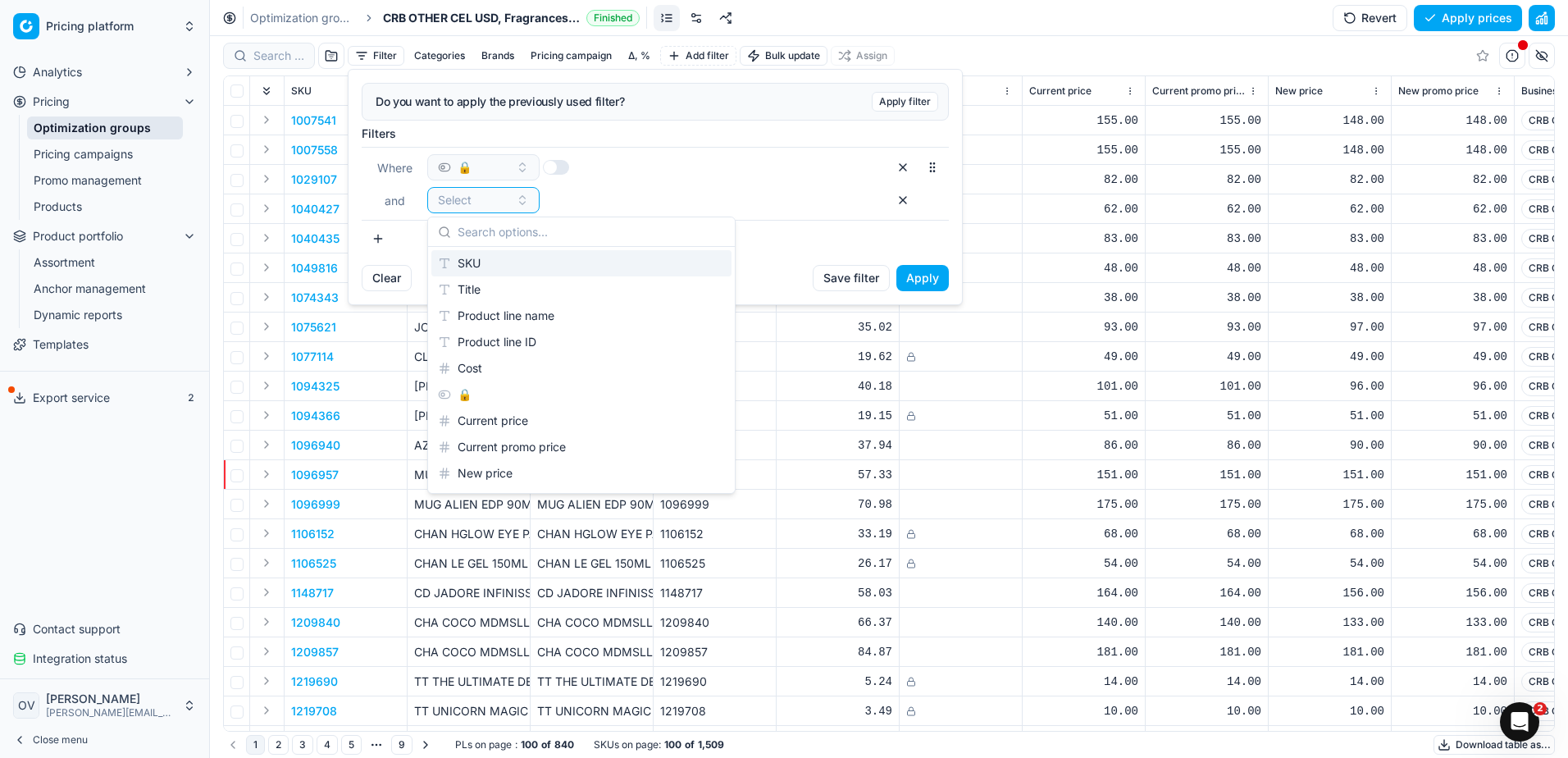
click at [931, 275] on button "Apply" at bounding box center [922, 278] width 52 height 26
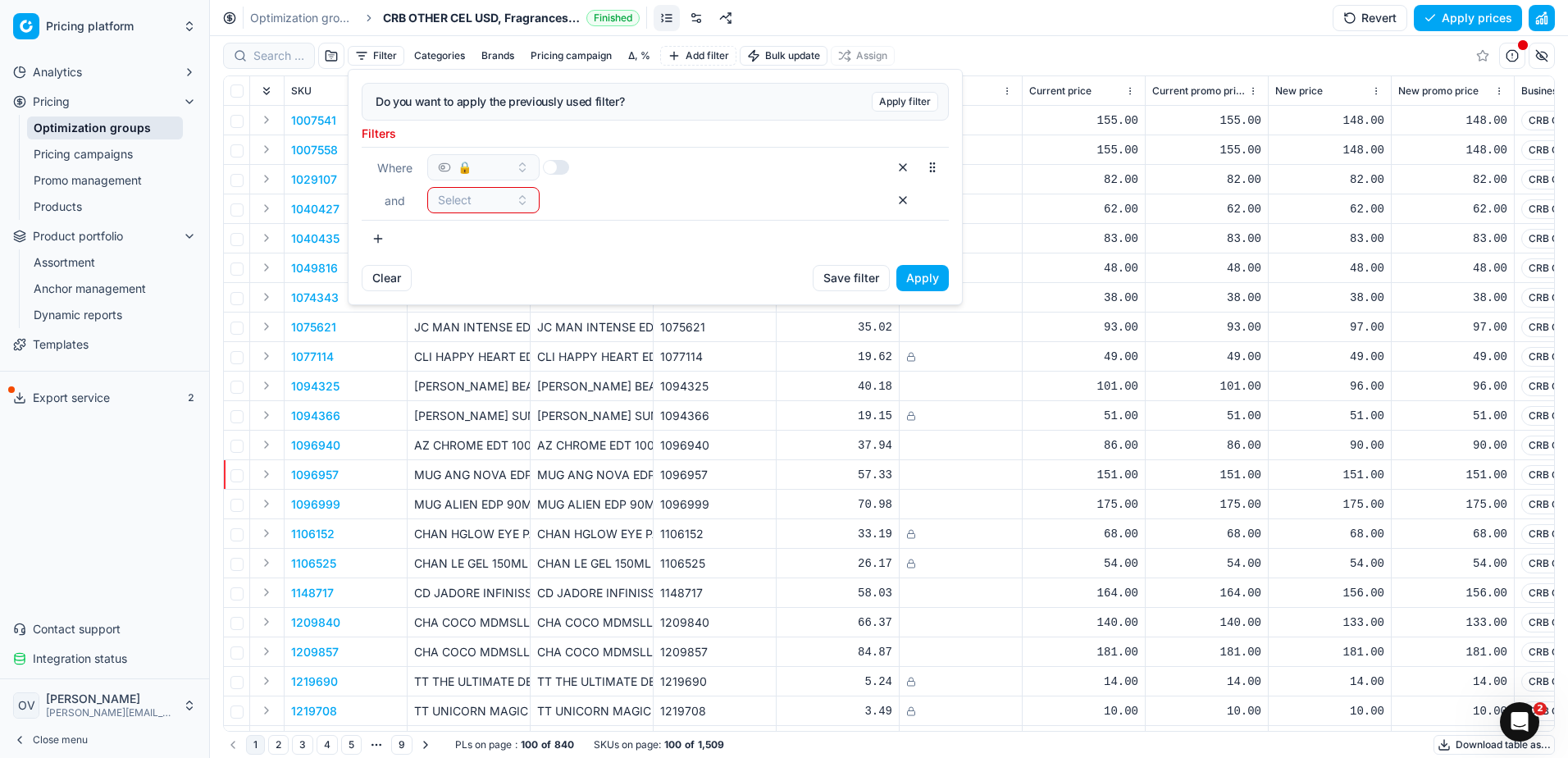
click at [900, 198] on button "button" at bounding box center [903, 200] width 26 height 26
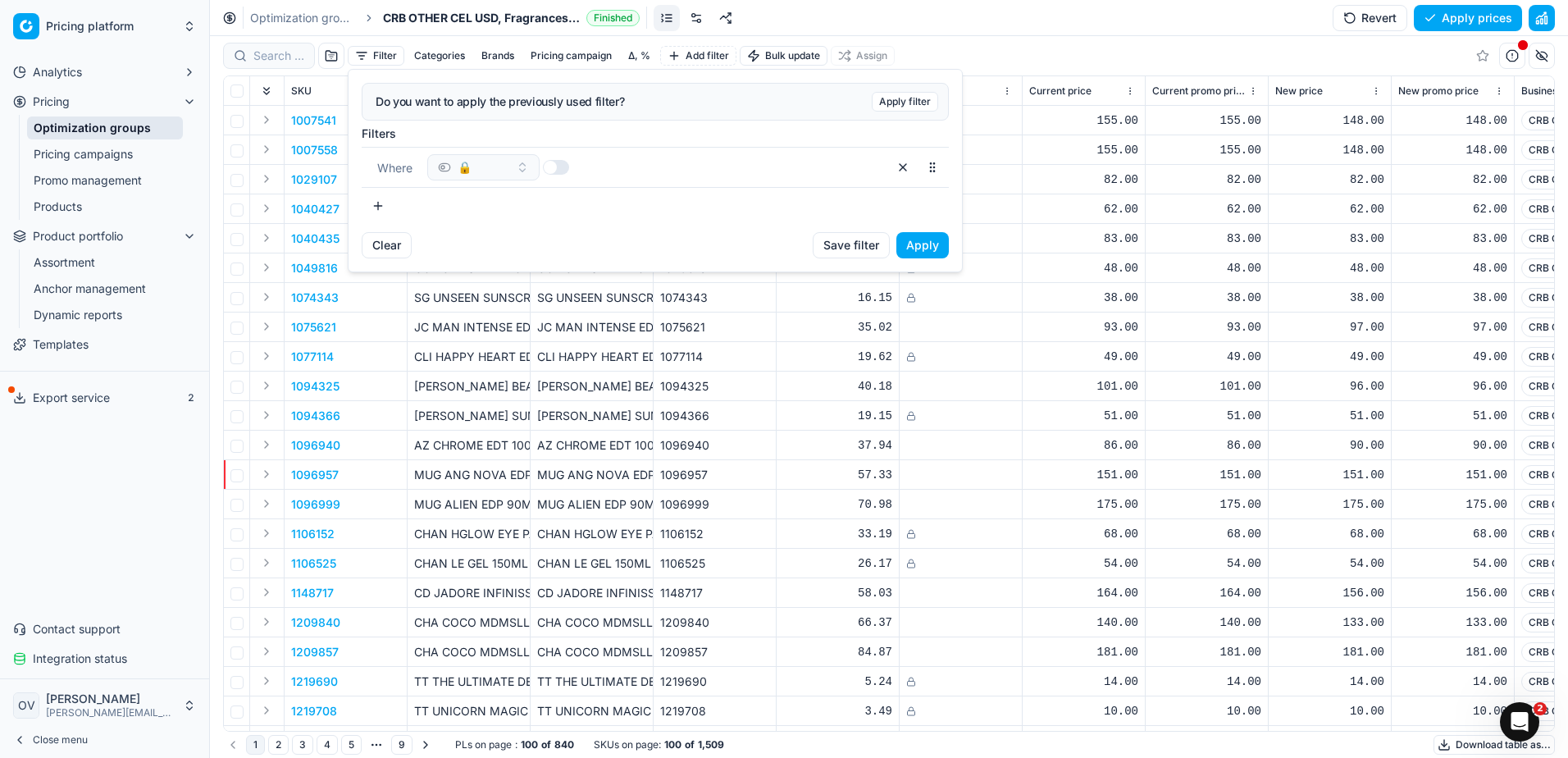
click at [916, 238] on button "Apply" at bounding box center [922, 246] width 52 height 26
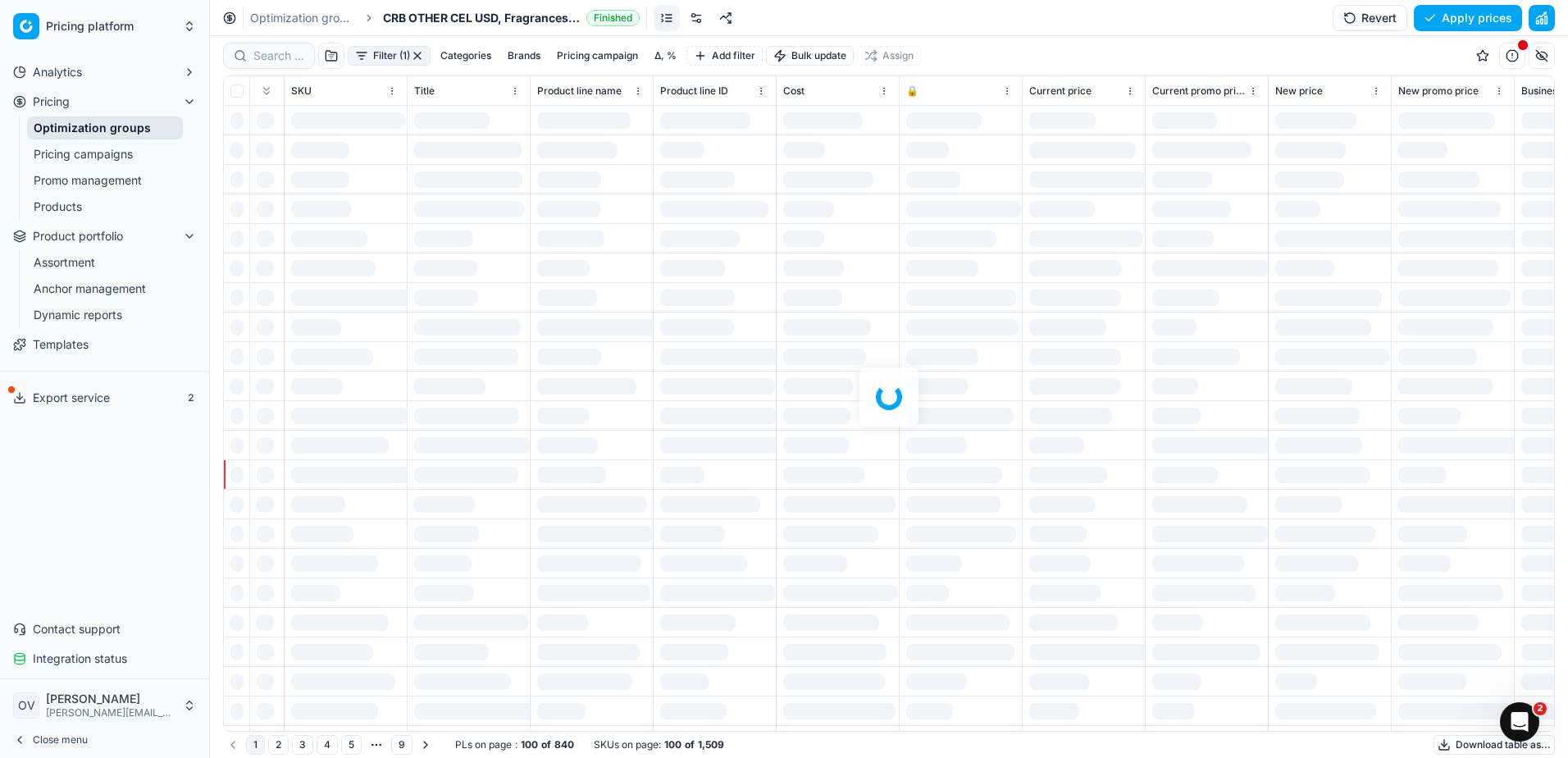
click at [673, 56] on div at bounding box center [889, 397] width 1358 height 722
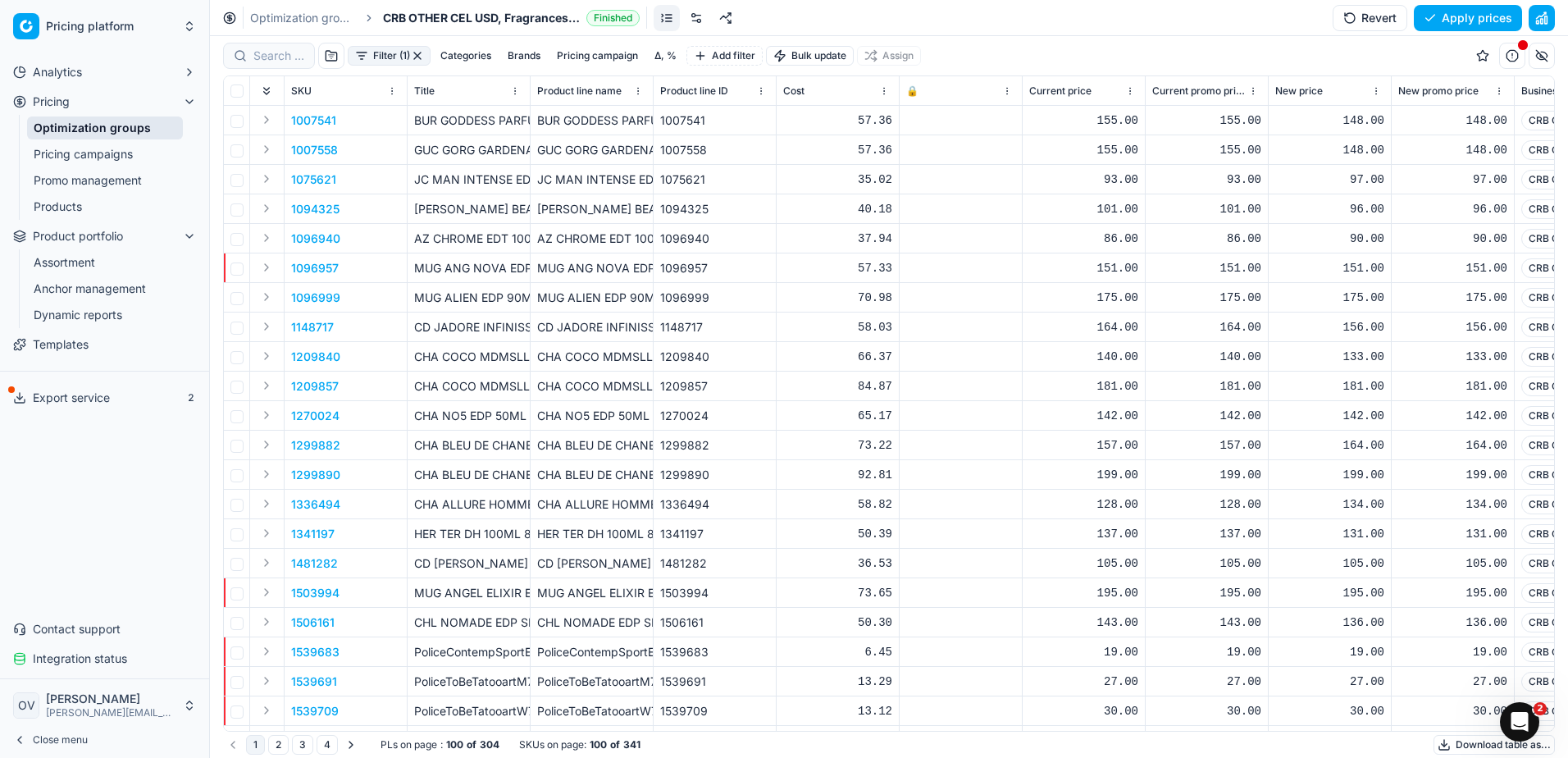
click at [673, 56] on button "Δ, %" at bounding box center [665, 55] width 35 height 20
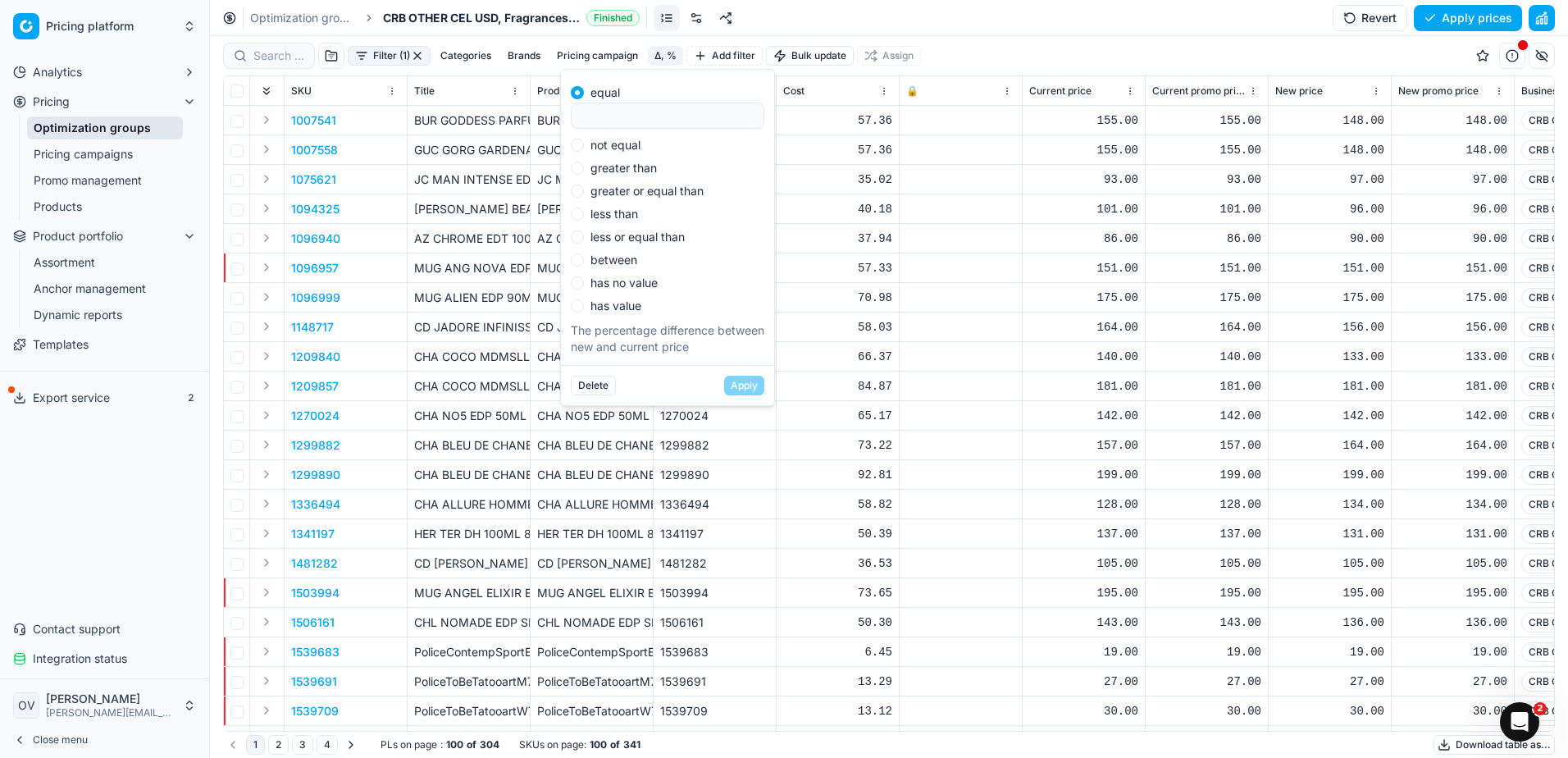
click at [643, 150] on div "not equal" at bounding box center [667, 145] width 193 height 13
drag, startPoint x: 577, startPoint y: 143, endPoint x: 592, endPoint y: 161, distance: 23.4
click at [578, 149] on input "not equal" at bounding box center [577, 145] width 13 height 13
radio input "true"
type input "0"
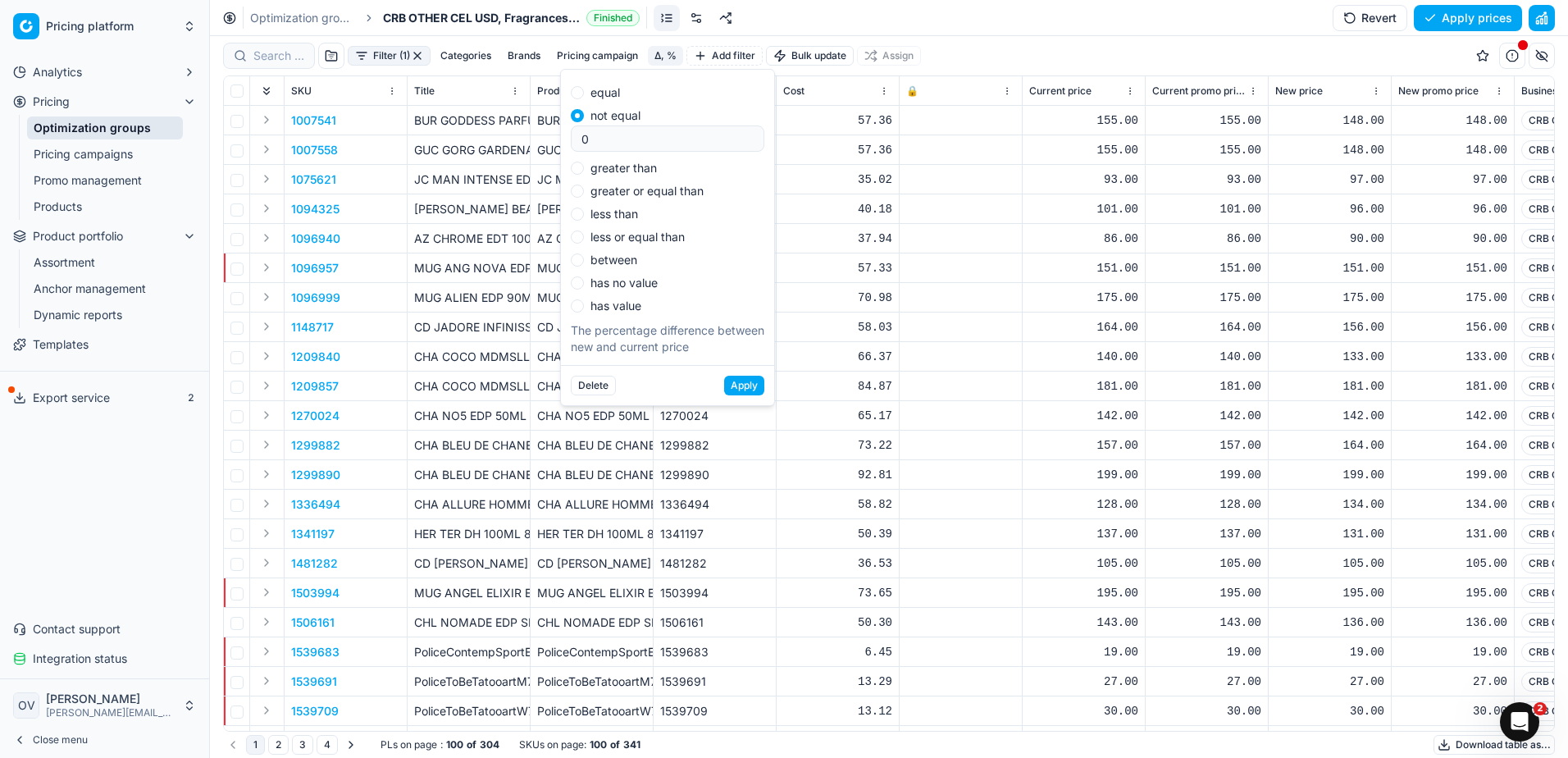
click at [727, 381] on button "Apply" at bounding box center [744, 385] width 40 height 20
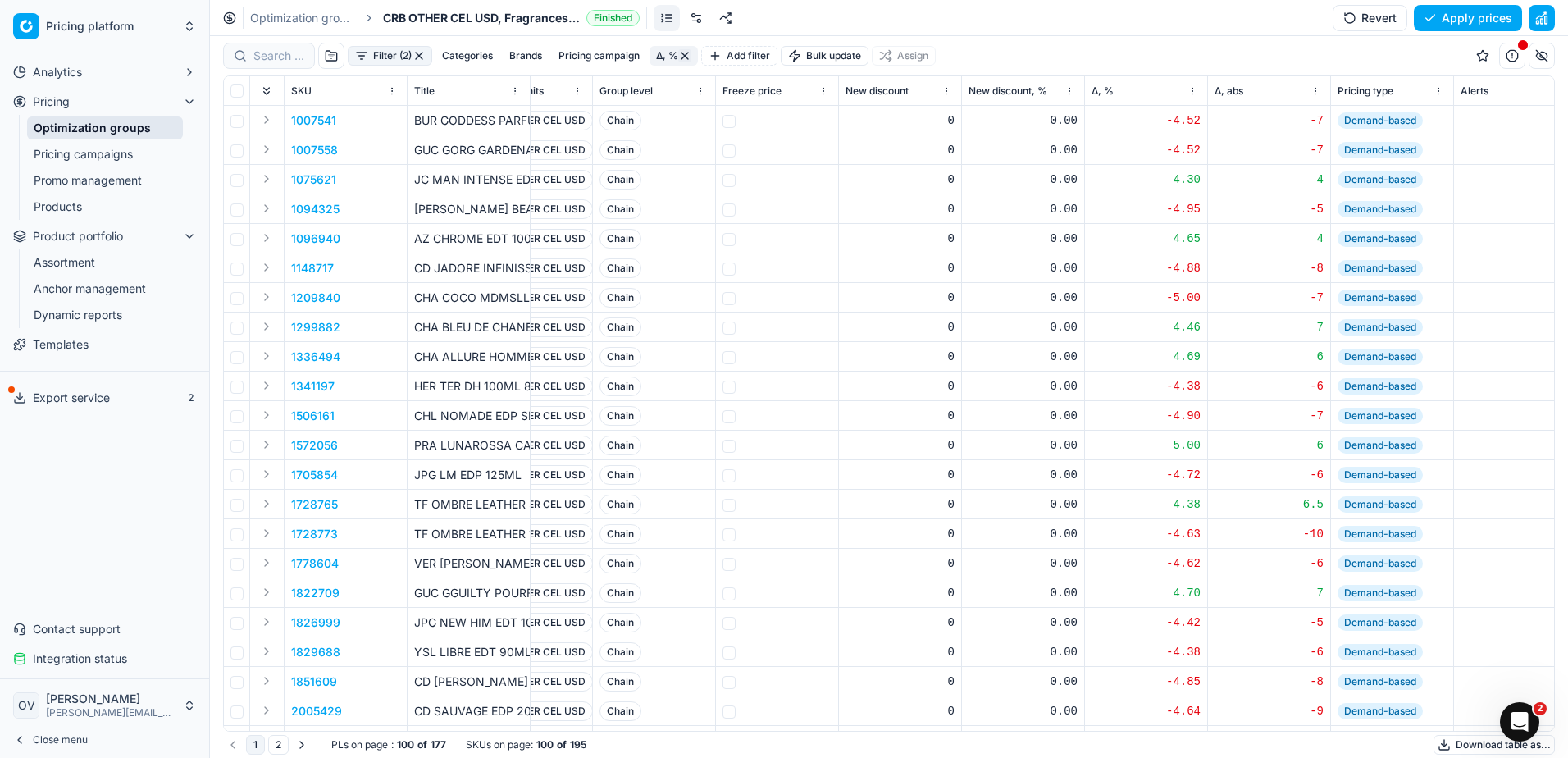
scroll to position [0, 1066]
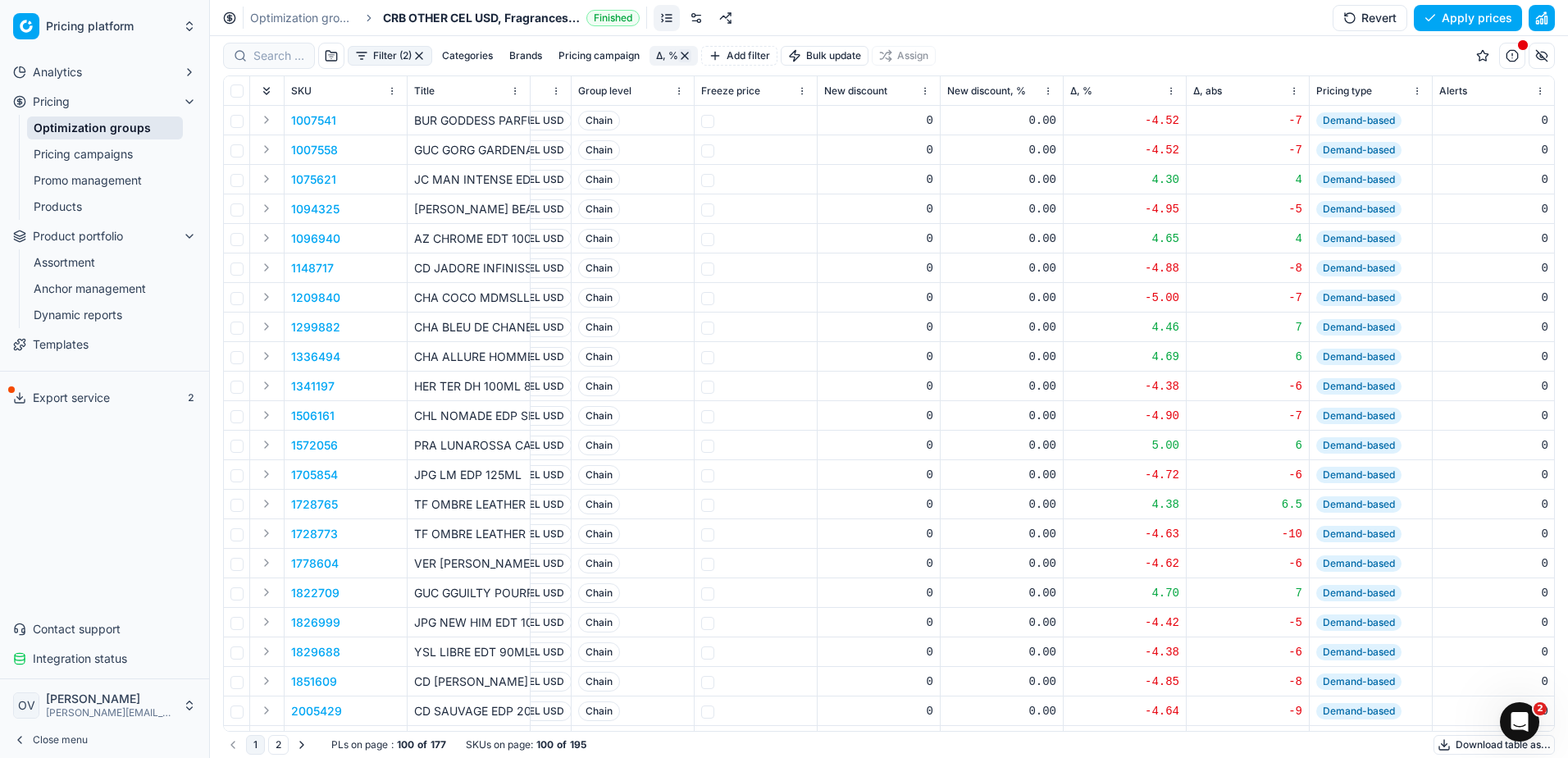
click at [1070, 86] on span "Δ, %" at bounding box center [1081, 91] width 22 height 13
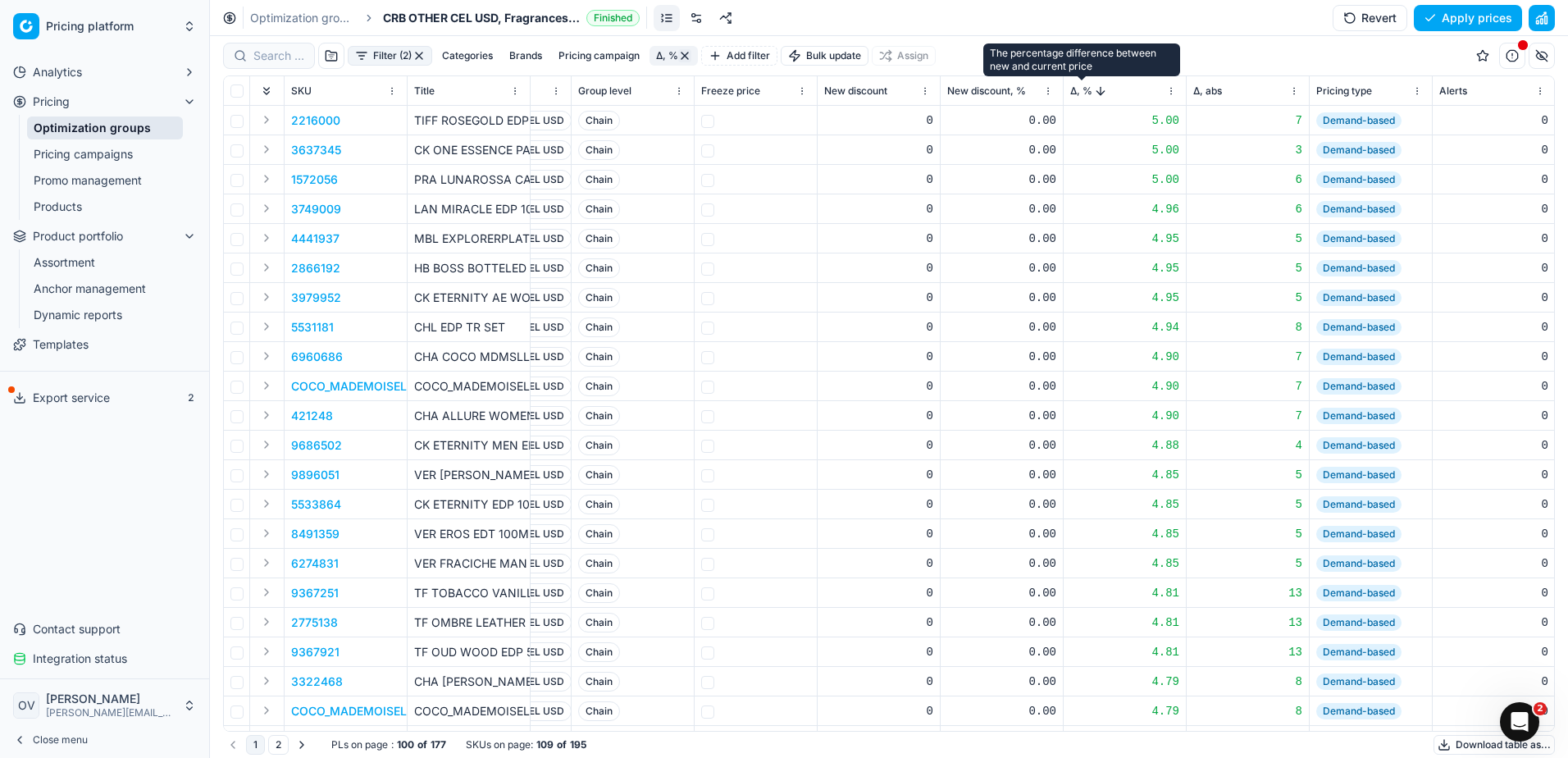
click at [1082, 87] on span "Δ, %" at bounding box center [1081, 91] width 22 height 13
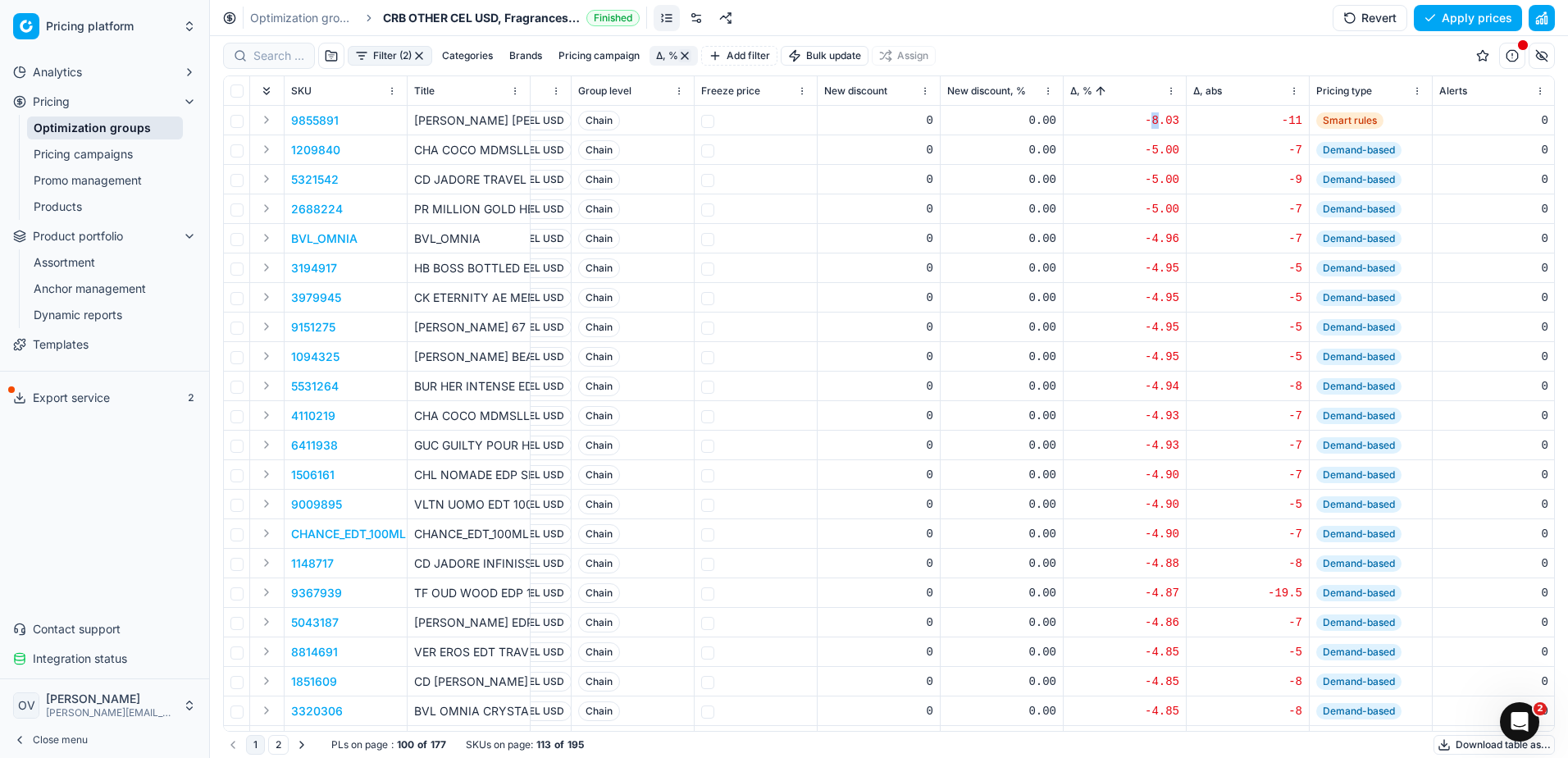
click at [1163, 122] on div "-8.03" at bounding box center [1124, 121] width 109 height 17
drag, startPoint x: 1163, startPoint y: 122, endPoint x: 1148, endPoint y: 131, distance: 17.5
click at [1148, 131] on td "-8.03" at bounding box center [1125, 121] width 123 height 30
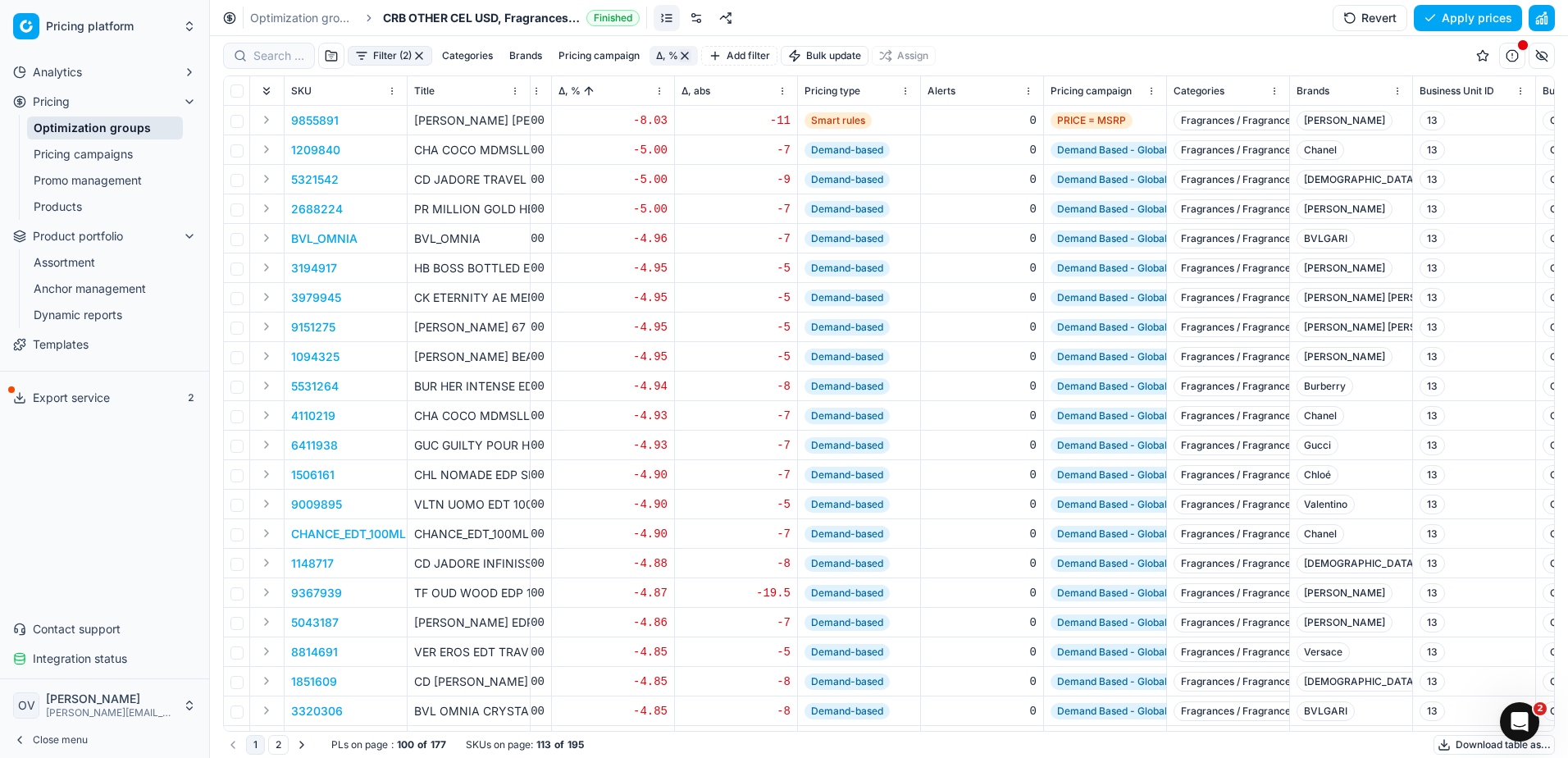
scroll to position [0, 1585]
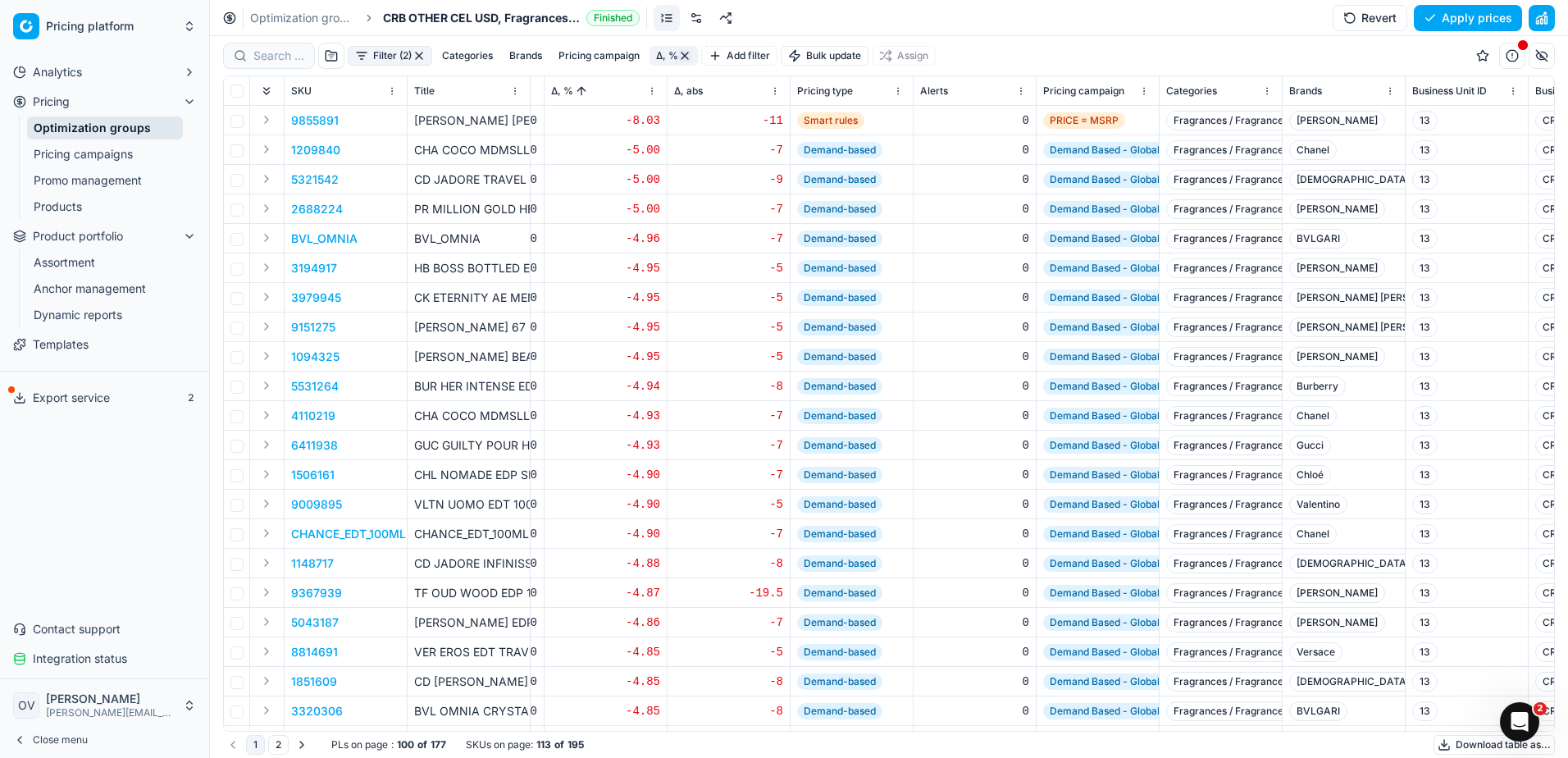
click at [96, 156] on link "Pricing campaigns" at bounding box center [105, 153] width 156 height 23
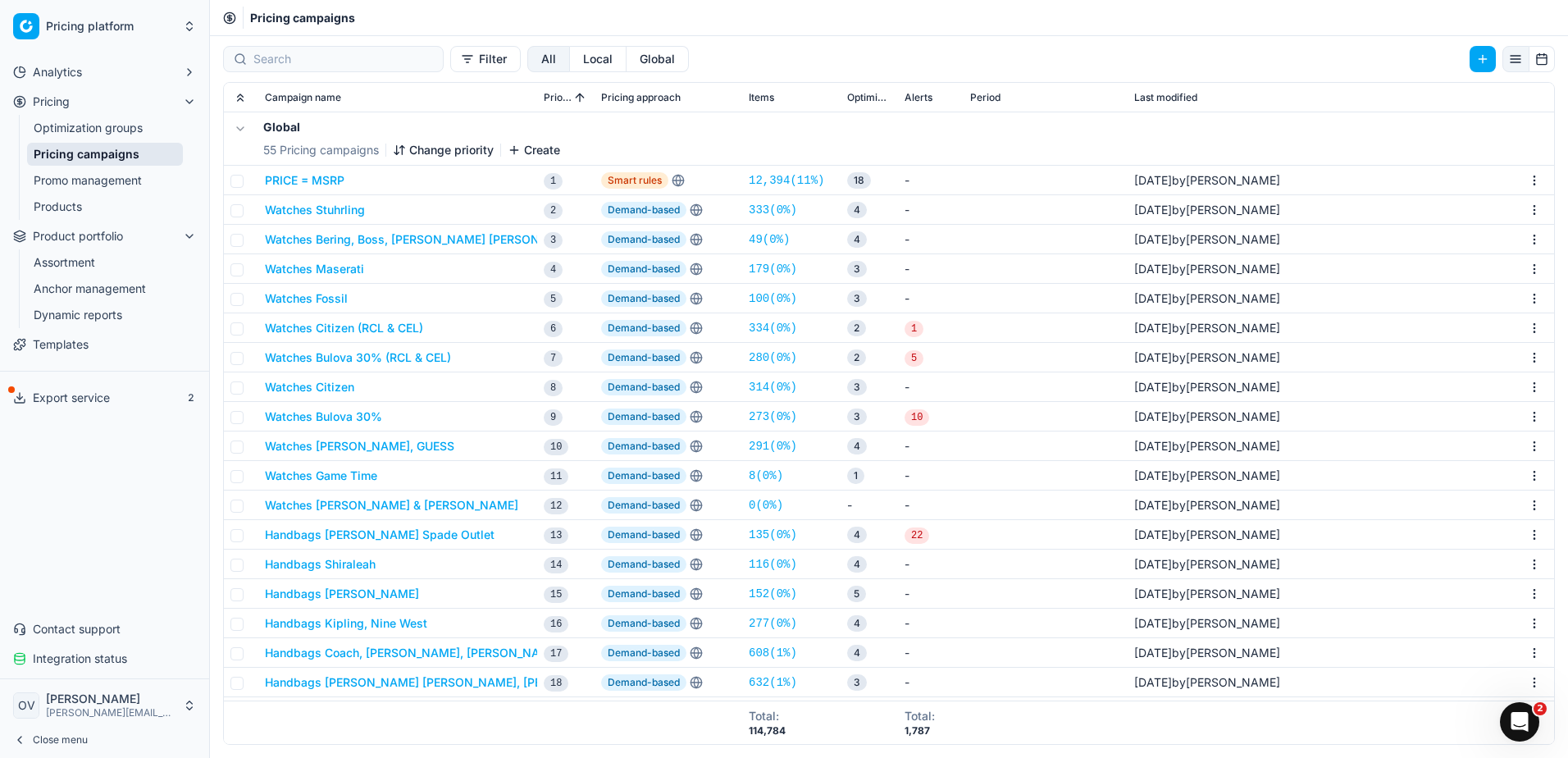
click at [328, 180] on button "PRICE = MSRP" at bounding box center [305, 180] width 80 height 17
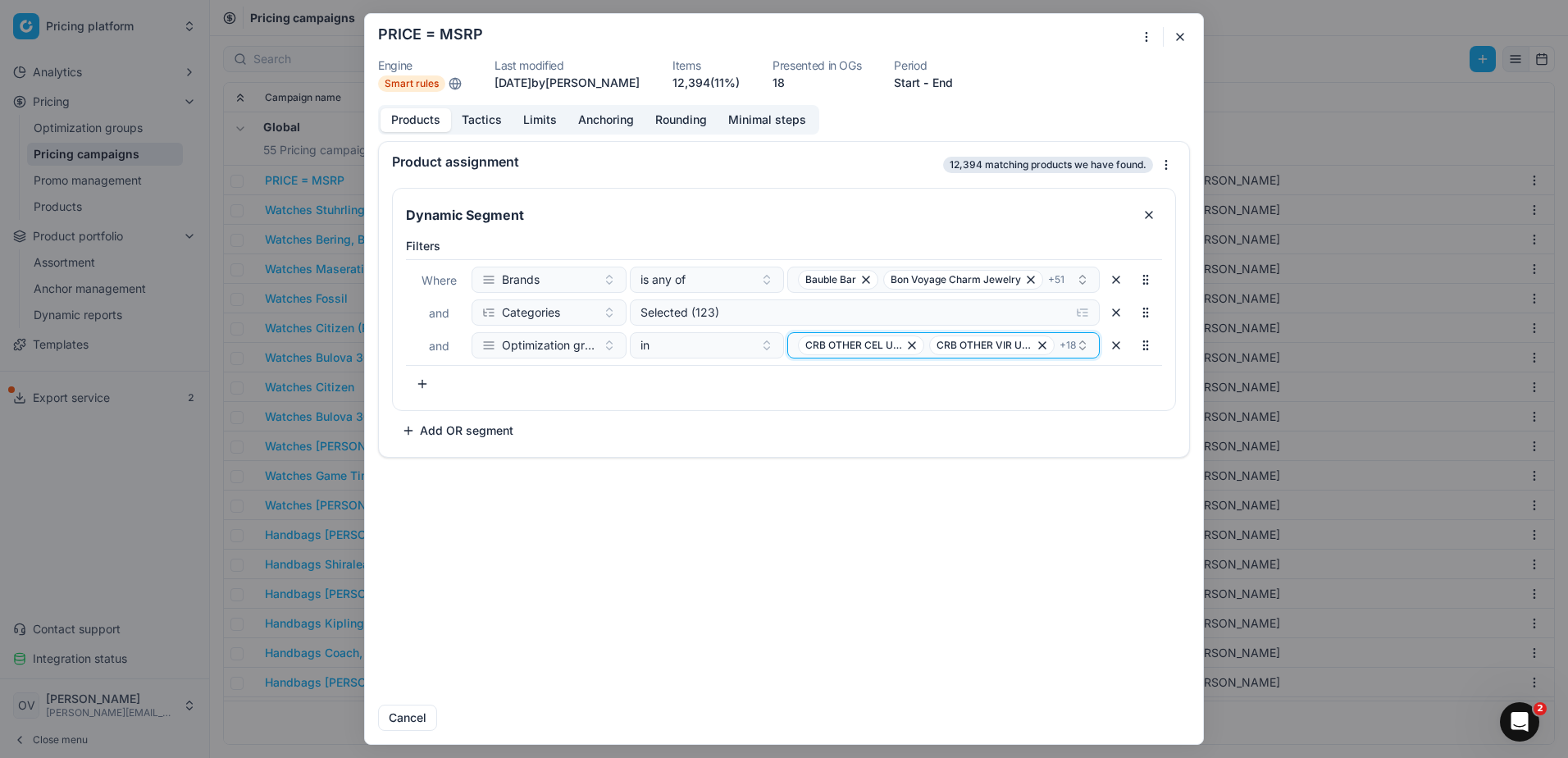
click at [1074, 338] on div "CRB OTHER CEL USD, Watches & Fashion Jewelry CRB OTHER VIR USD, Watches & Fashi…" at bounding box center [936, 345] width 278 height 20
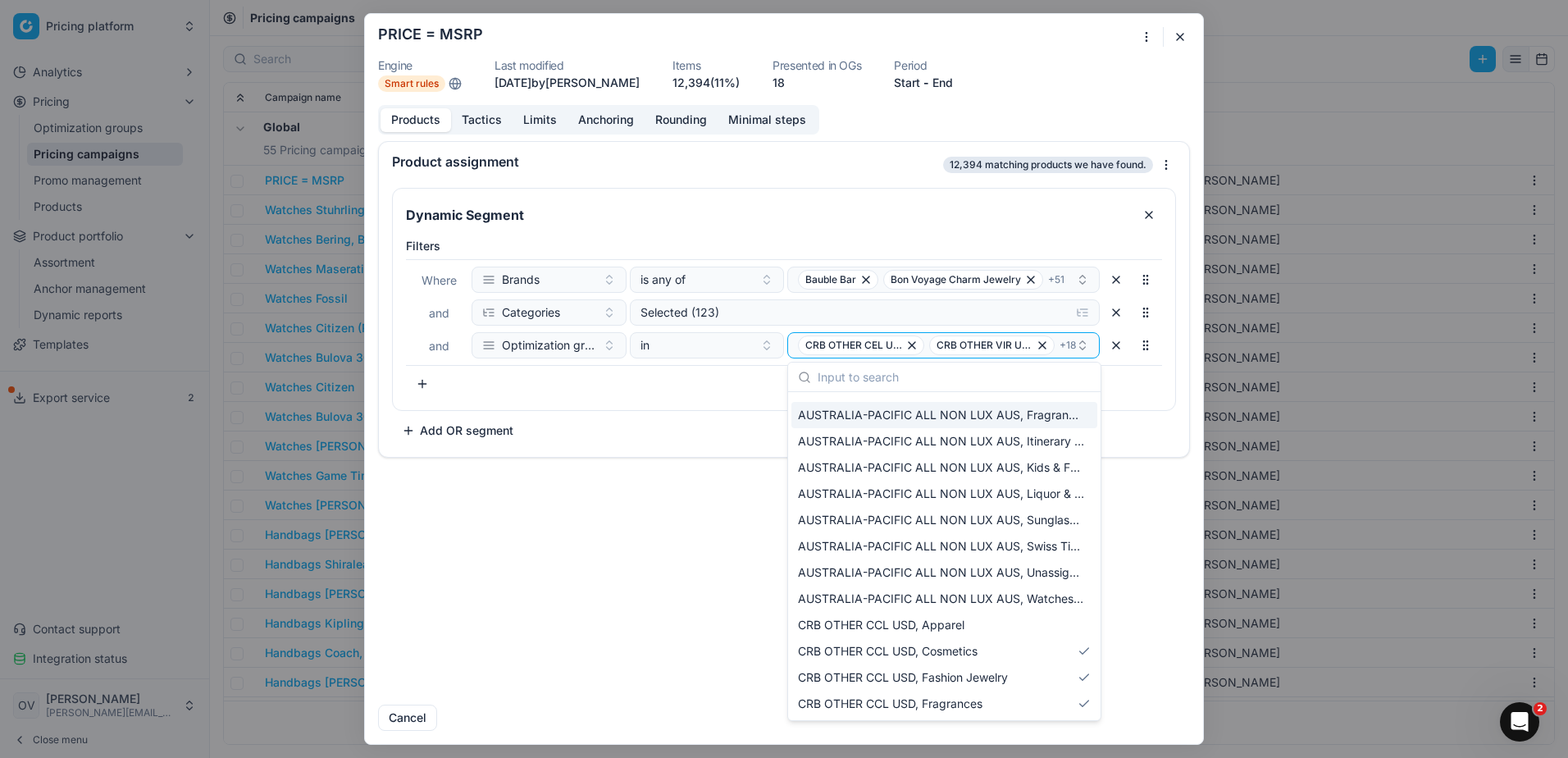
scroll to position [738, 0]
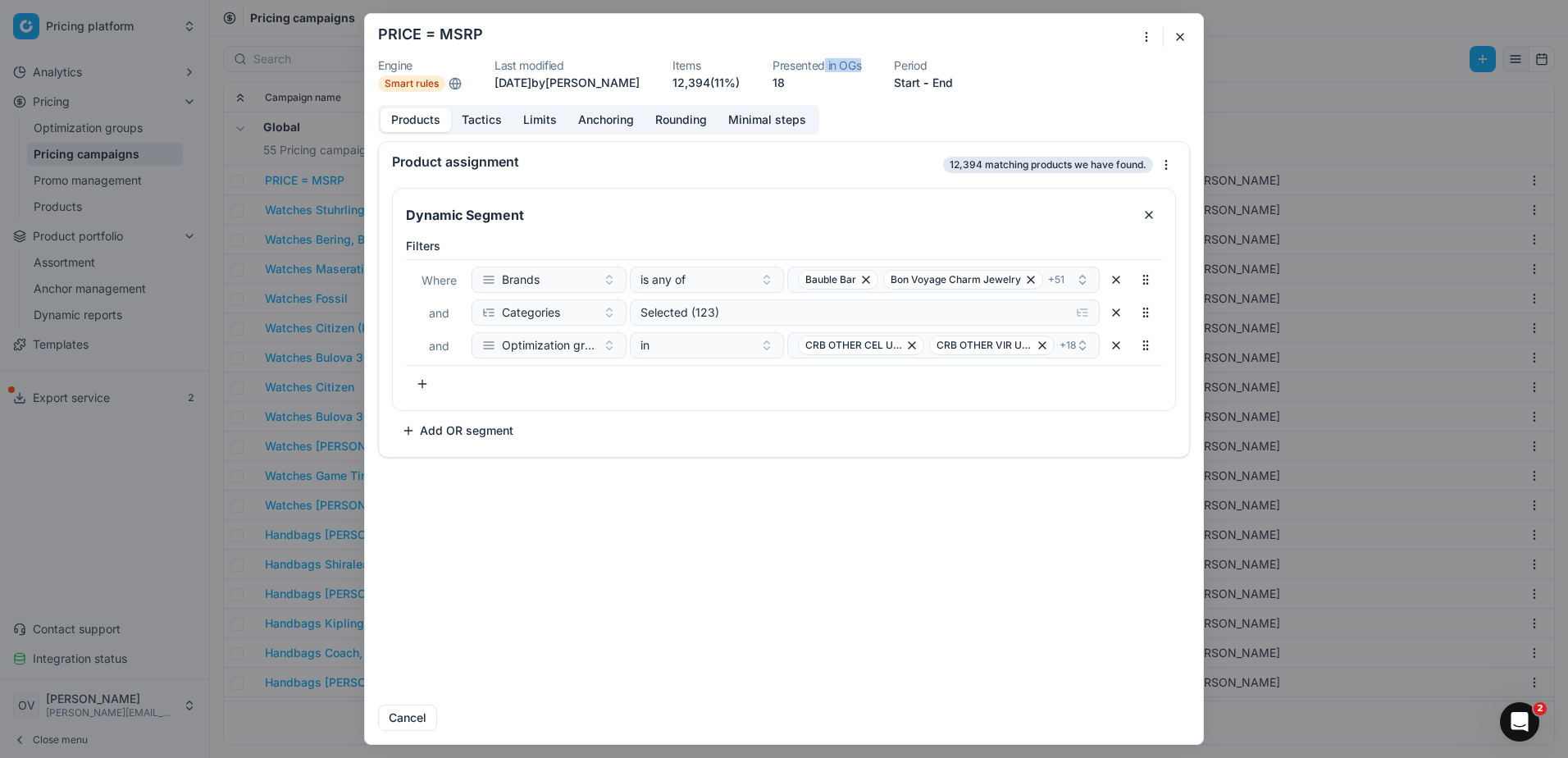
drag, startPoint x: 852, startPoint y: 66, endPoint x: 894, endPoint y: 70, distance: 42.2
click at [894, 70] on dl "Engine Smart rules Last modified [DATE] by [PERSON_NAME] Items 12,394 (11%) Pre…" at bounding box center [784, 75] width 811 height 32
drag, startPoint x: 894, startPoint y: 70, endPoint x: 845, endPoint y: 65, distance: 49.3
click at [845, 65] on dt "Presented in OGs" at bounding box center [816, 65] width 88 height 11
click at [1175, 34] on button "button" at bounding box center [1179, 36] width 20 height 20
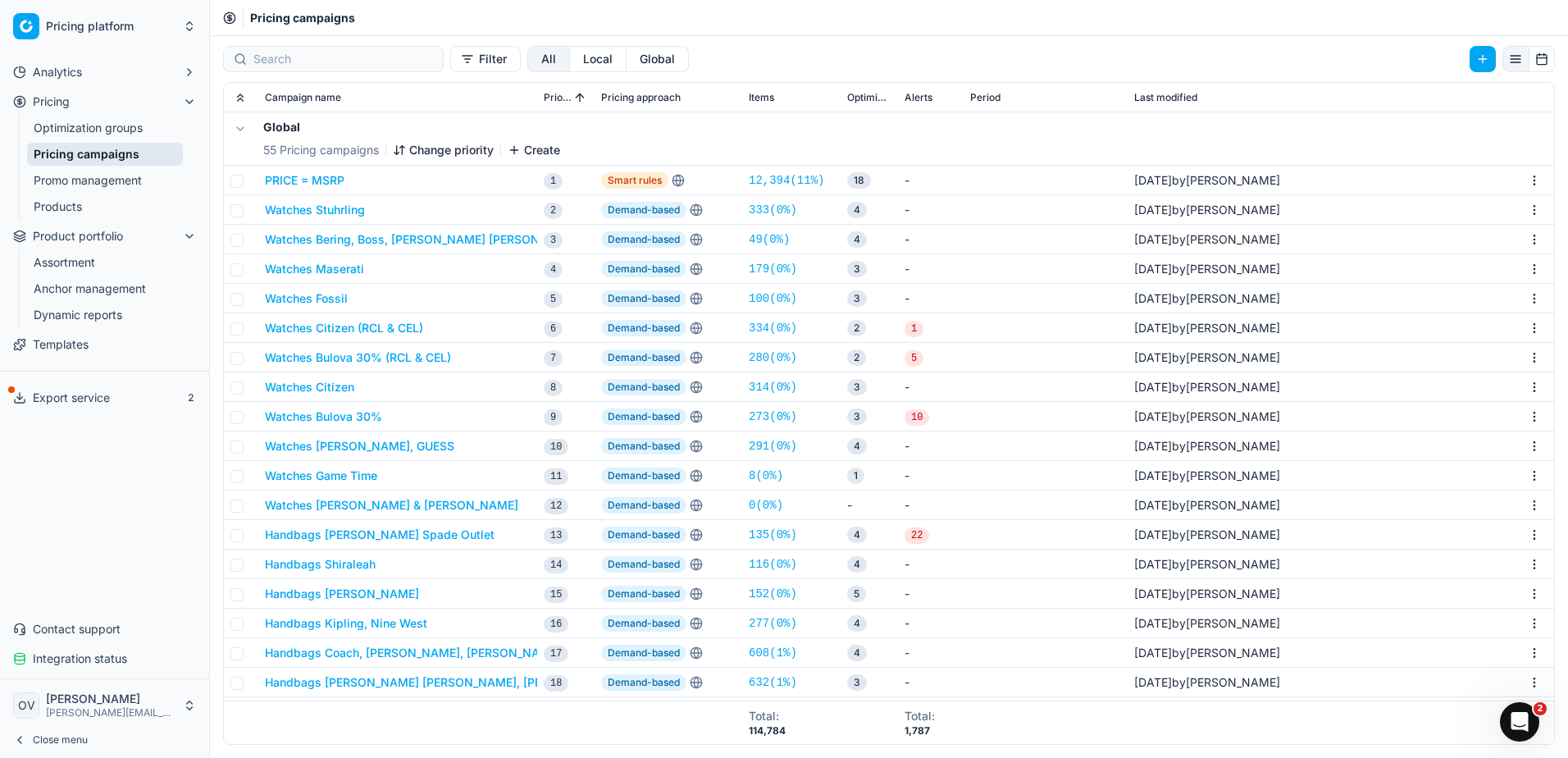
click at [92, 320] on link "Dynamic reports" at bounding box center [105, 314] width 156 height 23
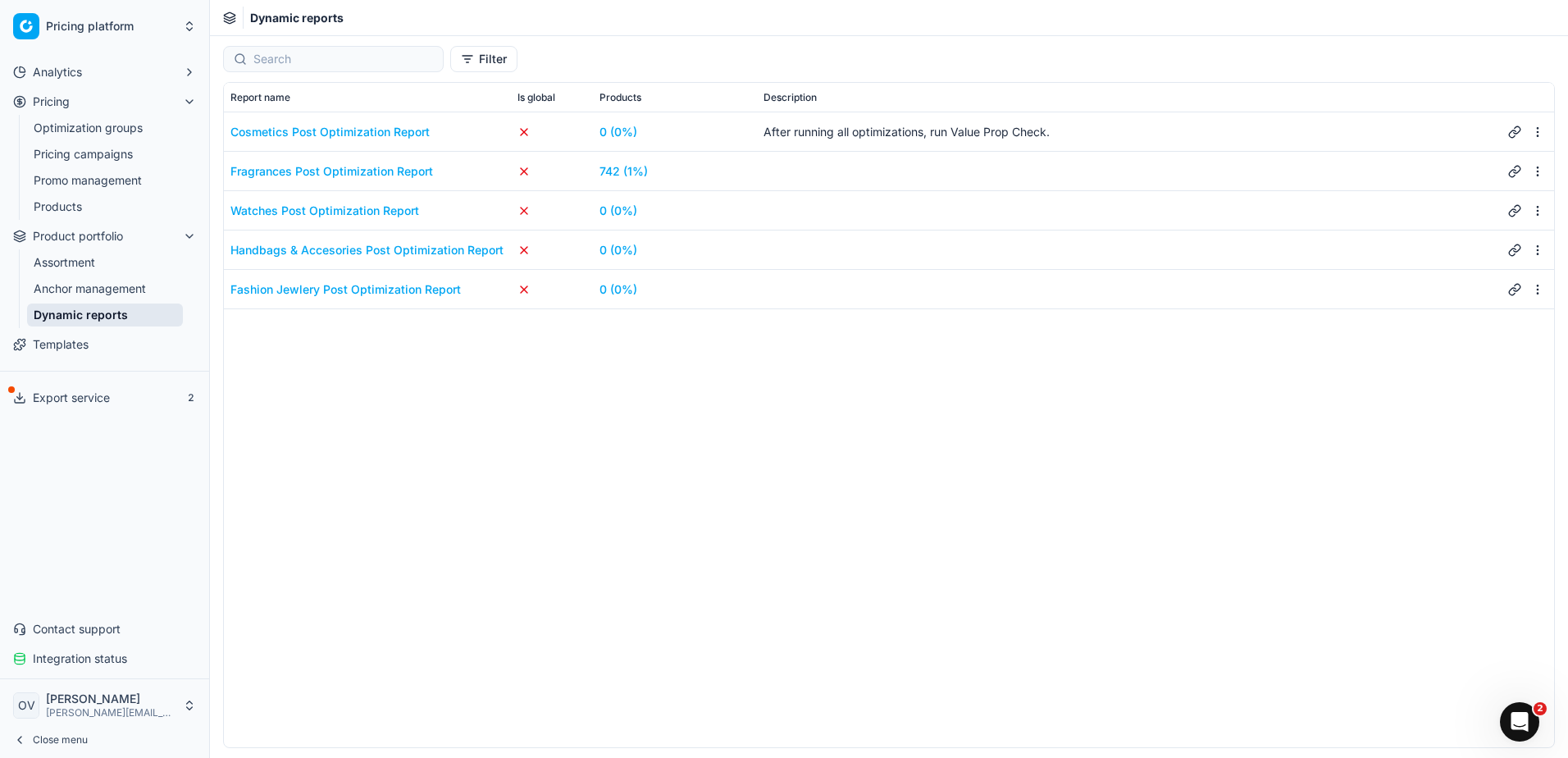
click at [630, 172] on link "742 (1%)" at bounding box center [624, 172] width 48 height 17
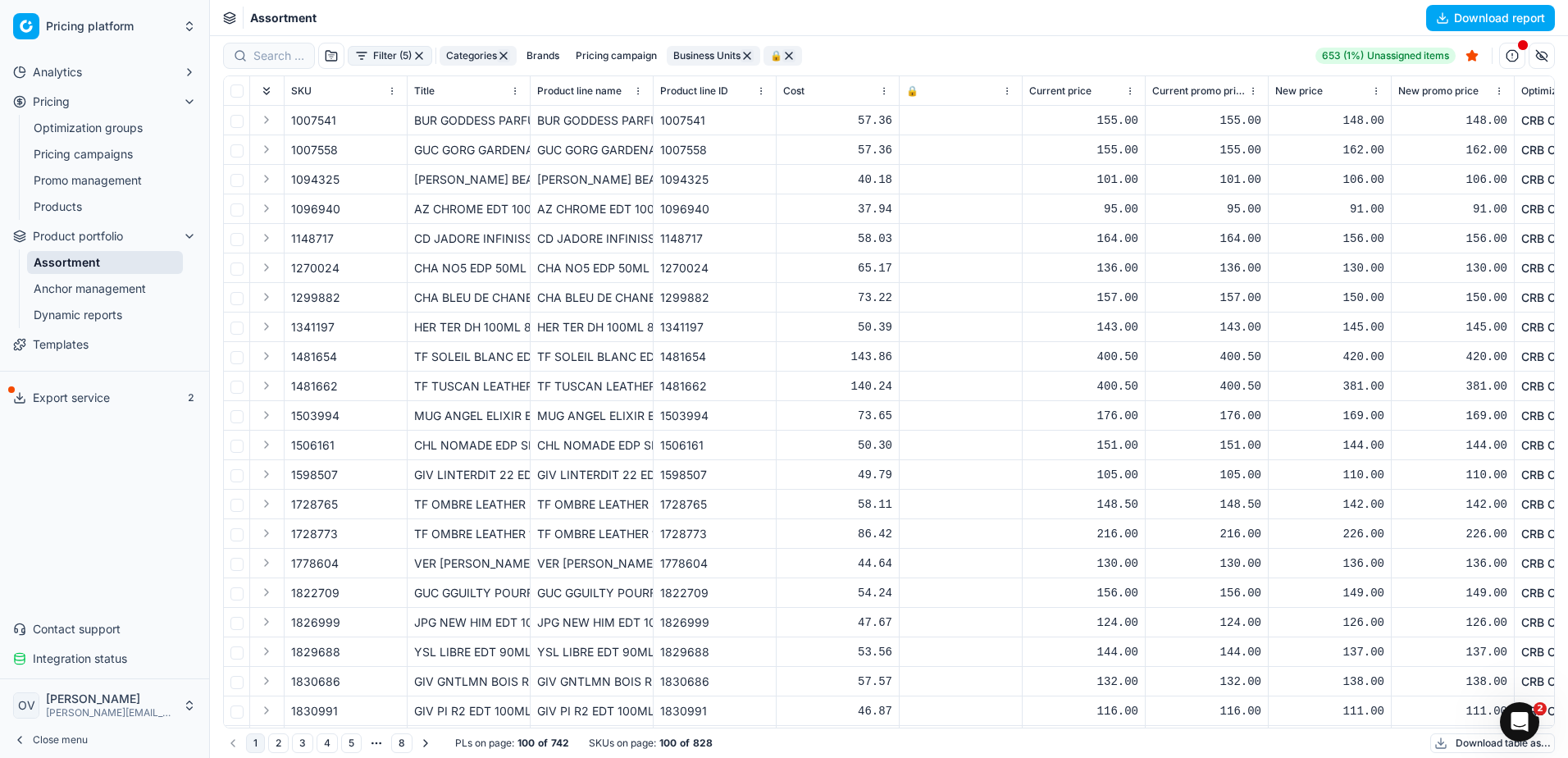
click at [1462, 13] on button "Download report" at bounding box center [1490, 18] width 128 height 26
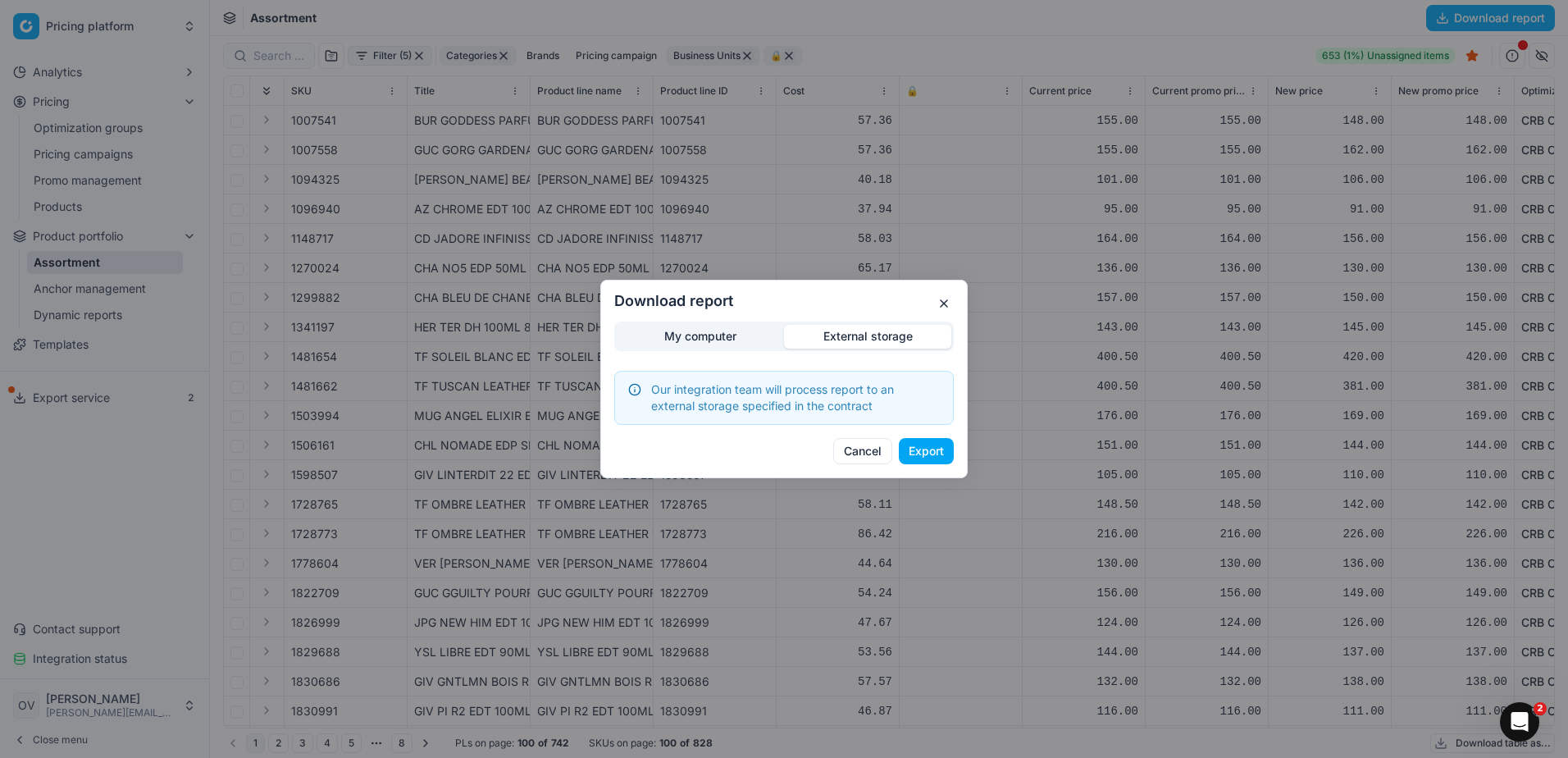
click at [886, 255] on div "Download report My computer External storage Our integration team will process …" at bounding box center [784, 379] width 1568 height 758
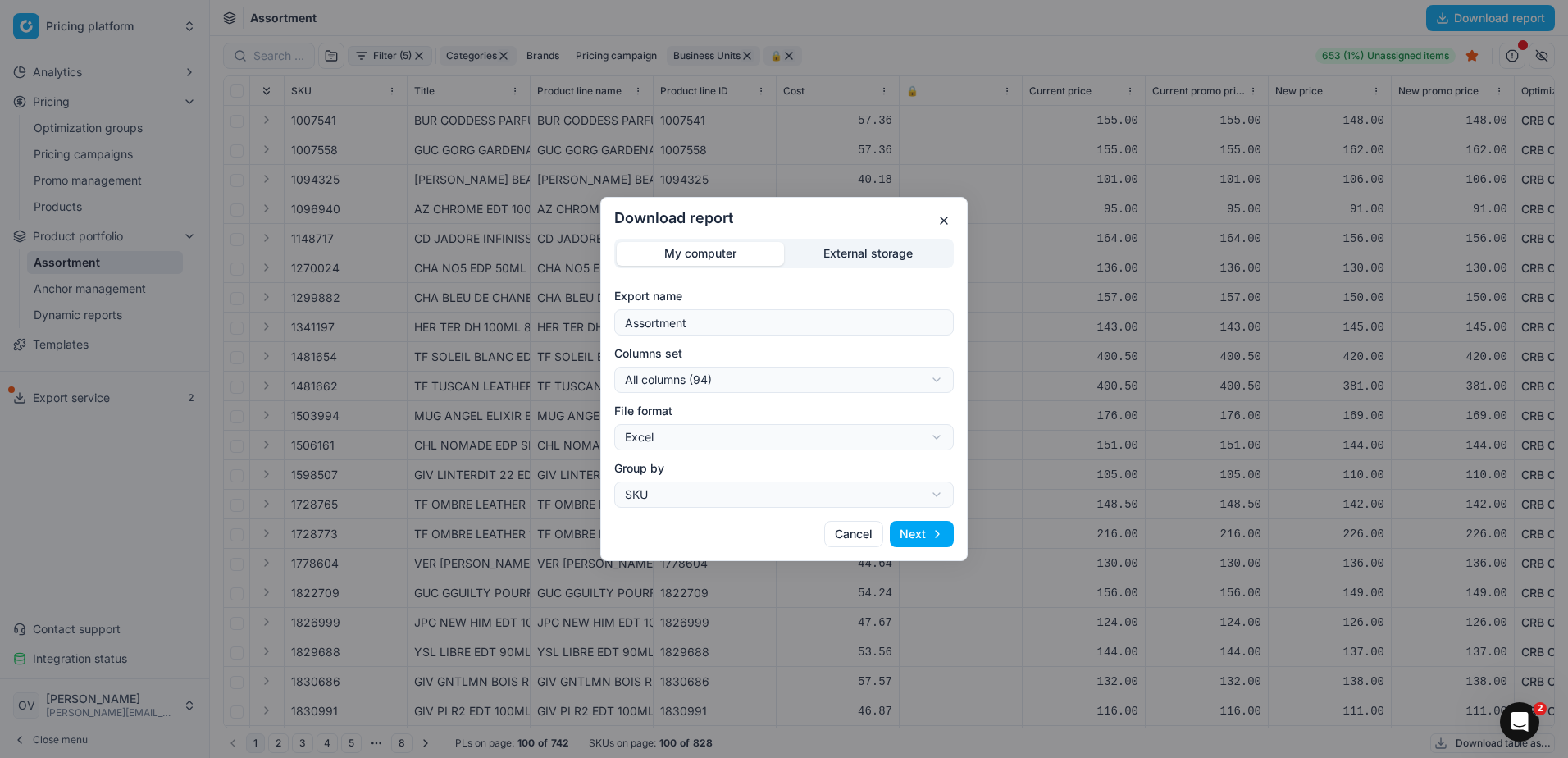
click at [712, 327] on div "My computer External storage Export name Assortment Columns set All columns (94…" at bounding box center [784, 373] width 339 height 269
click at [925, 530] on button "Next" at bounding box center [921, 534] width 64 height 26
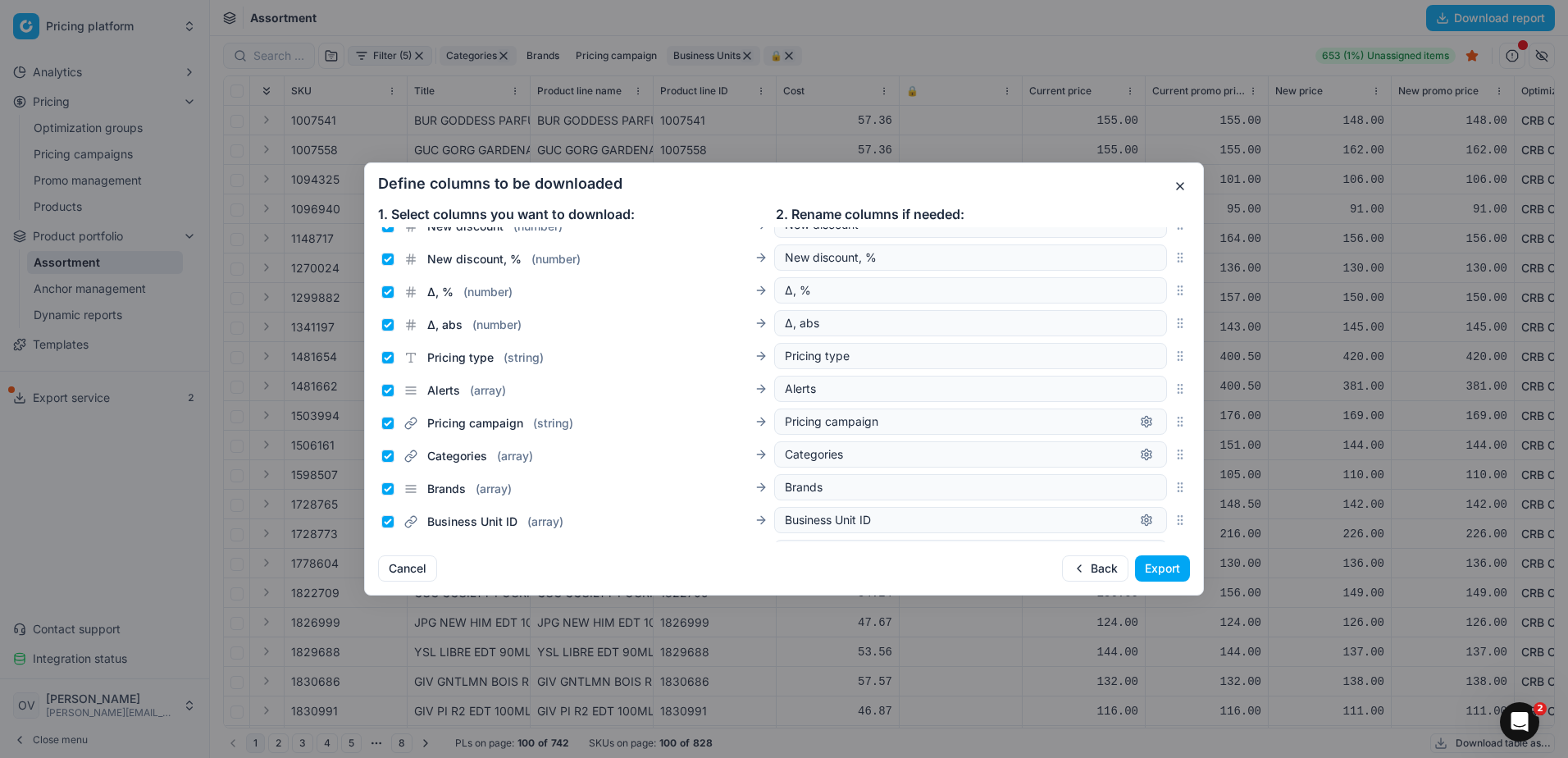
scroll to position [574, 0]
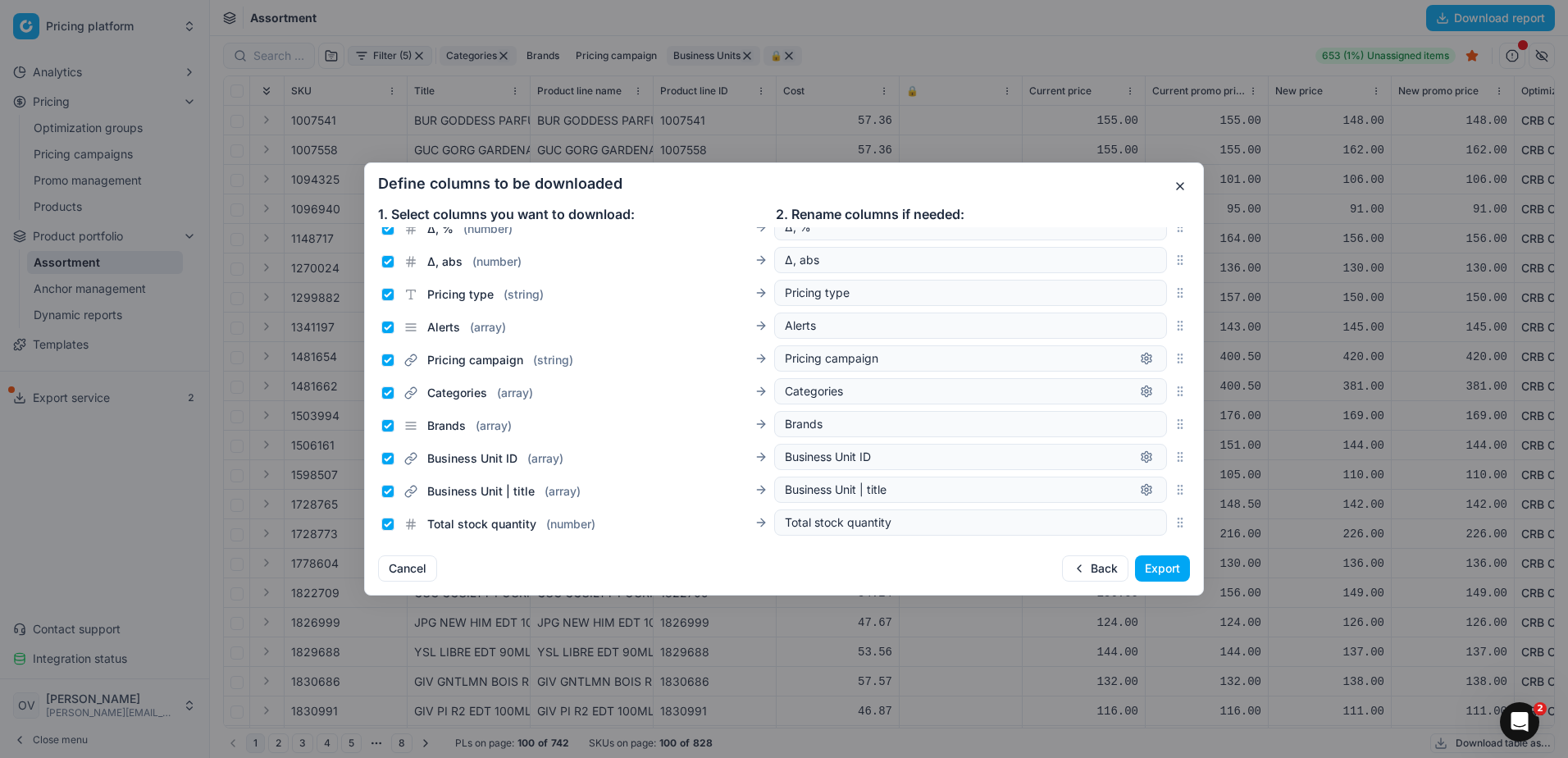
click at [1166, 566] on button "Export" at bounding box center [1162, 568] width 55 height 26
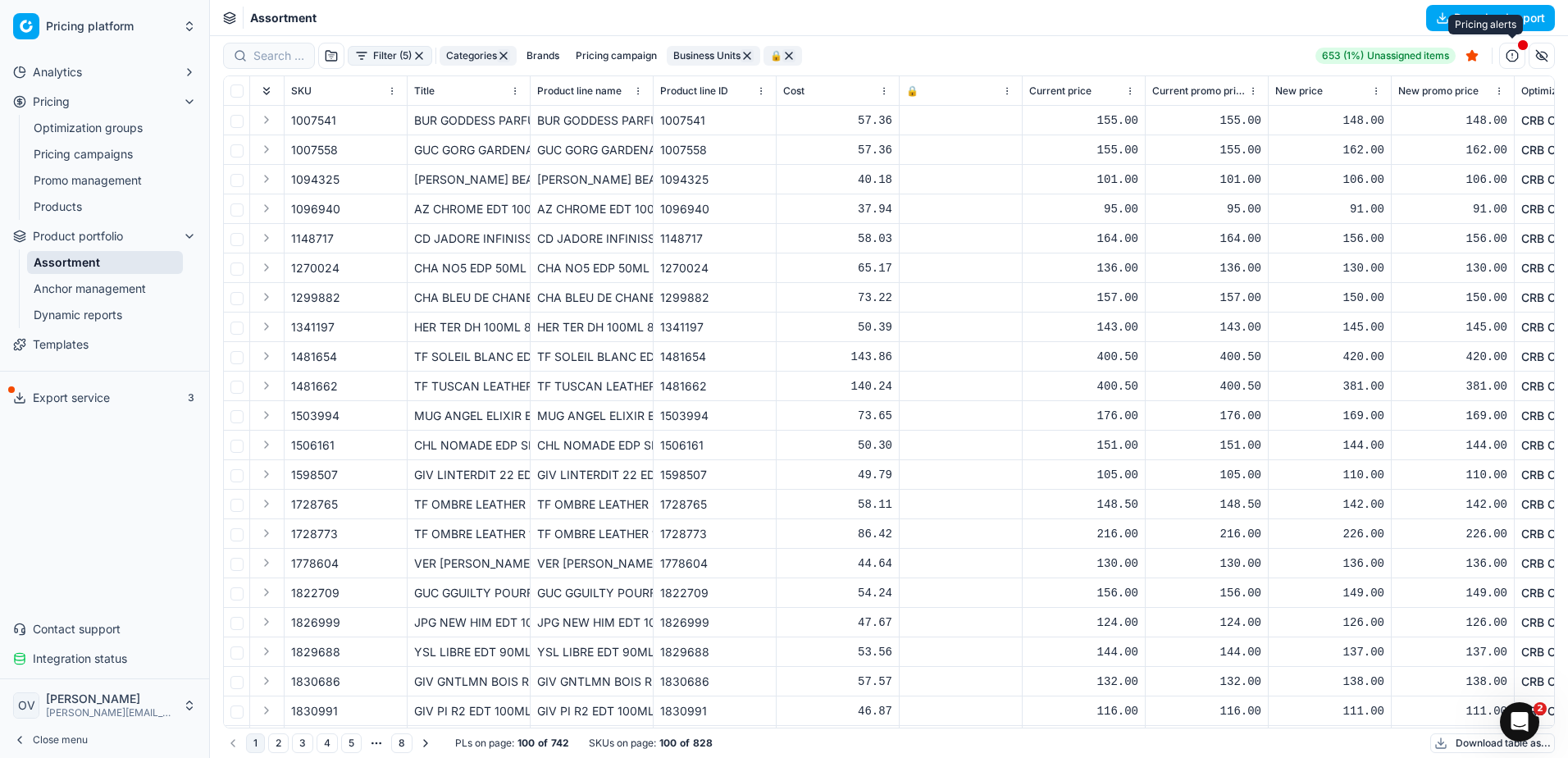
click at [1518, 46] on span "button" at bounding box center [1522, 45] width 10 height 10
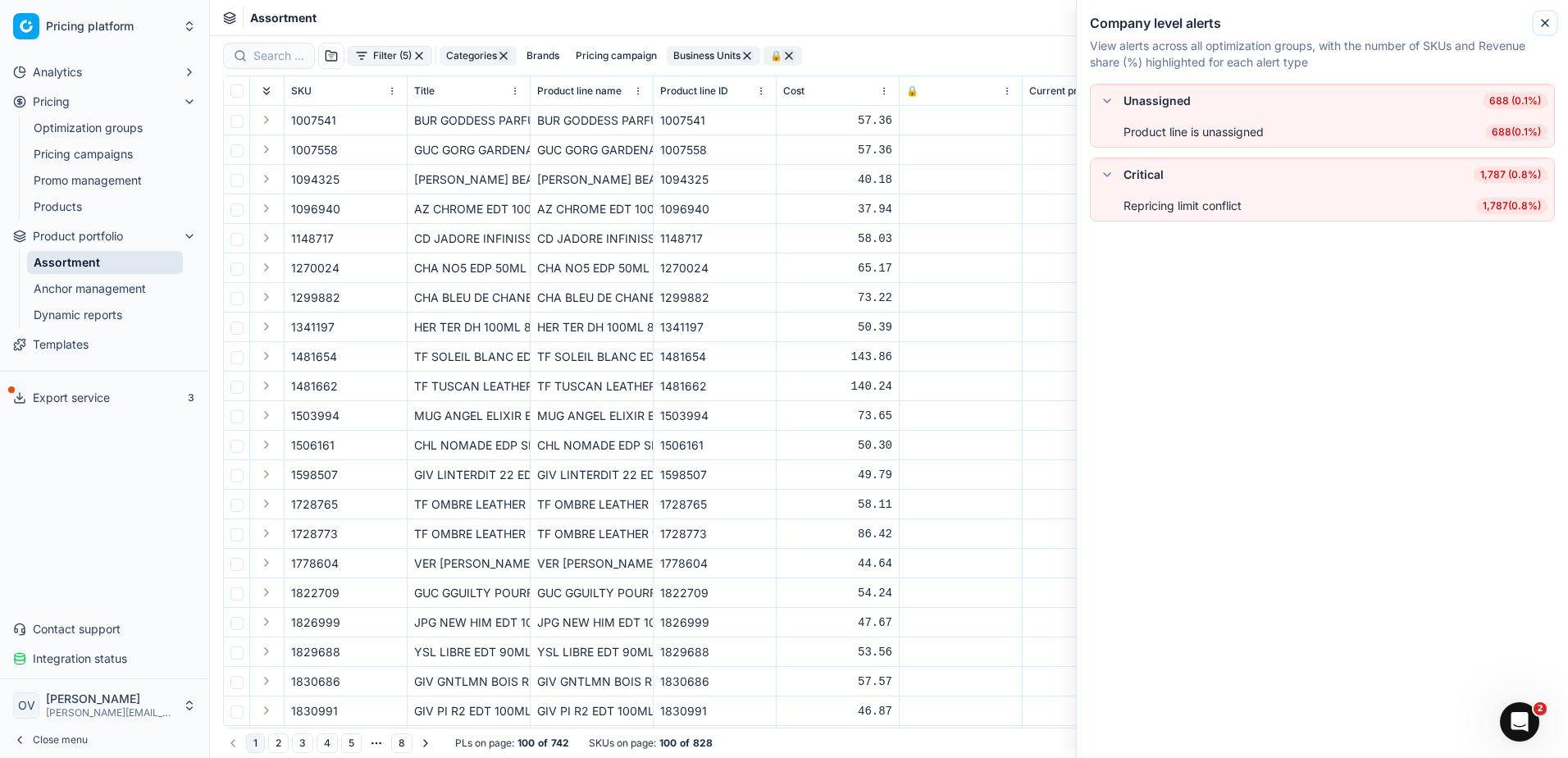
click at [1541, 18] on icon "button" at bounding box center [1545, 23] width 13 height 13
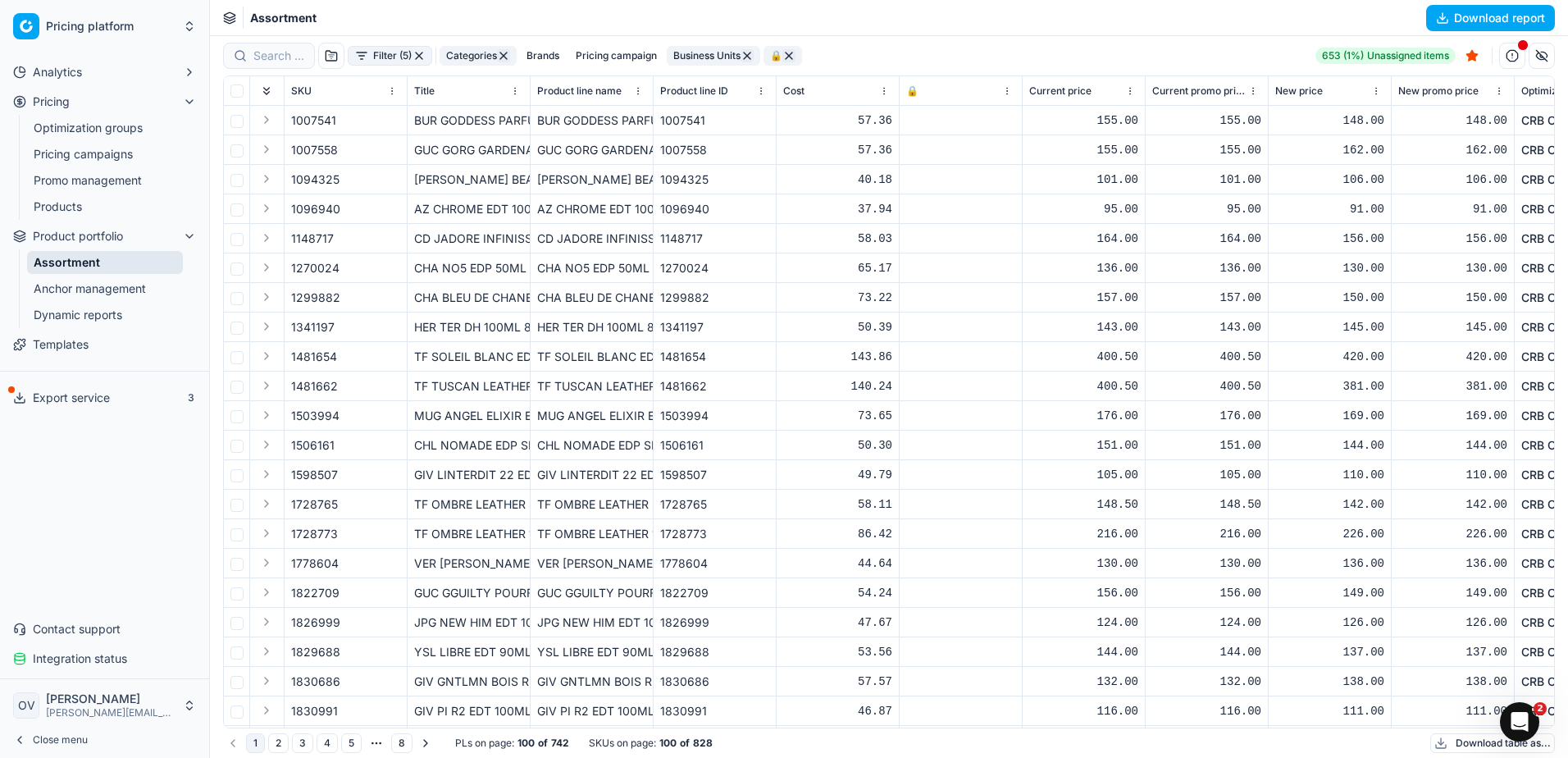
click at [81, 404] on span "Export service" at bounding box center [71, 398] width 77 height 17
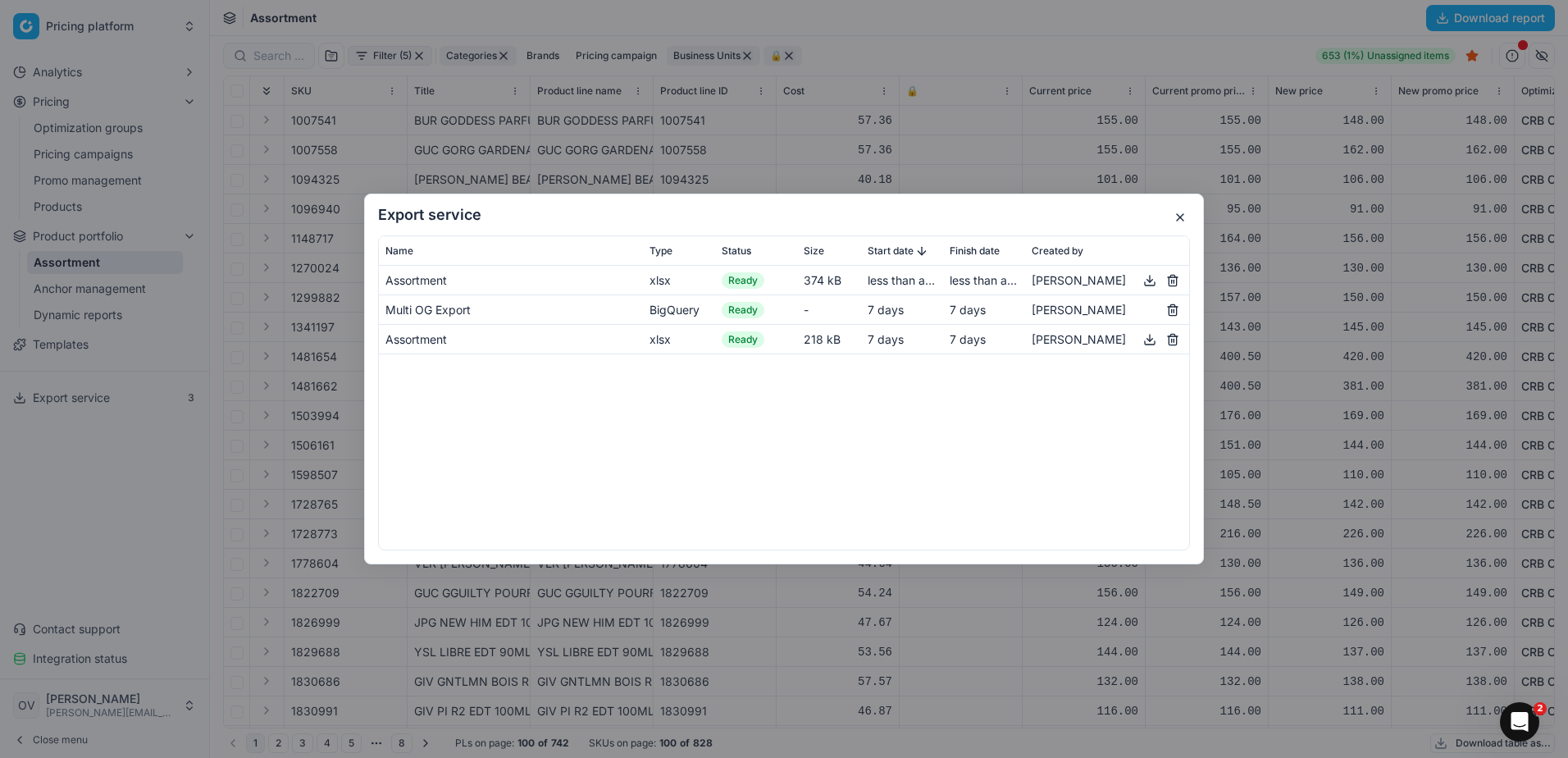
click at [1153, 280] on button "button" at bounding box center [1149, 280] width 20 height 20
click at [1177, 217] on button "button" at bounding box center [1179, 217] width 20 height 20
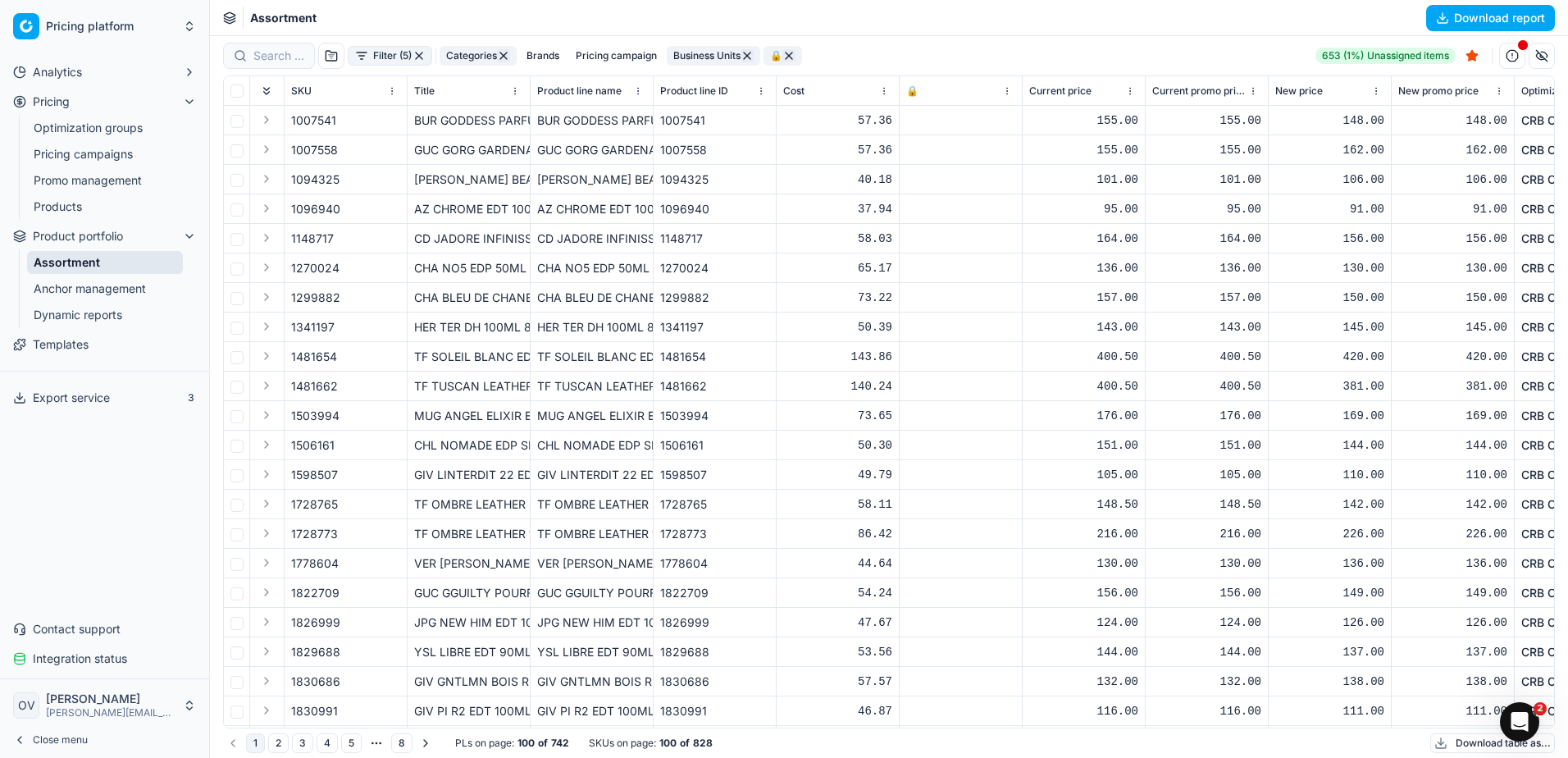
drag, startPoint x: 89, startPoint y: 133, endPoint x: 105, endPoint y: 127, distance: 17.1
click at [89, 133] on link "Optimization groups" at bounding box center [105, 127] width 156 height 23
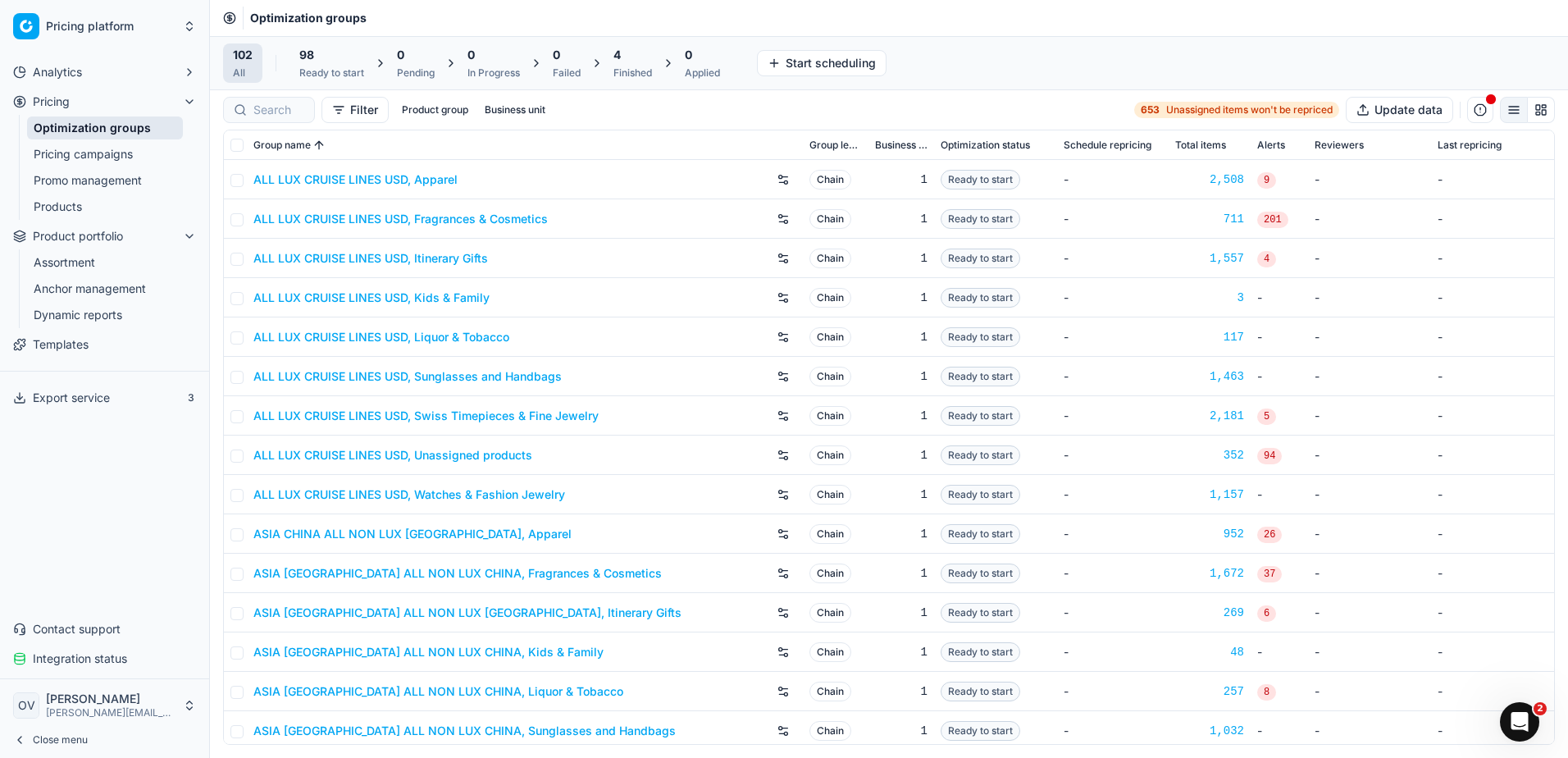
click at [621, 47] on span "4" at bounding box center [617, 55] width 7 height 17
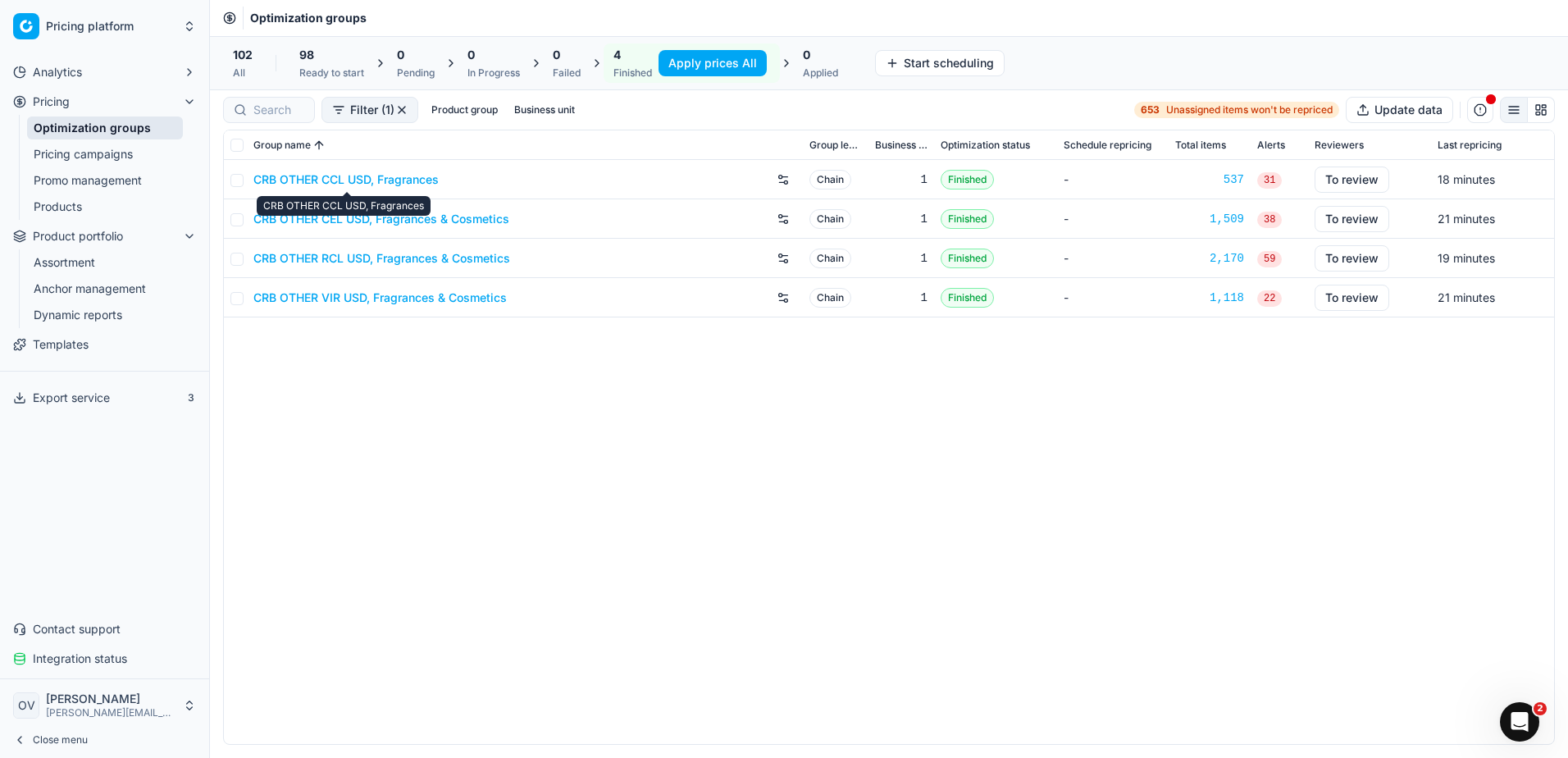
click at [309, 178] on link "CRB OTHER CCL USD, Fragrances" at bounding box center [346, 180] width 185 height 17
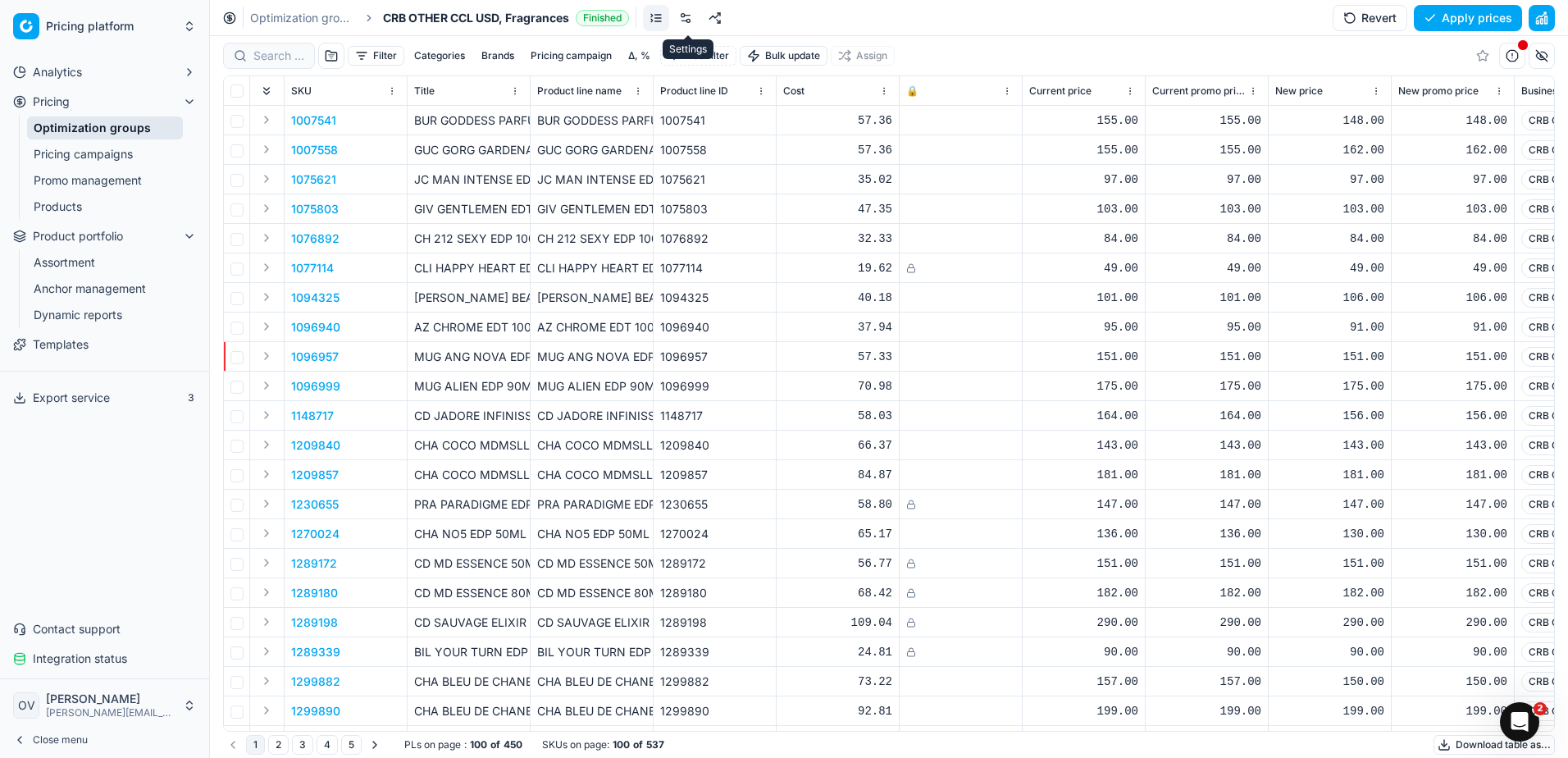
click at [686, 15] on link at bounding box center [685, 18] width 26 height 26
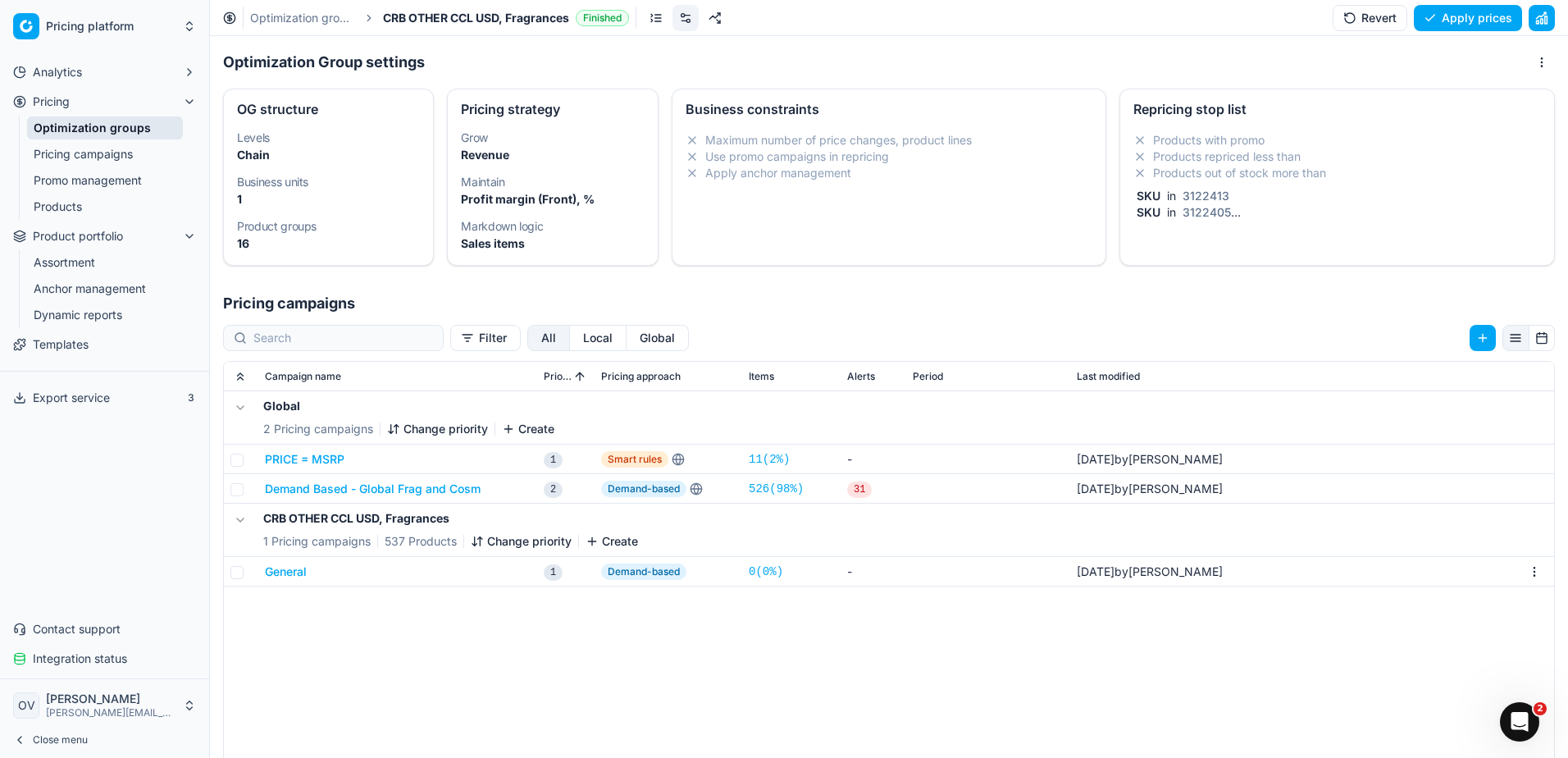
click at [1257, 147] on li "Products with promo" at bounding box center [1337, 140] width 407 height 17
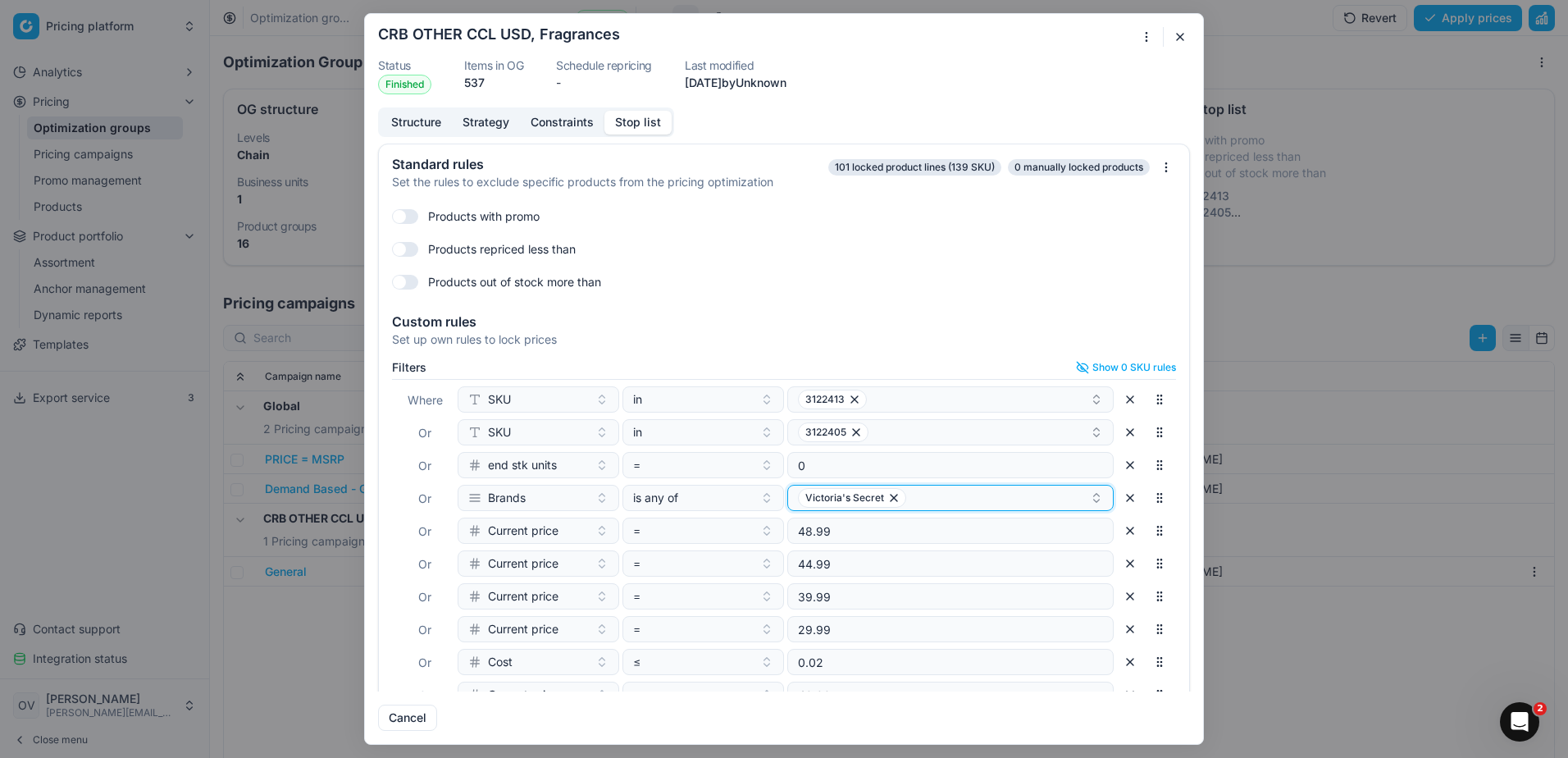
click at [920, 493] on div "Victoria's Secret" at bounding box center [943, 498] width 292 height 20
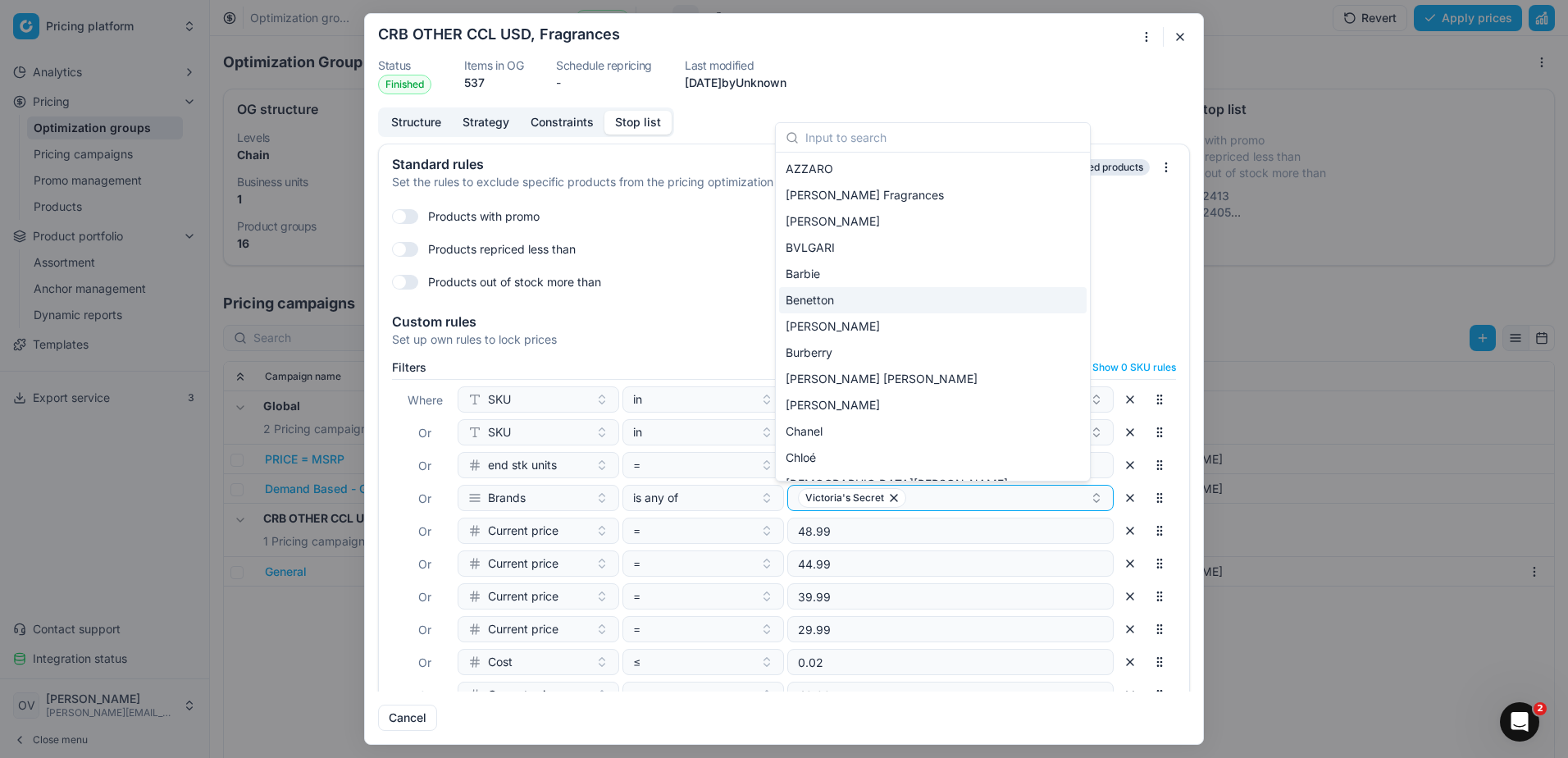
click at [1184, 271] on div "Standard rules Set the rules to exclude specific products from the pricing opti…" at bounding box center [784, 417] width 838 height 548
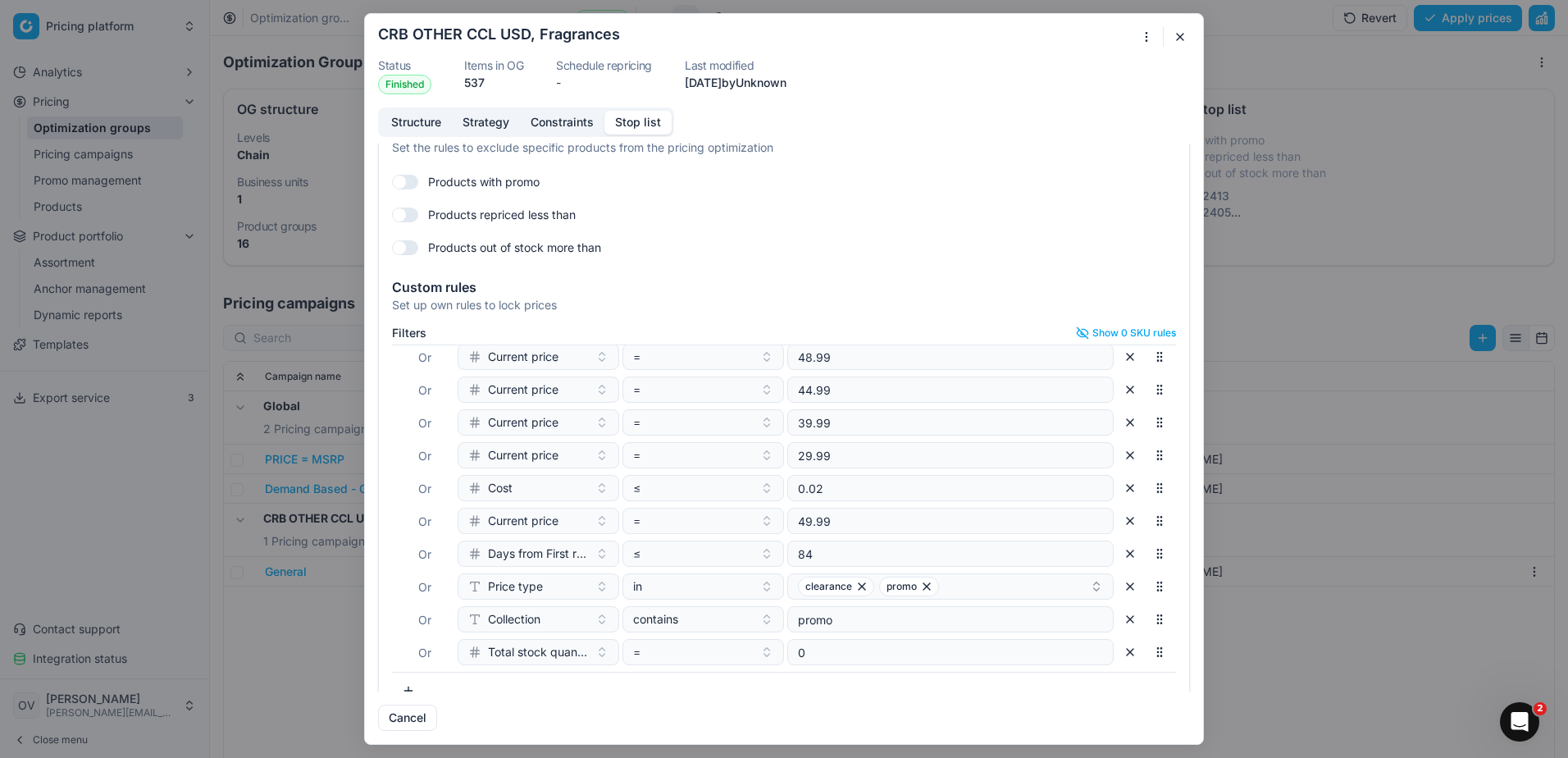
scroll to position [60, 0]
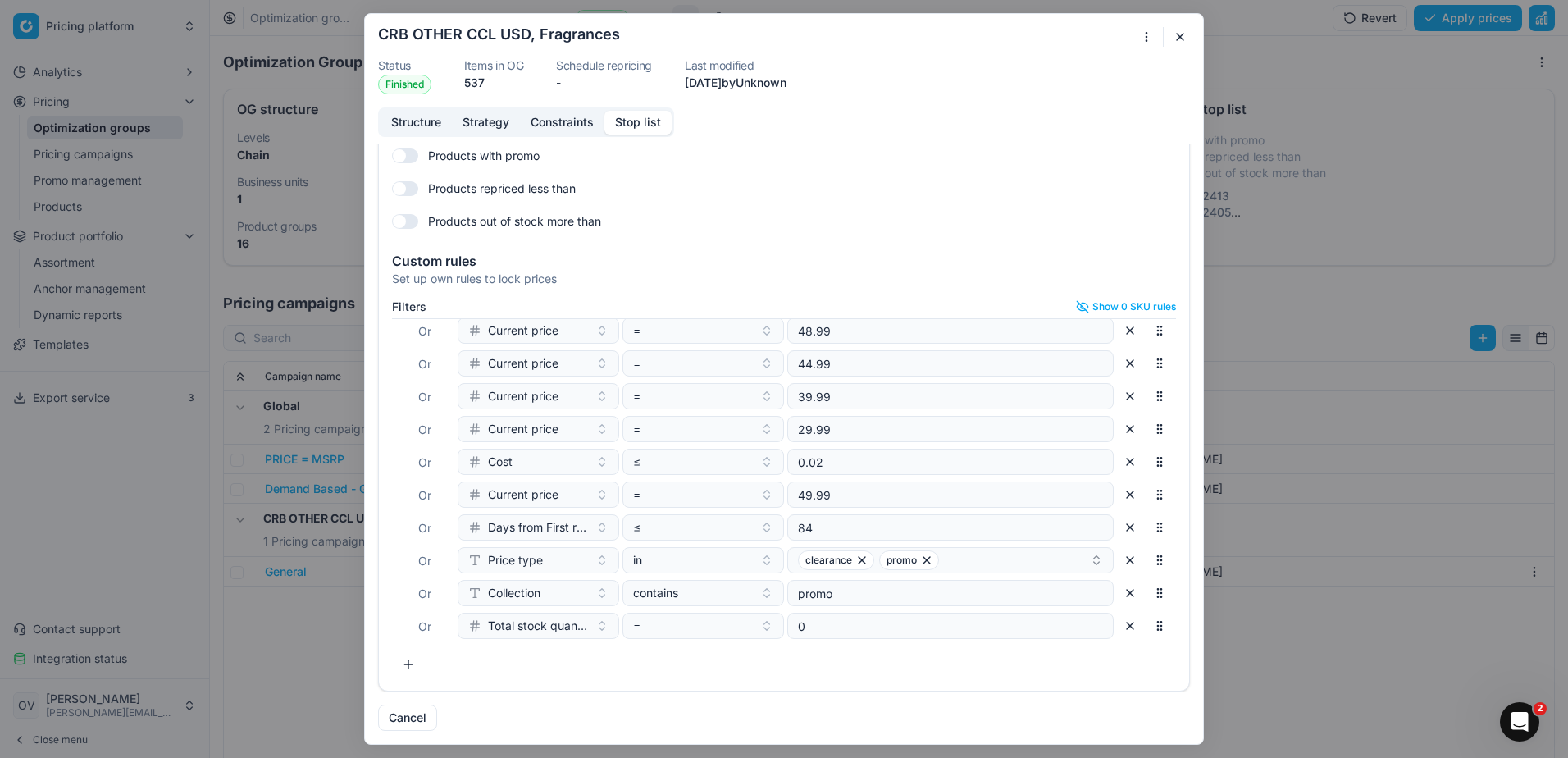
click at [404, 672] on button "button" at bounding box center [408, 664] width 33 height 26
type input "BRA"
click at [560, 602] on div "Brands" at bounding box center [568, 599] width 212 height 26
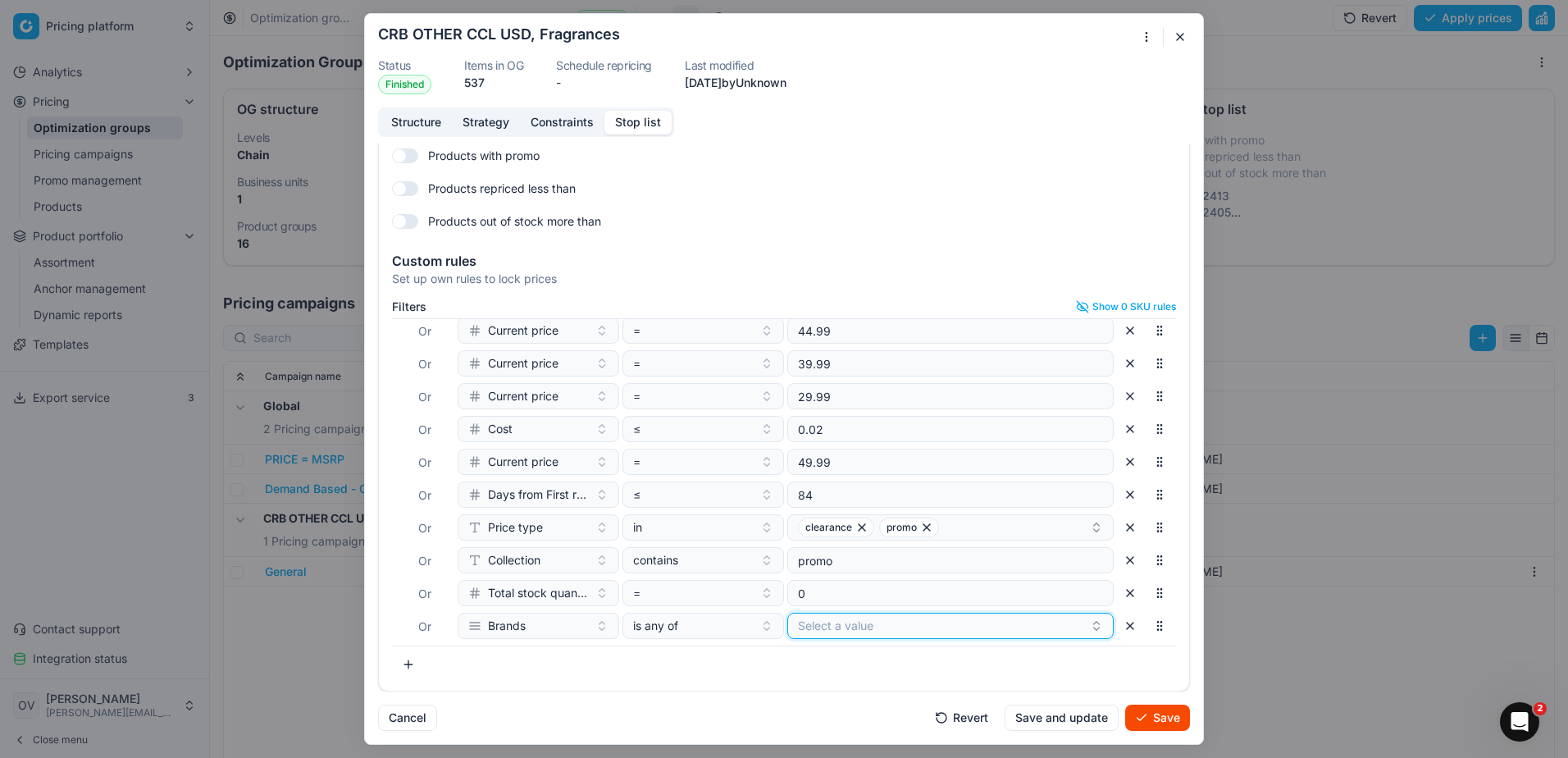
click at [813, 628] on button "Select a value" at bounding box center [950, 626] width 326 height 26
click at [809, 669] on div "Filters Show 0 SKU rules Where SKU in 3122413 Or SKU in 3122405 Or end stk unit…" at bounding box center [784, 489] width 784 height 378
click at [842, 634] on button "Select a value" at bounding box center [950, 626] width 326 height 26
click at [803, 697] on span "Chanel" at bounding box center [804, 689] width 37 height 17
drag, startPoint x: 846, startPoint y: 654, endPoint x: 797, endPoint y: 658, distance: 49.2
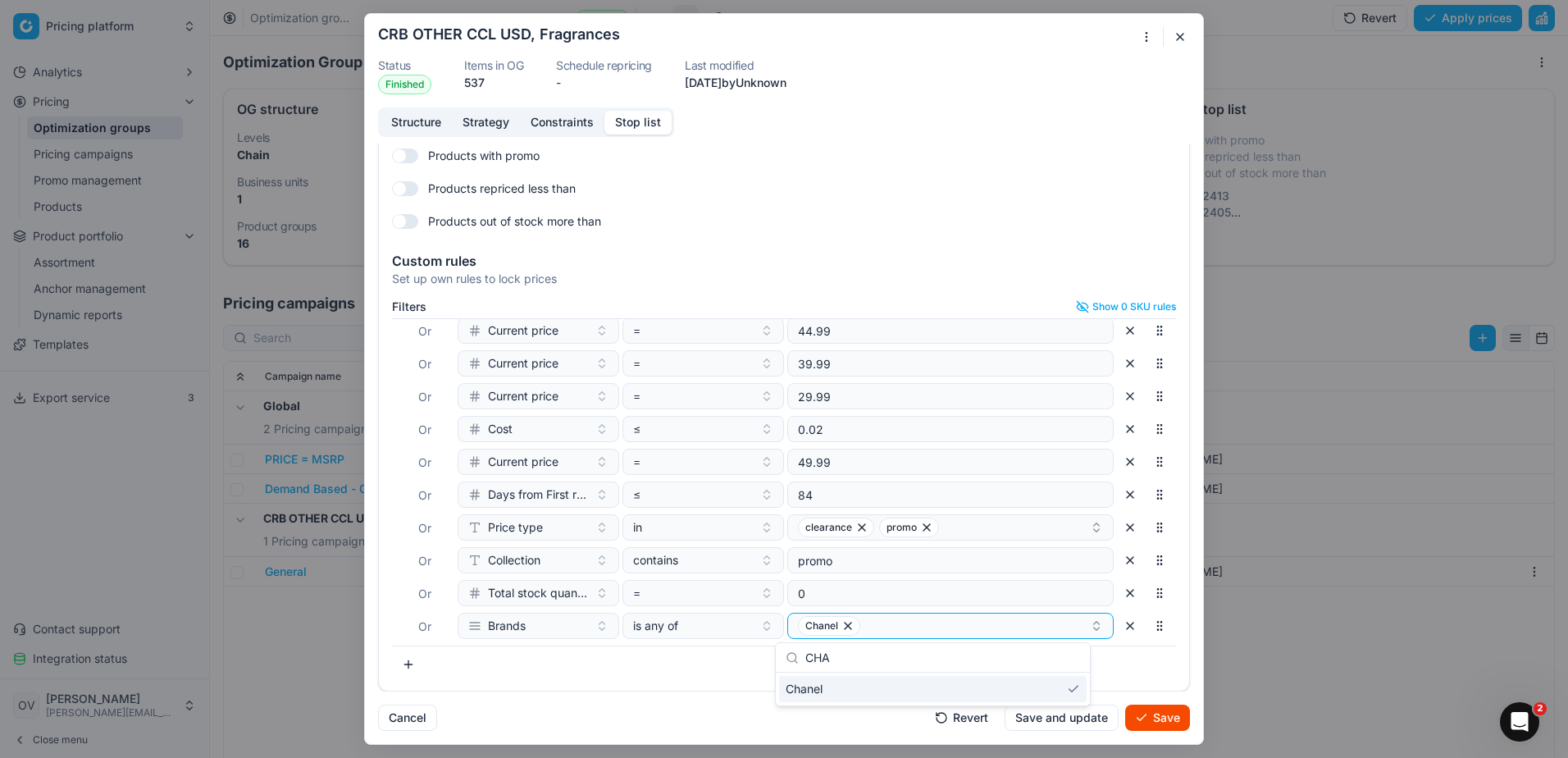
click at [797, 658] on div "CHA" at bounding box center [933, 658] width 314 height 30
type input "CHR"
click at [811, 685] on span "[DEMOGRAPHIC_DATA][PERSON_NAME]" at bounding box center [896, 689] width 222 height 17
click at [999, 658] on input "CHR" at bounding box center [942, 658] width 275 height 33
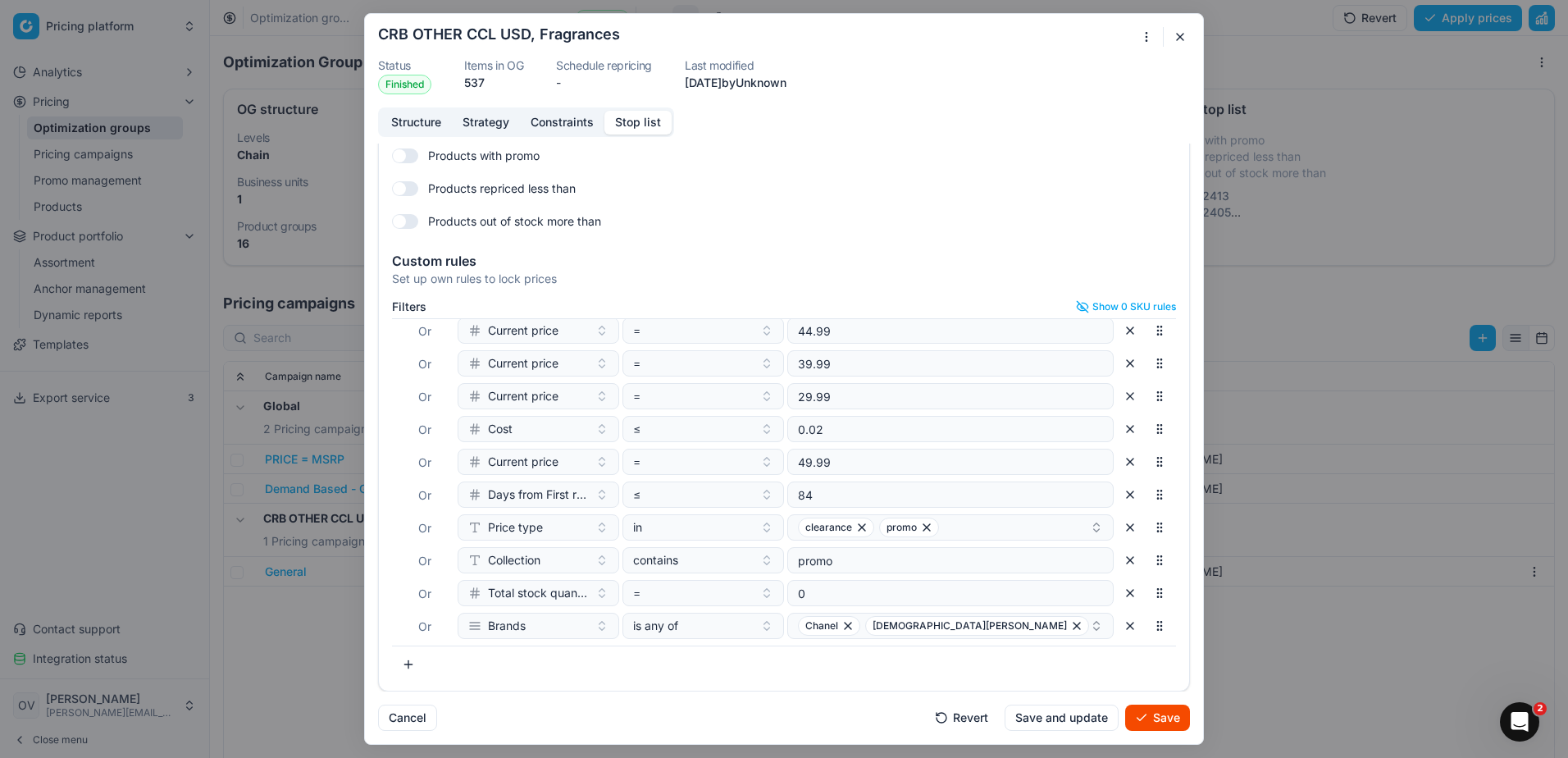
click at [648, 688] on div "Filters Show 0 SKU rules Where SKU in 3122413 Or SKU in 3122405 Or end stk unit…" at bounding box center [784, 492] width 810 height 397
click at [1146, 713] on button "Save" at bounding box center [1157, 718] width 65 height 26
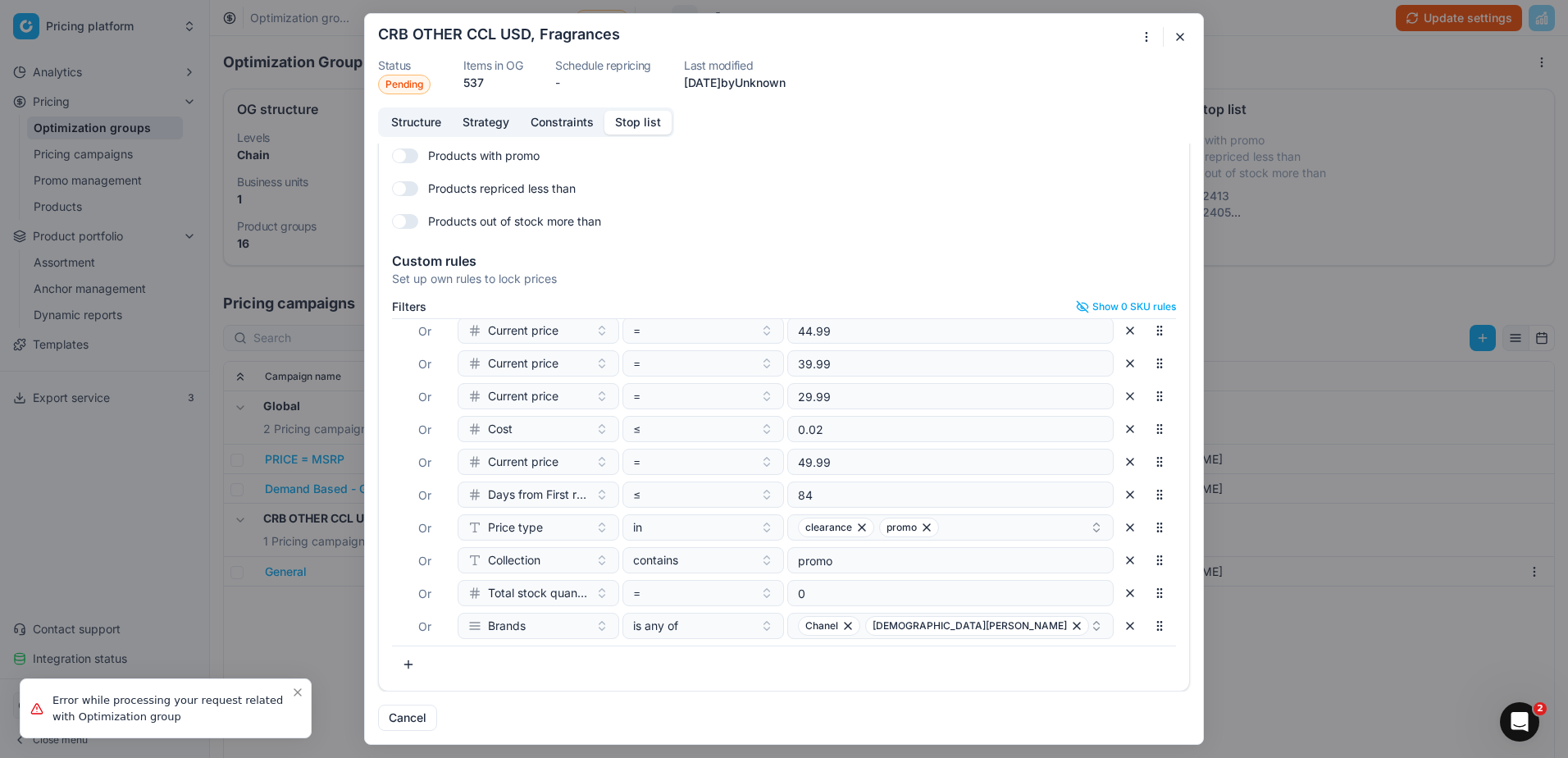
click at [1182, 33] on button "button" at bounding box center [1179, 36] width 20 height 20
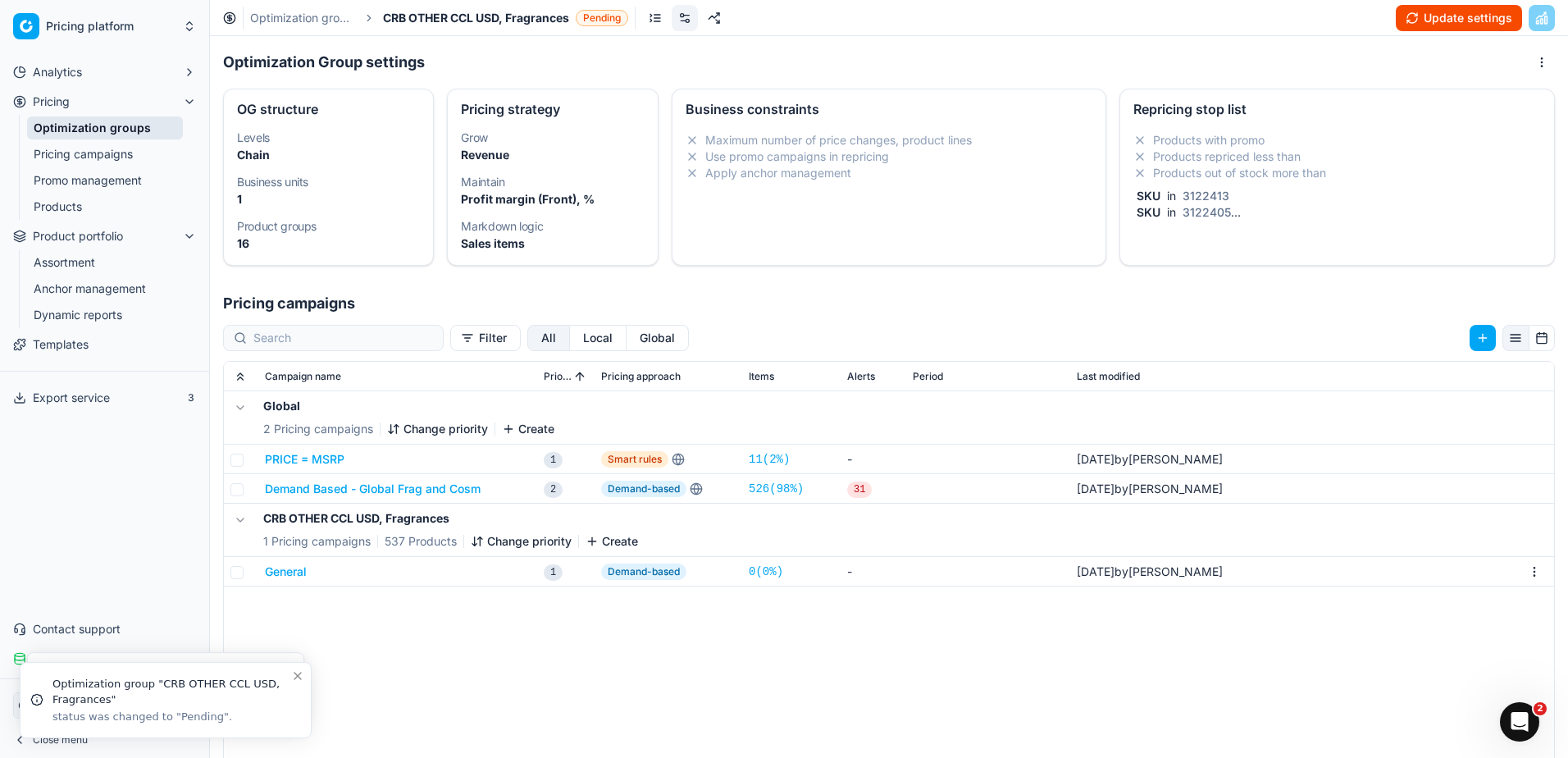
click at [1418, 24] on button "Update settings" at bounding box center [1458, 18] width 126 height 26
click at [1446, 20] on button "Start optimization" at bounding box center [1455, 18] width 136 height 26
click at [291, 24] on link "Optimization groups" at bounding box center [302, 19] width 105 height 17
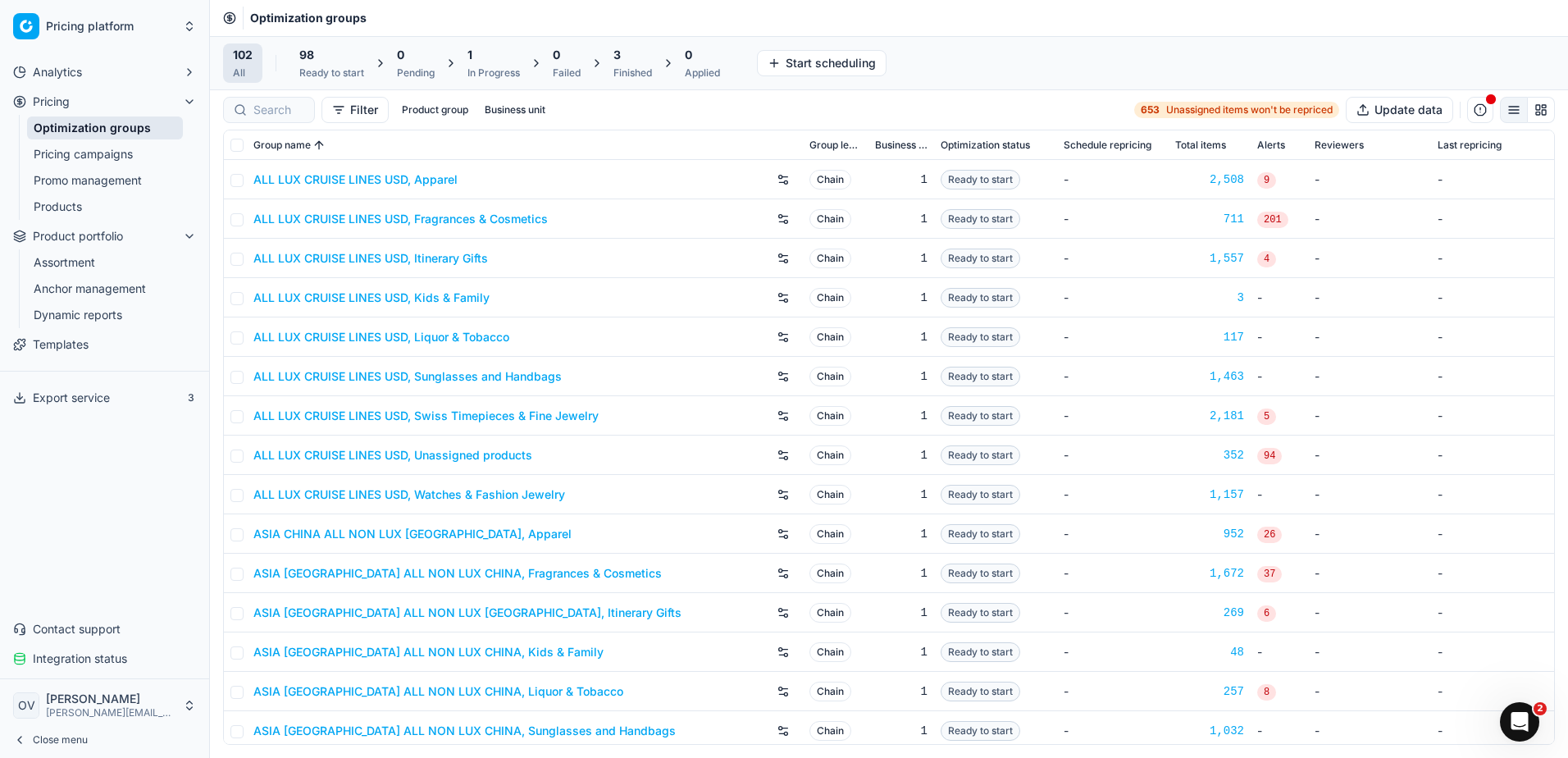
click at [620, 63] on div "3 Finished" at bounding box center [632, 62] width 38 height 33
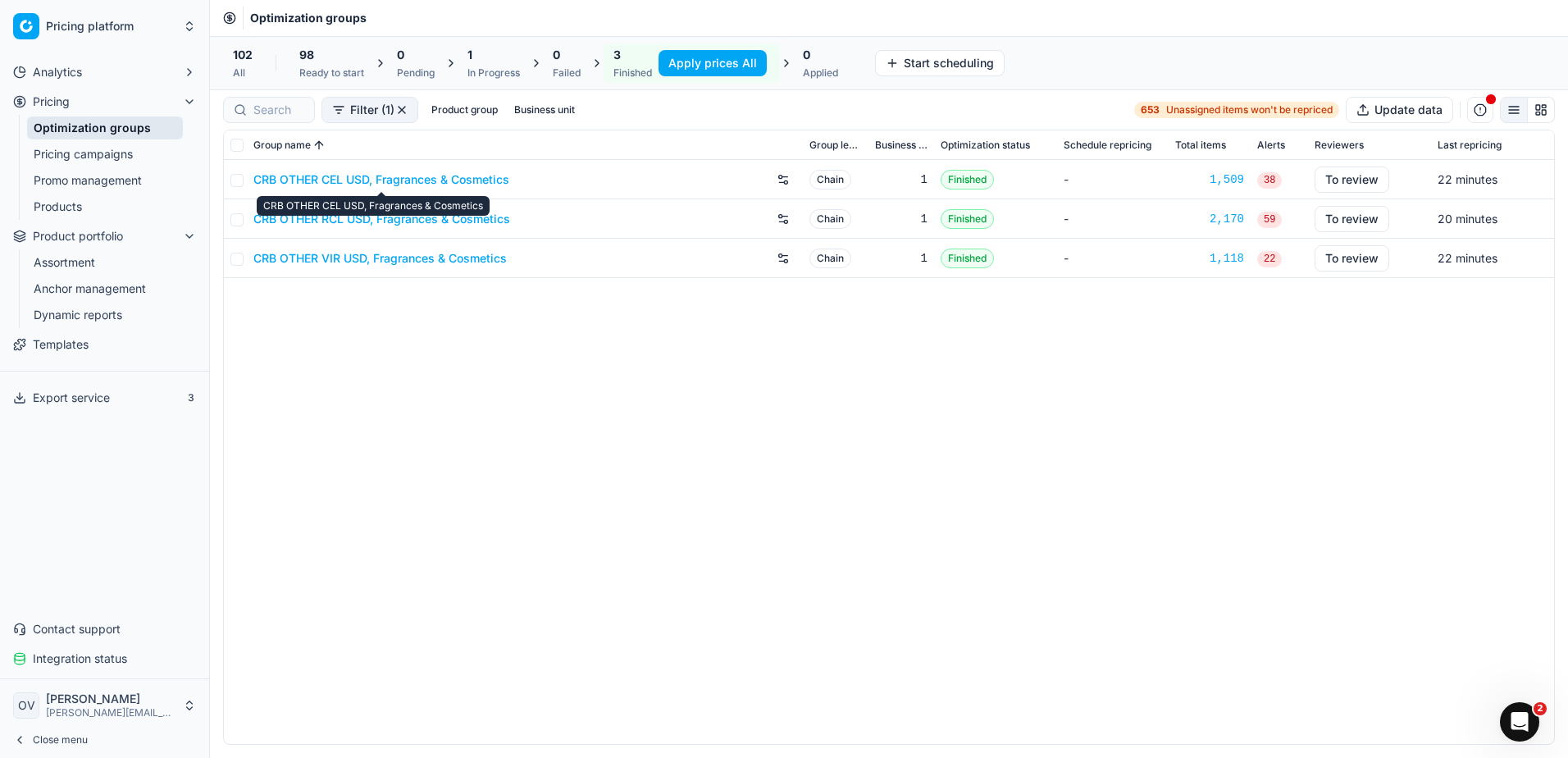
click at [468, 178] on link "CRB OTHER CEL USD, Fragrances & Cosmetics" at bounding box center [381, 180] width 256 height 17
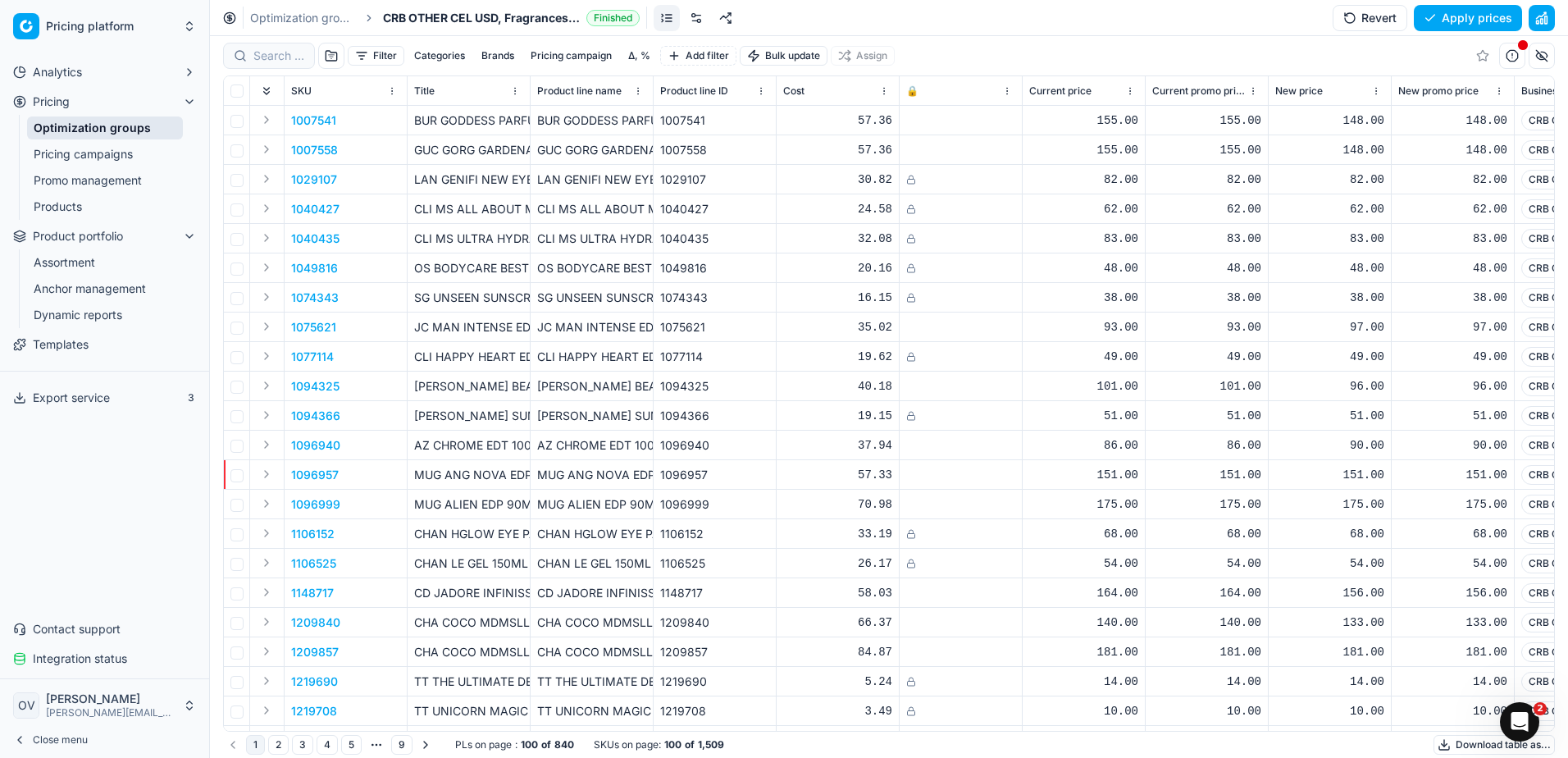
click at [700, 21] on link at bounding box center [696, 18] width 26 height 26
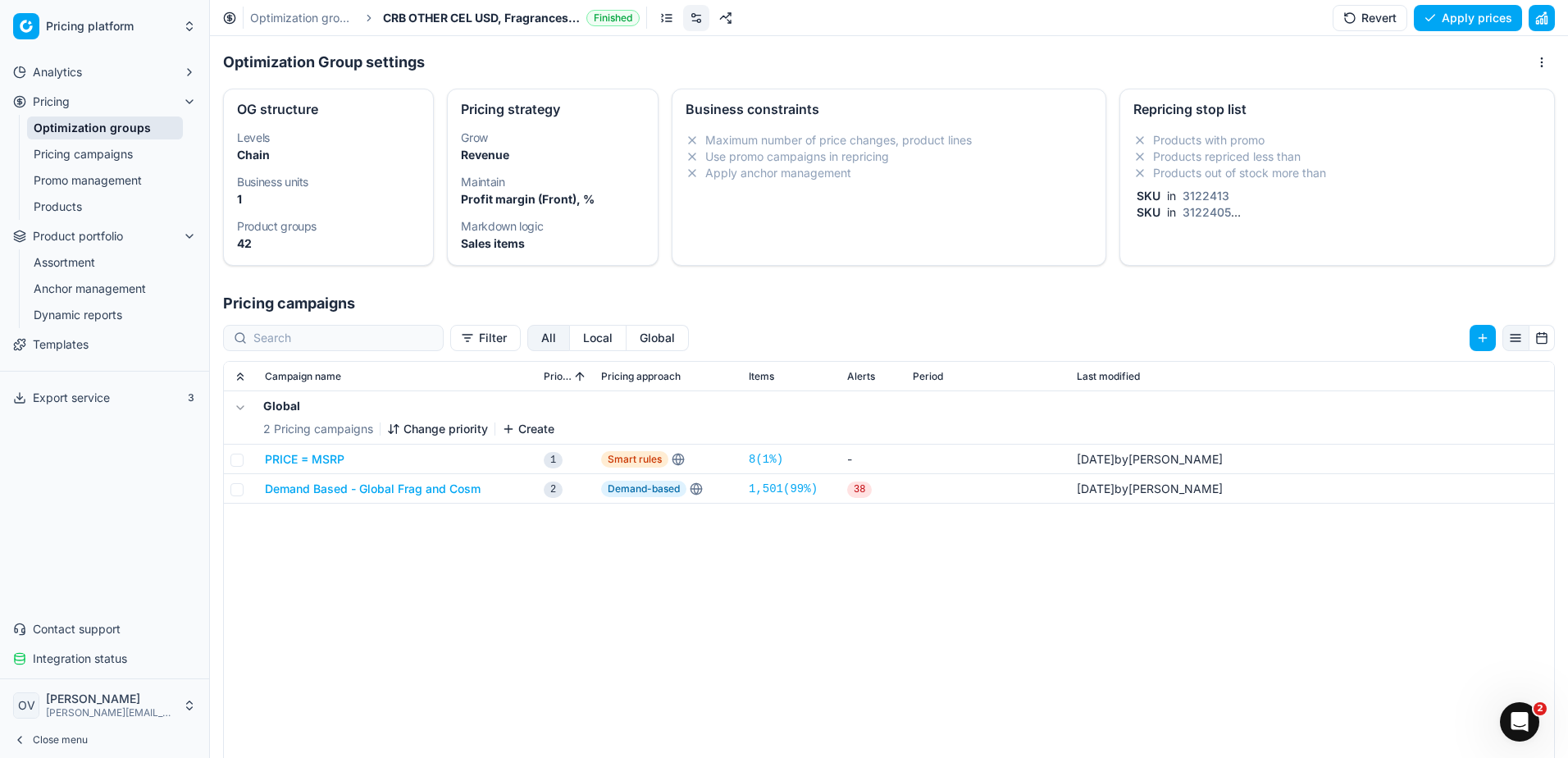
click at [1149, 137] on li "Products with promo" at bounding box center [1337, 140] width 407 height 17
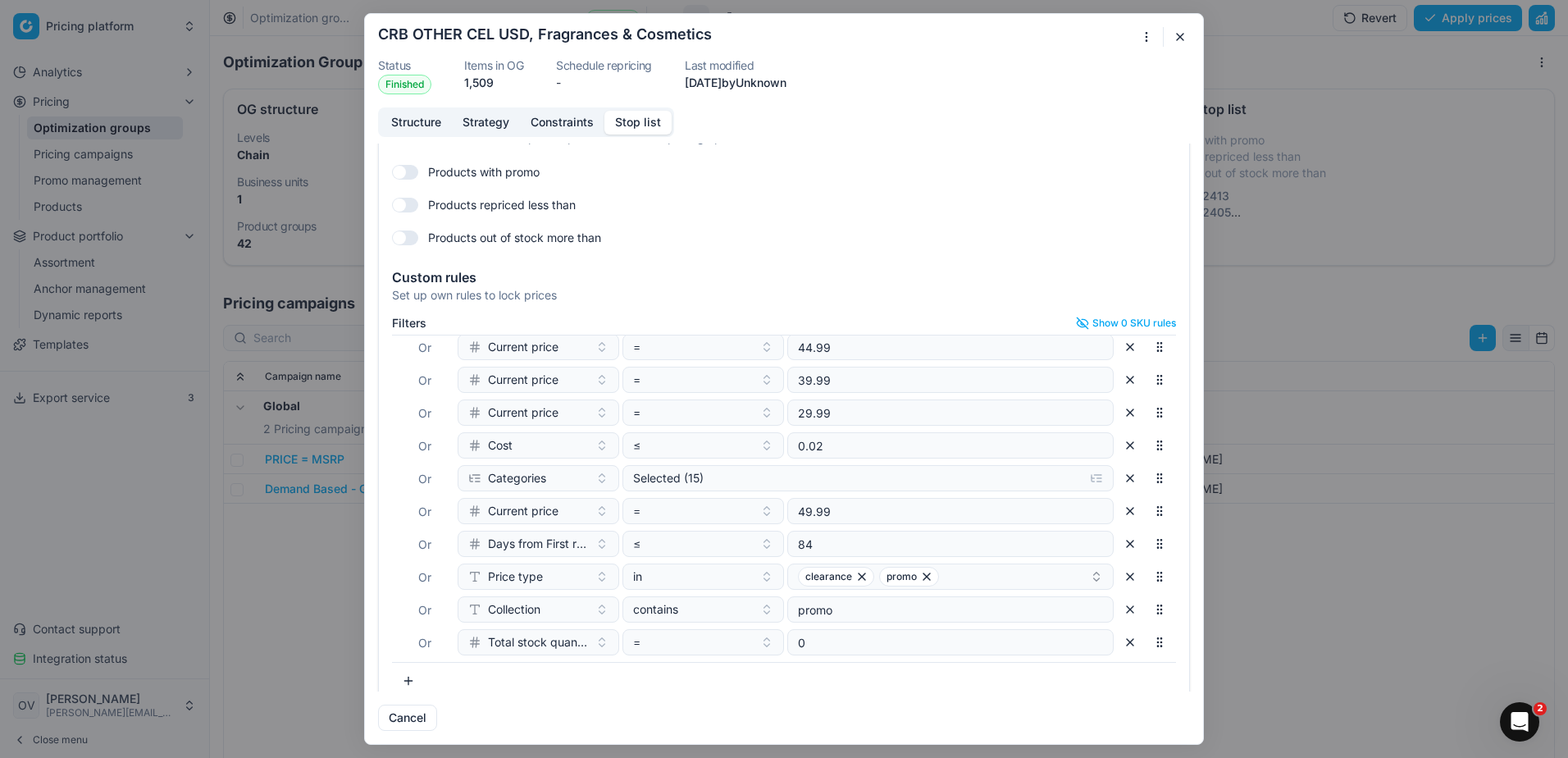
scroll to position [60, 0]
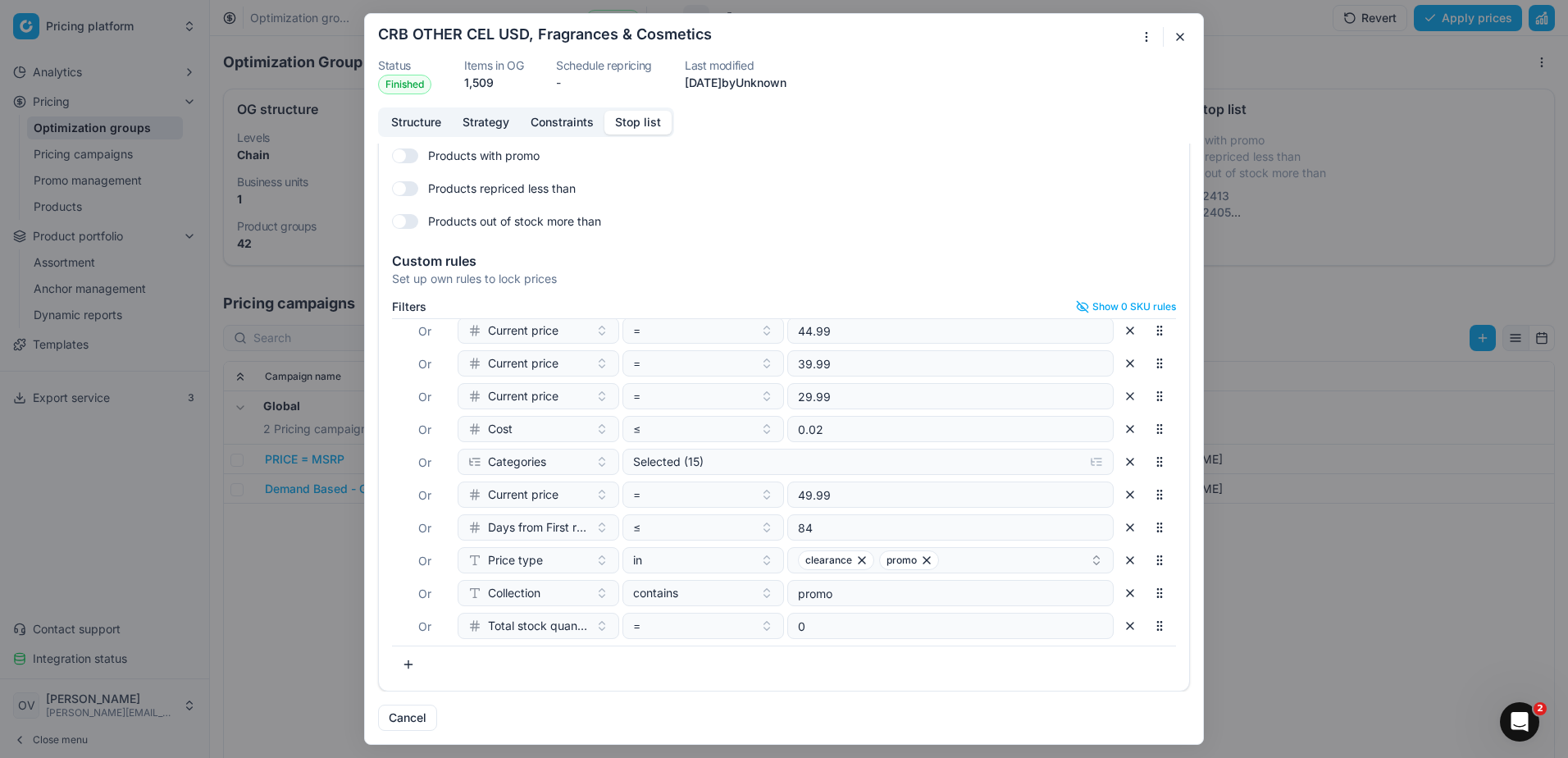
click at [415, 665] on button "button" at bounding box center [408, 664] width 33 height 26
type input "BRA"
click at [534, 595] on div "Brands" at bounding box center [568, 599] width 212 height 26
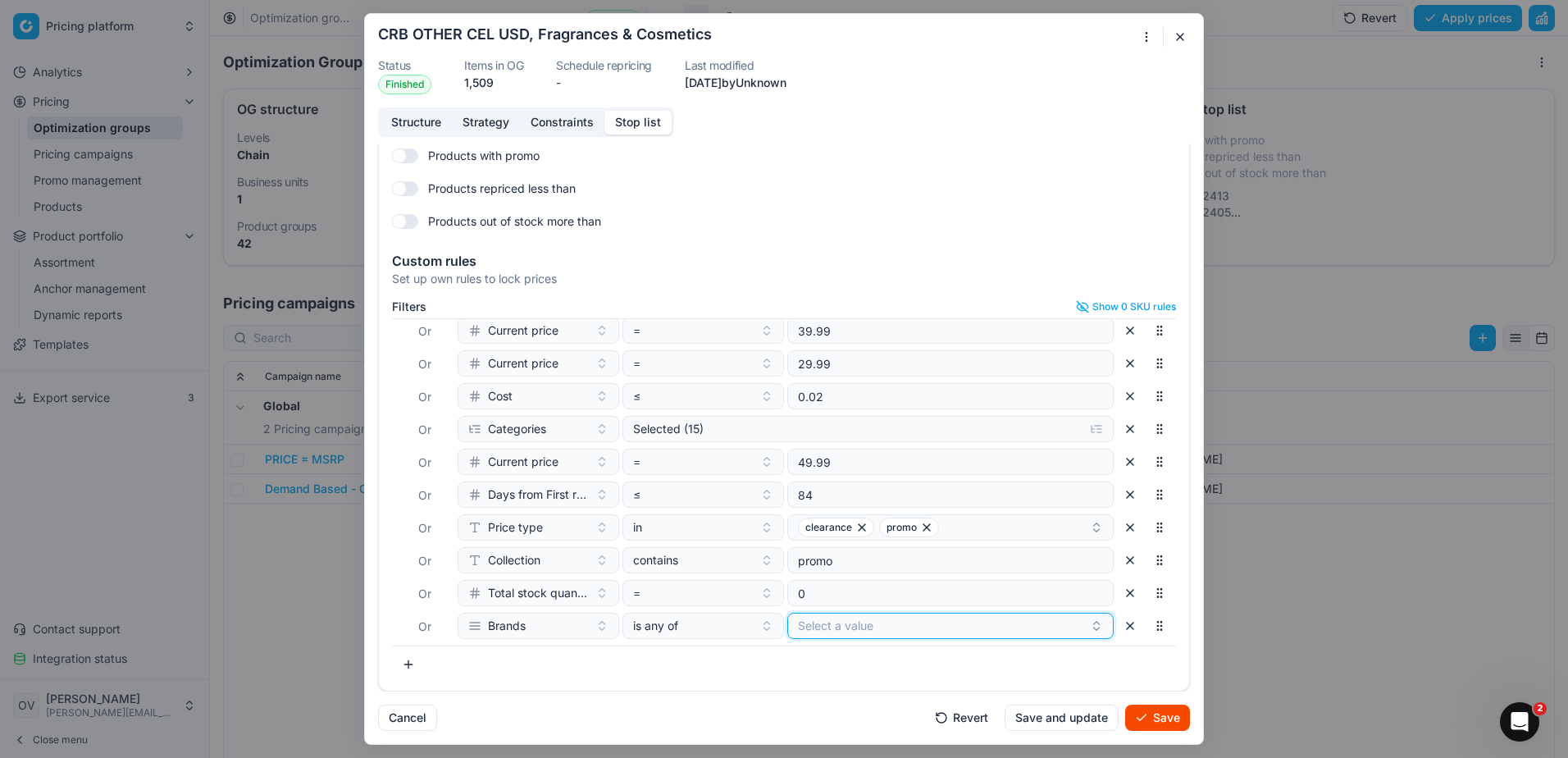
click at [833, 631] on button "Select a value" at bounding box center [950, 626] width 326 height 26
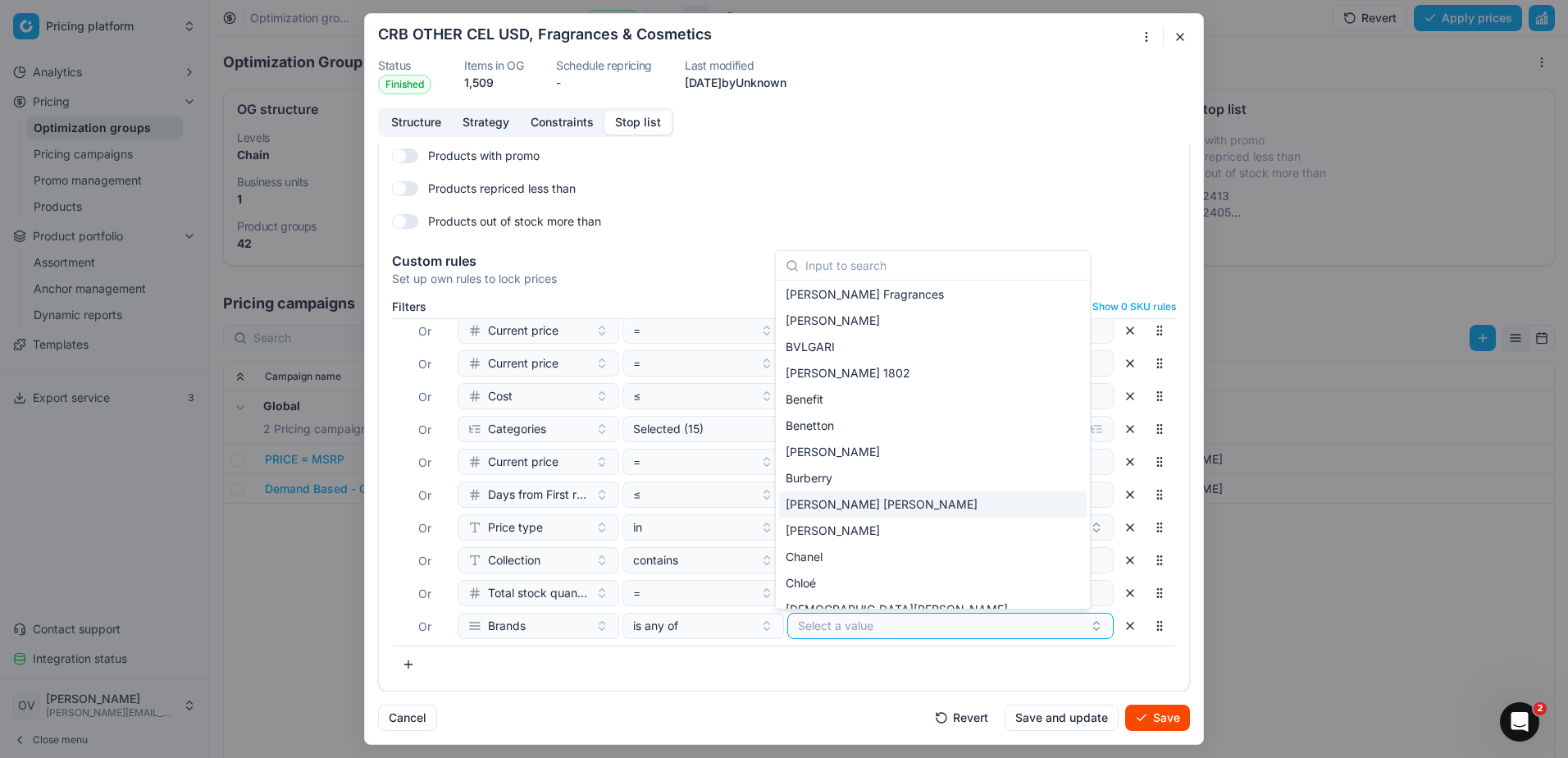
scroll to position [82, 0]
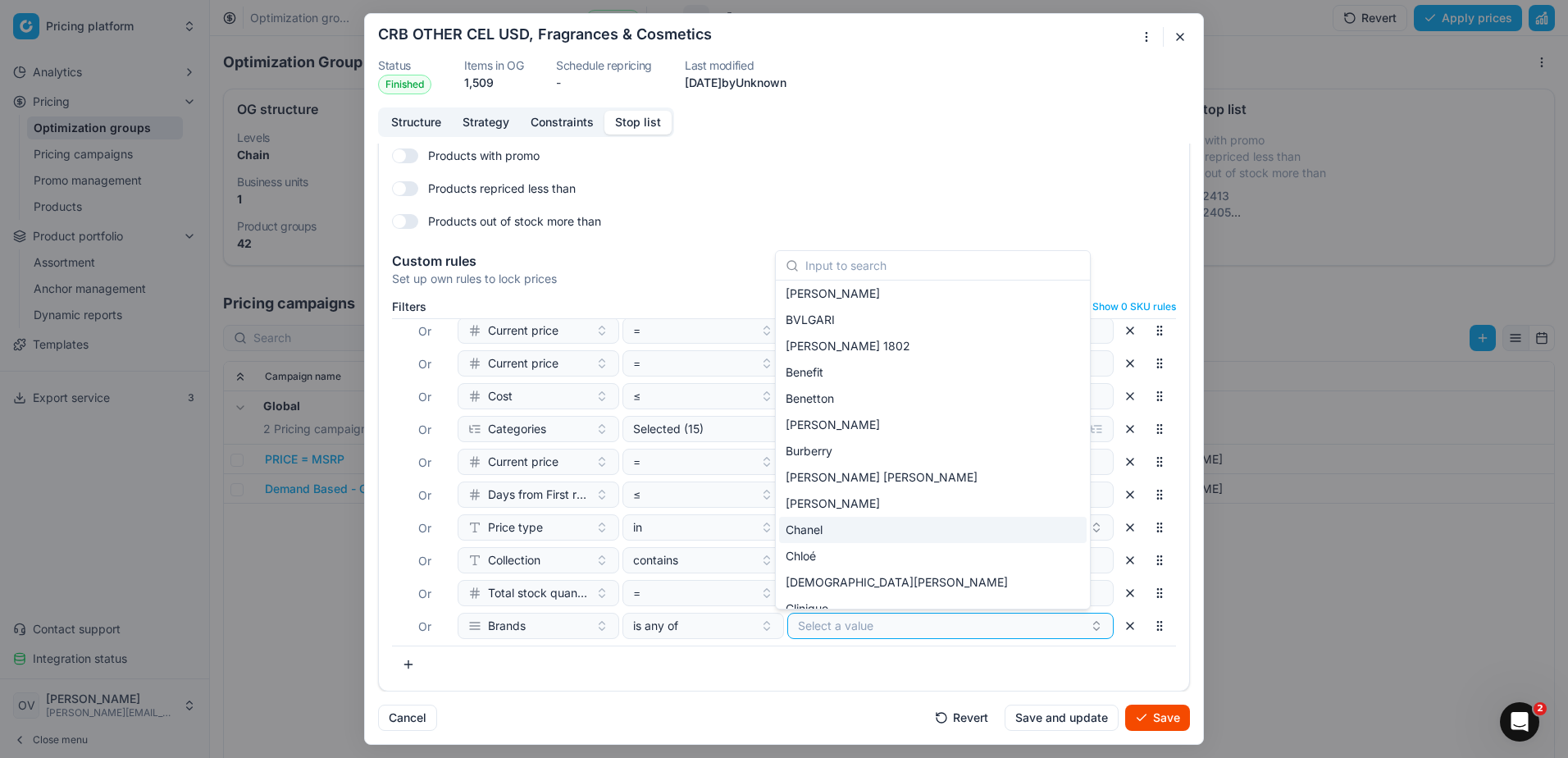
click at [850, 530] on div "Chanel" at bounding box center [932, 530] width 308 height 26
click at [834, 579] on span "[DEMOGRAPHIC_DATA][PERSON_NAME]" at bounding box center [896, 582] width 222 height 17
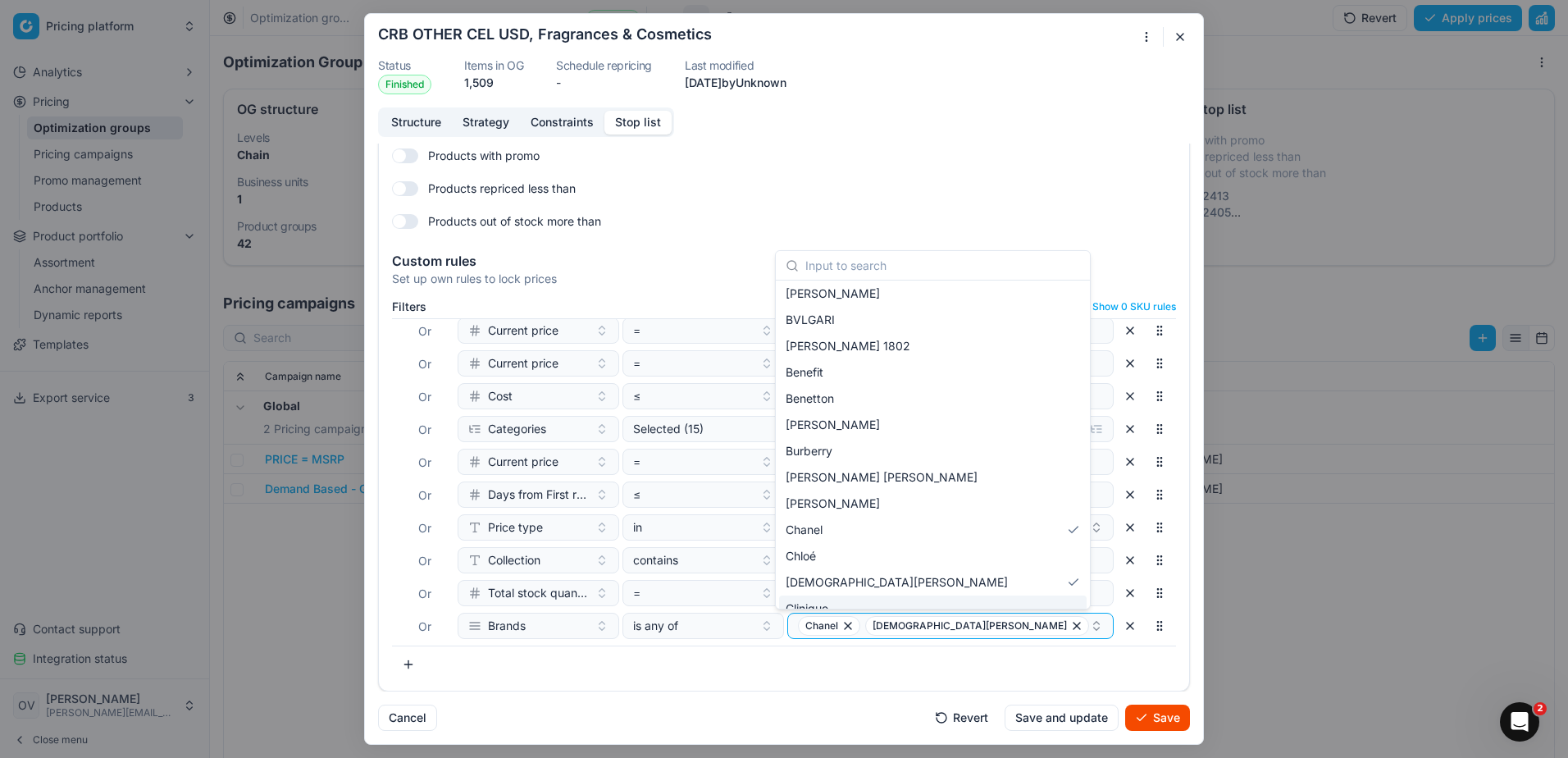
click at [835, 694] on div "Cancel Revert Save and update Save" at bounding box center [784, 711] width 811 height 39
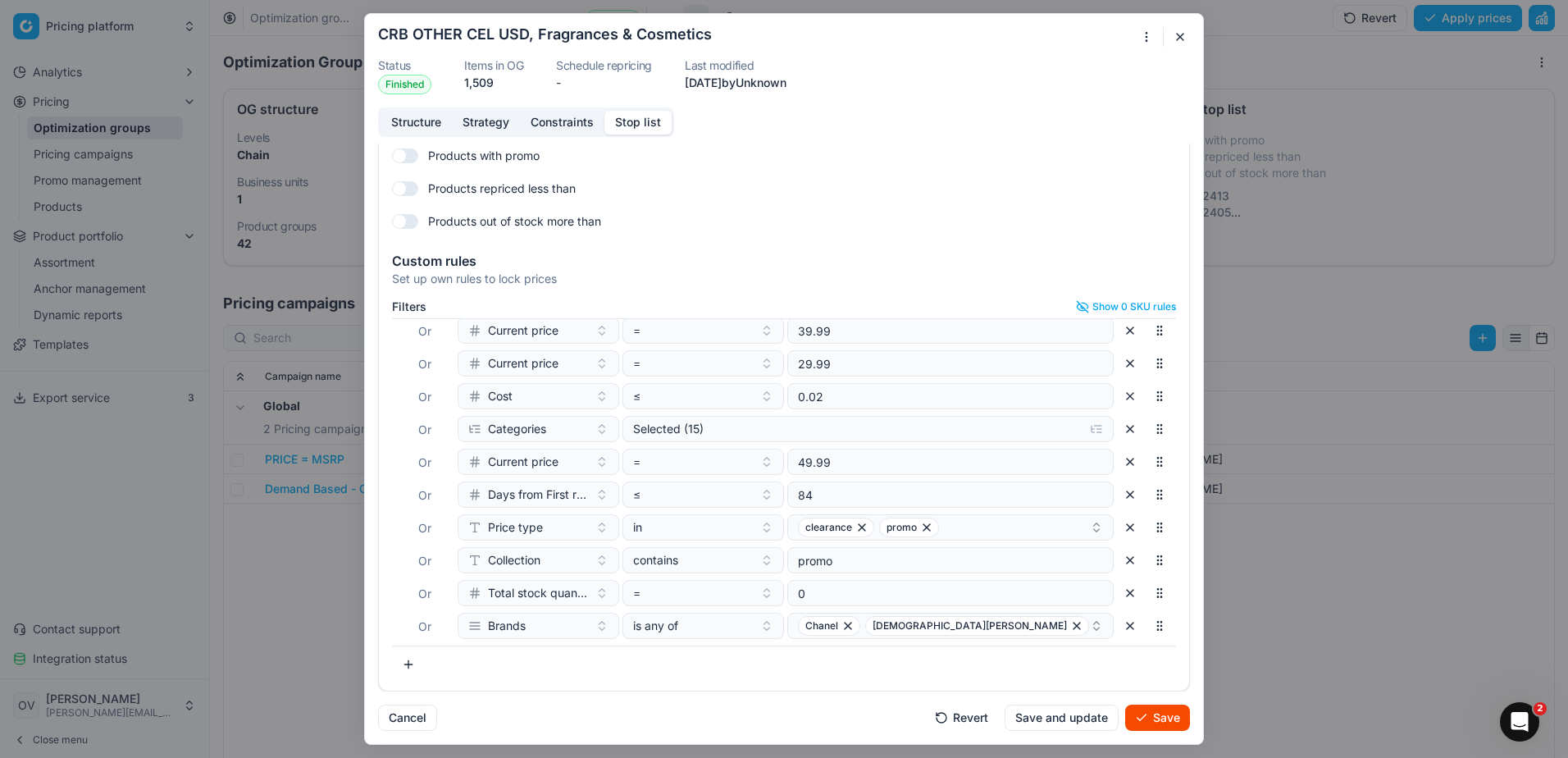
click at [1158, 719] on button "Save" at bounding box center [1157, 718] width 65 height 26
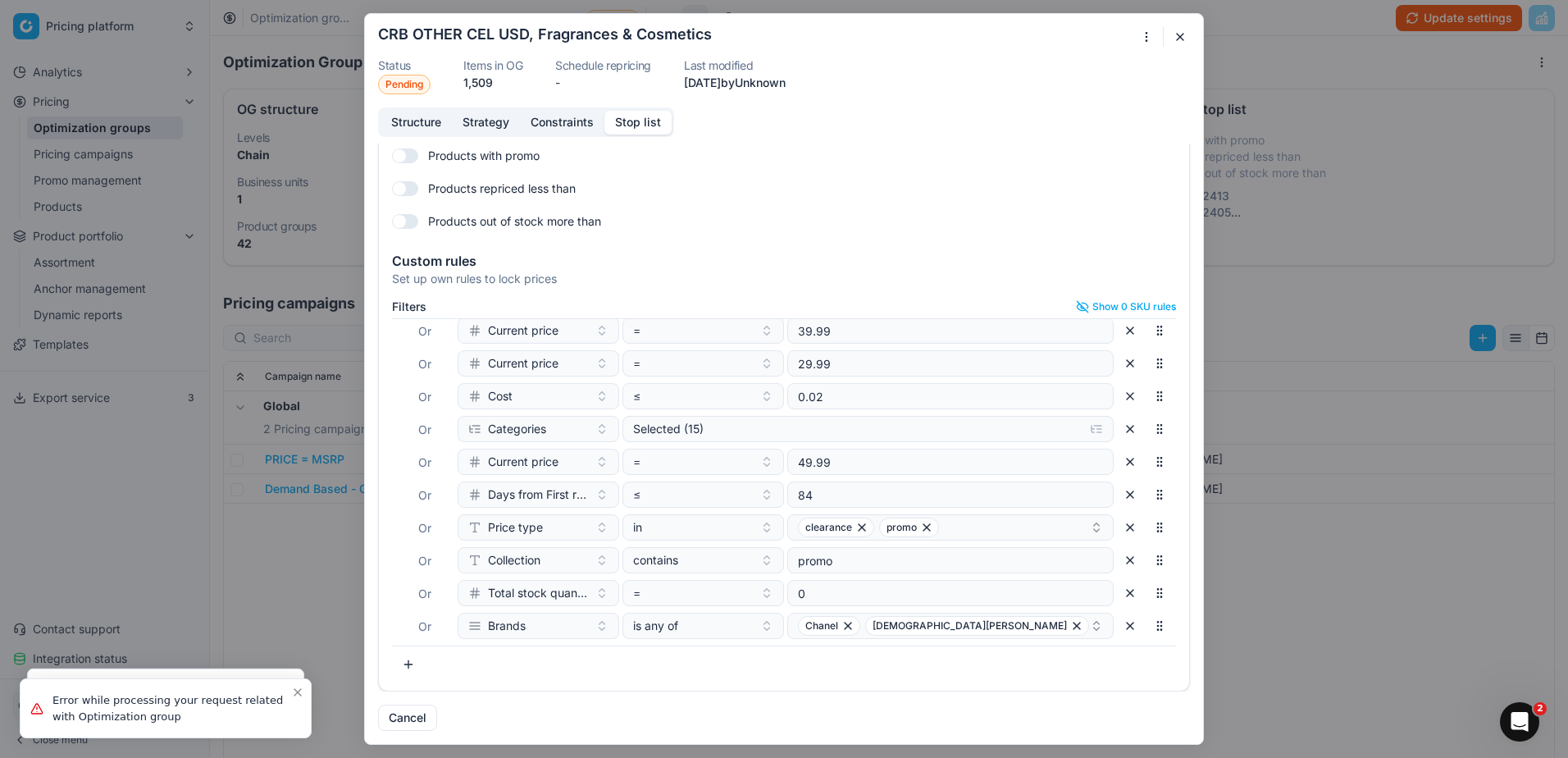
click at [1180, 33] on button "button" at bounding box center [1179, 36] width 20 height 20
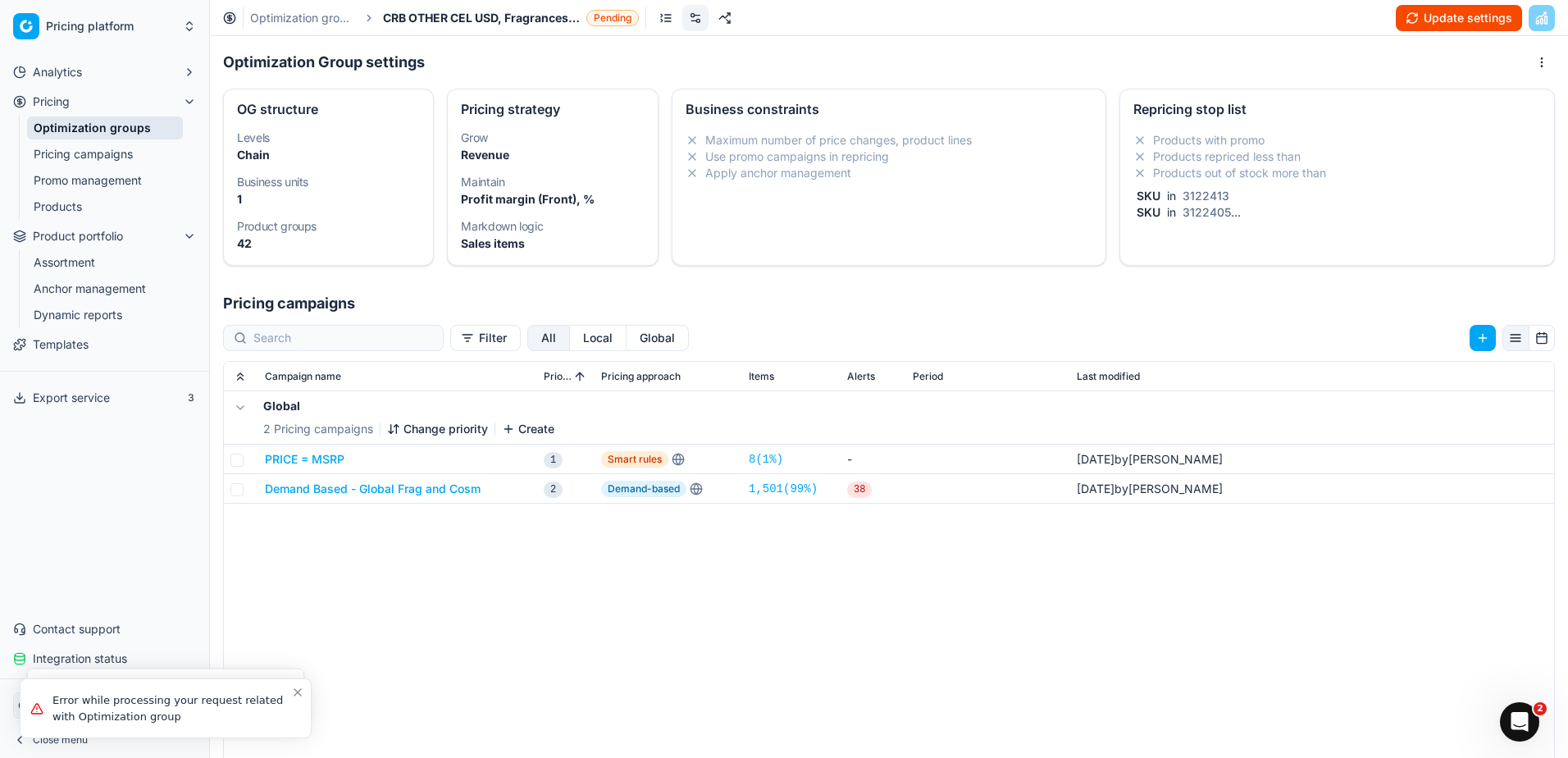
click at [1402, 26] on button "Update settings" at bounding box center [1458, 18] width 126 height 26
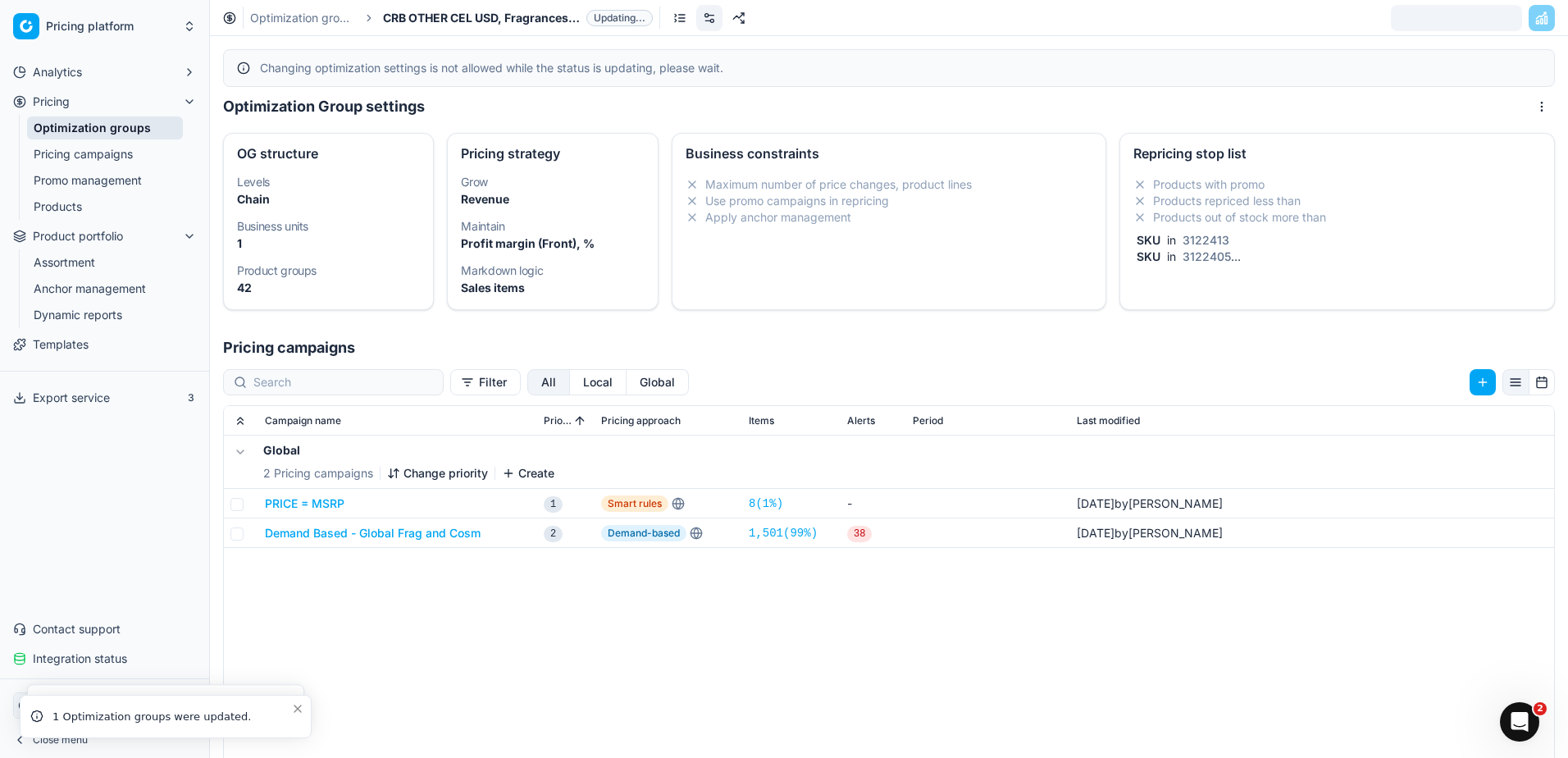
click at [326, 23] on link "Optimization groups" at bounding box center [302, 19] width 105 height 17
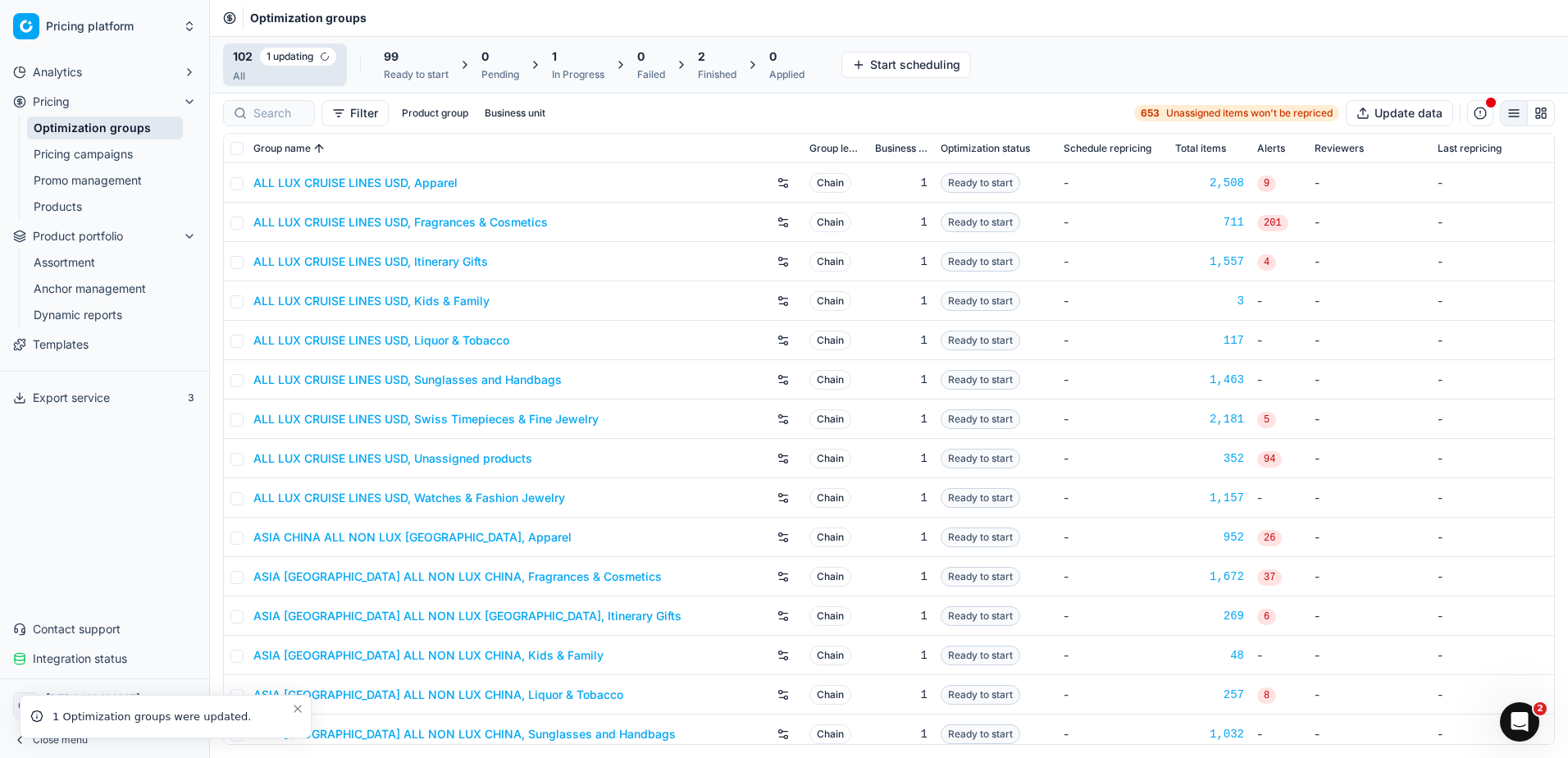
click at [732, 66] on div "2 Finished" at bounding box center [717, 64] width 38 height 33
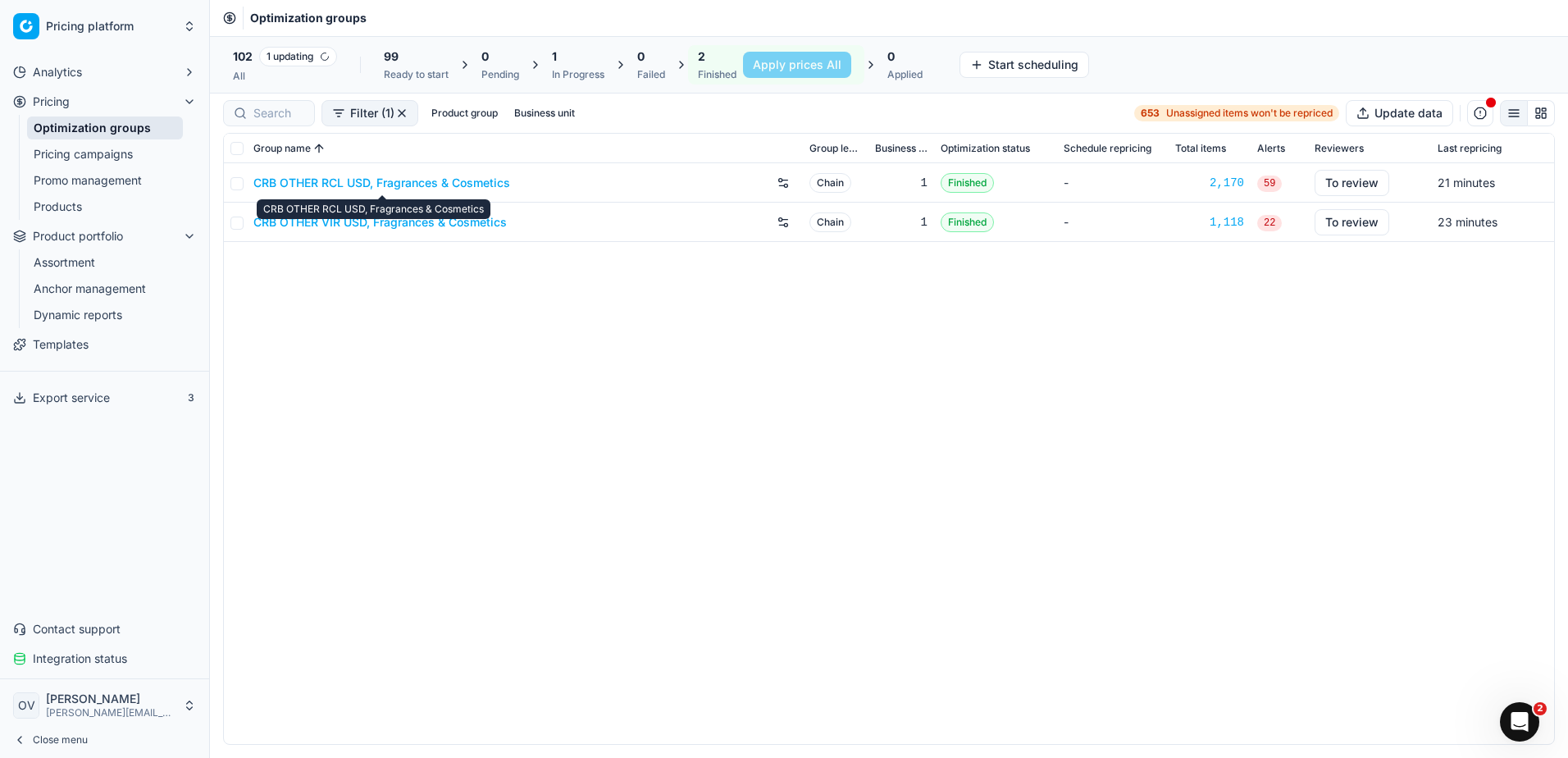
click at [414, 180] on link "CRB OTHER RCL USD, Fragrances & Cosmetics" at bounding box center [382, 183] width 257 height 17
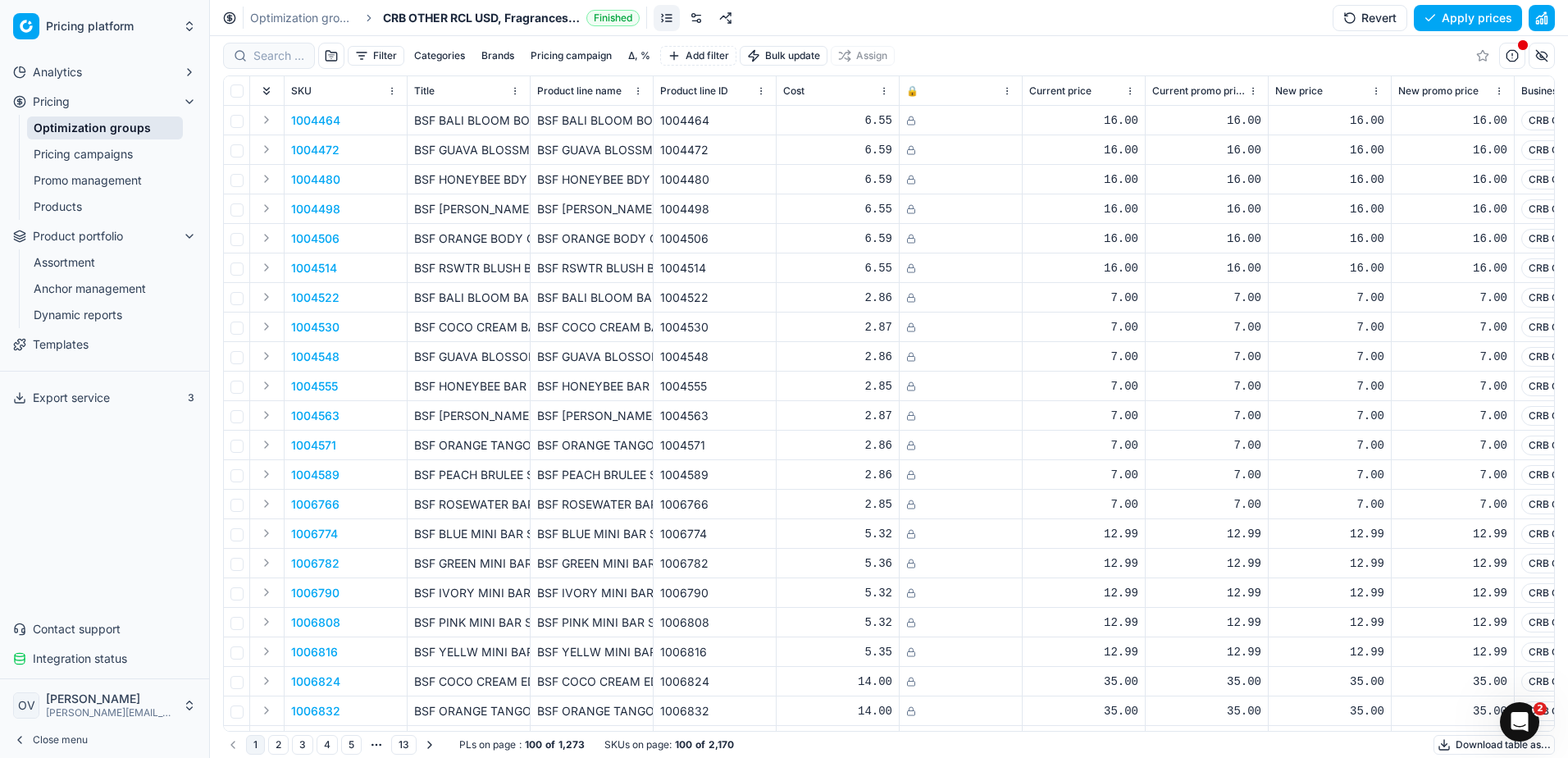
click at [968, 50] on div "Filter Categories Brands Pricing campaign Δ, % Add filter Bulk update Assign" at bounding box center [889, 56] width 1332 height 39
click at [697, 11] on link at bounding box center [696, 18] width 26 height 26
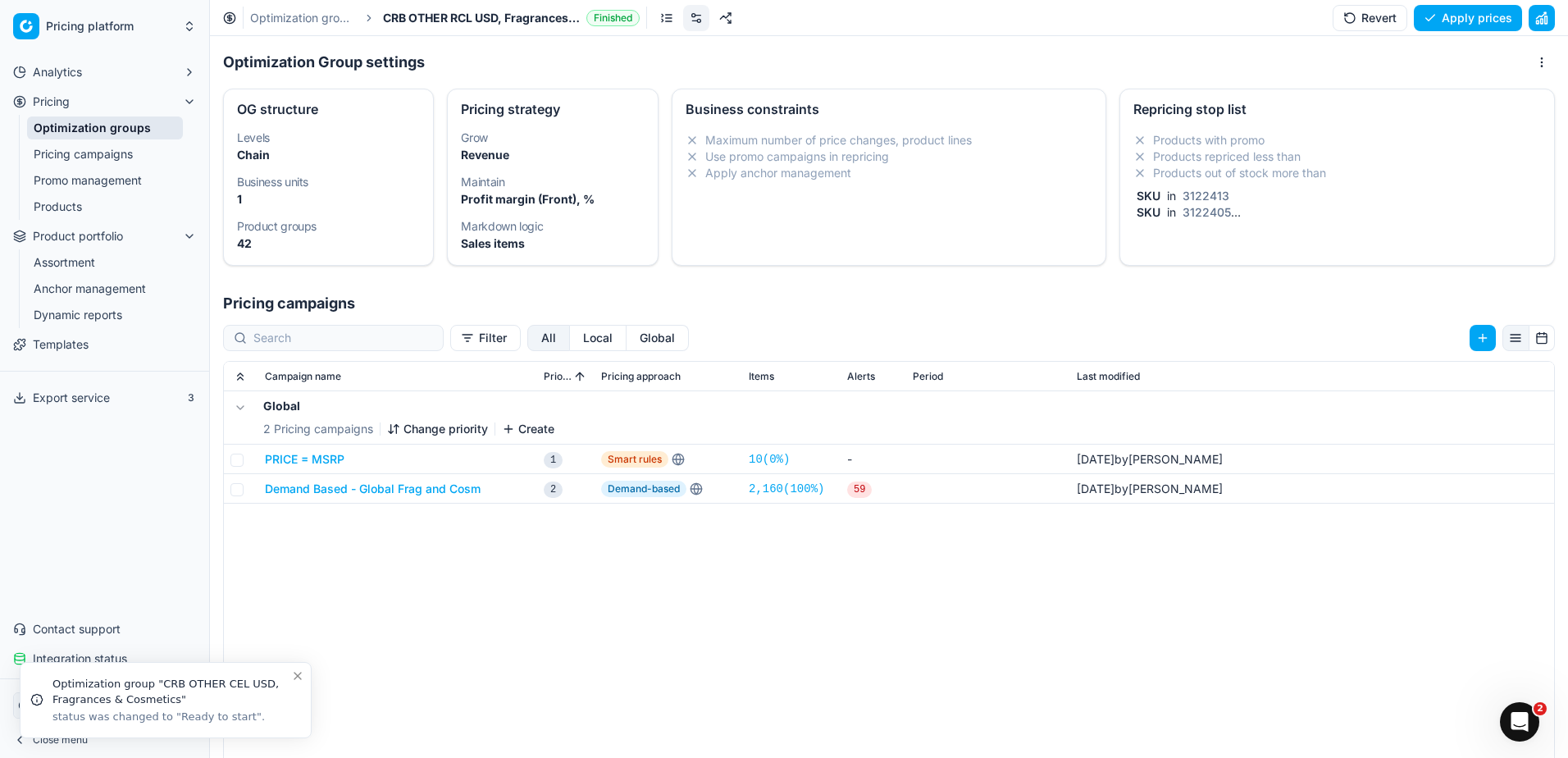
click at [1230, 162] on li "Products repriced less than" at bounding box center [1337, 157] width 407 height 17
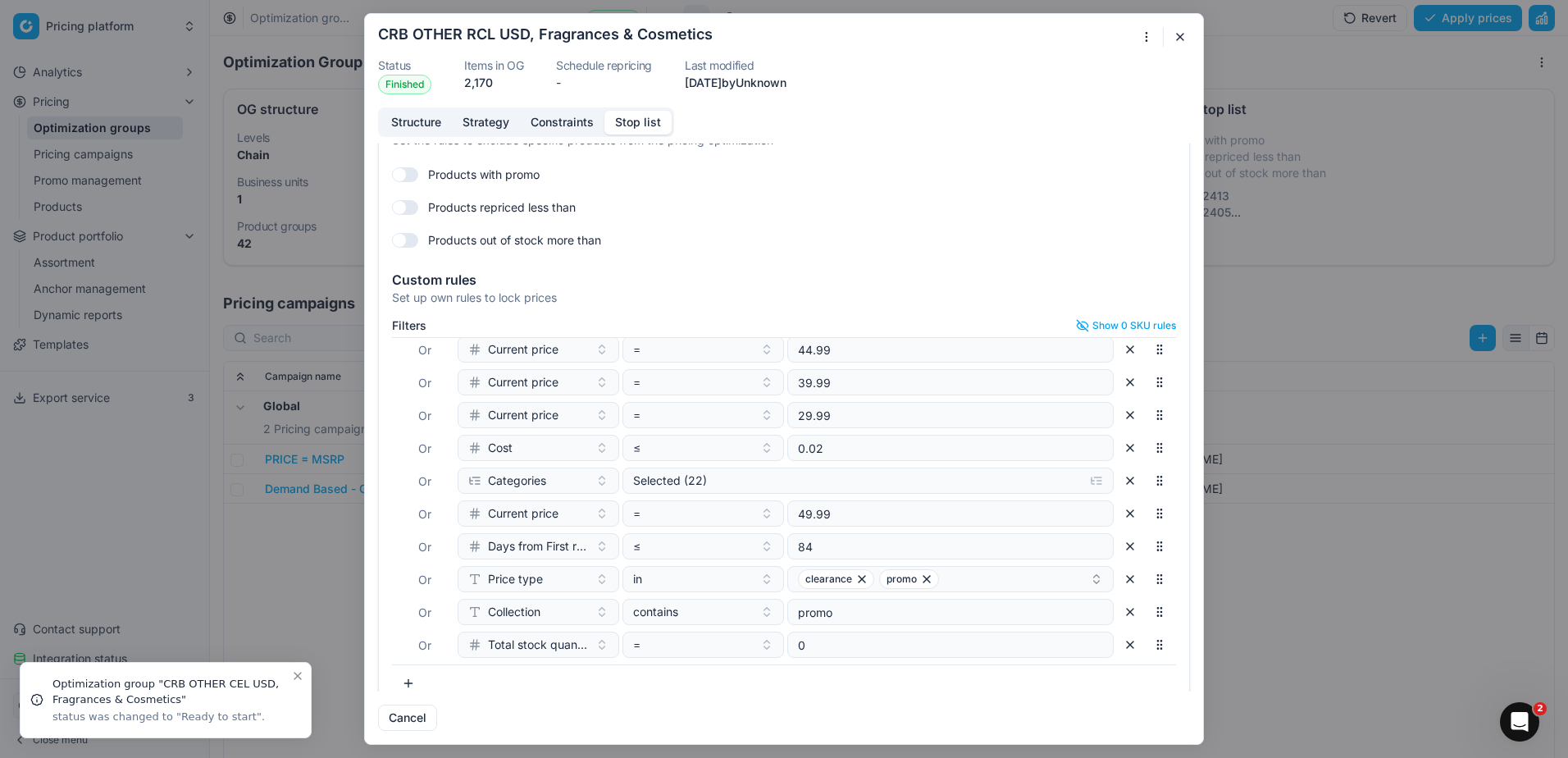
scroll to position [60, 0]
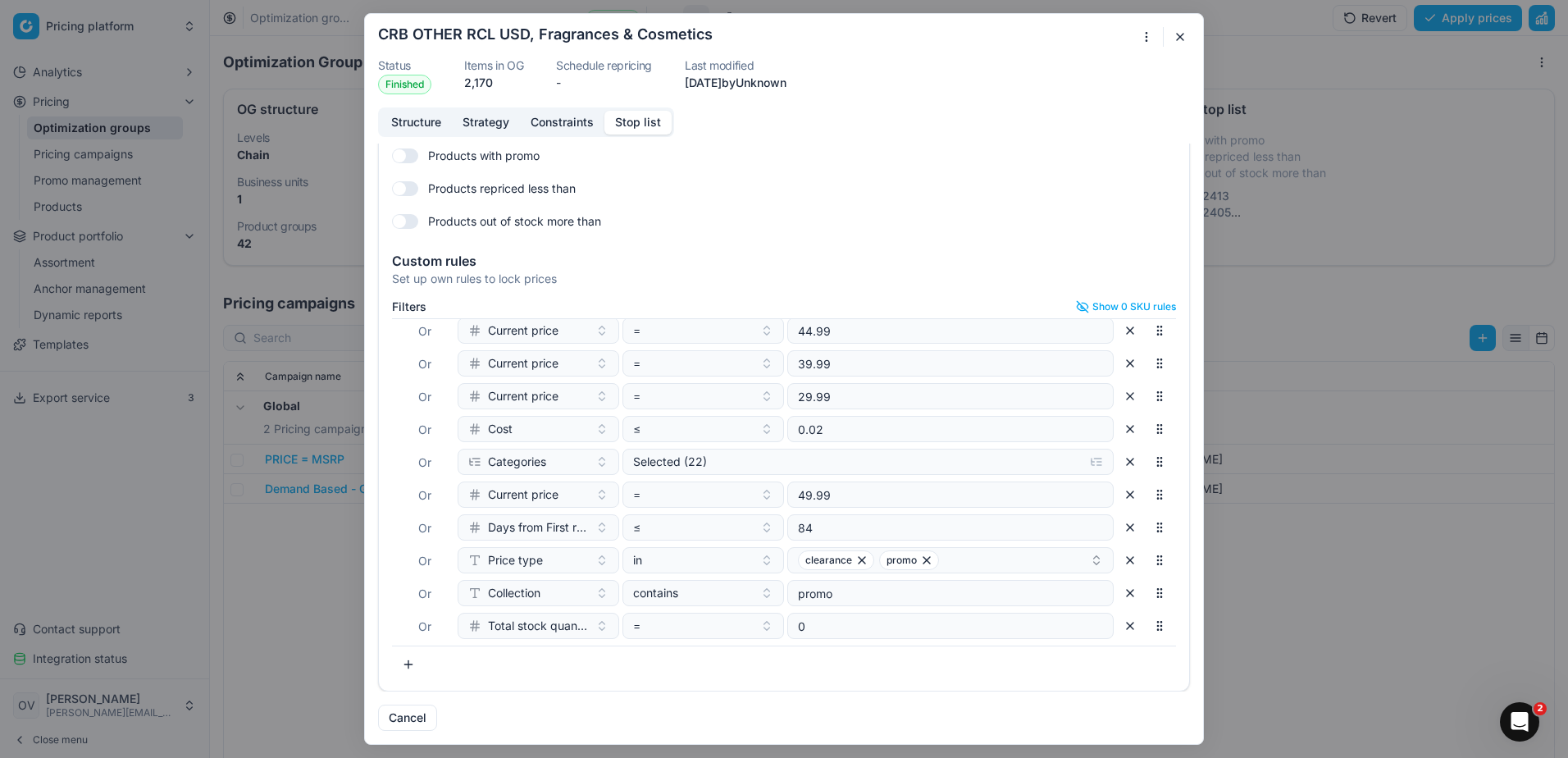
click at [421, 668] on button "button" at bounding box center [408, 664] width 33 height 26
type input "BRA"
click at [560, 599] on div "Brands" at bounding box center [568, 599] width 212 height 26
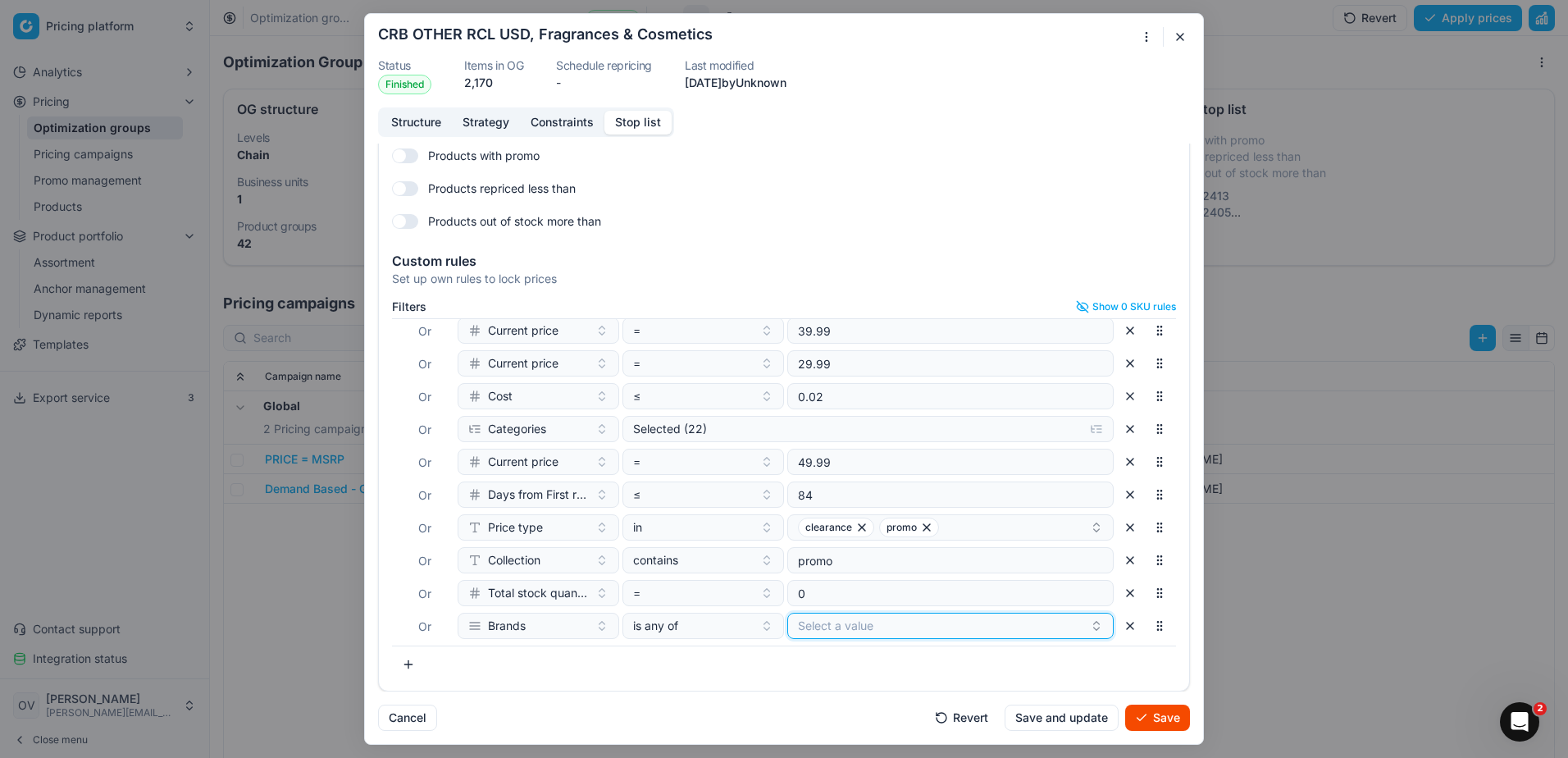
click at [869, 632] on button "Select a value" at bounding box center [950, 626] width 326 height 26
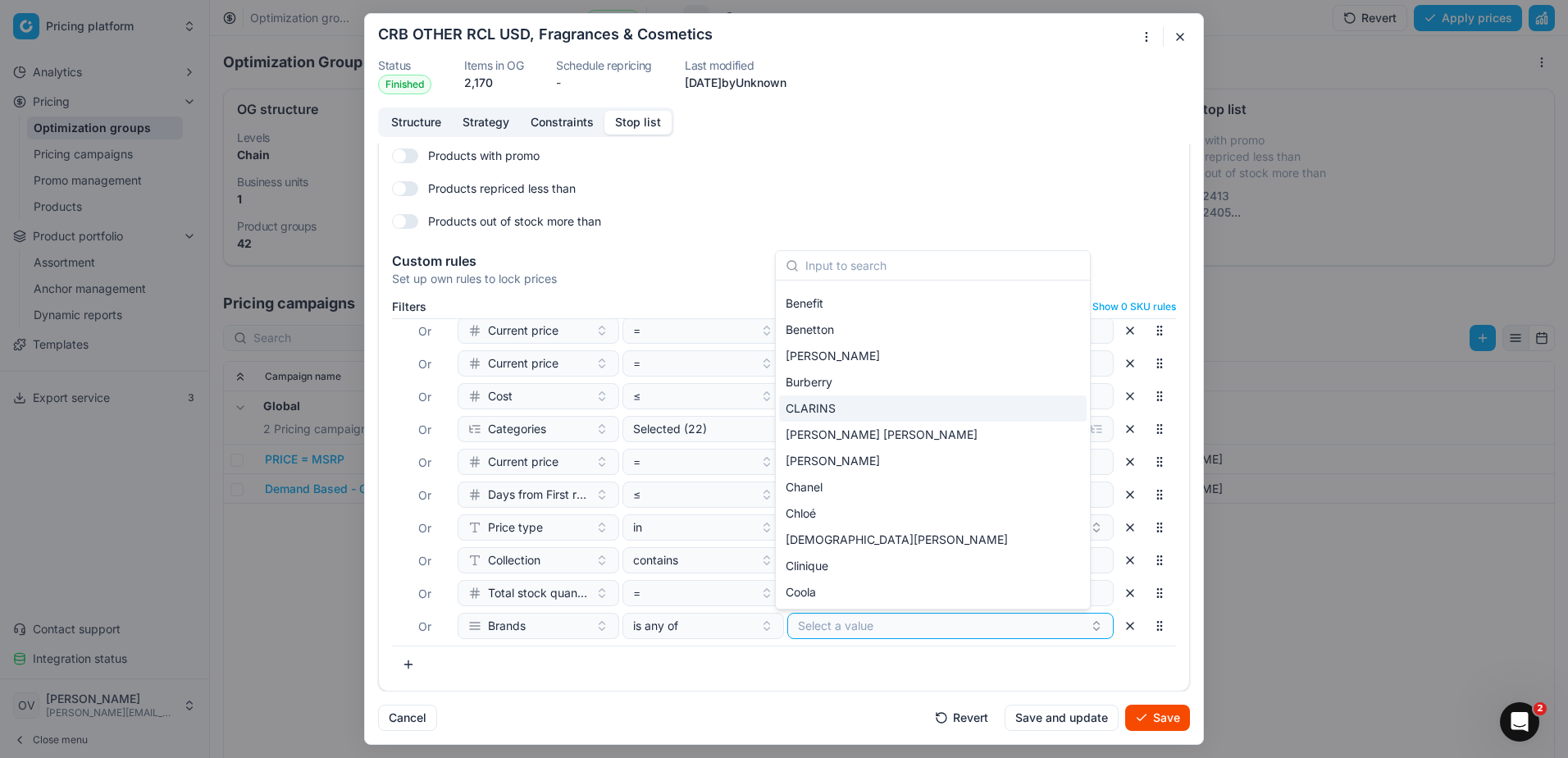
scroll to position [246, 0]
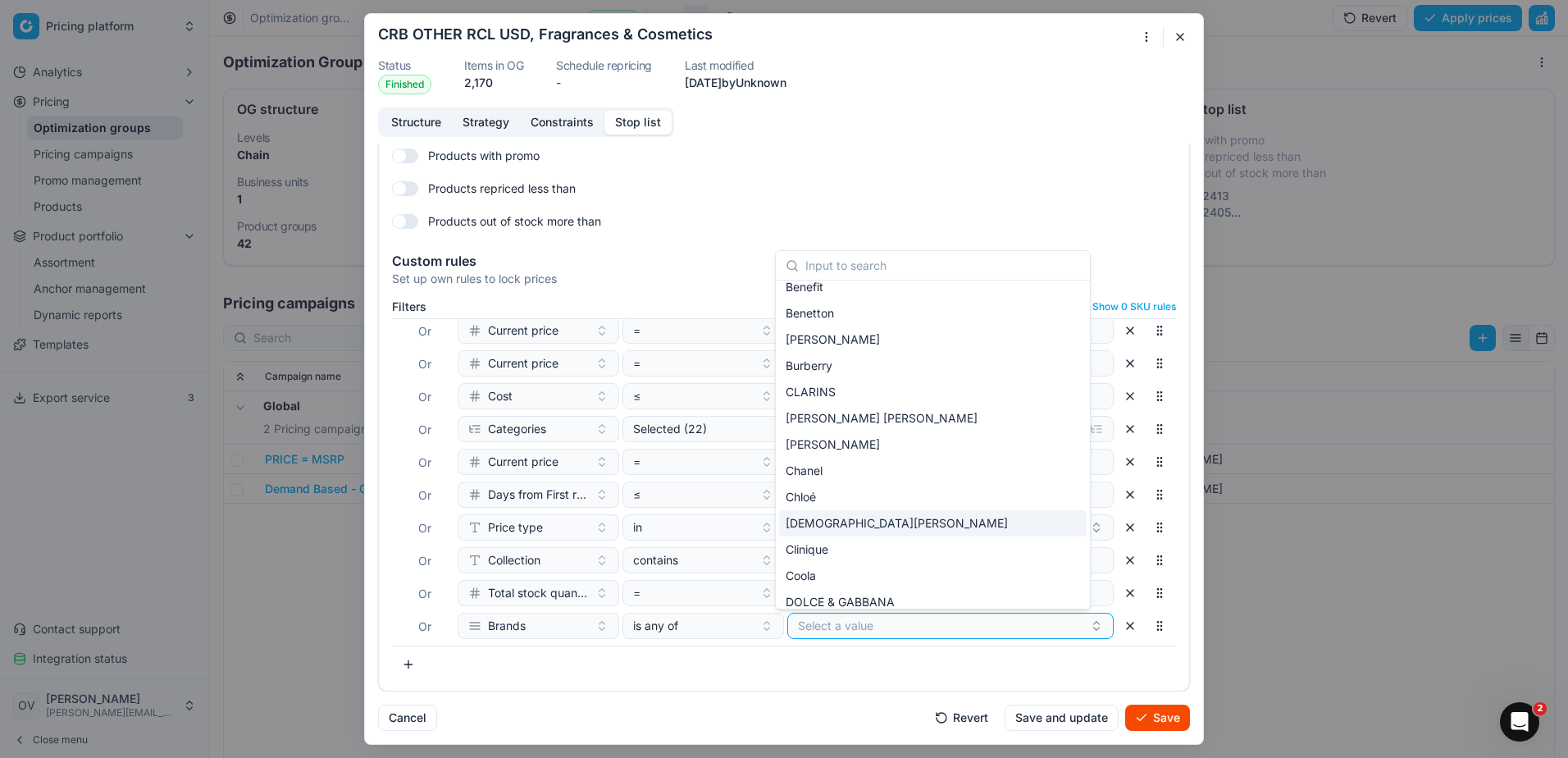
click at [888, 522] on div "[DEMOGRAPHIC_DATA][PERSON_NAME]" at bounding box center [932, 524] width 308 height 26
click at [897, 466] on div "Chanel" at bounding box center [932, 471] width 308 height 26
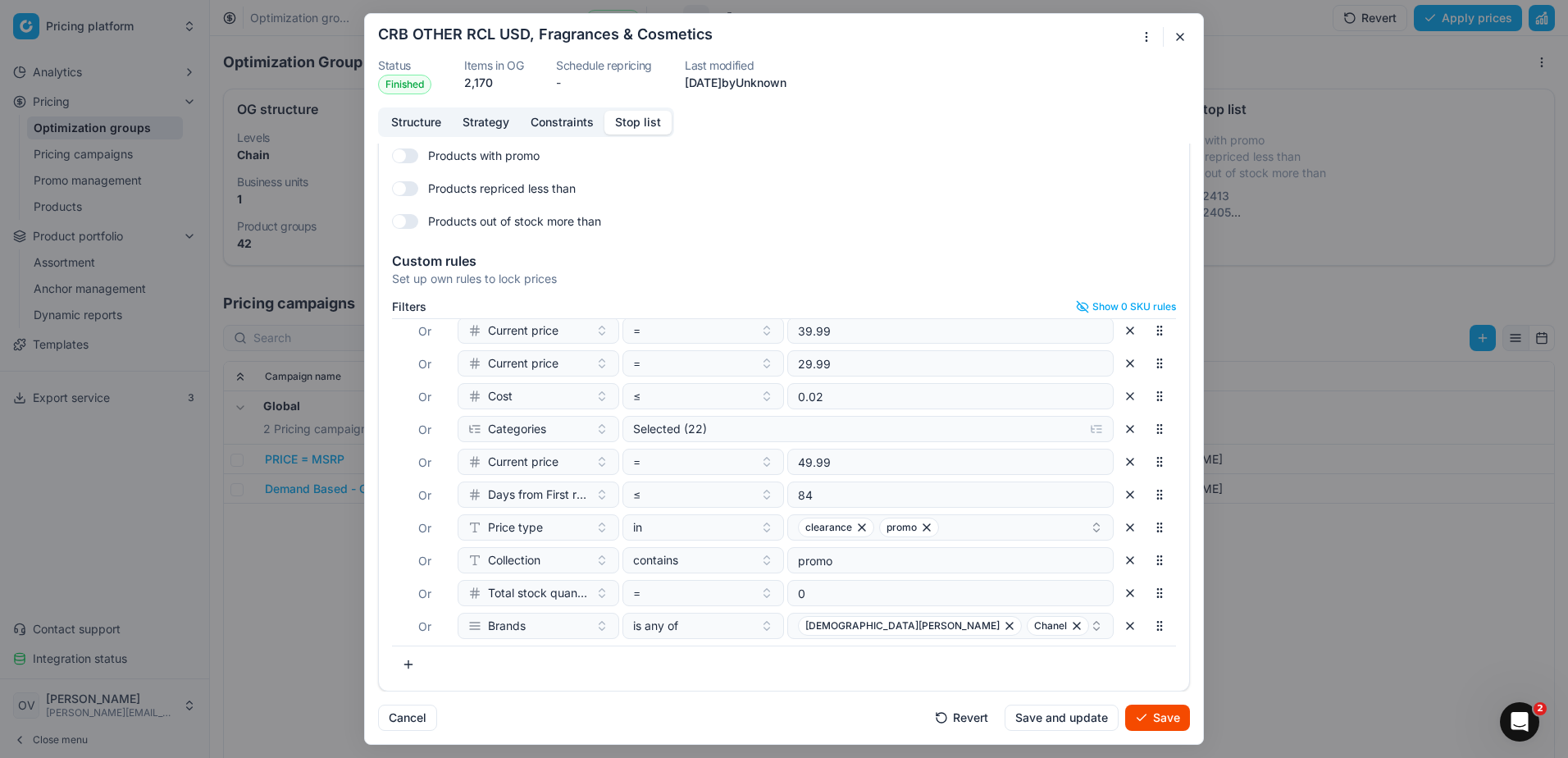
click at [1150, 713] on button "Save" at bounding box center [1157, 718] width 65 height 26
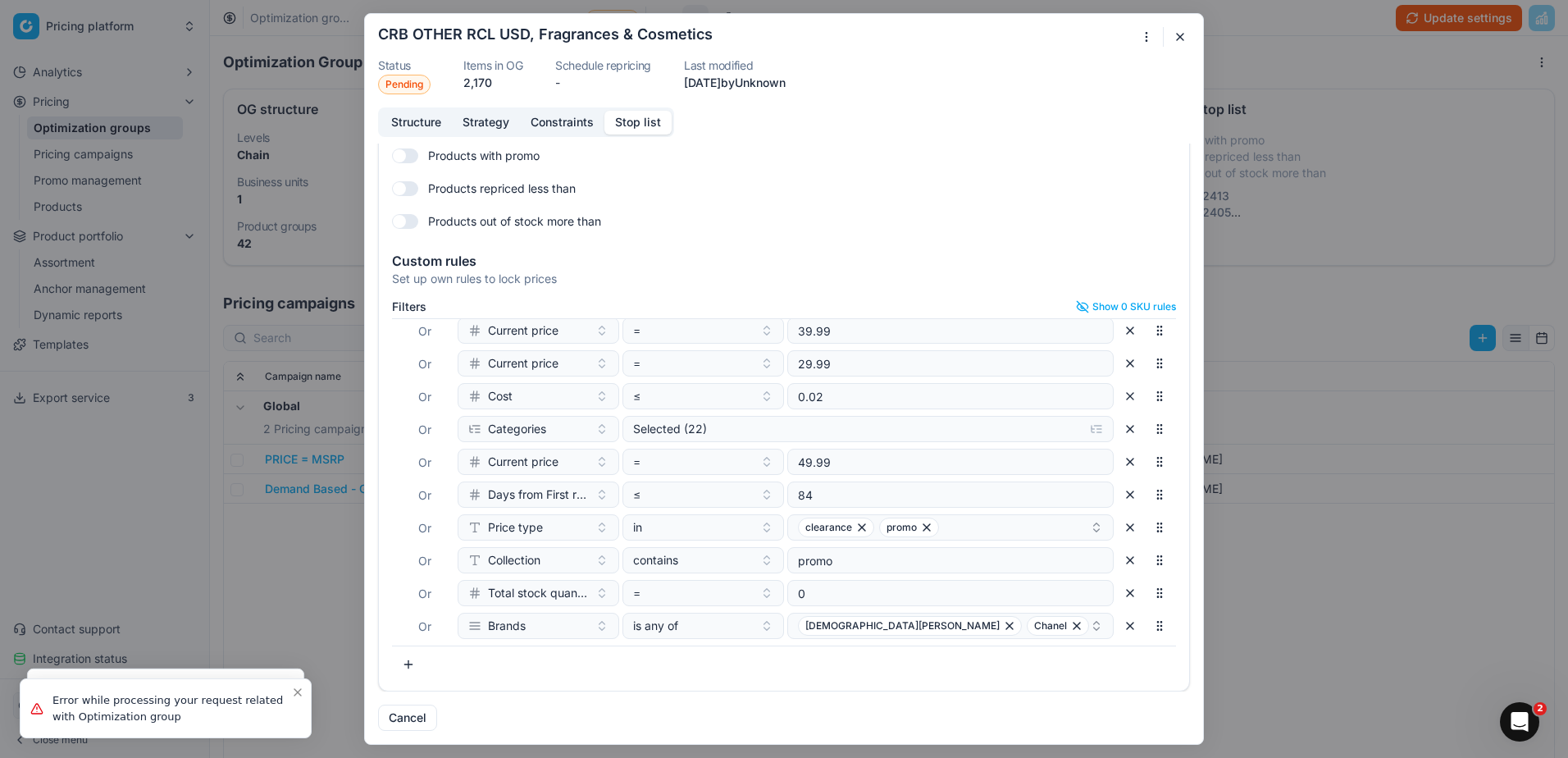
click at [1186, 38] on button "button" at bounding box center [1179, 36] width 20 height 20
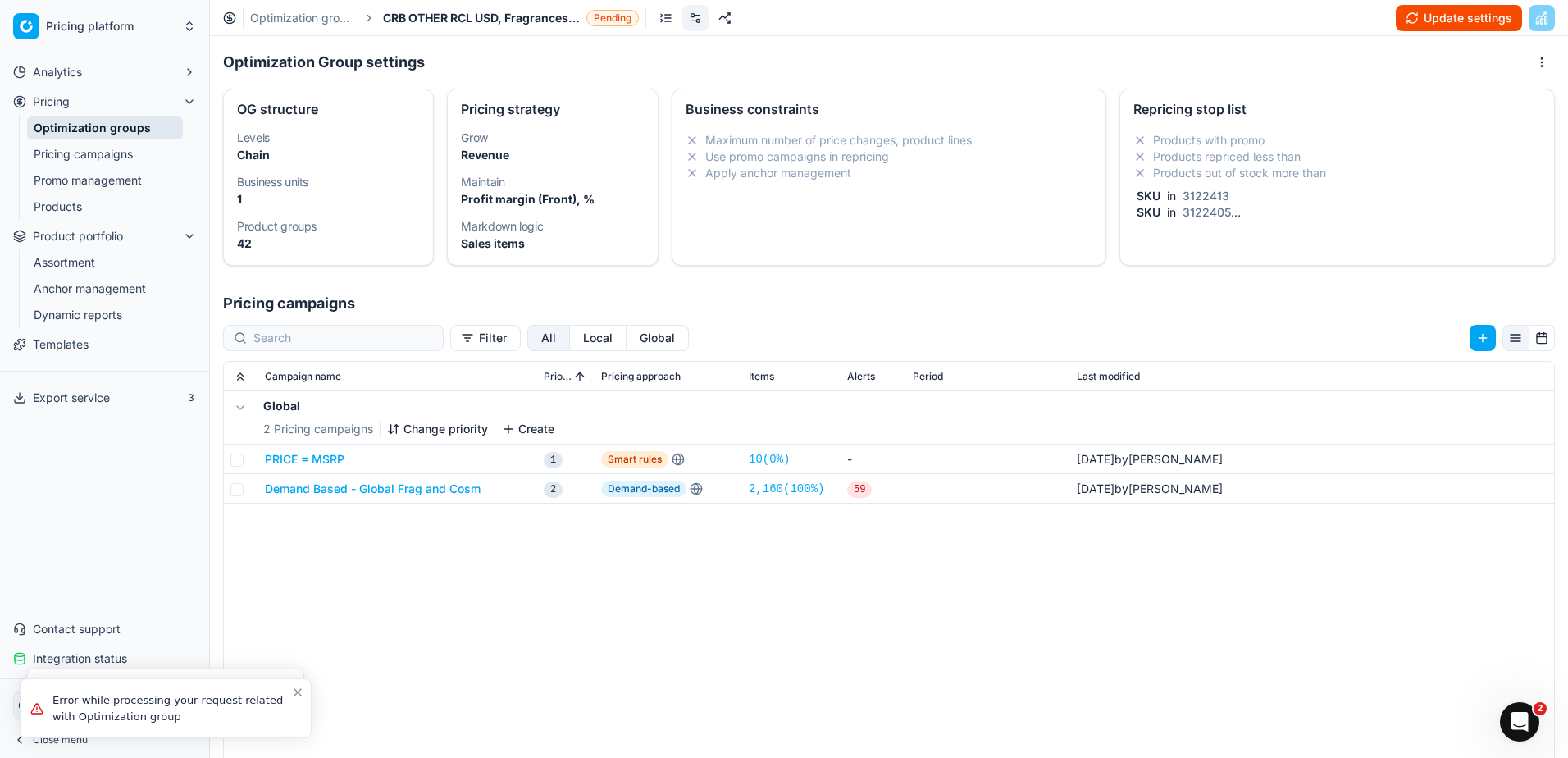
click at [1447, 24] on button "Update settings" at bounding box center [1458, 18] width 126 height 26
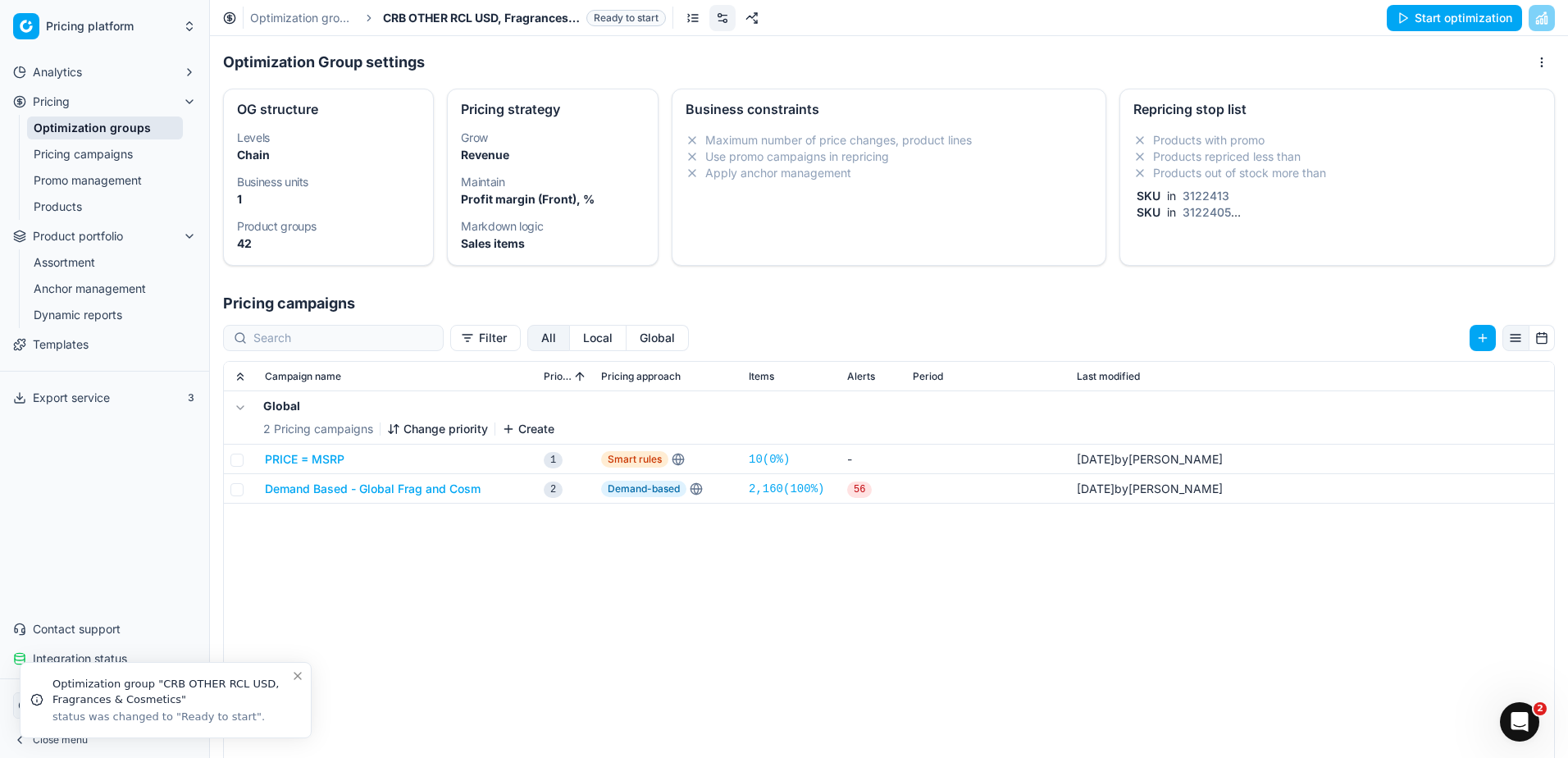
click at [1413, 23] on button "Start optimization" at bounding box center [1455, 18] width 136 height 26
click at [308, 17] on link "Optimization groups" at bounding box center [302, 19] width 105 height 17
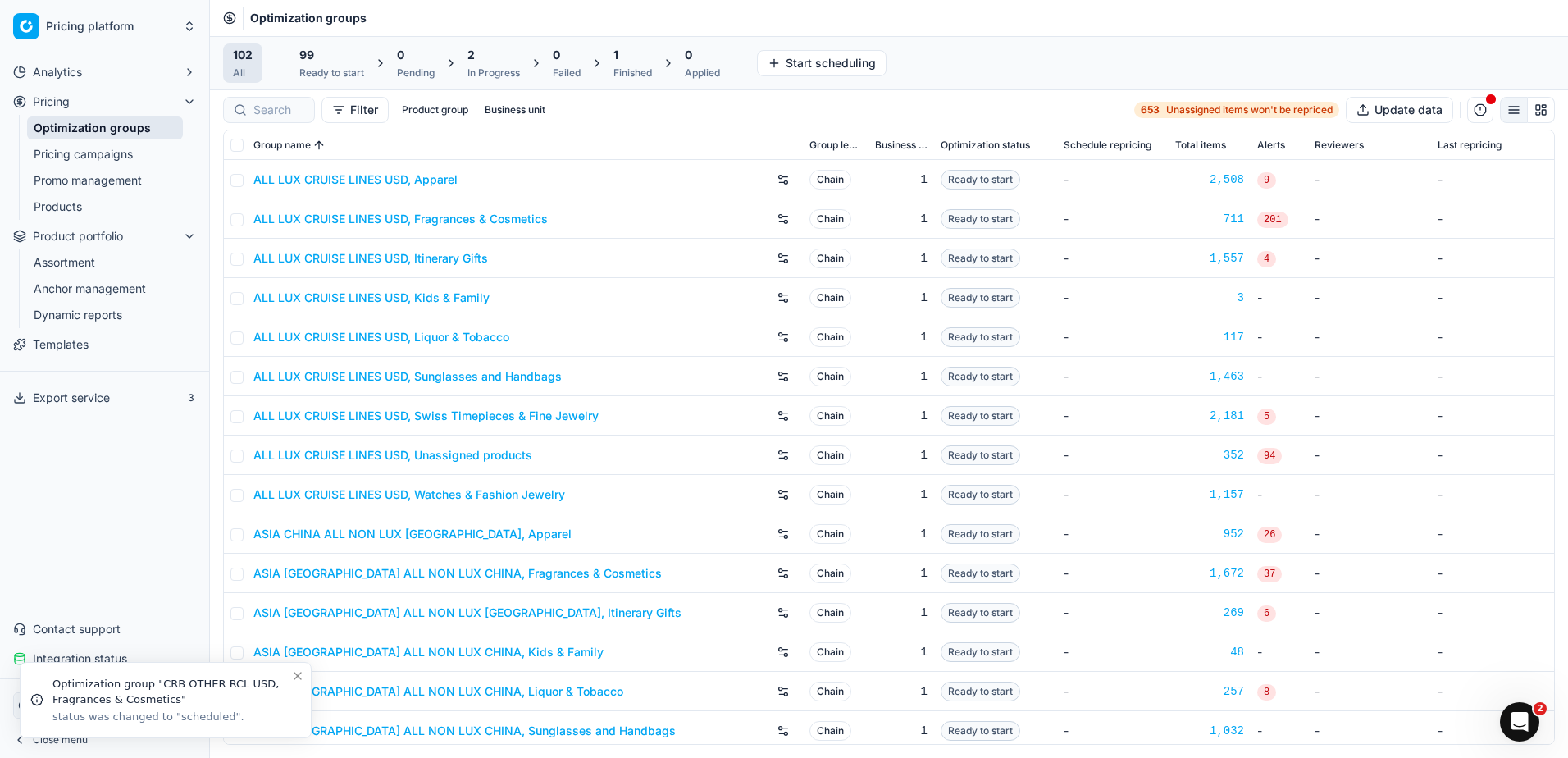
click at [630, 73] on div "Finished" at bounding box center [632, 73] width 38 height 13
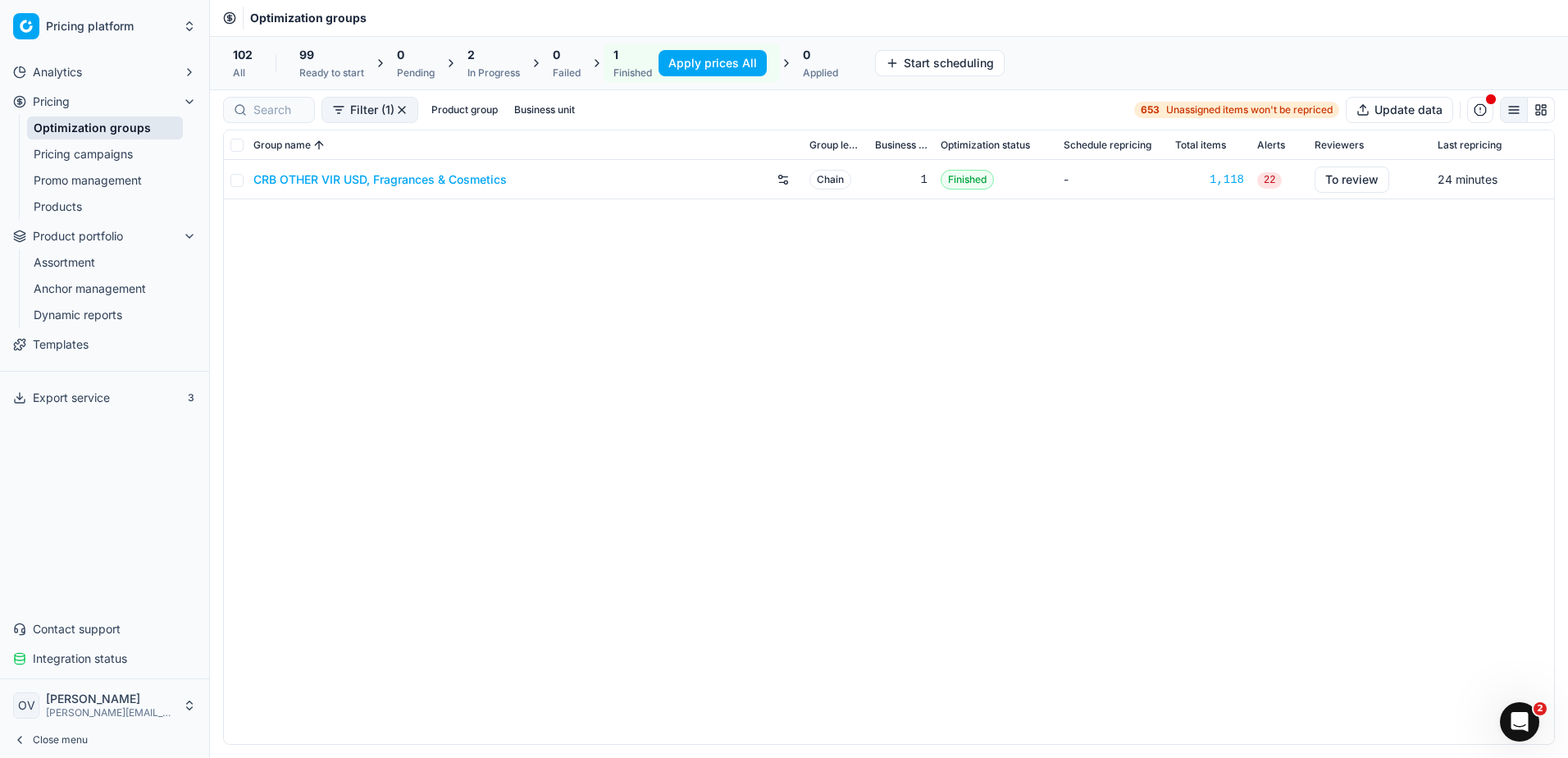
click at [376, 179] on link "CRB OTHER VIR USD, Fragrances & Cosmetics" at bounding box center [380, 180] width 254 height 17
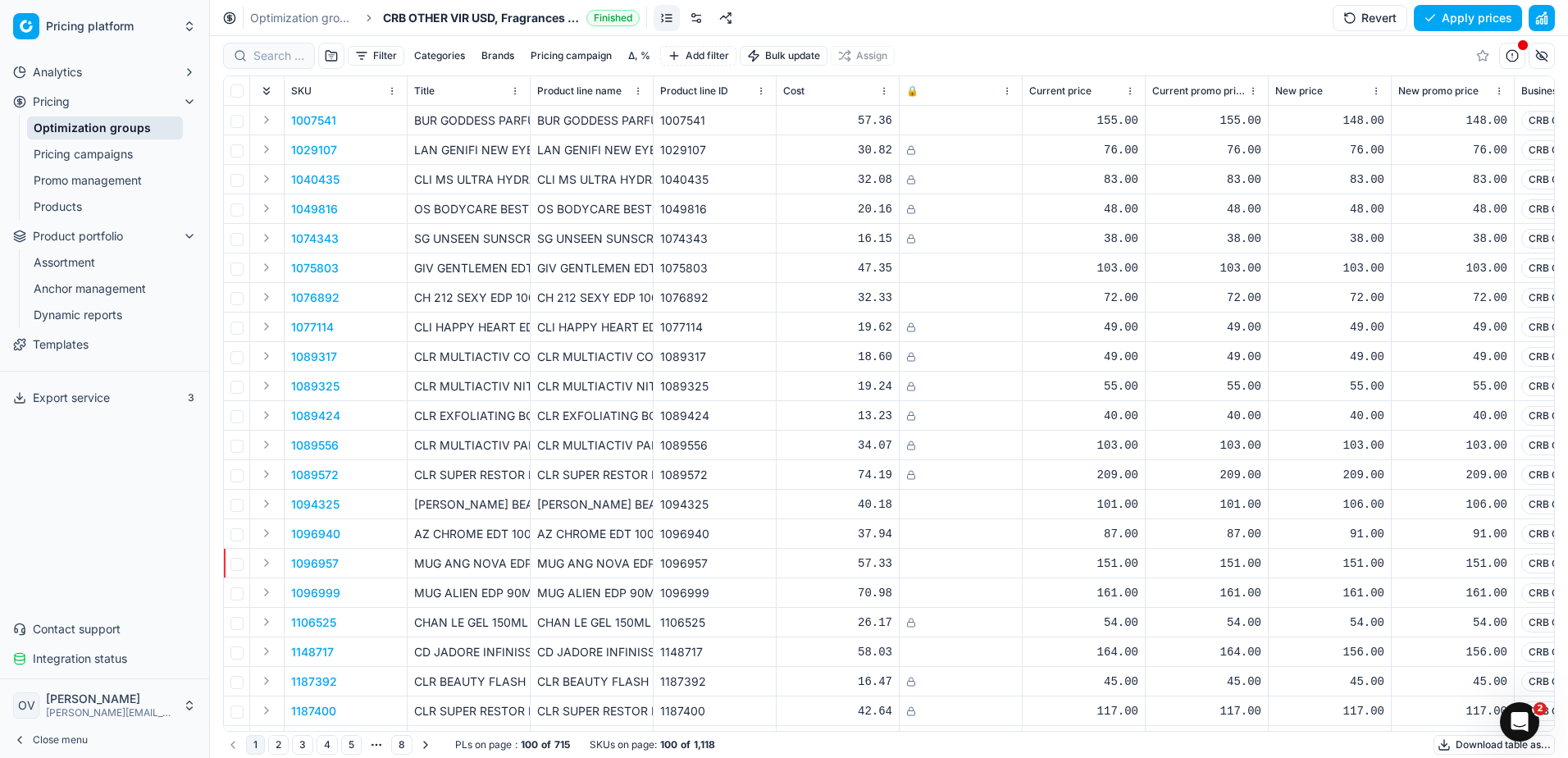
drag, startPoint x: 695, startPoint y: 14, endPoint x: 695, endPoint y: 30, distance: 16.0
click at [694, 14] on link at bounding box center [696, 18] width 26 height 26
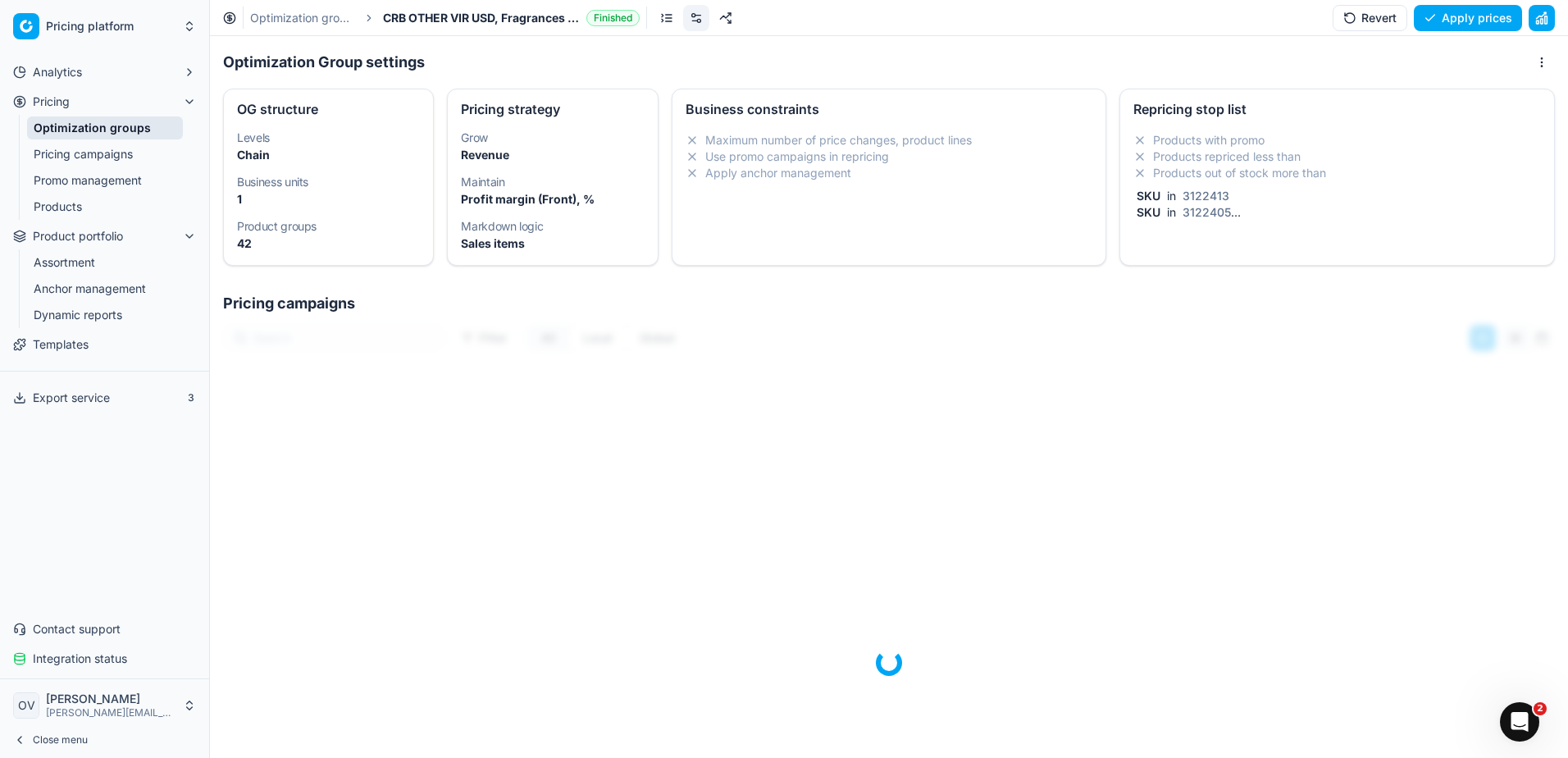
click at [1203, 201] on span "3122413" at bounding box center [1206, 195] width 53 height 14
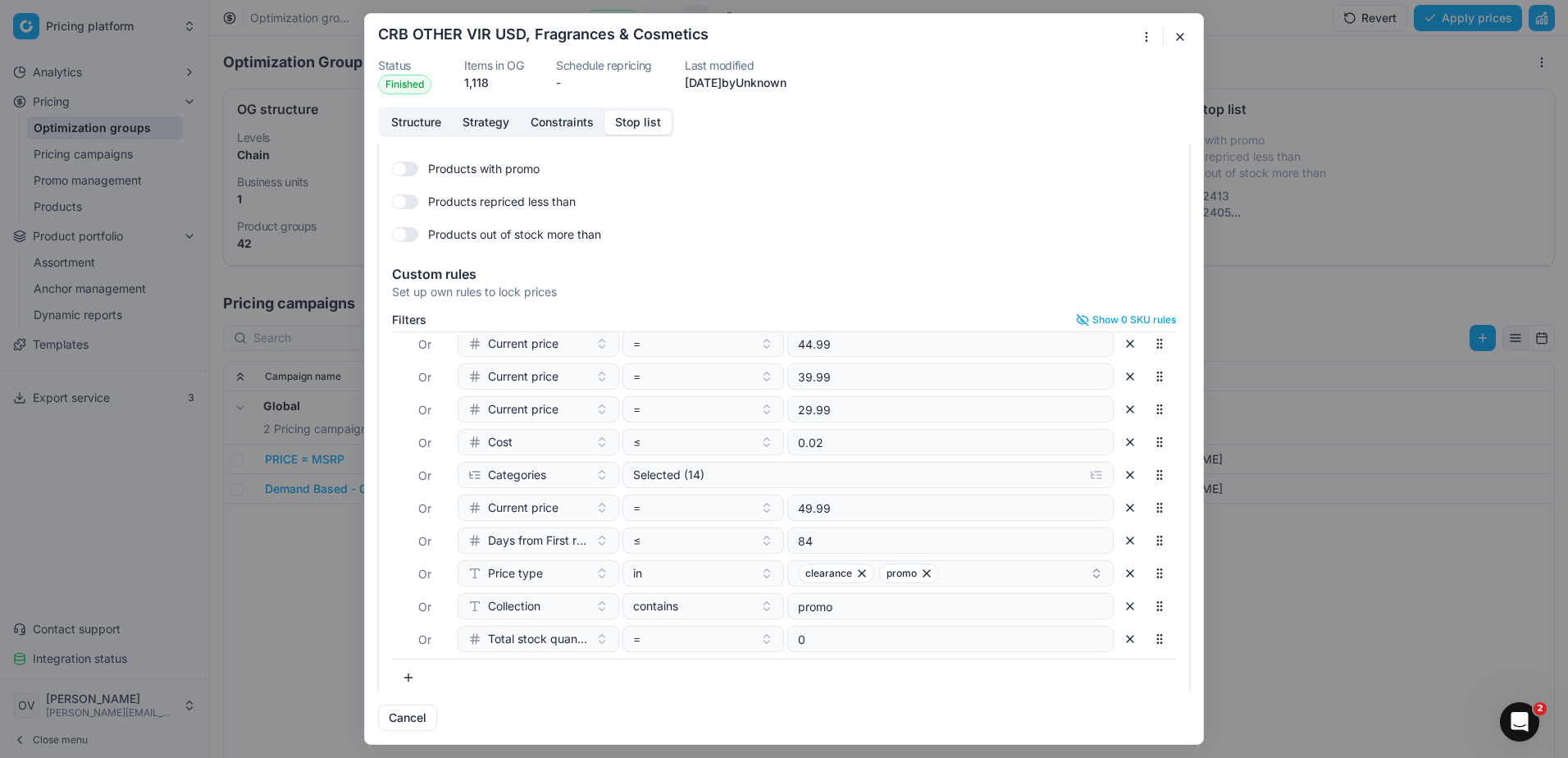
scroll to position [60, 0]
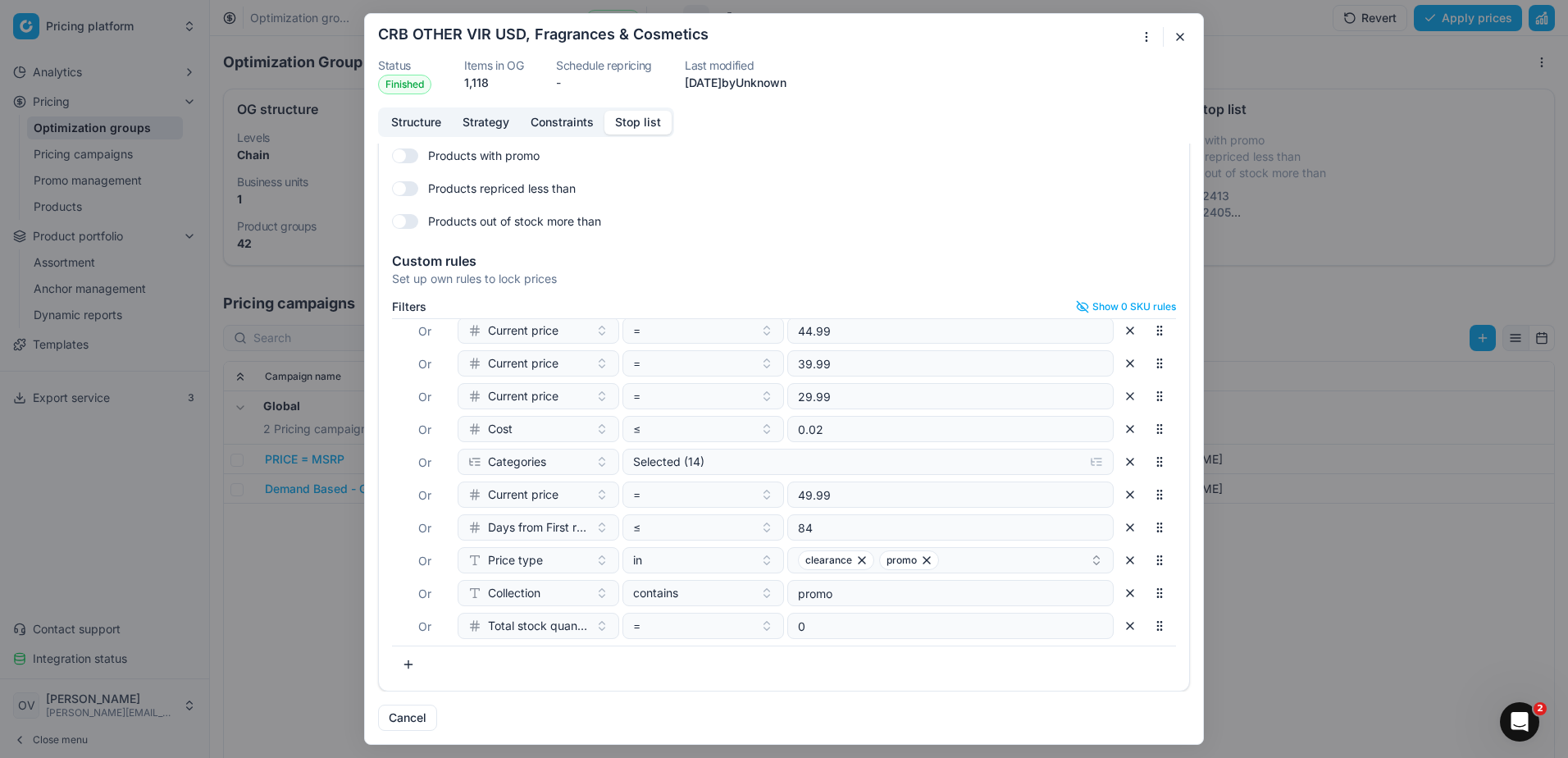
click at [403, 660] on button "button" at bounding box center [408, 664] width 33 height 26
type input "BRA"
click at [553, 596] on div "Brands" at bounding box center [568, 599] width 212 height 26
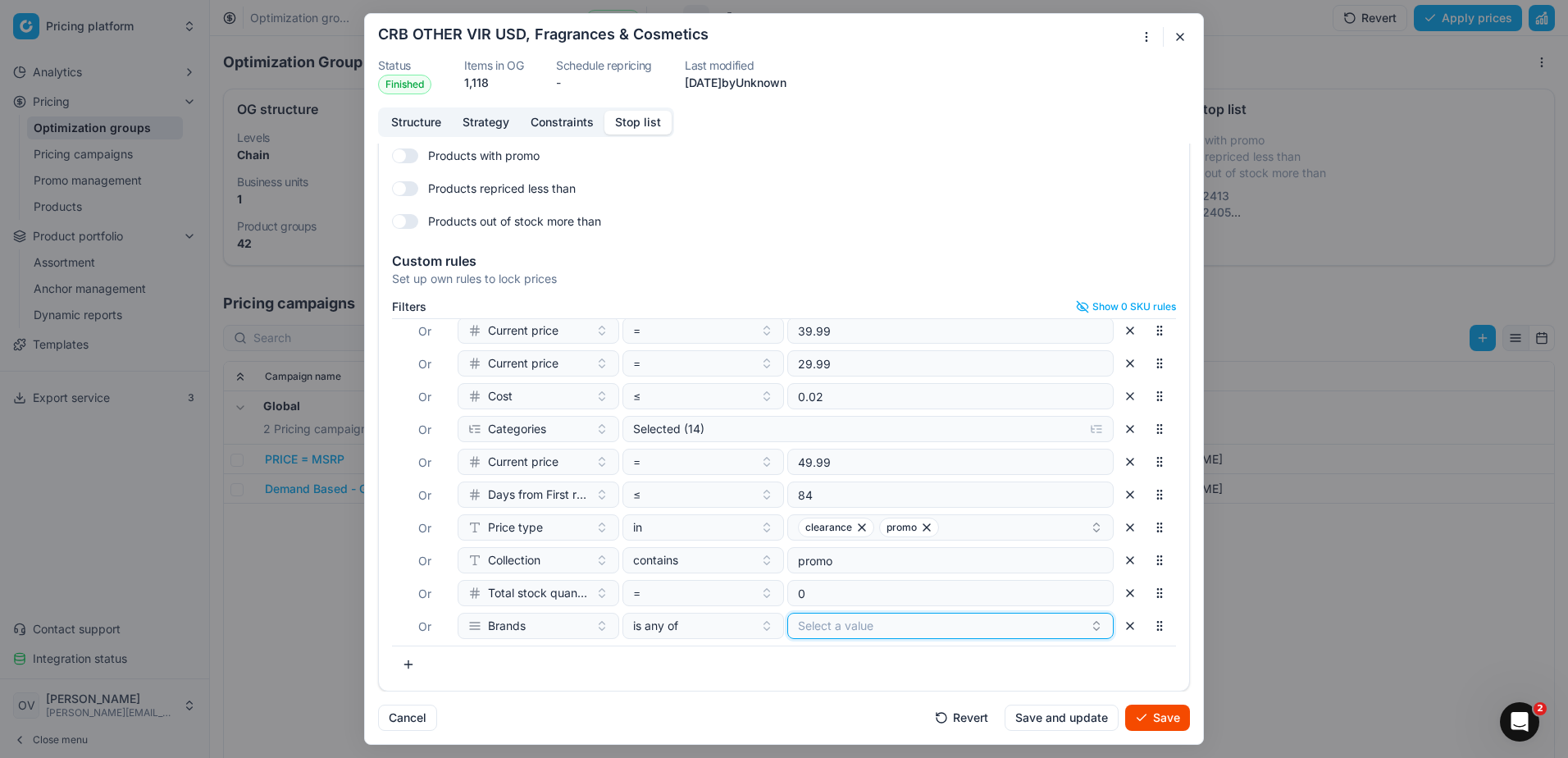
click at [818, 620] on button "Select a value" at bounding box center [950, 626] width 326 height 26
click at [850, 574] on div "Chanel" at bounding box center [932, 586] width 308 height 26
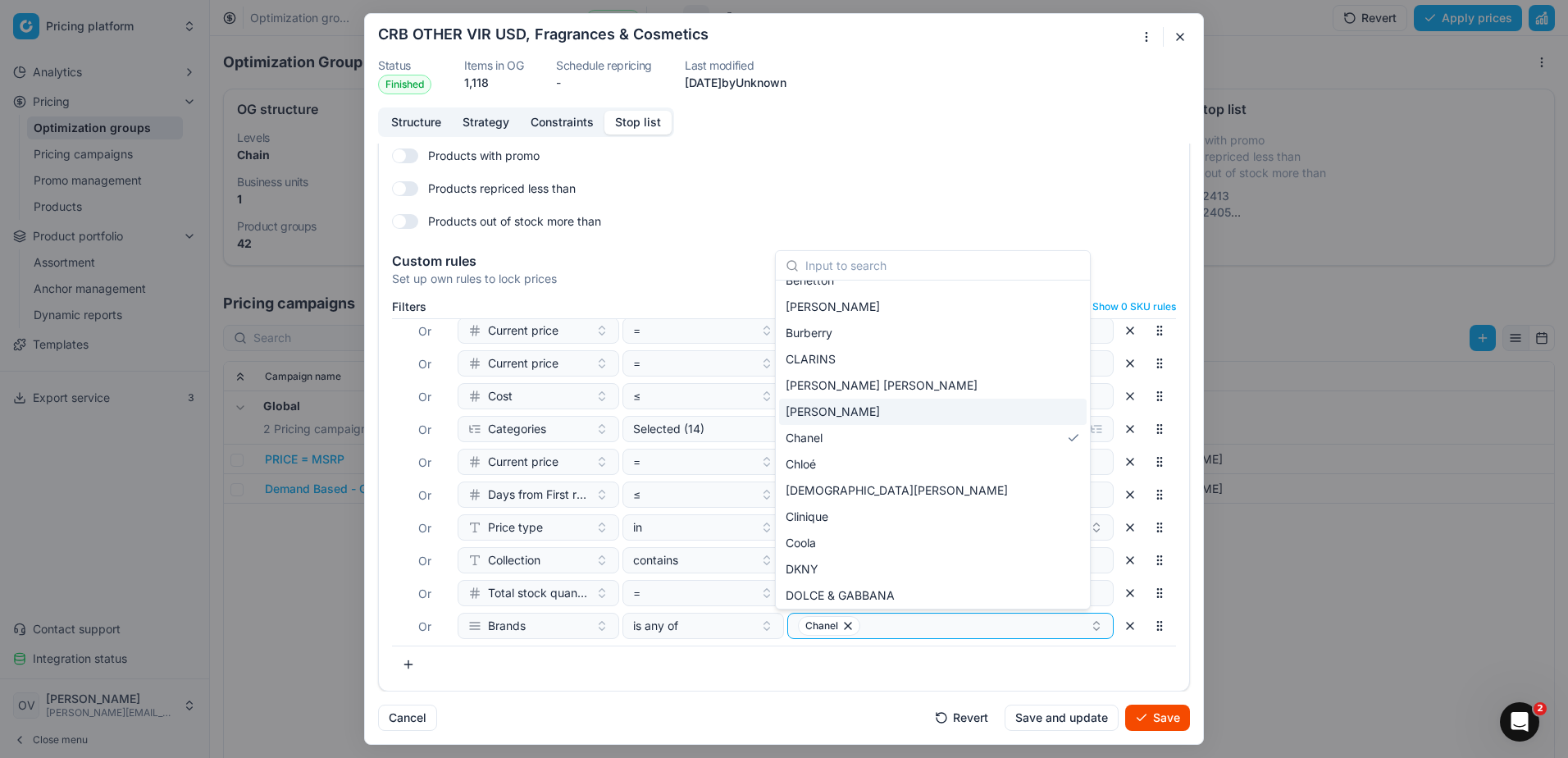
scroll to position [164, 0]
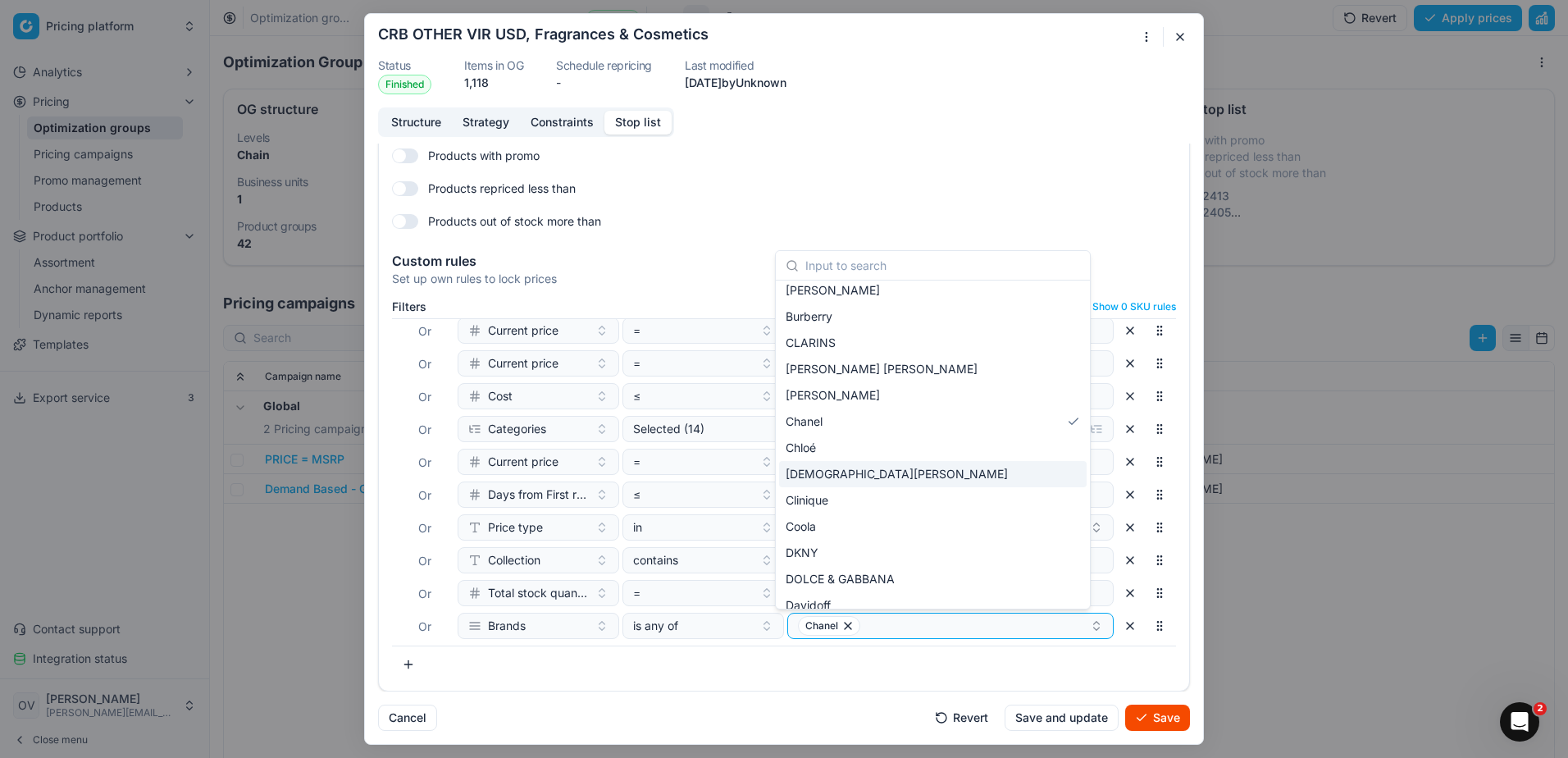
click at [872, 473] on div "[DEMOGRAPHIC_DATA][PERSON_NAME]" at bounding box center [932, 474] width 308 height 26
click at [776, 712] on div "Cancel Revert Save and update Save" at bounding box center [784, 711] width 811 height 39
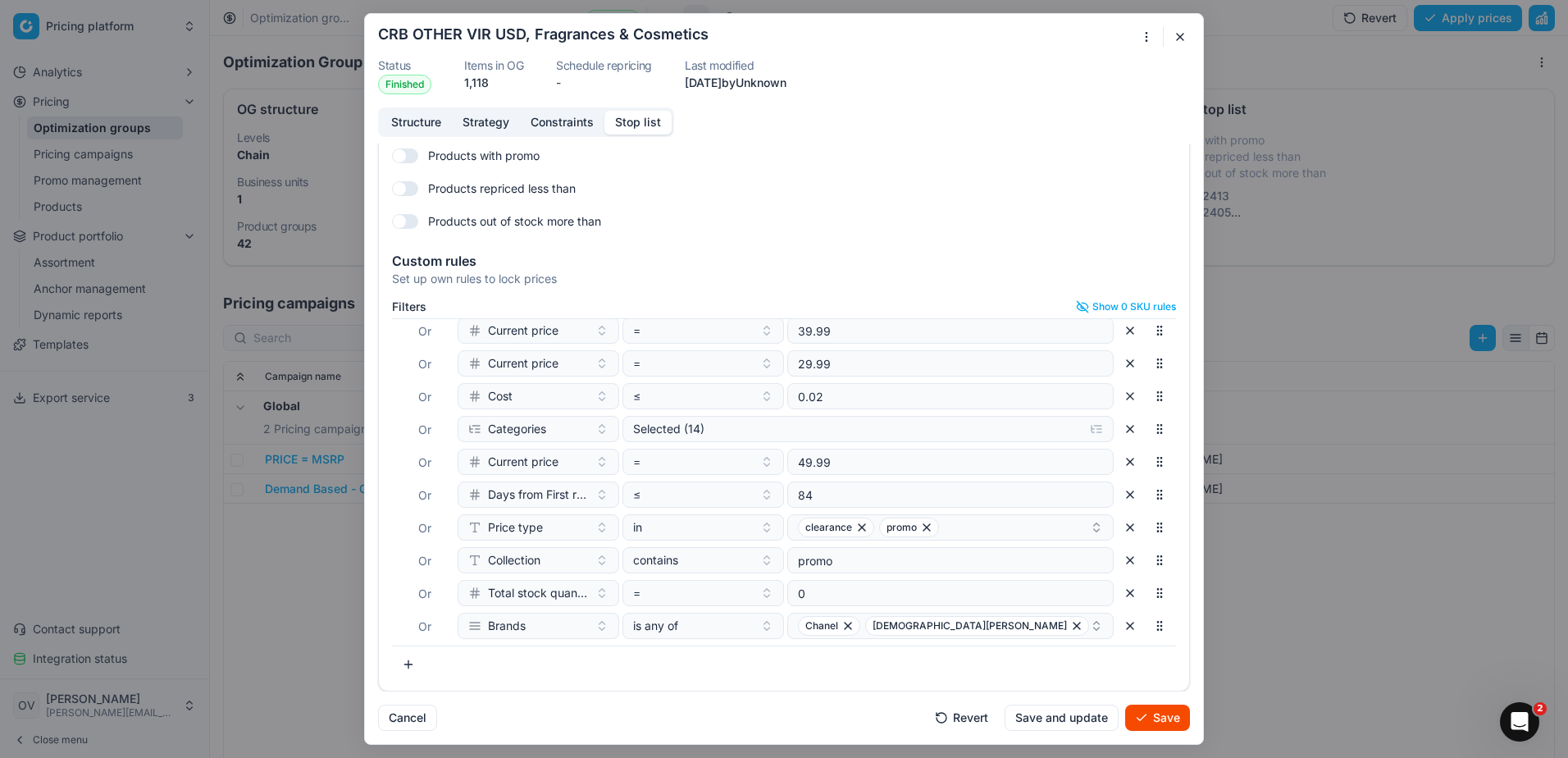
click at [1158, 714] on button "Save" at bounding box center [1157, 718] width 65 height 26
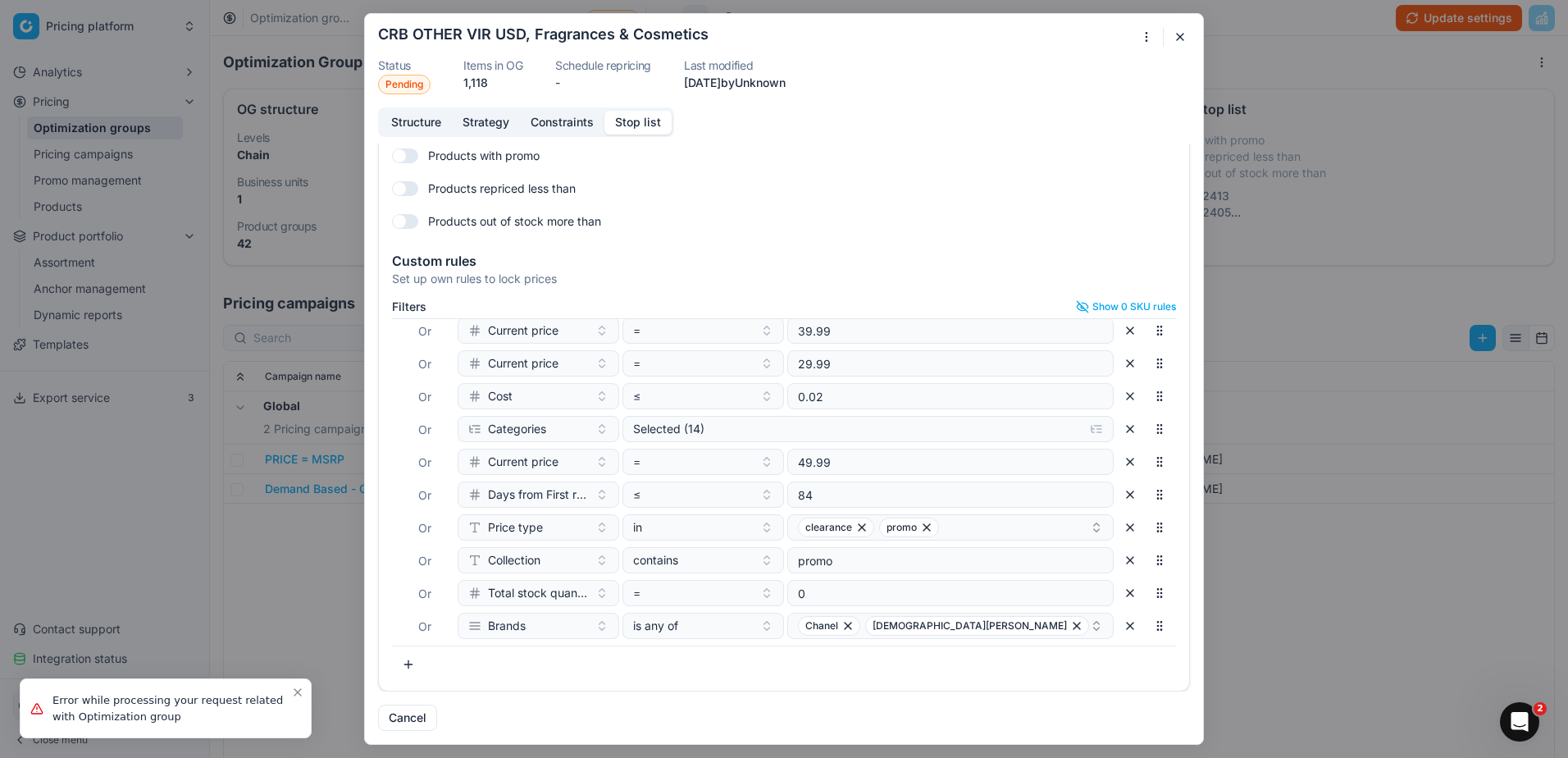
click at [1182, 41] on button "button" at bounding box center [1179, 36] width 20 height 20
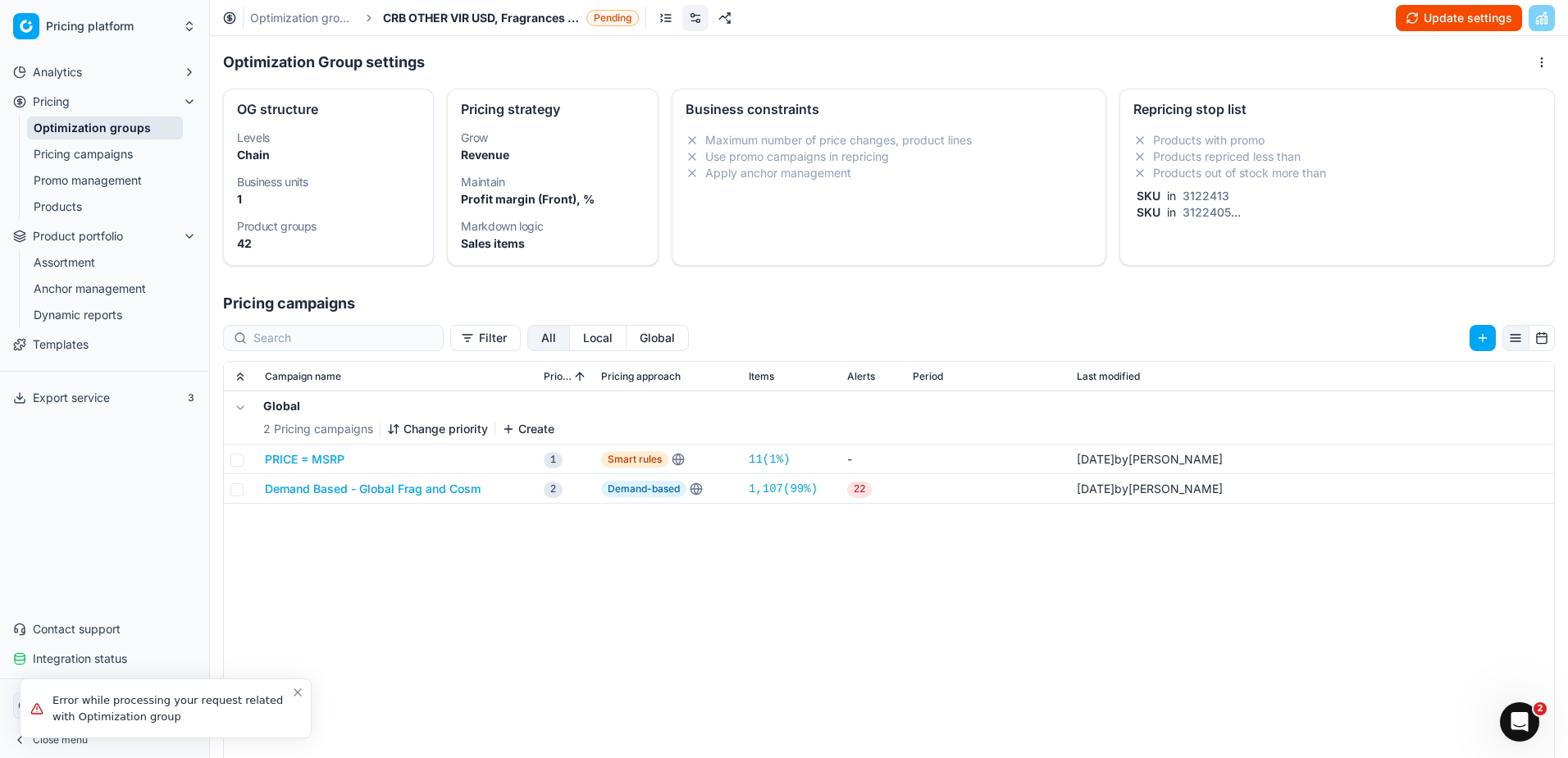
click at [1419, 26] on button "Update settings" at bounding box center [1458, 18] width 126 height 26
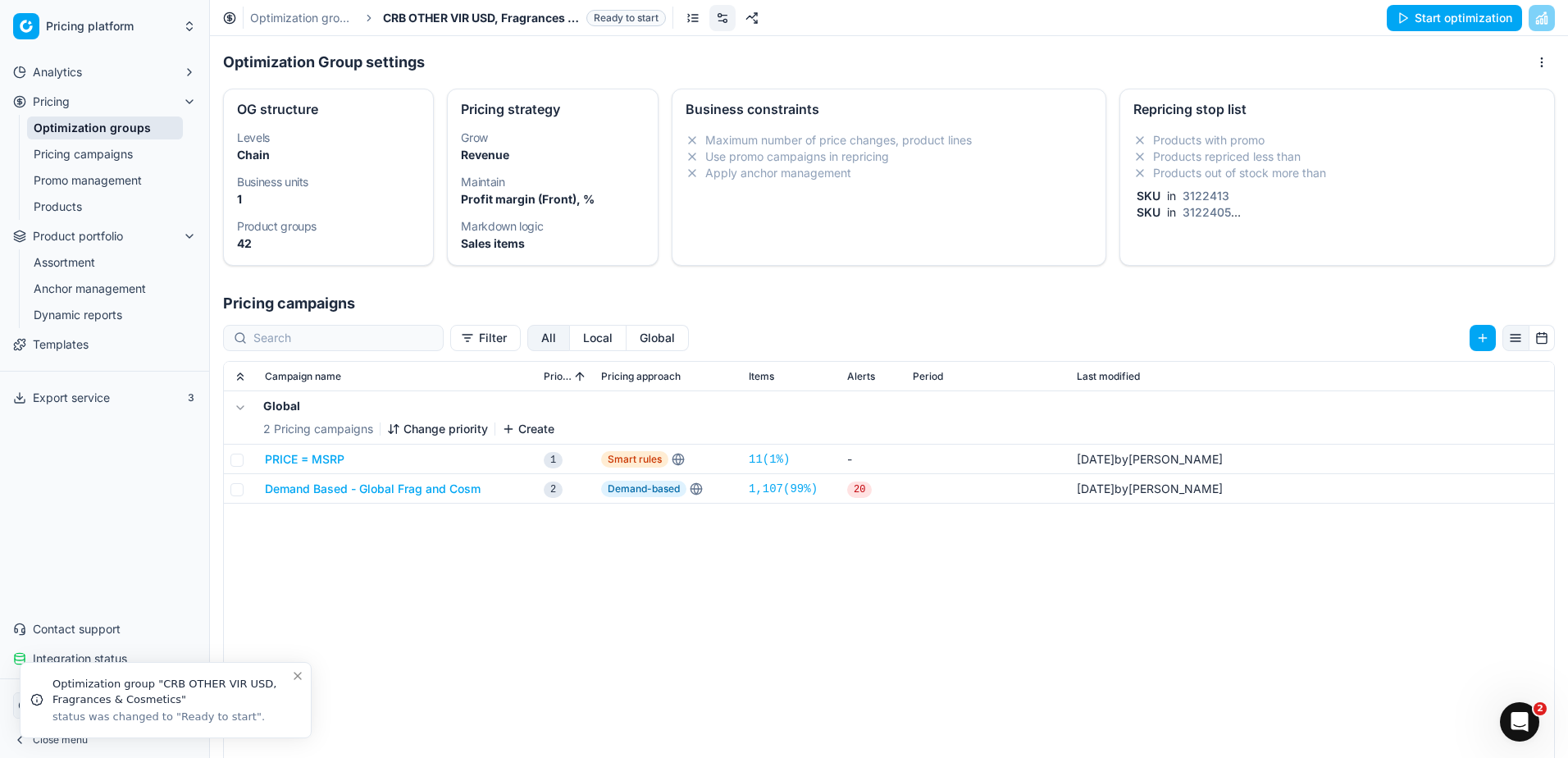
click at [1430, 23] on button "Start optimization" at bounding box center [1455, 18] width 136 height 26
click at [282, 13] on link "Optimization groups" at bounding box center [302, 19] width 105 height 17
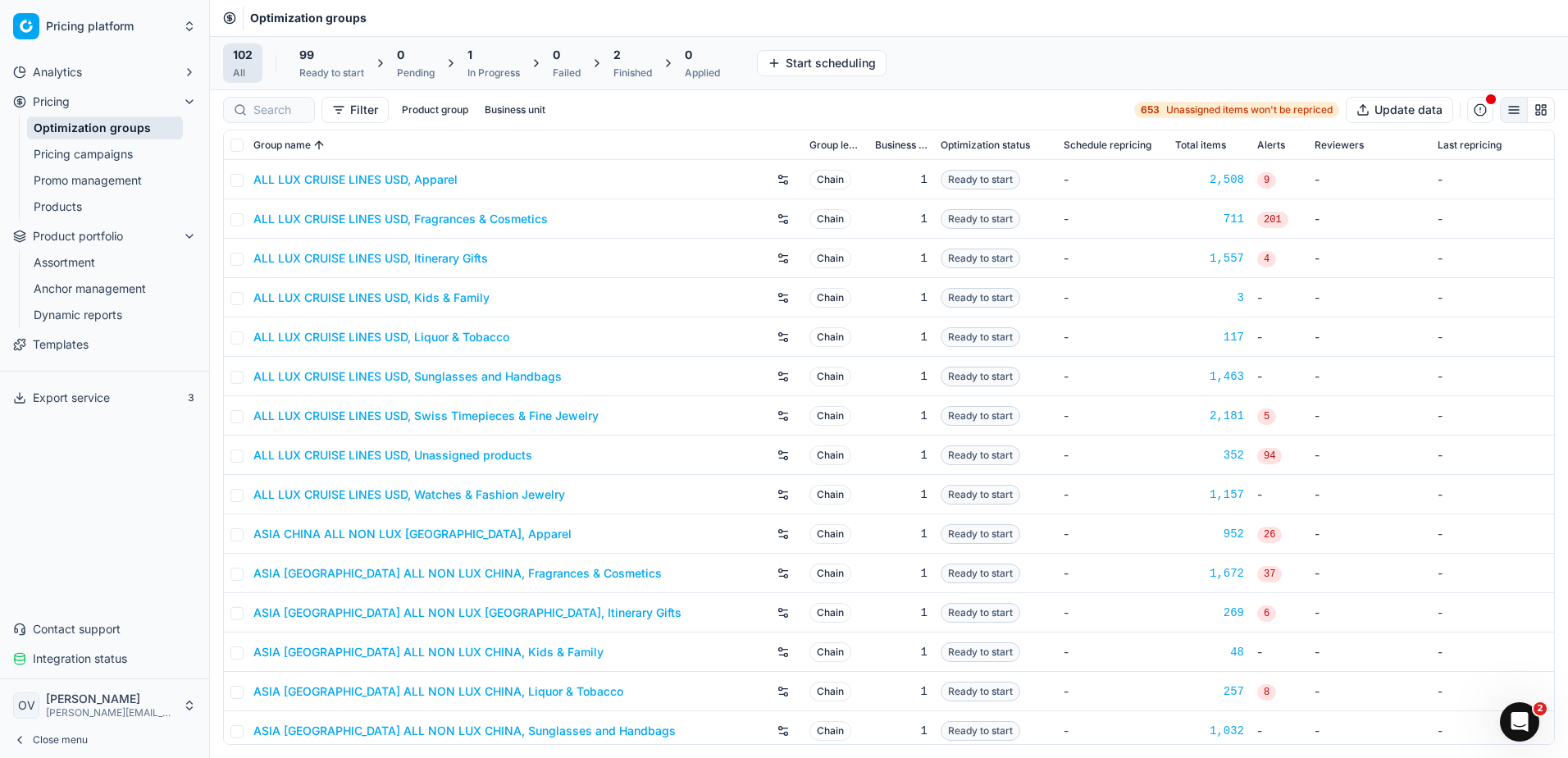
click at [648, 54] on div "2" at bounding box center [632, 55] width 38 height 17
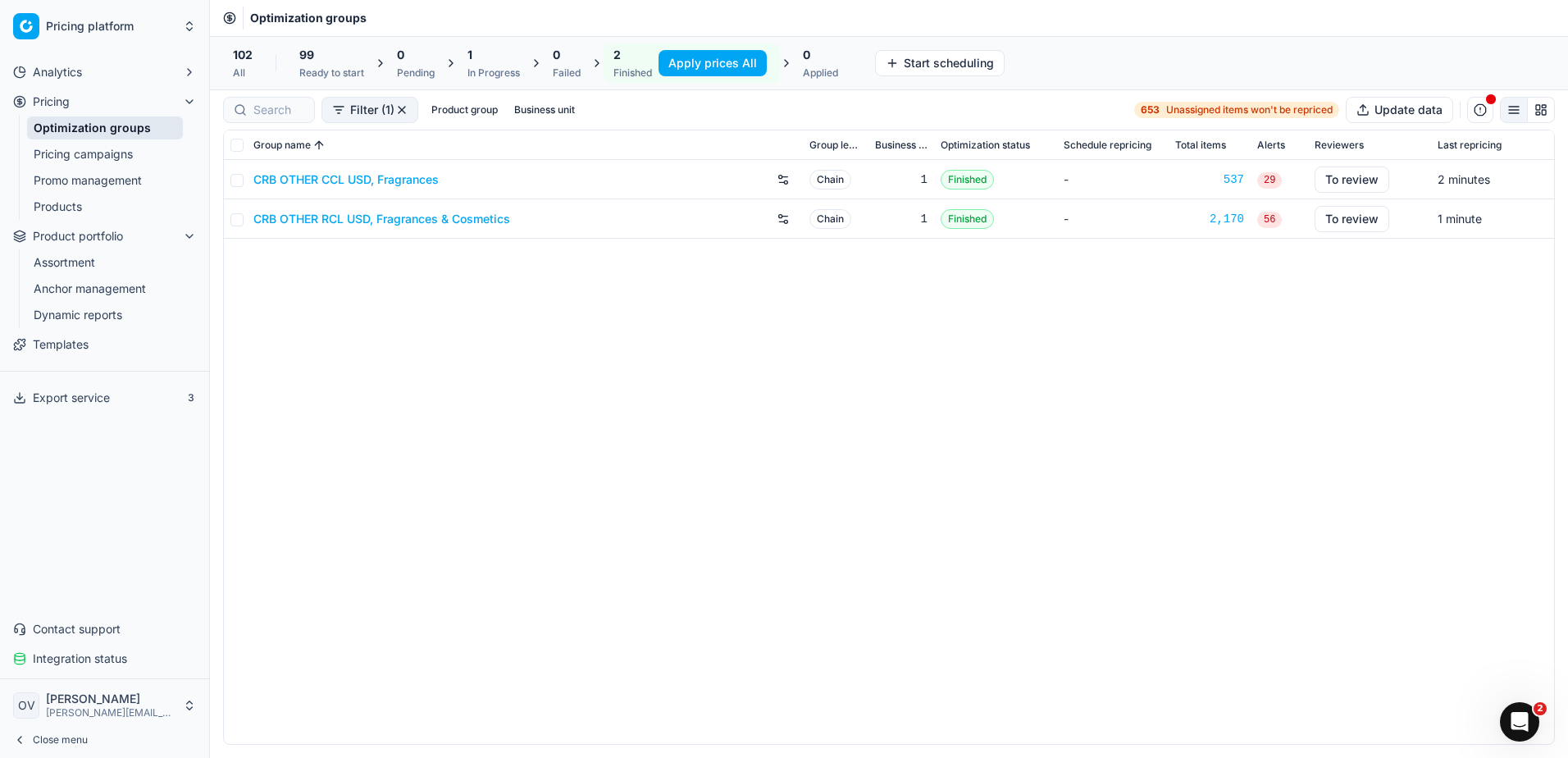
click at [480, 66] on div "In Progress" at bounding box center [494, 73] width 52 height 13
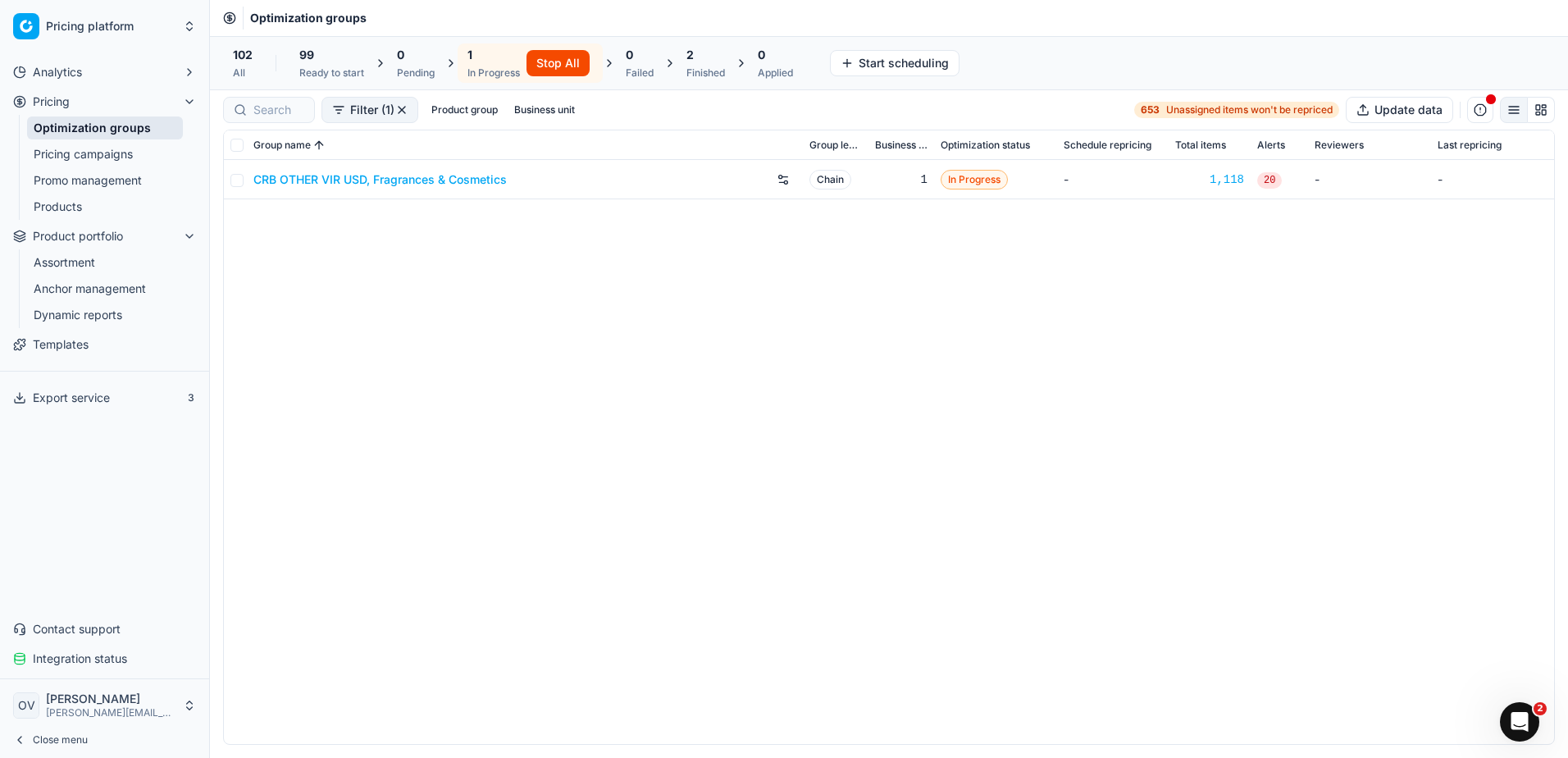
click at [354, 56] on div "99" at bounding box center [332, 55] width 65 height 17
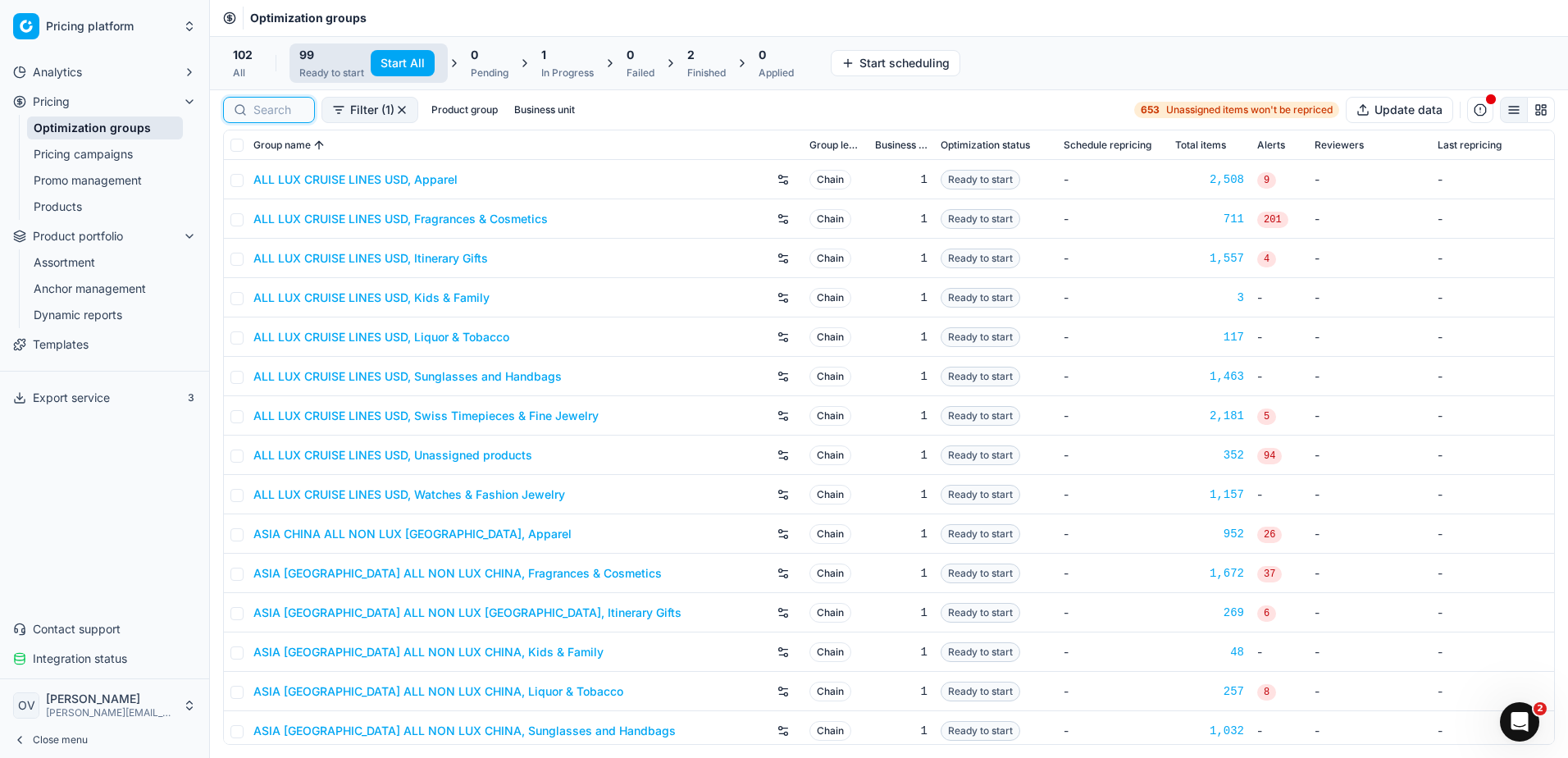
click at [282, 113] on input at bounding box center [279, 110] width 51 height 17
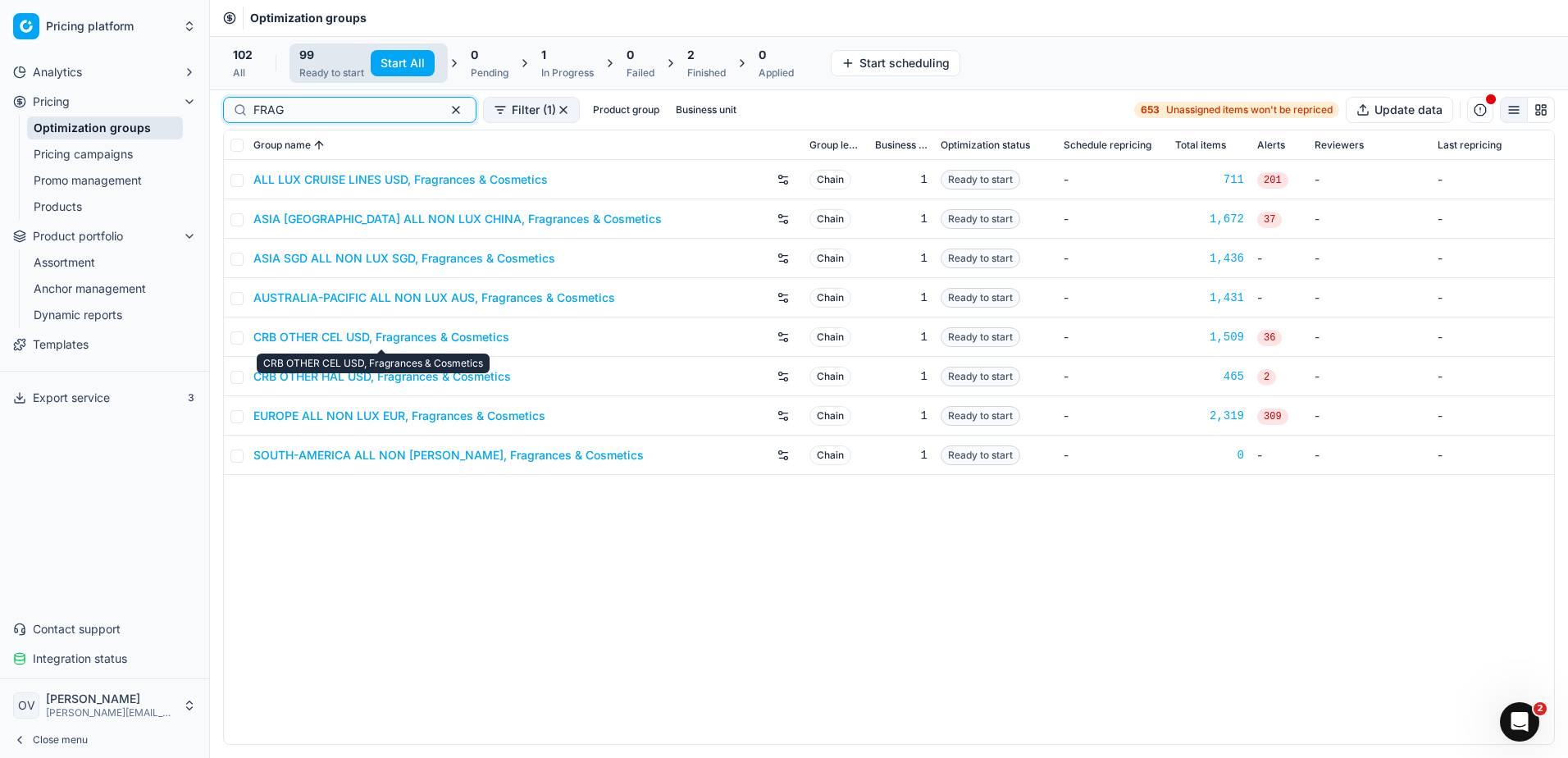
type input "FRAG"
click at [441, 340] on link "CRB OTHER CEL USD, Fragrances & Cosmetics" at bounding box center [381, 338] width 256 height 17
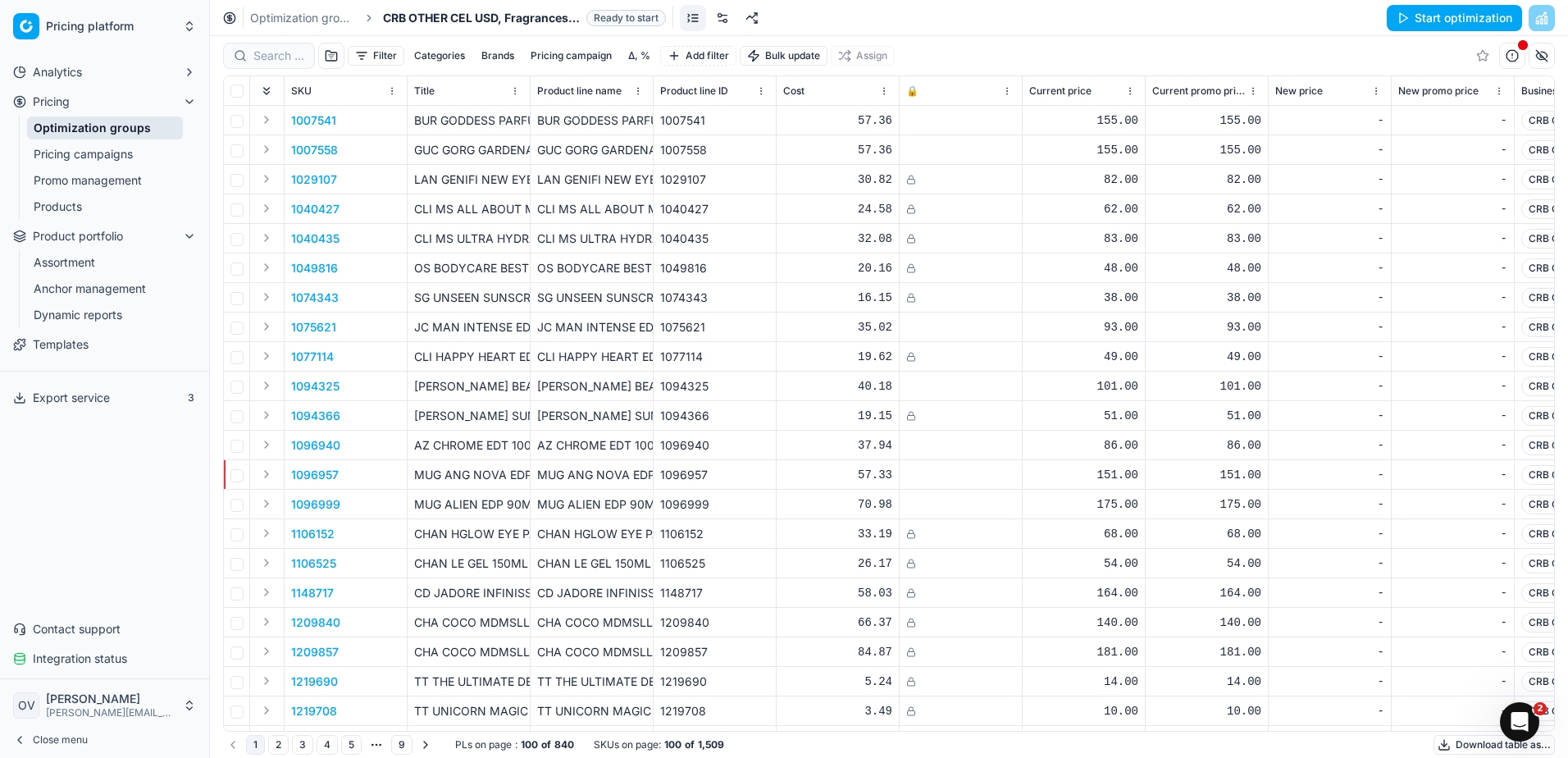
click at [727, 16] on link at bounding box center [722, 18] width 26 height 26
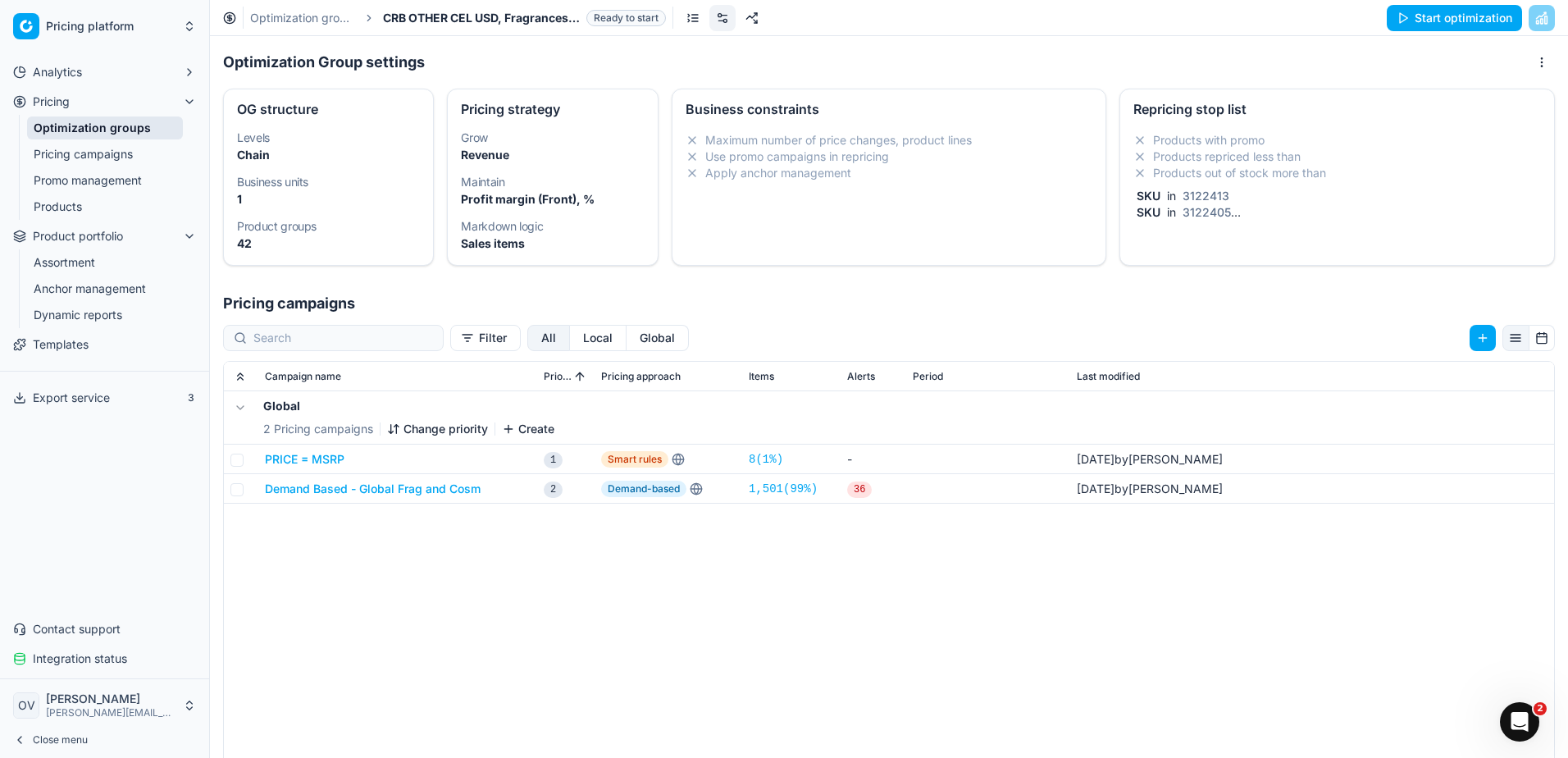
click at [1141, 156] on li "Products repriced less than" at bounding box center [1337, 157] width 407 height 17
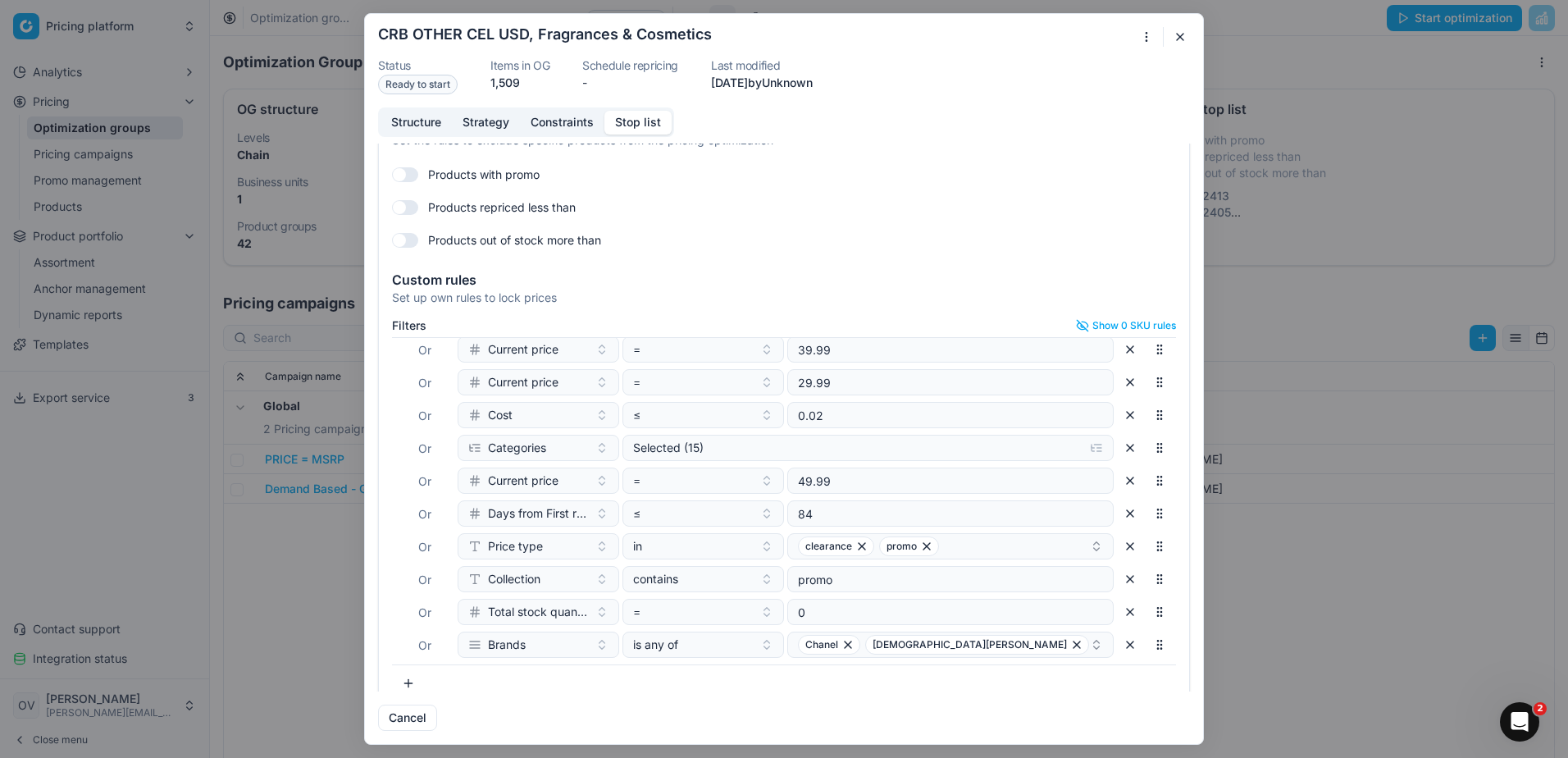
scroll to position [60, 0]
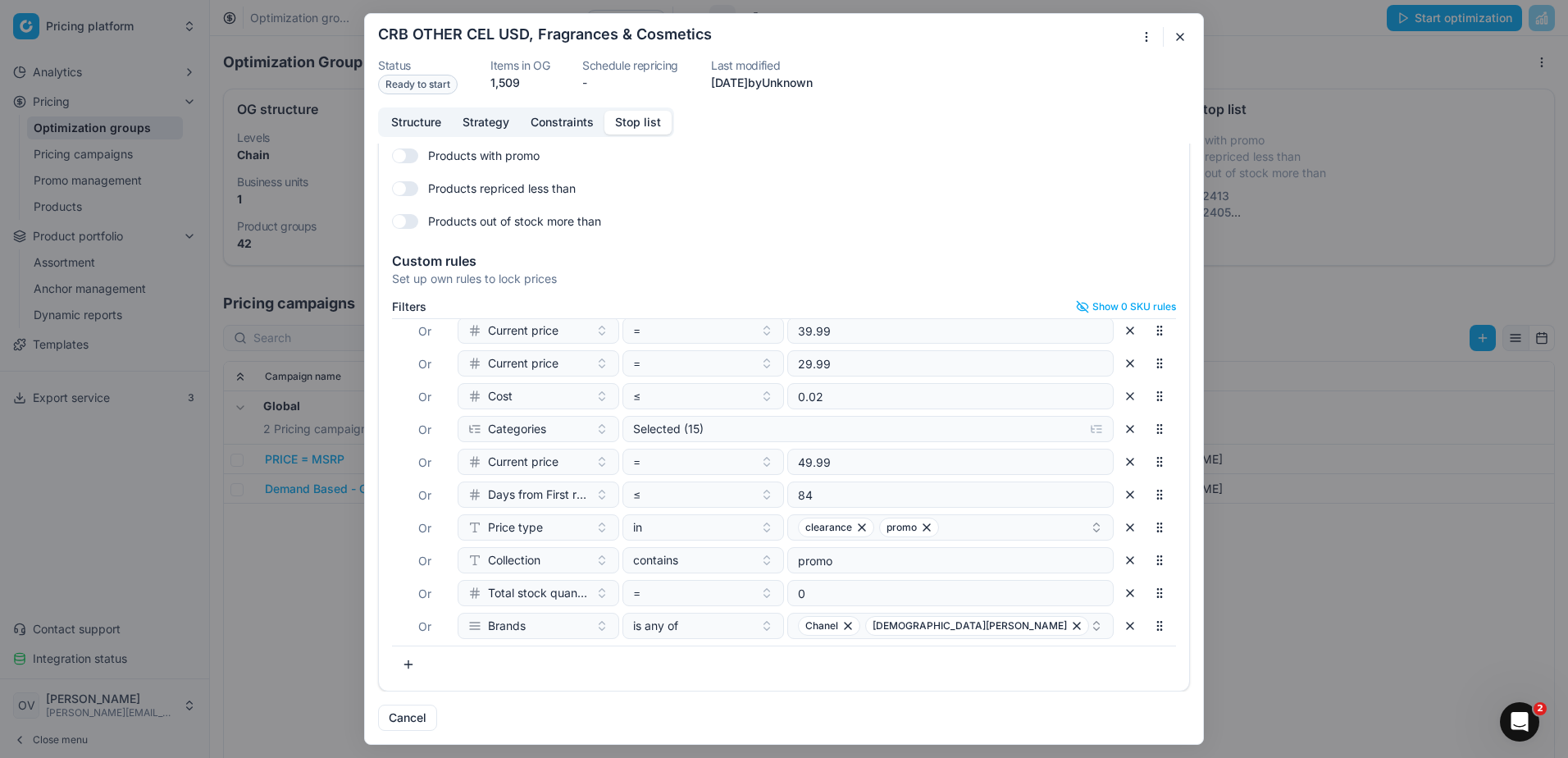
click at [1173, 42] on button "button" at bounding box center [1179, 36] width 20 height 20
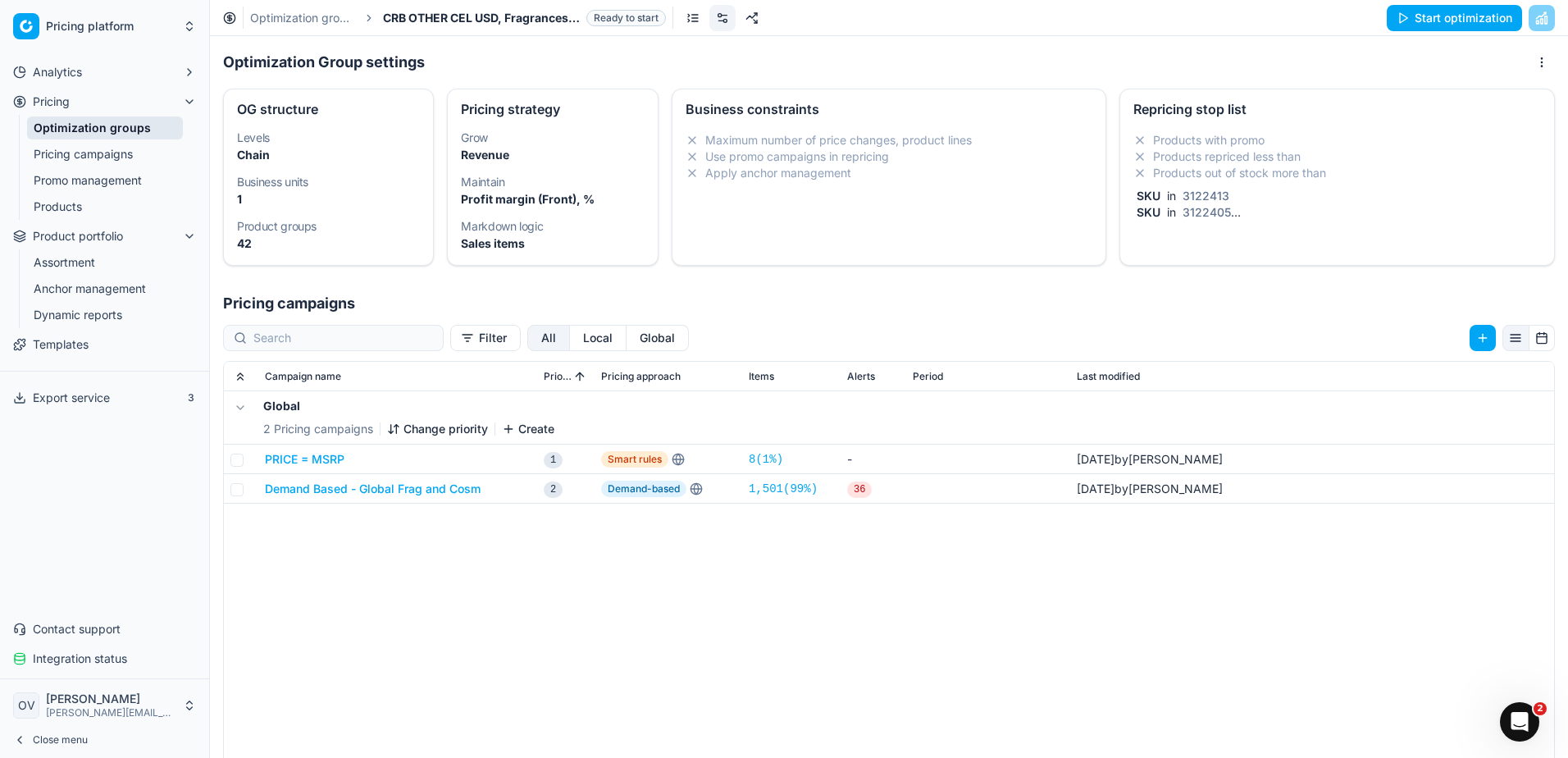
click at [1465, 24] on button "Start optimization" at bounding box center [1455, 18] width 136 height 26
click at [301, 13] on link "Optimization groups" at bounding box center [302, 19] width 105 height 17
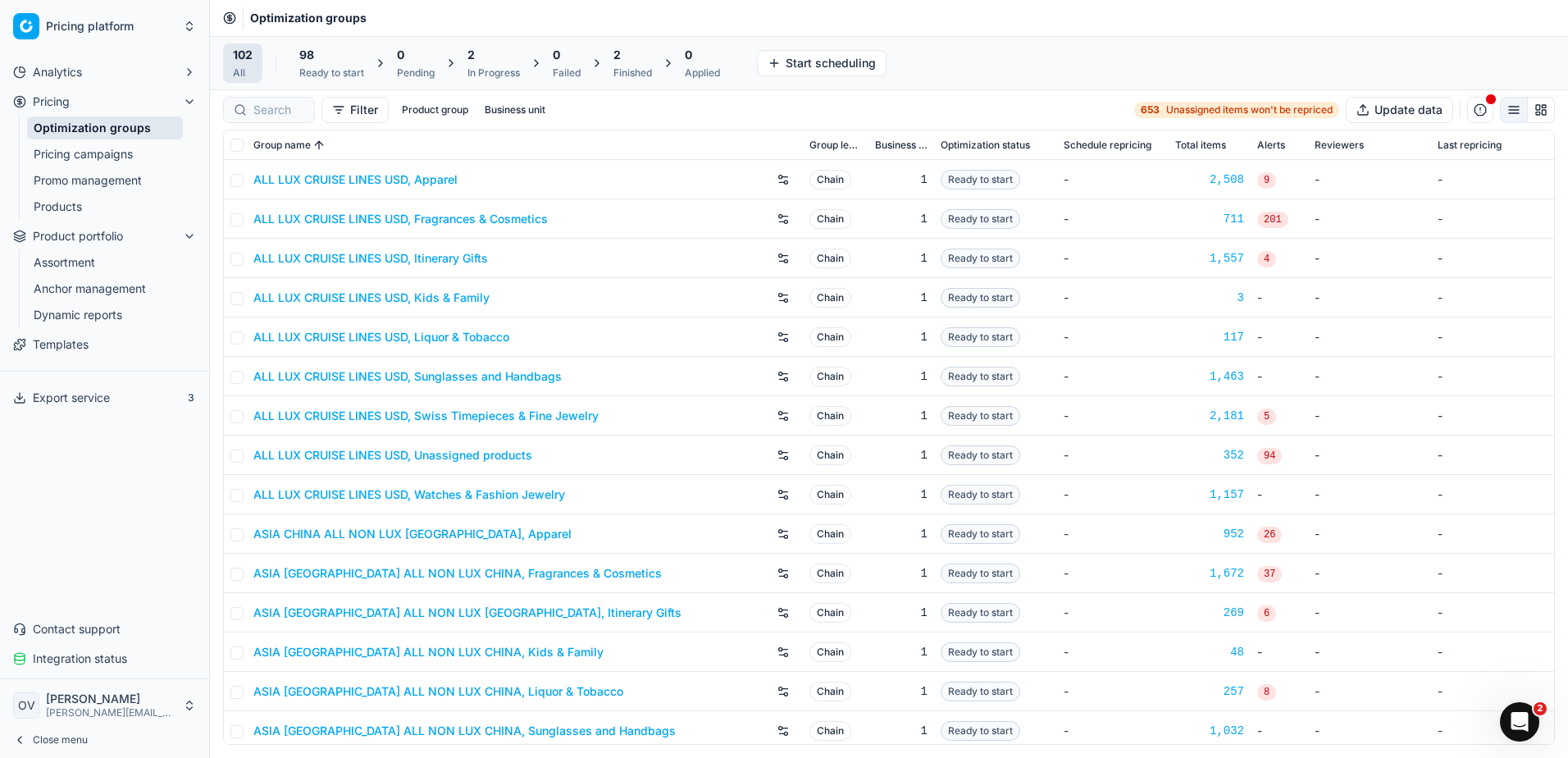
click at [692, 109] on div "Filter Product group Business unit 653 Unassigned items won't be repriced Updat…" at bounding box center [889, 110] width 1332 height 26
click at [638, 72] on div "Finished" at bounding box center [632, 73] width 38 height 13
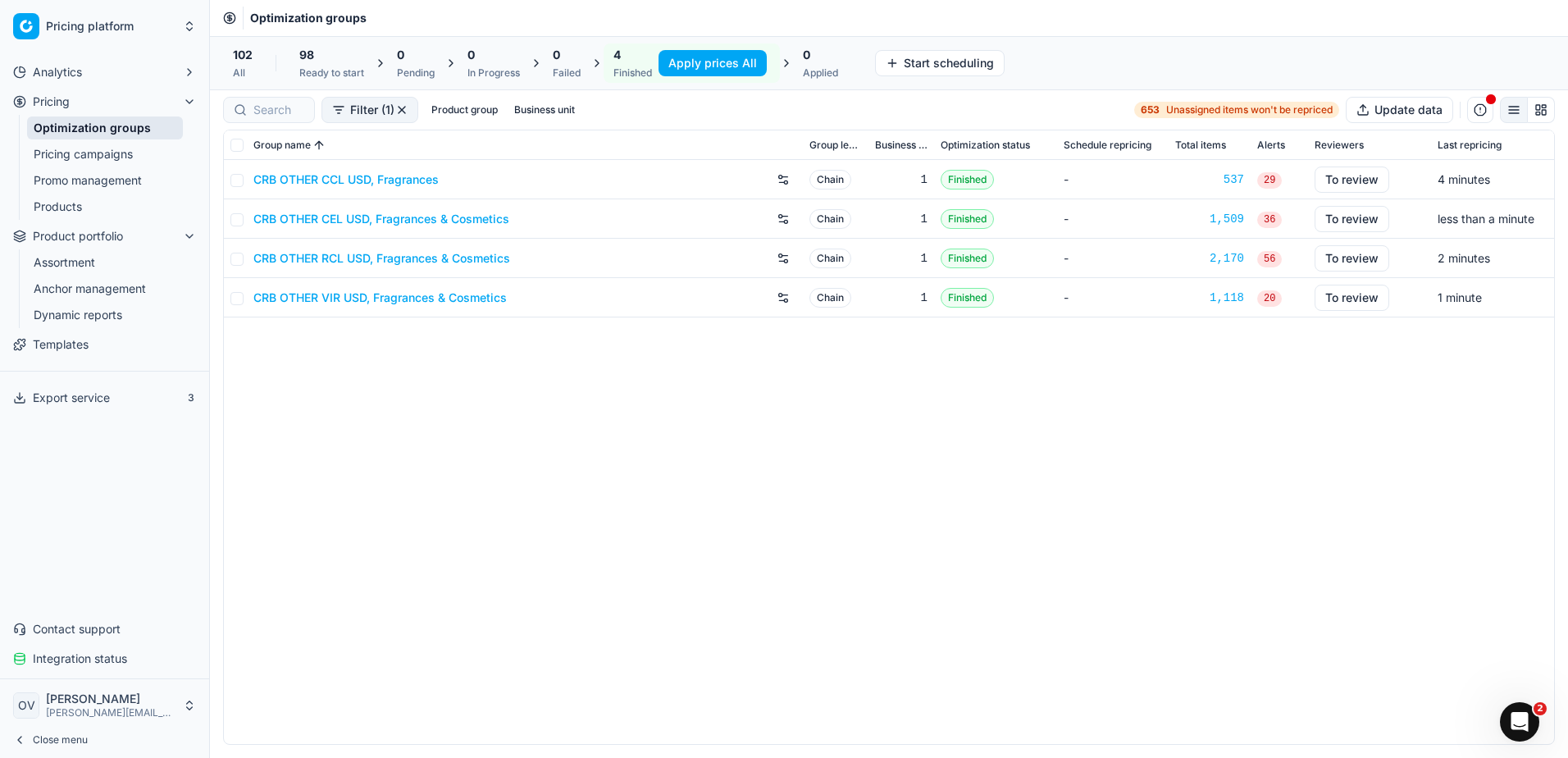
click at [507, 472] on div "CRB OTHER CCL USD, Fragrances Chain 1 Finished - 537 29 To review 4 minutes CRB…" at bounding box center [889, 452] width 1330 height 584
click at [101, 313] on link "Dynamic reports" at bounding box center [105, 314] width 156 height 23
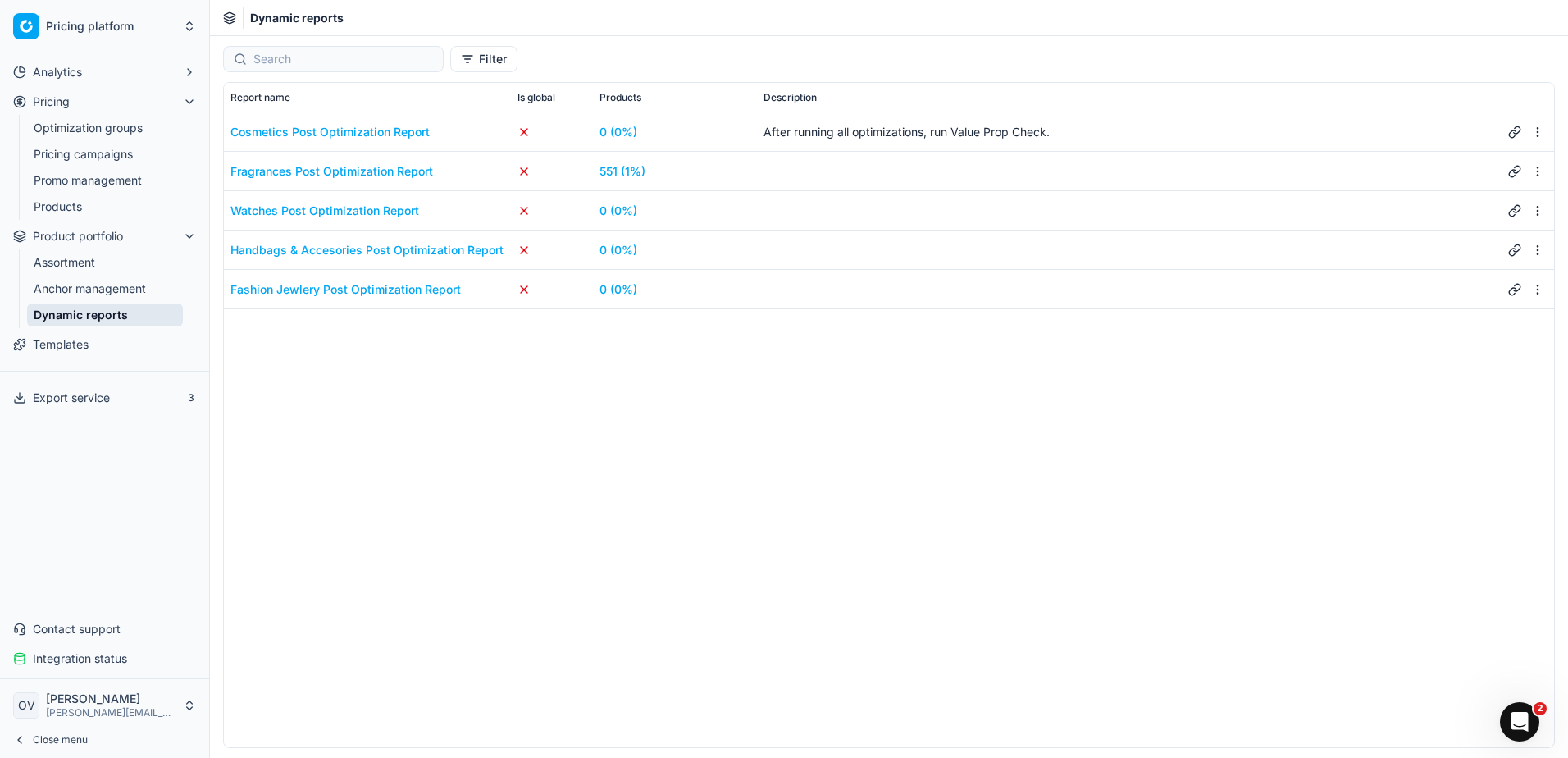
click at [623, 172] on link "551 (1%)" at bounding box center [622, 172] width 46 height 17
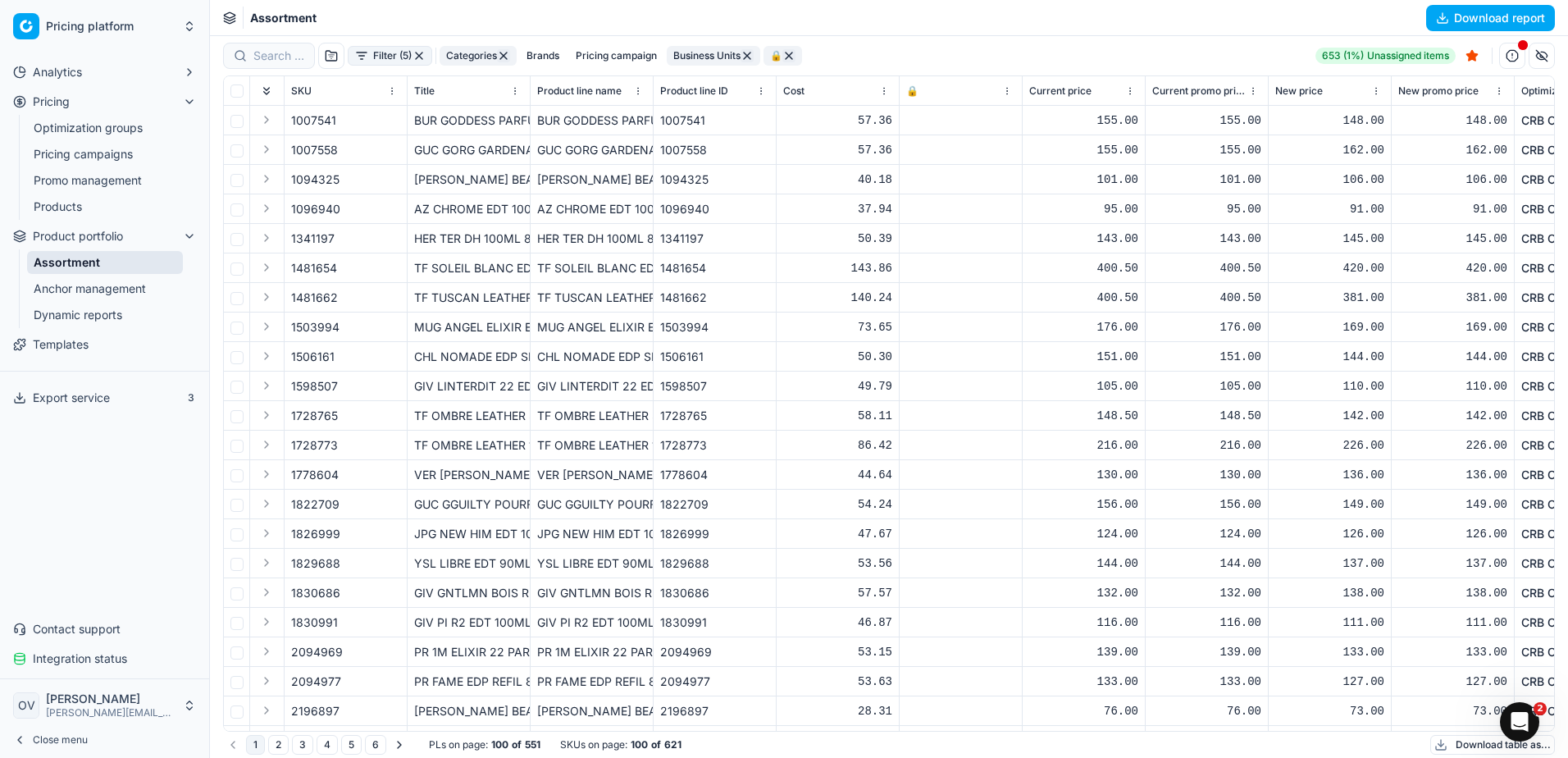
click at [1448, 12] on button "Download report" at bounding box center [1490, 18] width 128 height 26
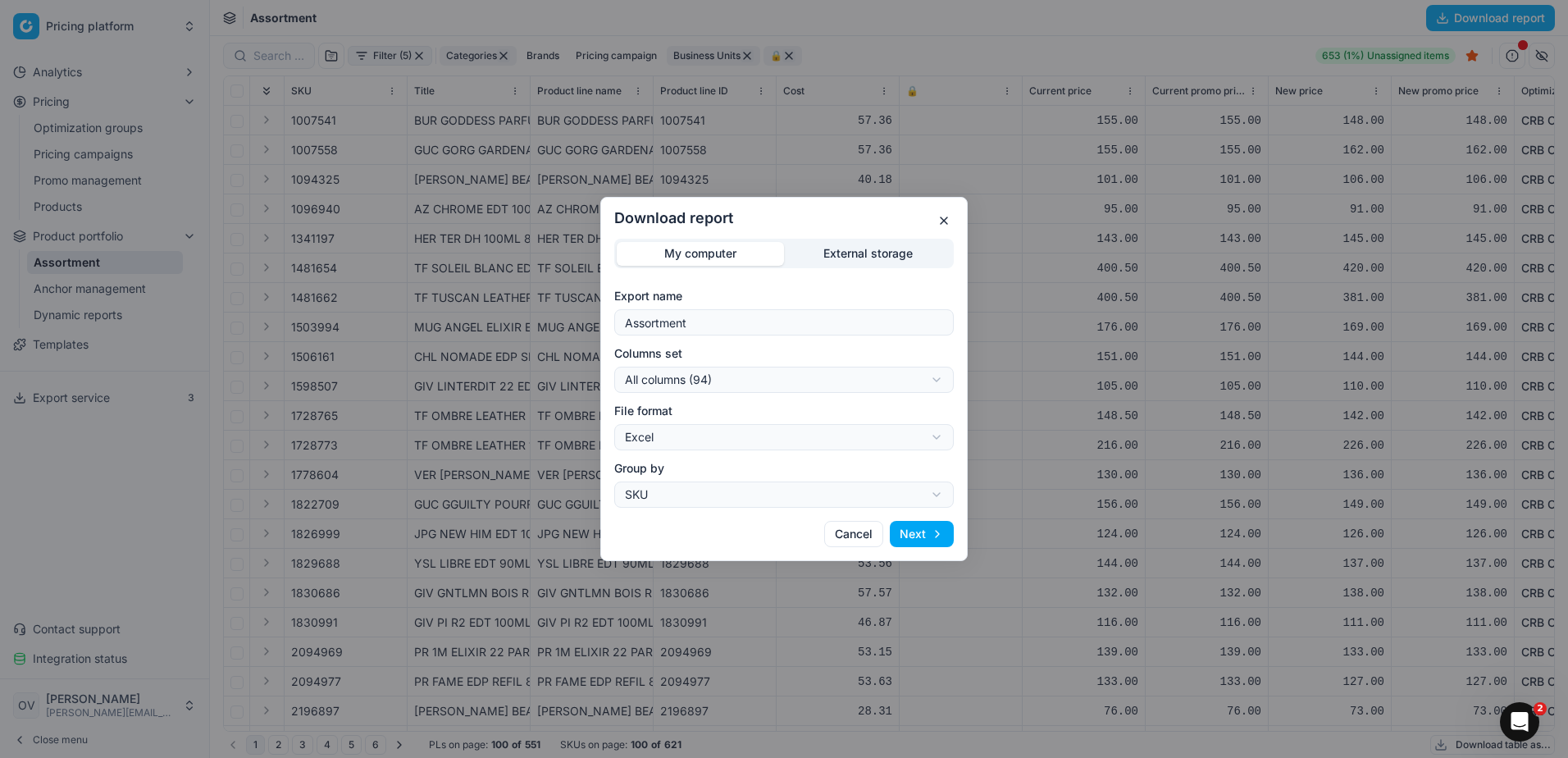
click at [926, 533] on button "Next" at bounding box center [921, 534] width 64 height 26
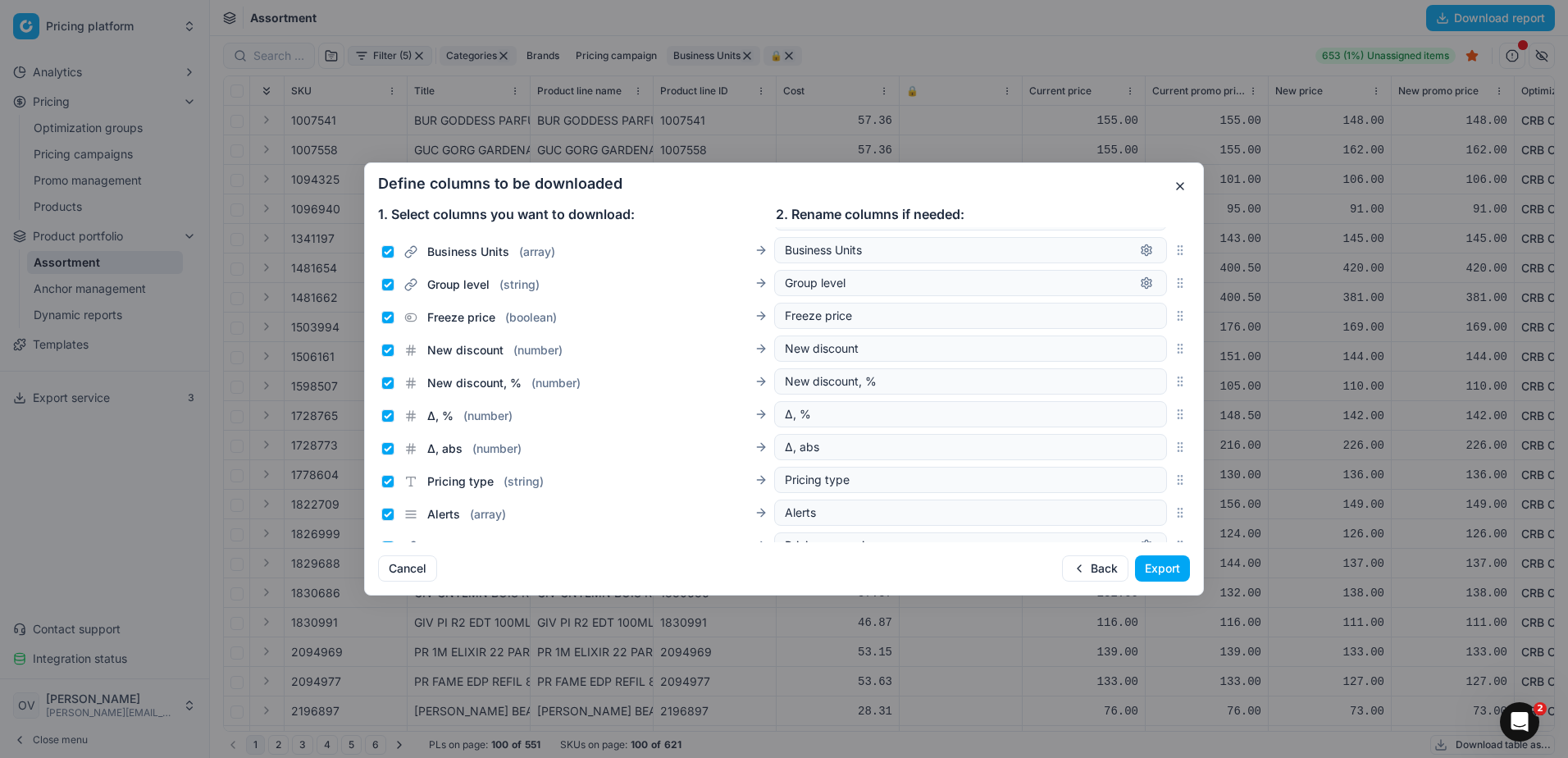
scroll to position [410, 0]
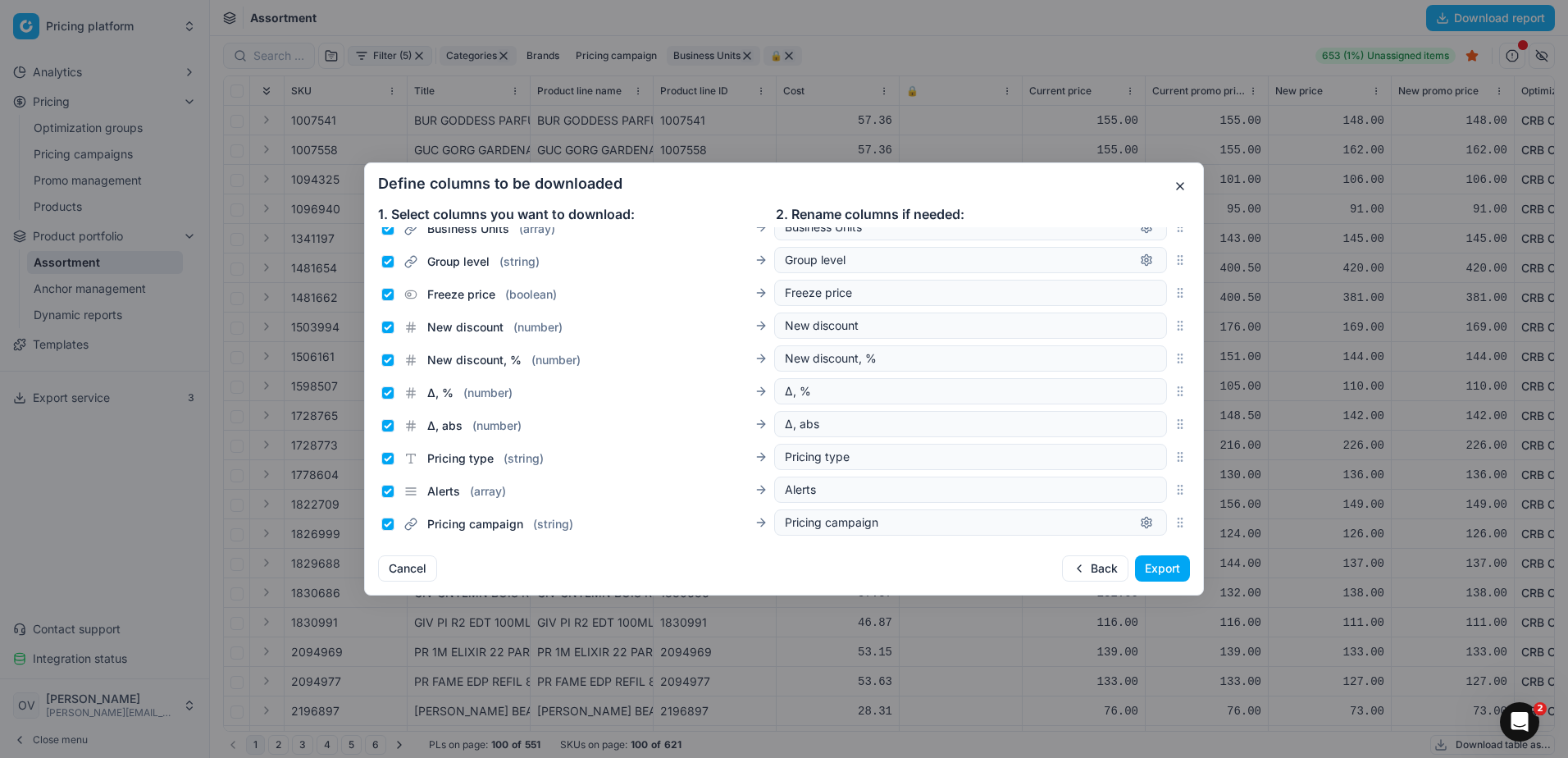
click at [1158, 560] on button "Export" at bounding box center [1162, 568] width 55 height 26
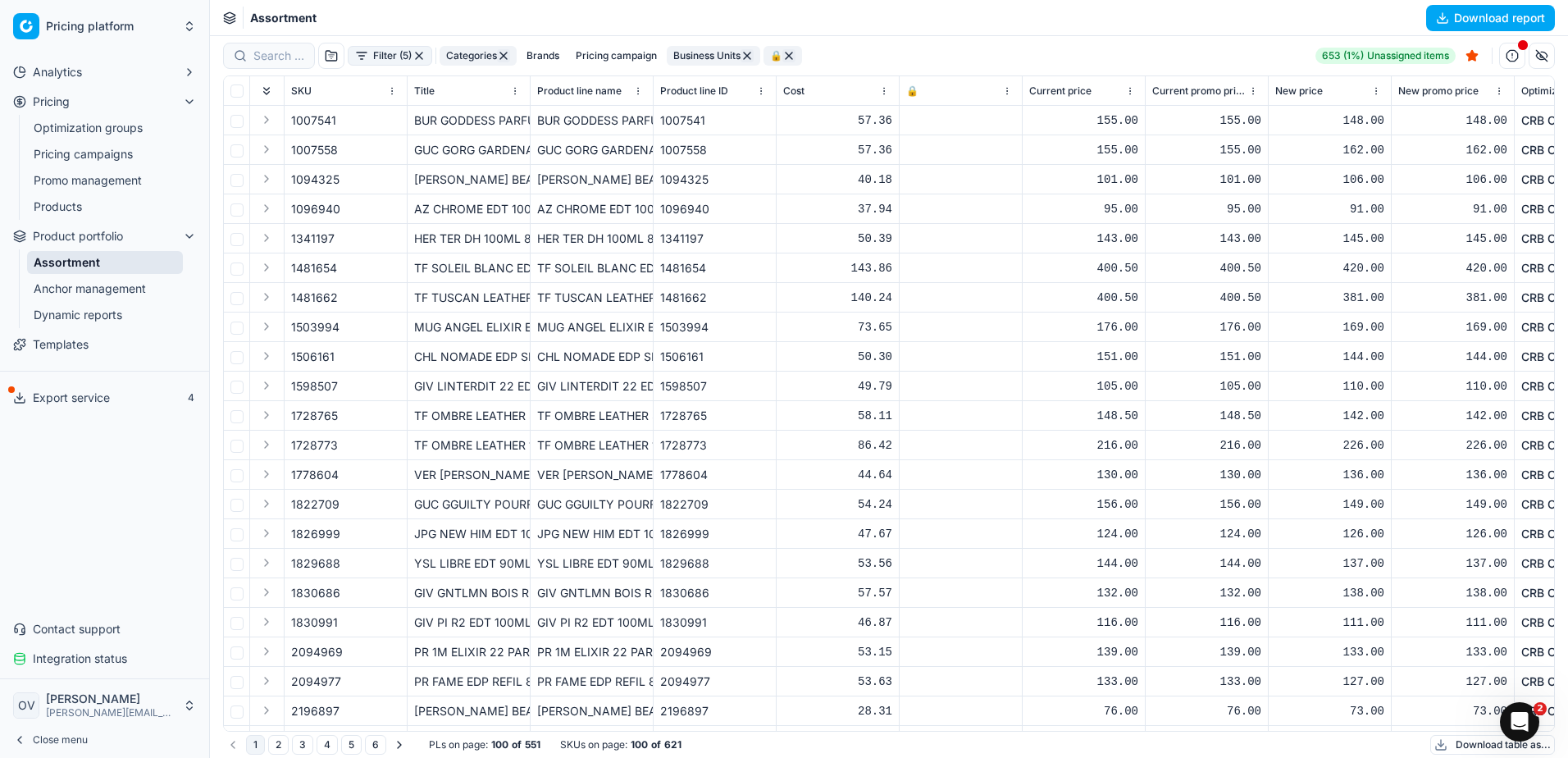
click at [77, 397] on span "Export service" at bounding box center [71, 398] width 77 height 17
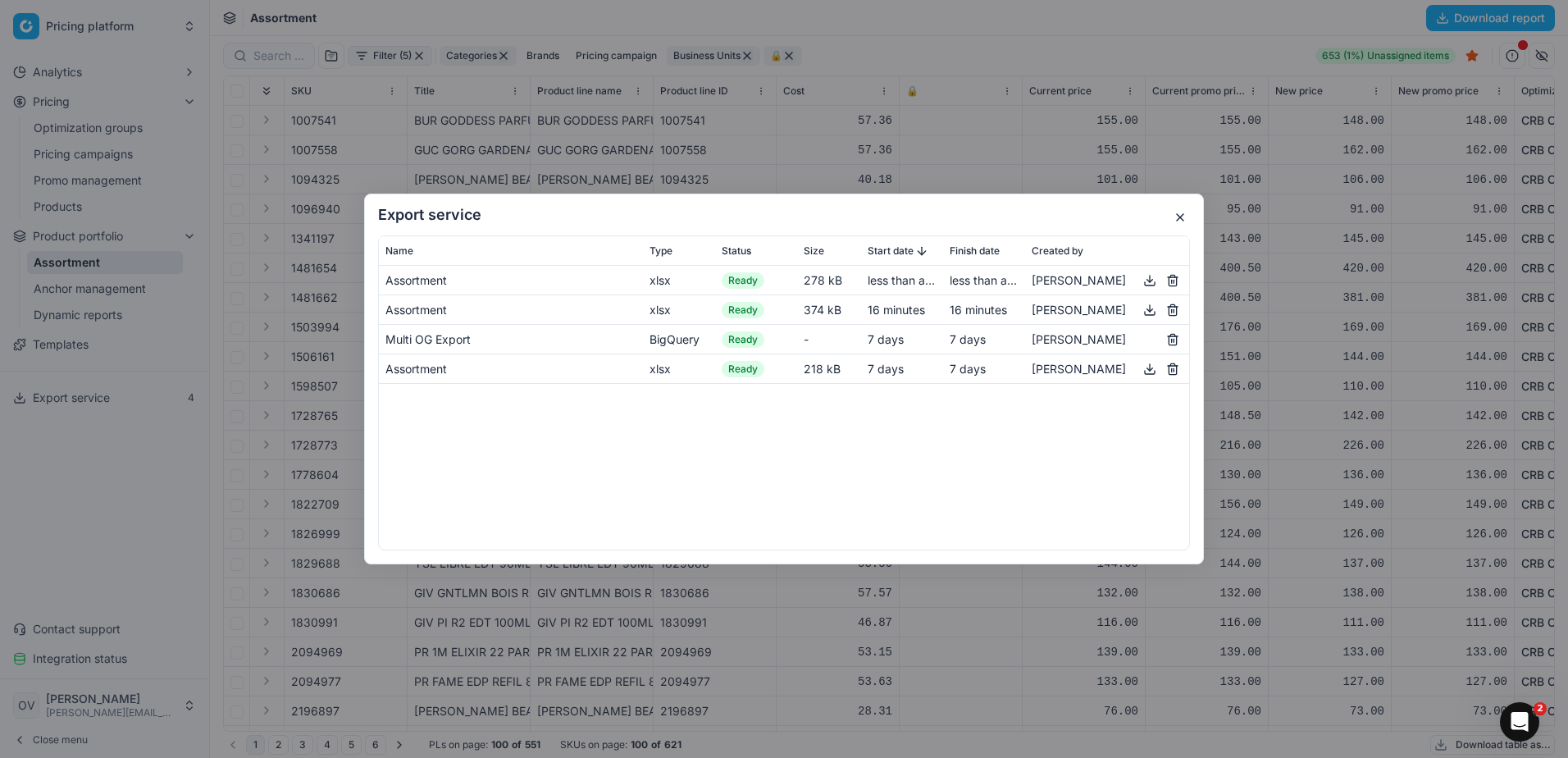
click at [1153, 282] on button "button" at bounding box center [1149, 280] width 20 height 20
click at [1180, 214] on button "button" at bounding box center [1179, 217] width 20 height 20
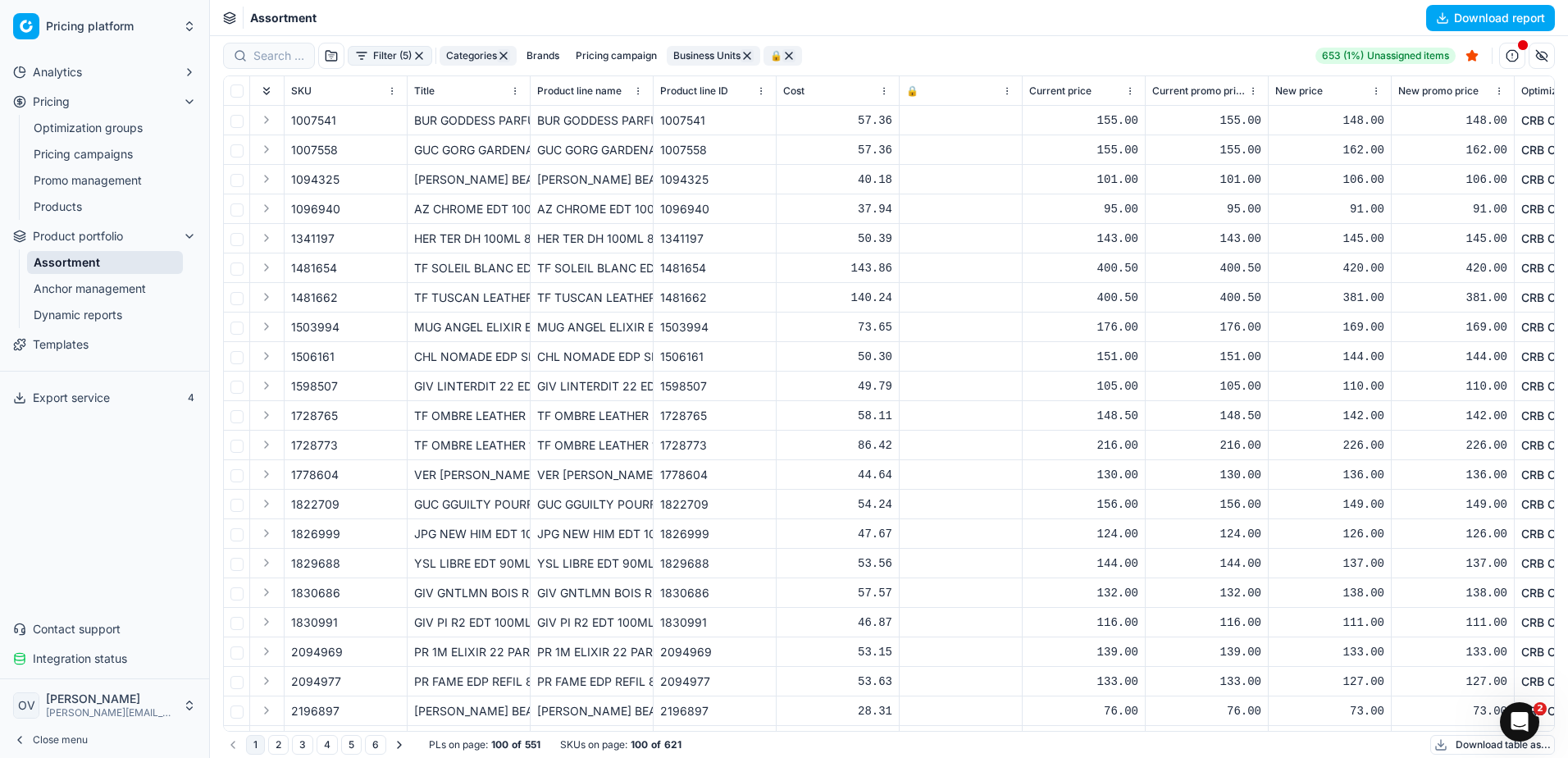
click at [136, 313] on link "Dynamic reports" at bounding box center [105, 314] width 156 height 23
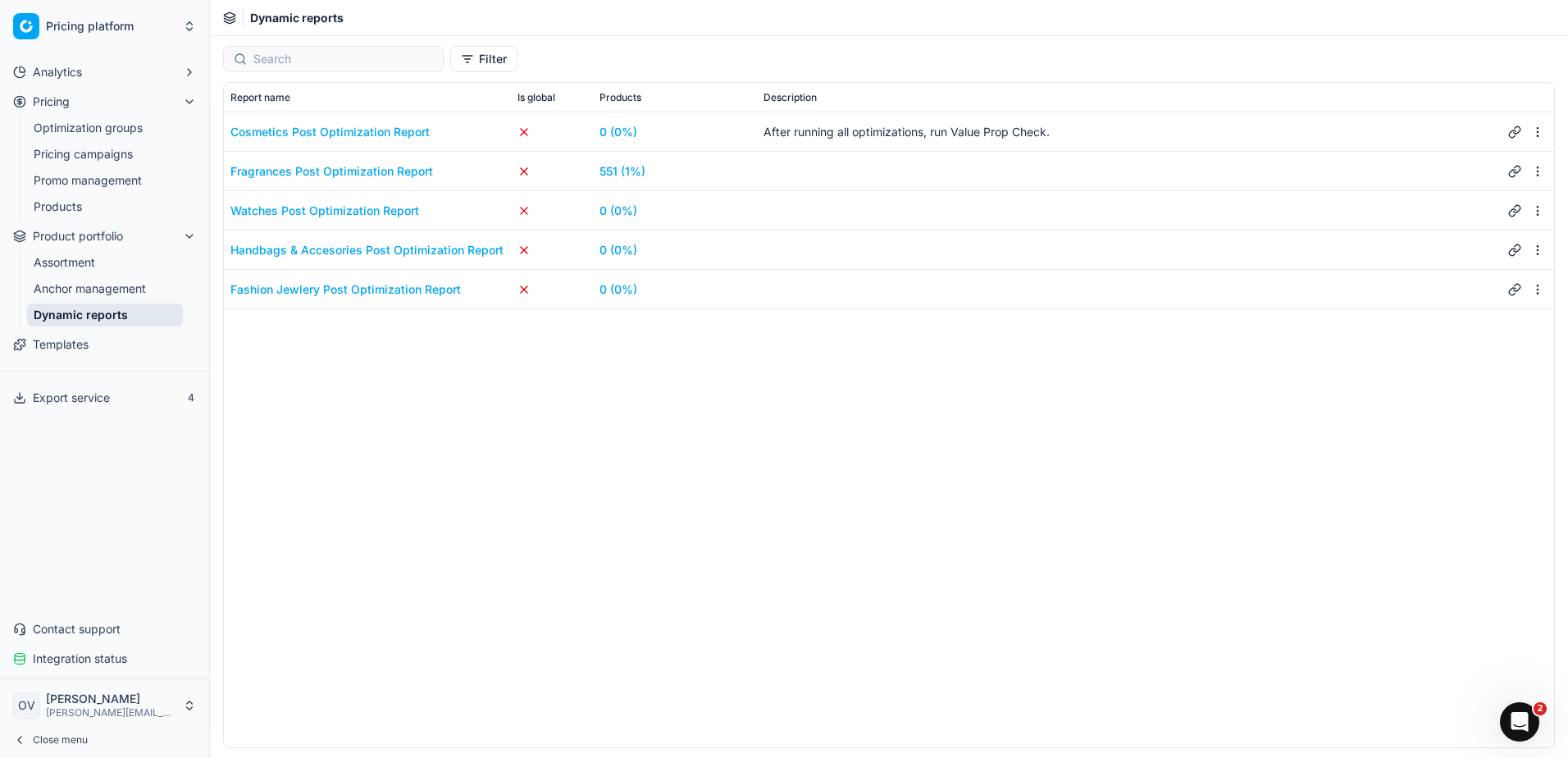
click at [119, 264] on link "Assortment" at bounding box center [105, 262] width 156 height 23
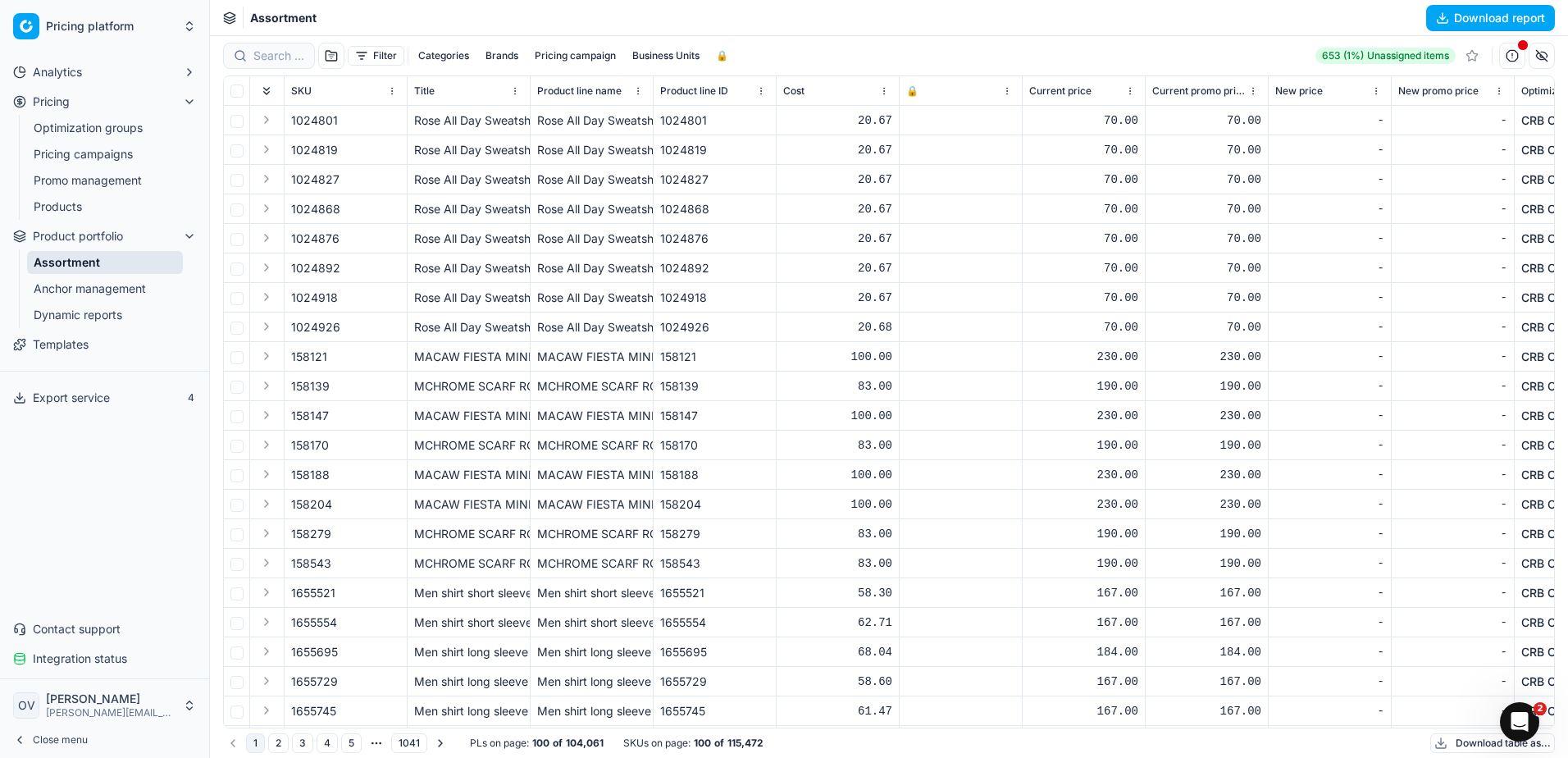
click at [98, 127] on link "Optimization groups" at bounding box center [105, 127] width 156 height 23
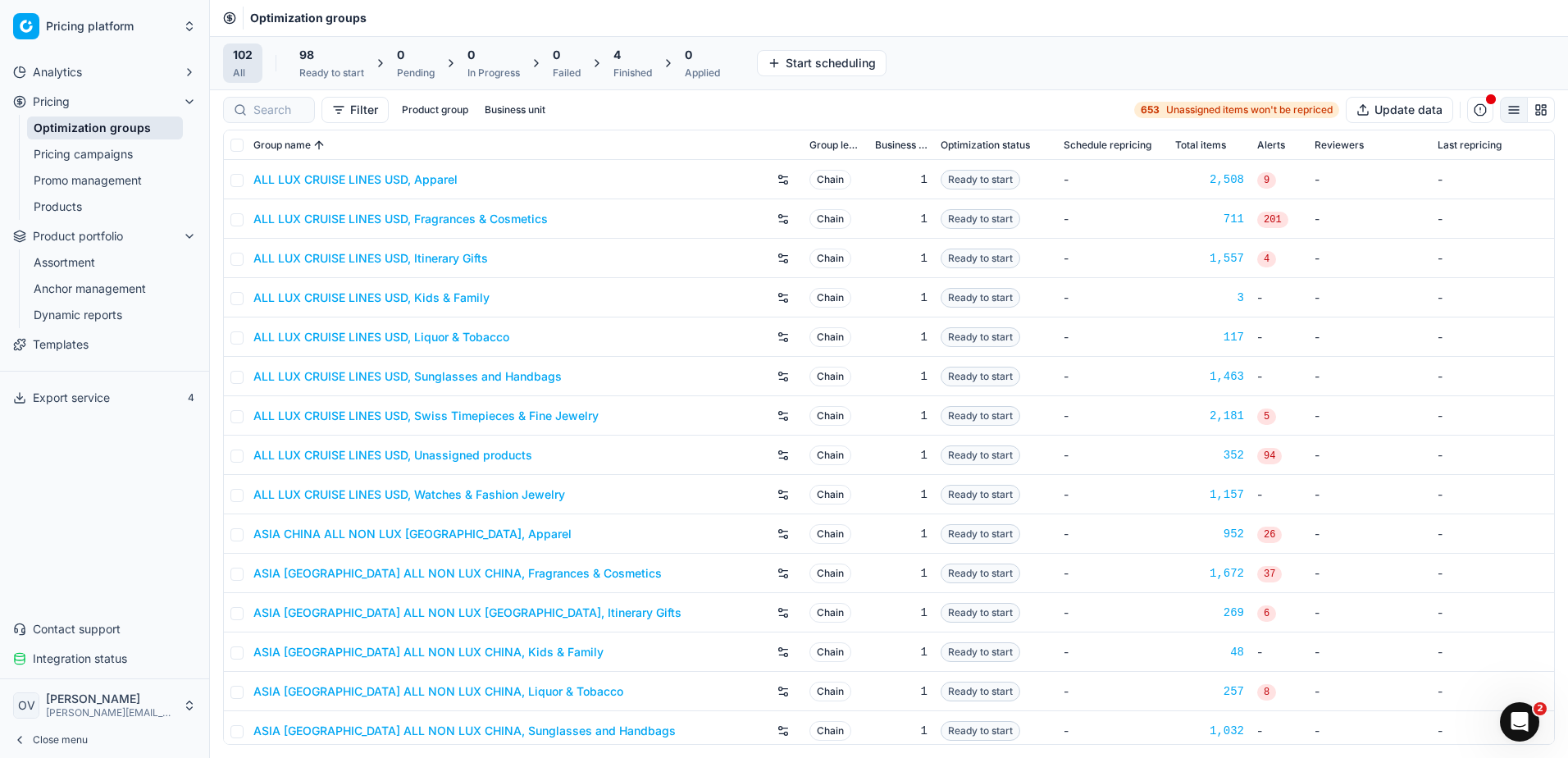
click at [639, 74] on div "Finished" at bounding box center [632, 73] width 38 height 13
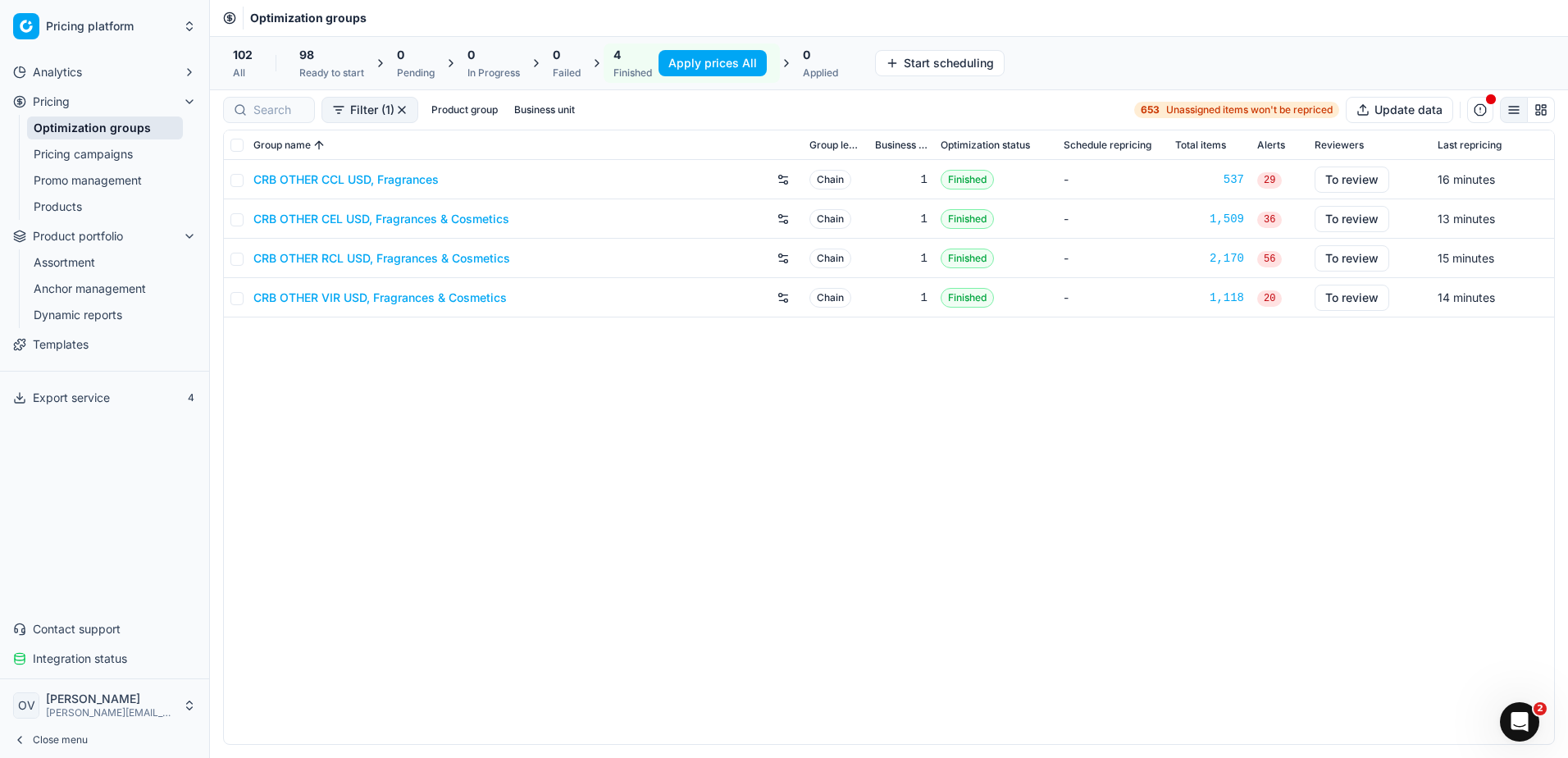
click at [533, 565] on div "CRB OTHER CCL USD, Fragrances Chain 1 Finished - 537 29 To review 16 minutes CR…" at bounding box center [889, 452] width 1330 height 584
click at [739, 66] on button "Apply prices All" at bounding box center [712, 63] width 108 height 26
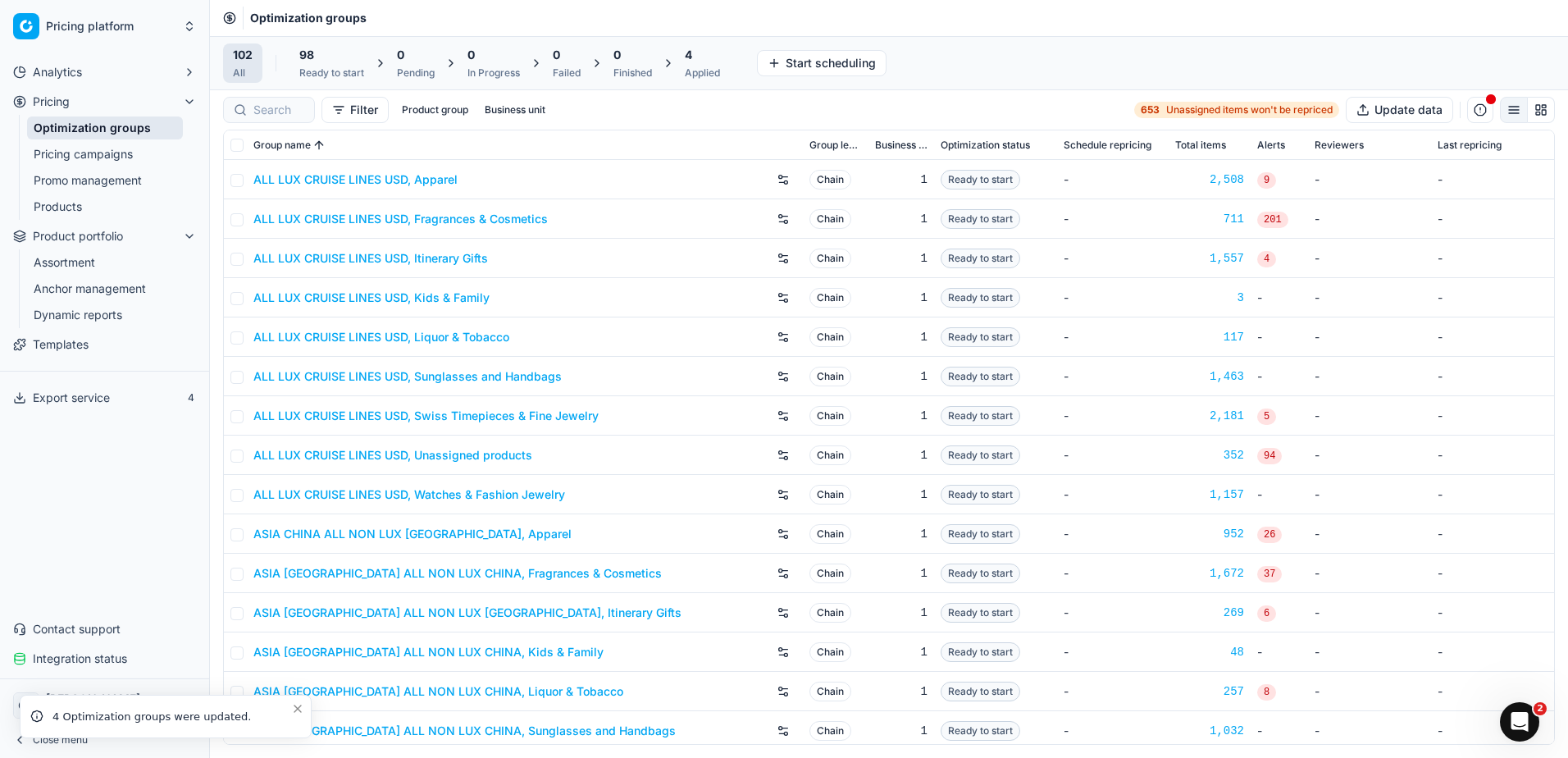
click at [704, 68] on div "Applied" at bounding box center [703, 73] width 35 height 13
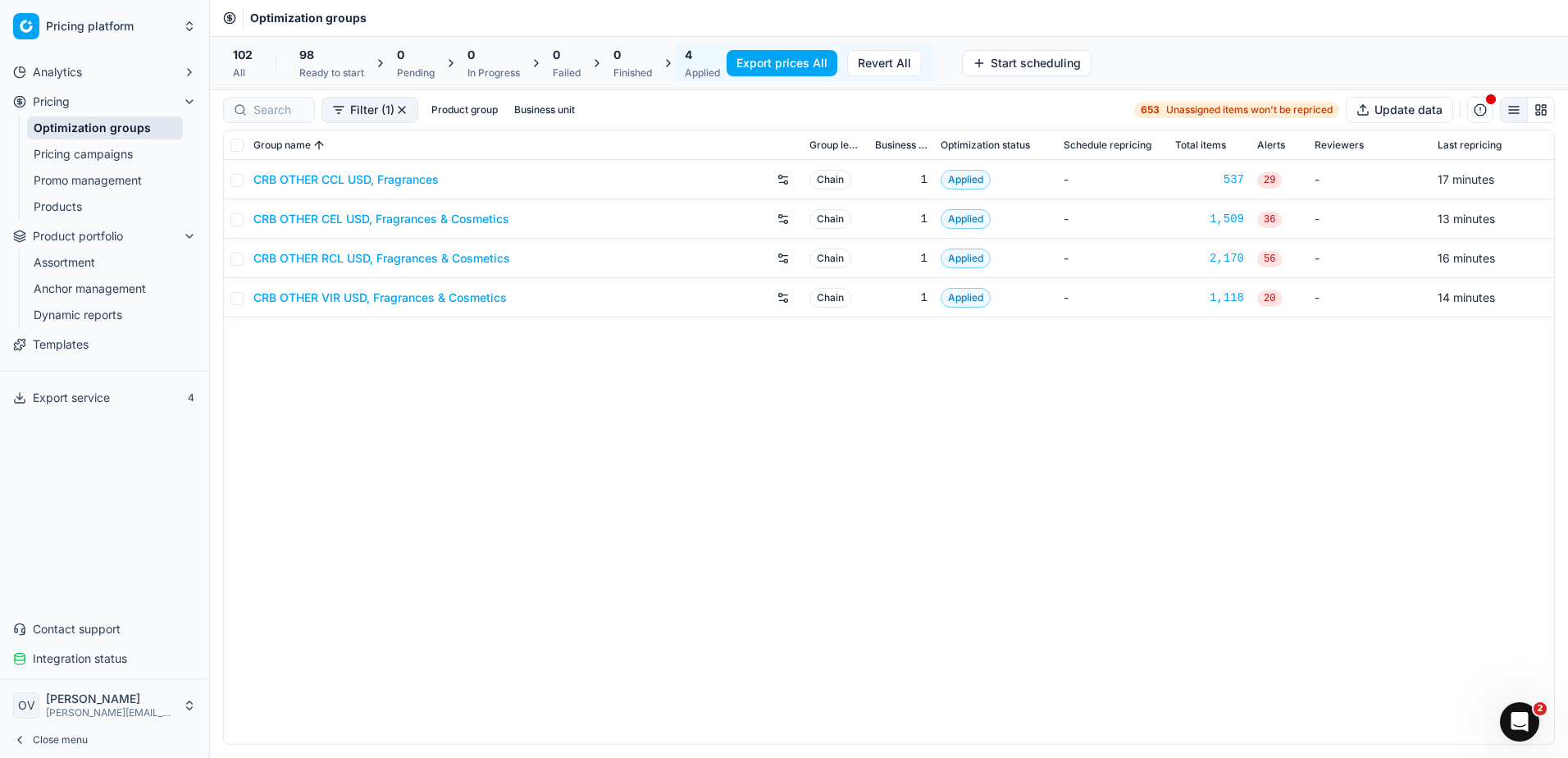
click at [784, 60] on button "Export prices All" at bounding box center [782, 63] width 111 height 26
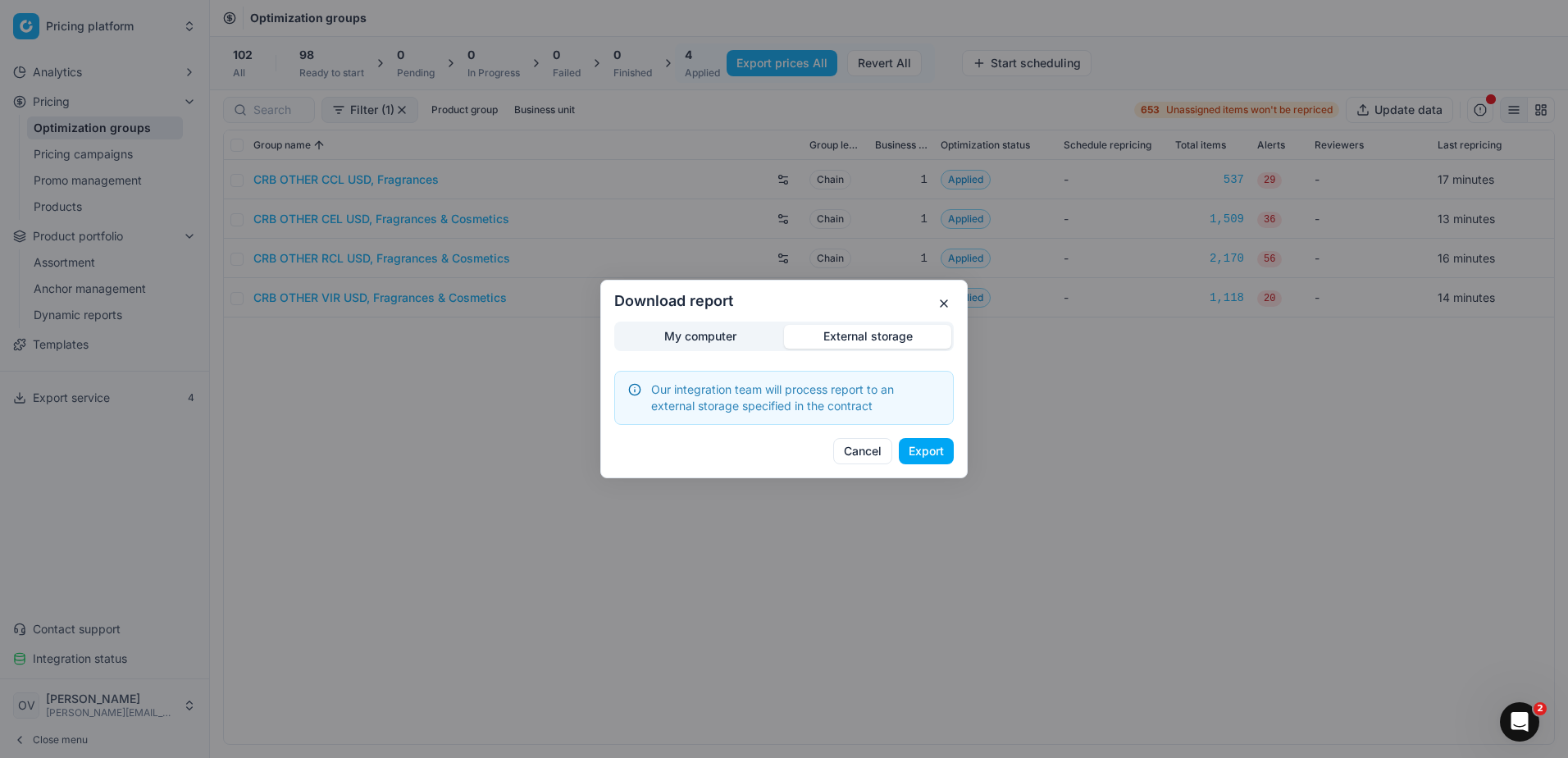
click at [860, 254] on div "Download report My computer External storage Our integration team will process …" at bounding box center [784, 379] width 1568 height 758
click at [940, 450] on button "Export" at bounding box center [926, 451] width 55 height 26
